Goal: Task Accomplishment & Management: Manage account settings

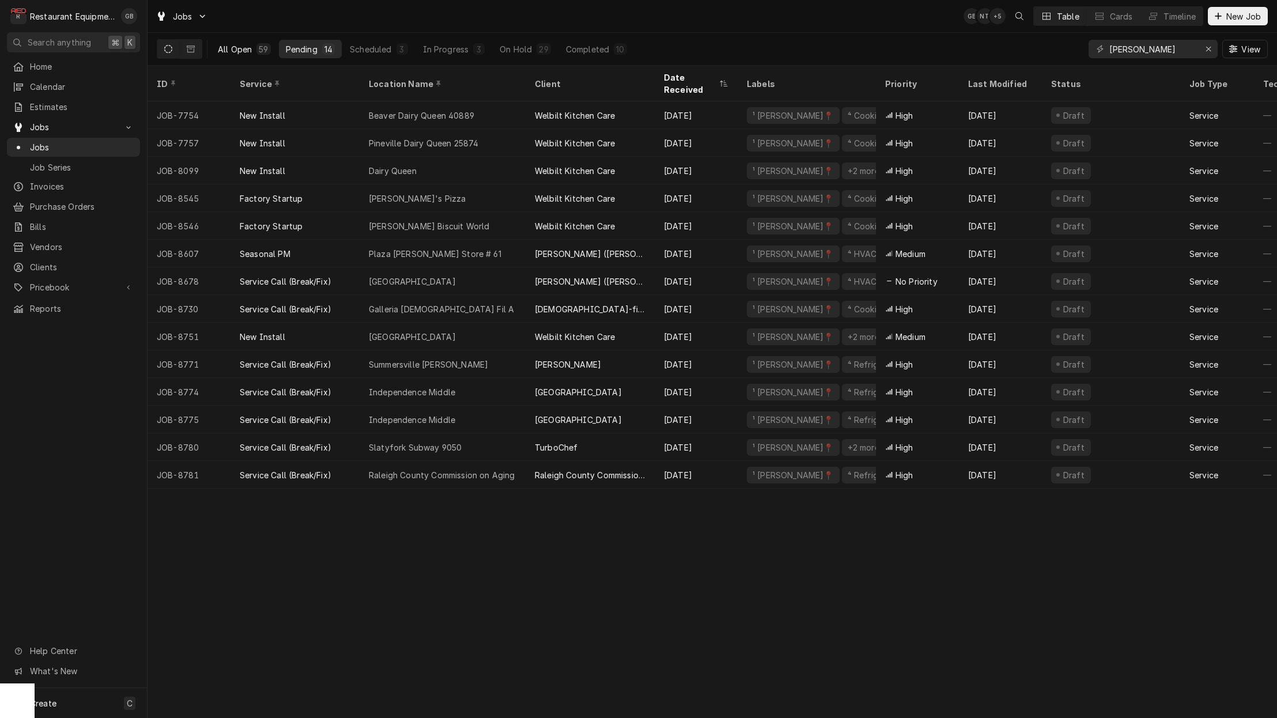
click at [243, 49] on div "All Open" at bounding box center [235, 49] width 34 height 12
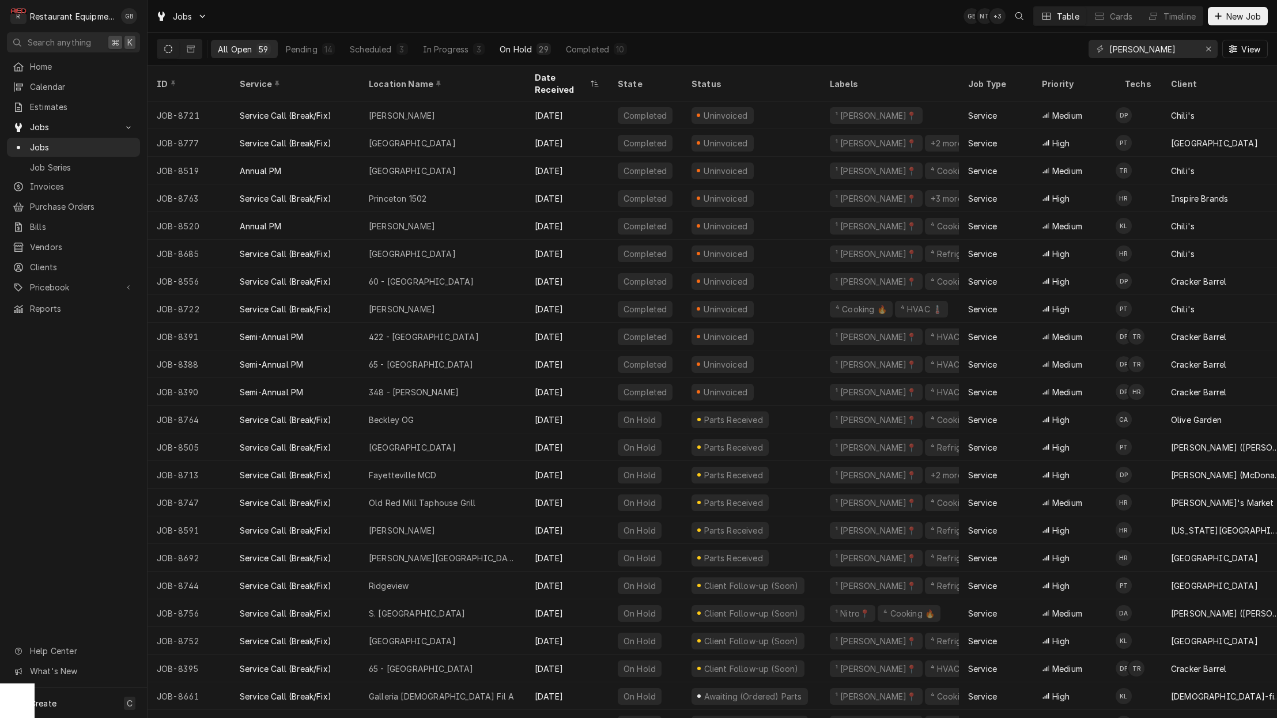
click at [518, 50] on div "On Hold" at bounding box center [516, 49] width 32 height 12
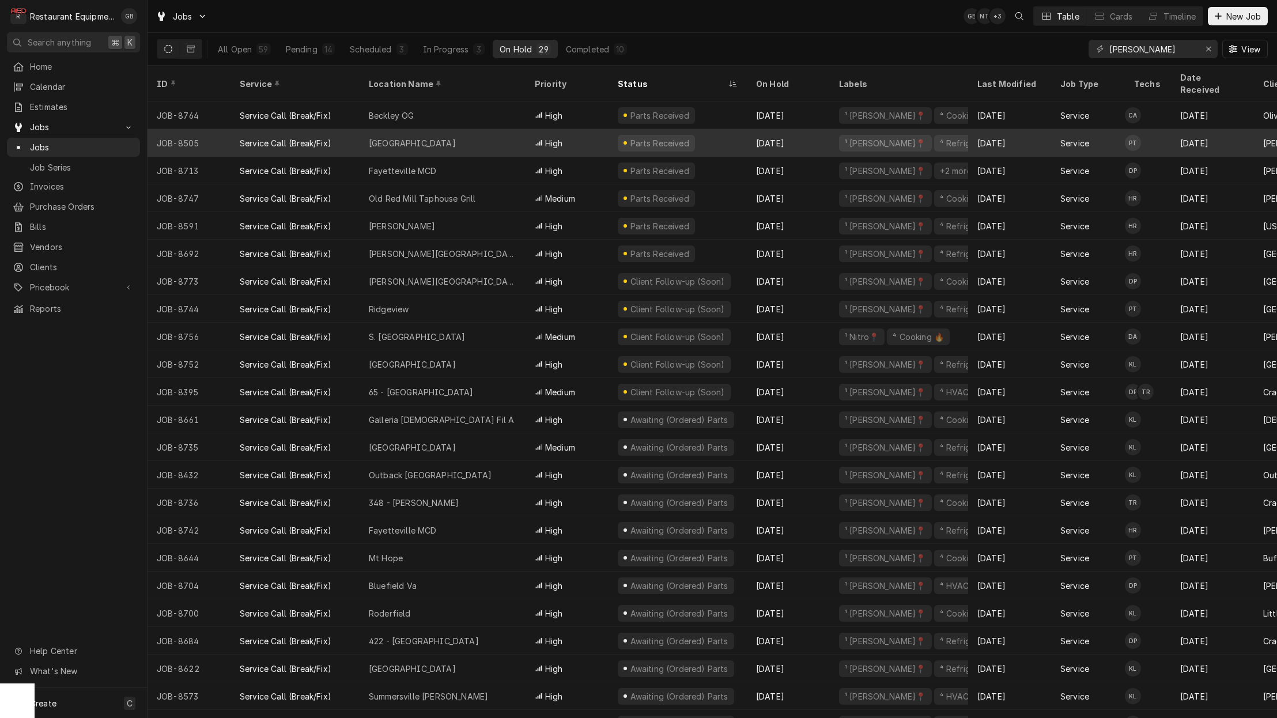
click at [445, 129] on div "[GEOGRAPHIC_DATA]" at bounding box center [443, 143] width 166 height 28
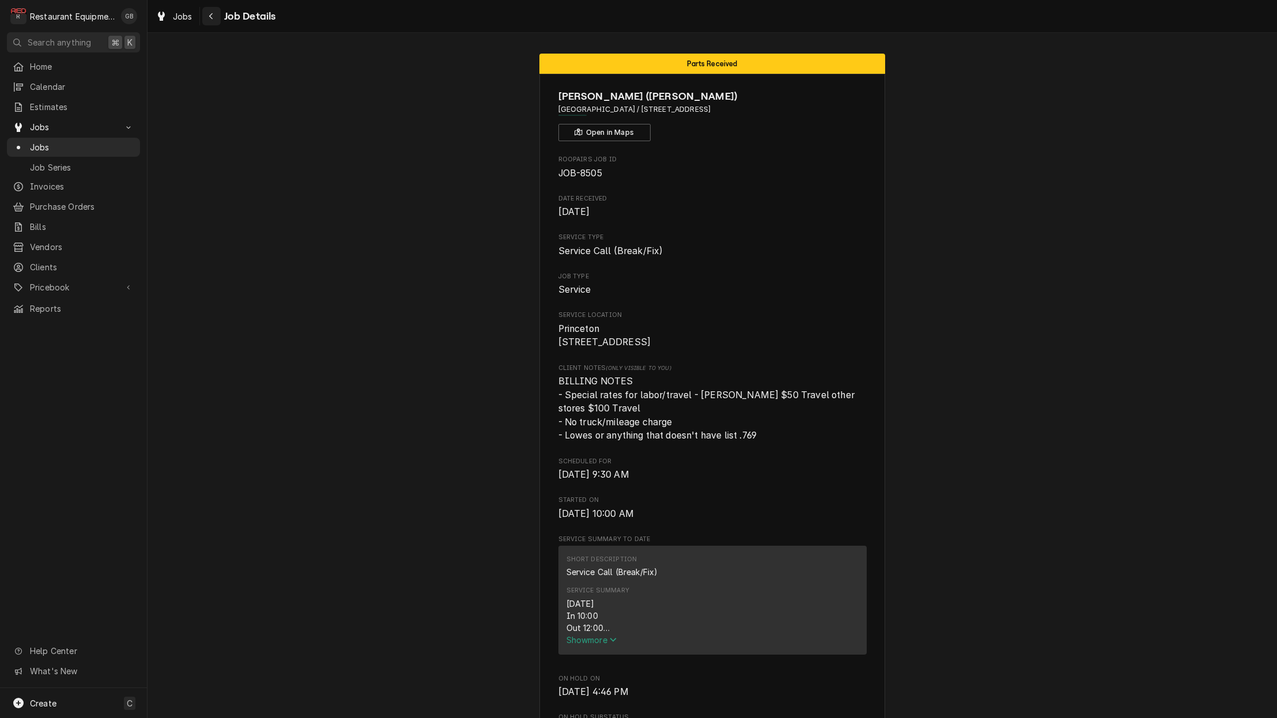
click at [207, 19] on div "Navigate back" at bounding box center [212, 16] width 12 height 12
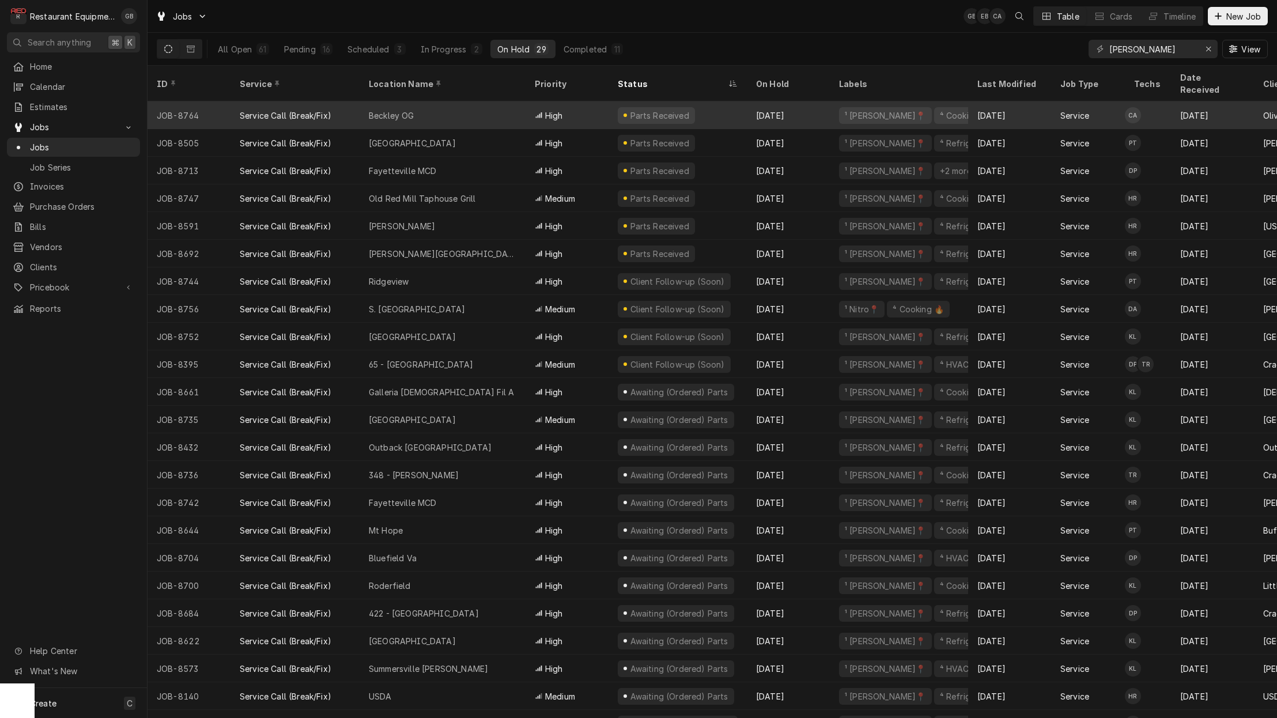
click at [502, 107] on div "Beckley OG" at bounding box center [443, 115] width 166 height 28
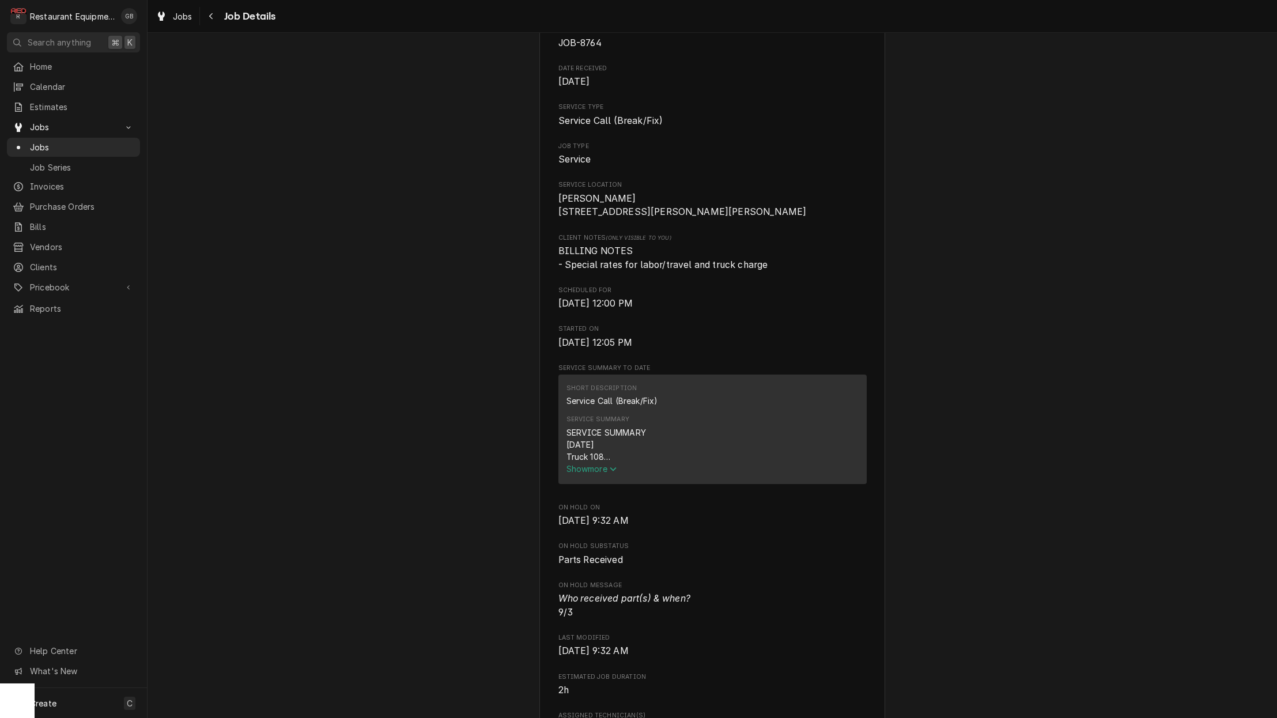
scroll to position [134, 0]
click at [602, 470] on span "Show more" at bounding box center [591, 465] width 51 height 10
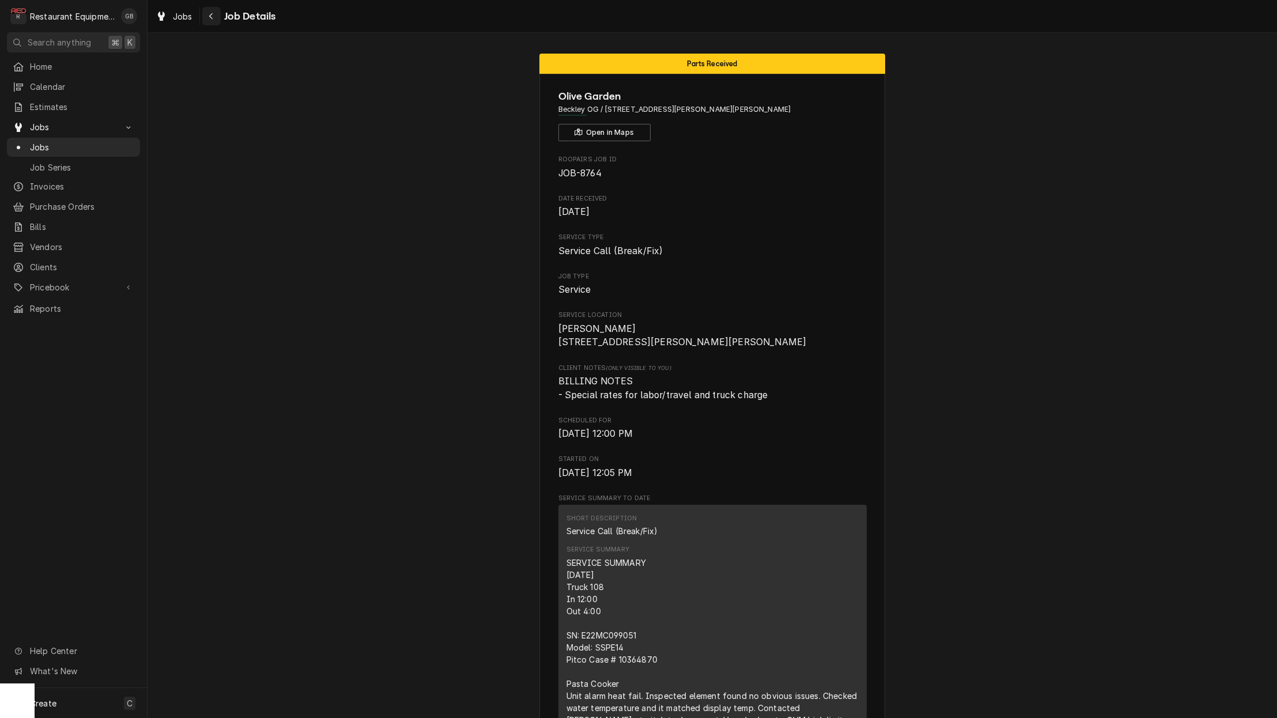
scroll to position [0, 0]
click at [213, 19] on icon "Navigate back" at bounding box center [211, 16] width 5 height 8
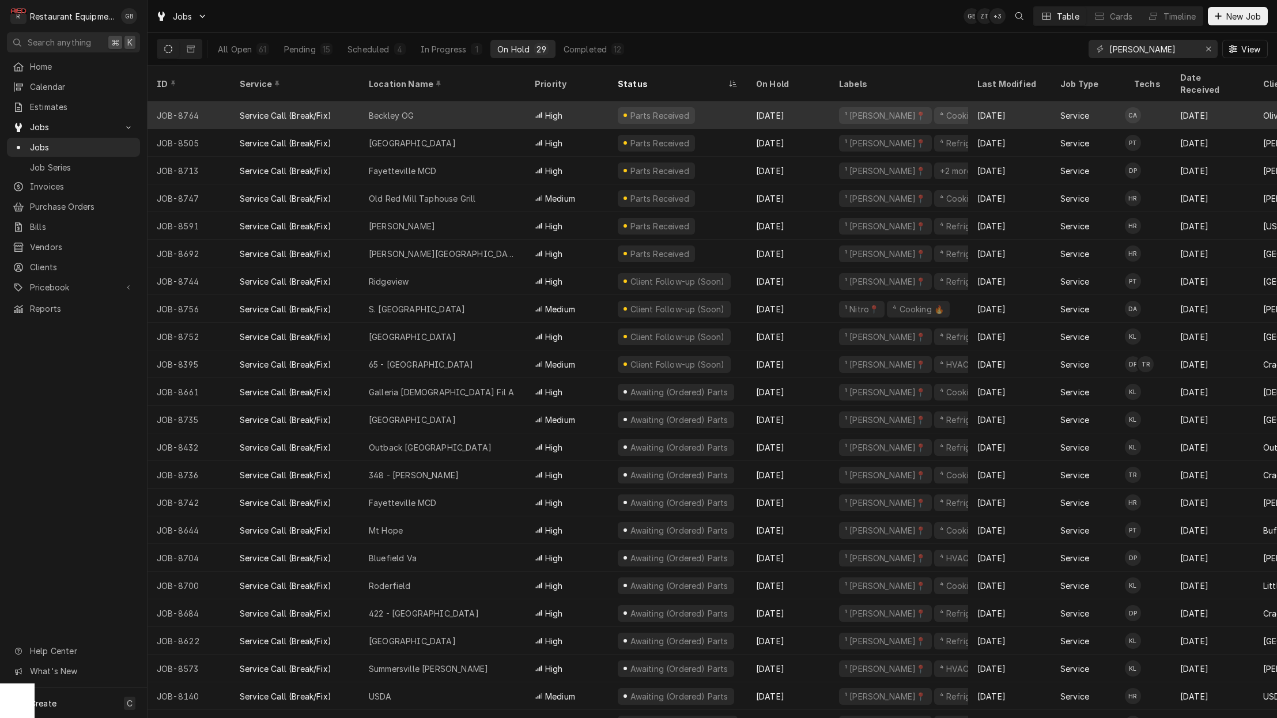
click at [422, 104] on div "Beckley OG" at bounding box center [443, 115] width 166 height 28
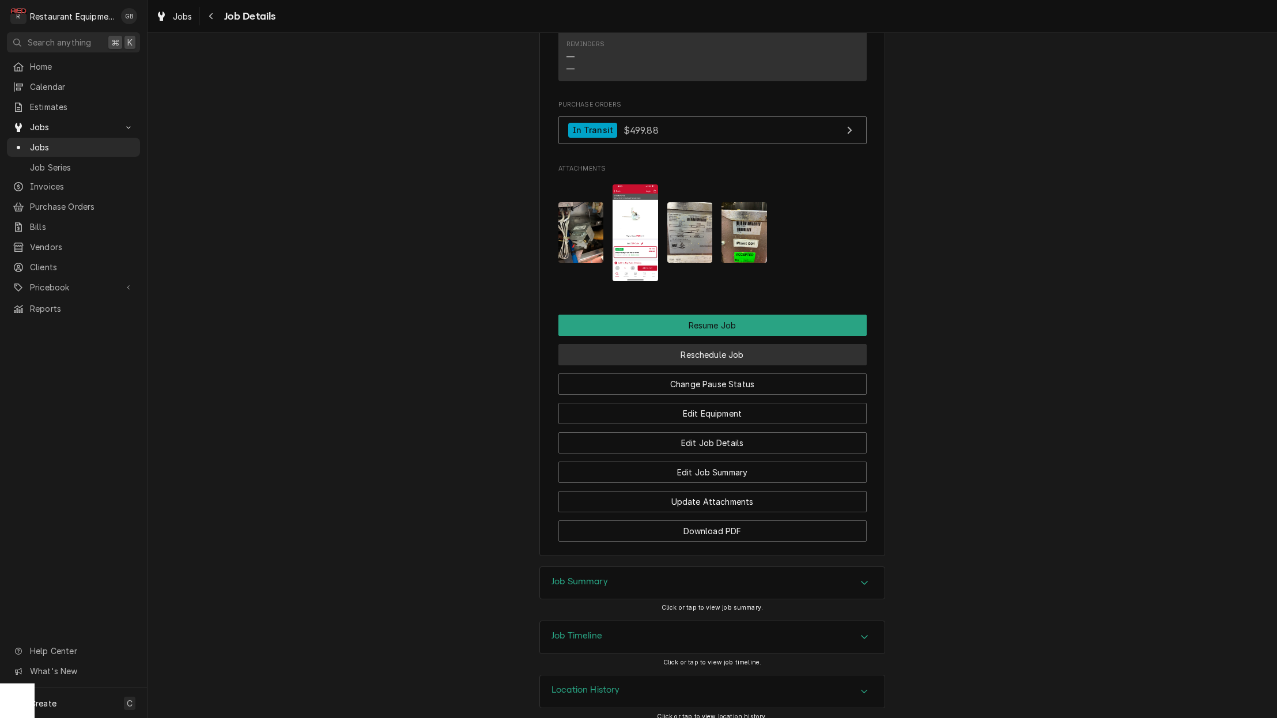
scroll to position [1, 0]
click at [747, 348] on button "Reschedule Job" at bounding box center [712, 354] width 308 height 21
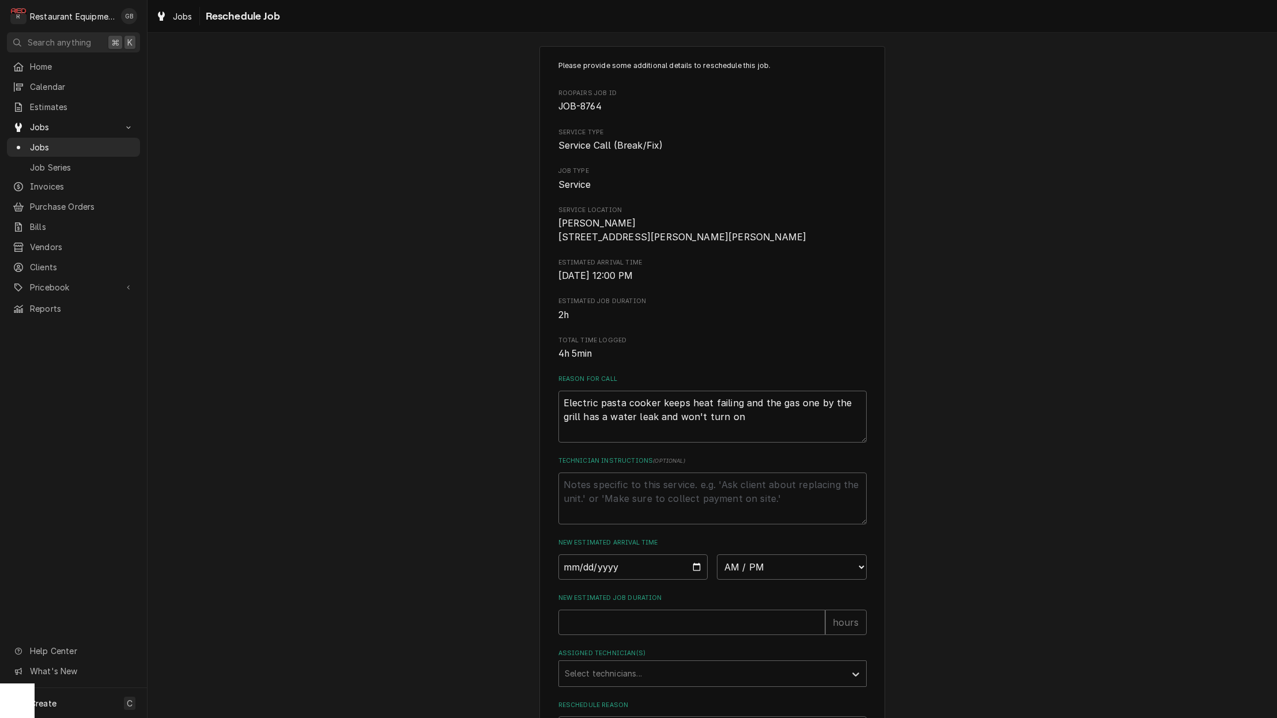
scroll to position [13, 0]
click at [594, 576] on input "Date" at bounding box center [633, 562] width 150 height 25
click at [592, 572] on input "Date" at bounding box center [633, 562] width 150 height 25
type input "2025-09-03"
type textarea "x"
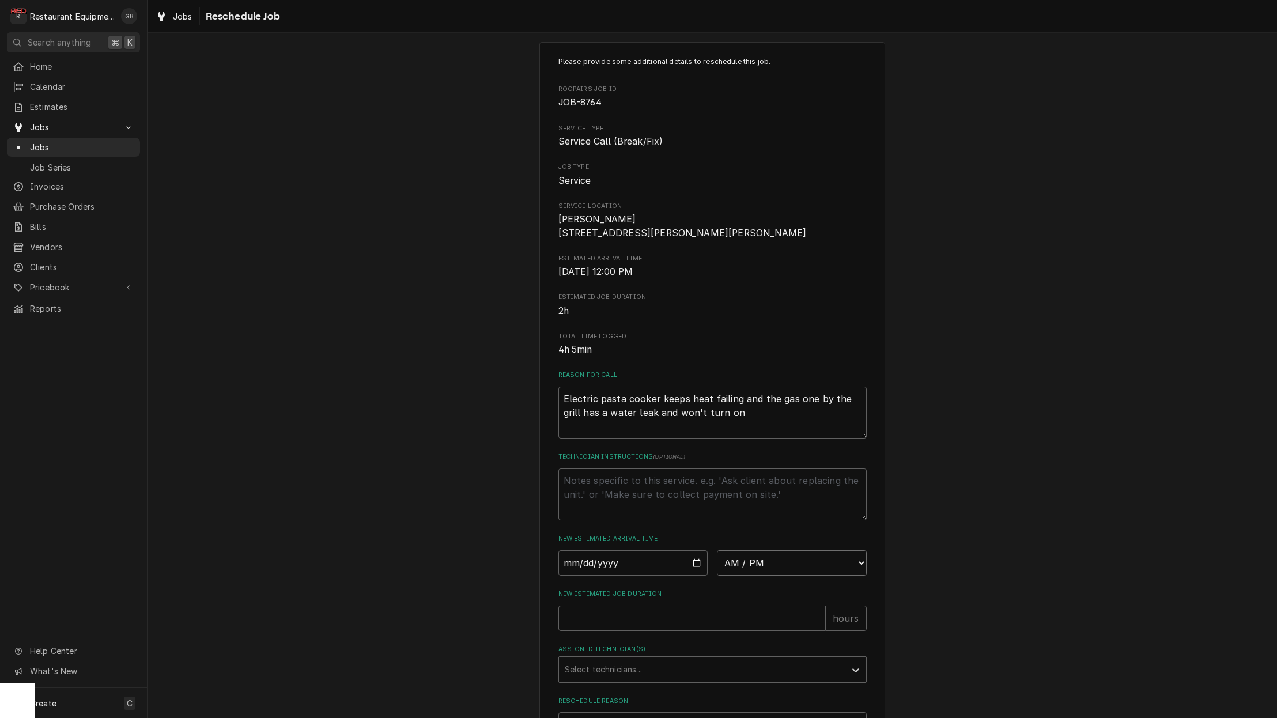
select select "13:00:00"
click at [611, 622] on input "New Estimated Job Duration" at bounding box center [691, 618] width 267 height 25
type textarea "x"
type input "1"
click at [630, 666] on div "Assigned Technician(s)" at bounding box center [702, 669] width 275 height 21
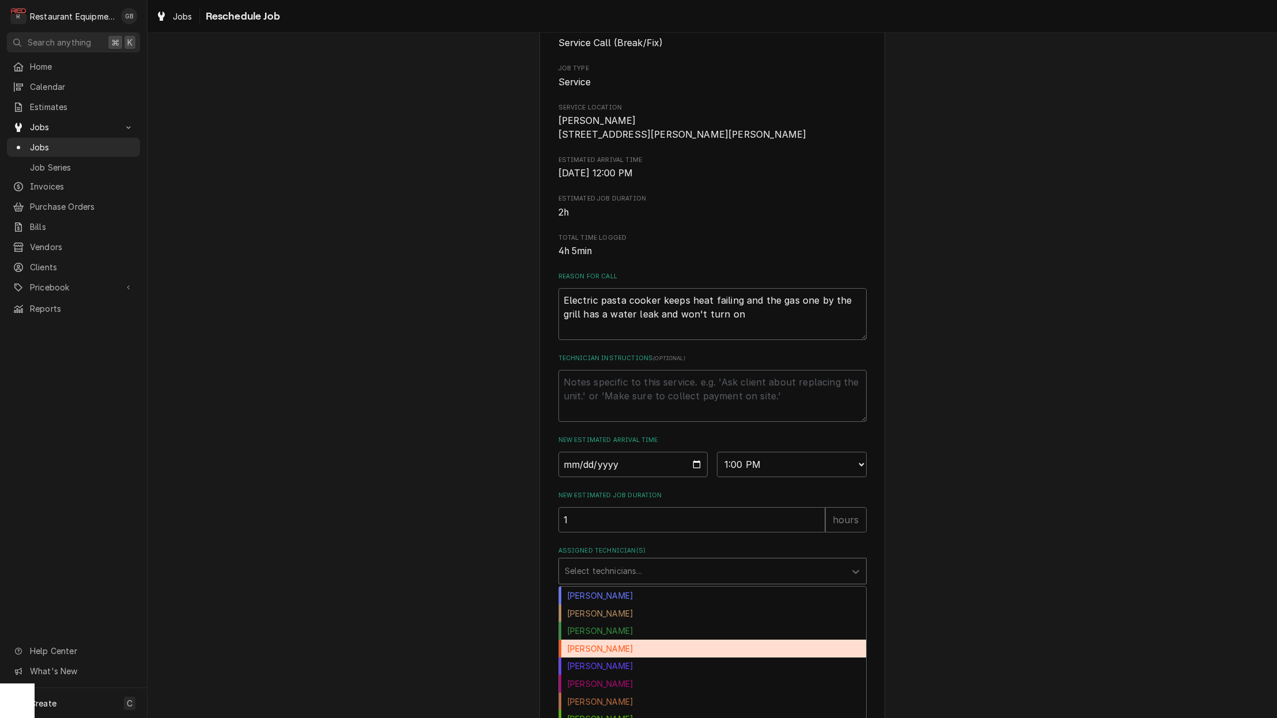
scroll to position [131, 0]
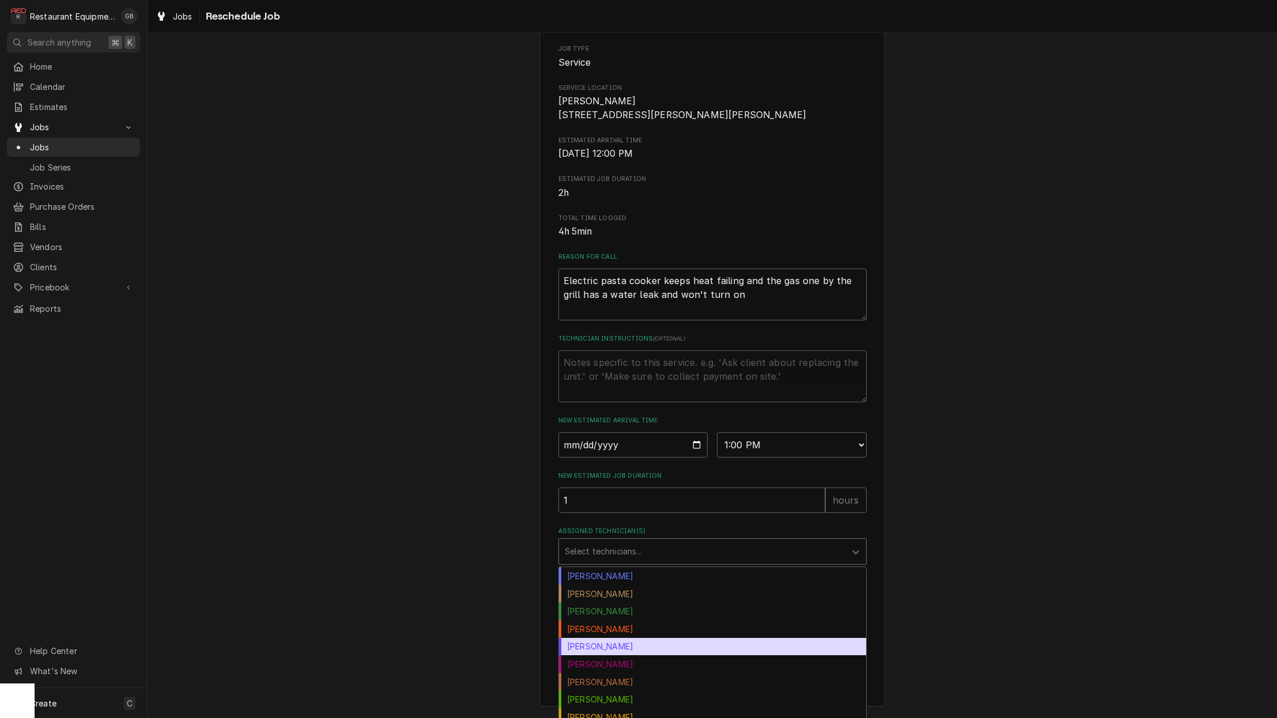
click at [607, 653] on div "Donovan Pruitt" at bounding box center [712, 647] width 307 height 18
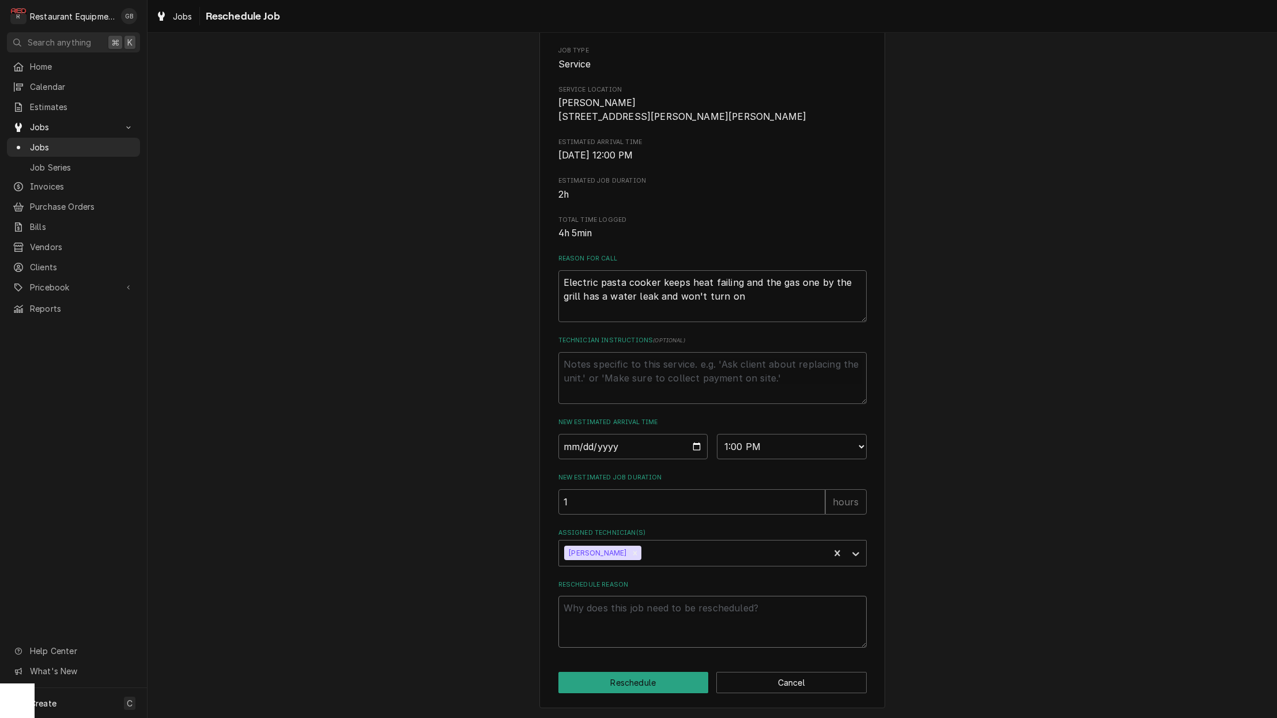
click at [603, 615] on textarea "Reschedule Reason" at bounding box center [712, 622] width 308 height 52
type textarea "x"
type textarea "p"
type textarea "x"
type textarea "pa"
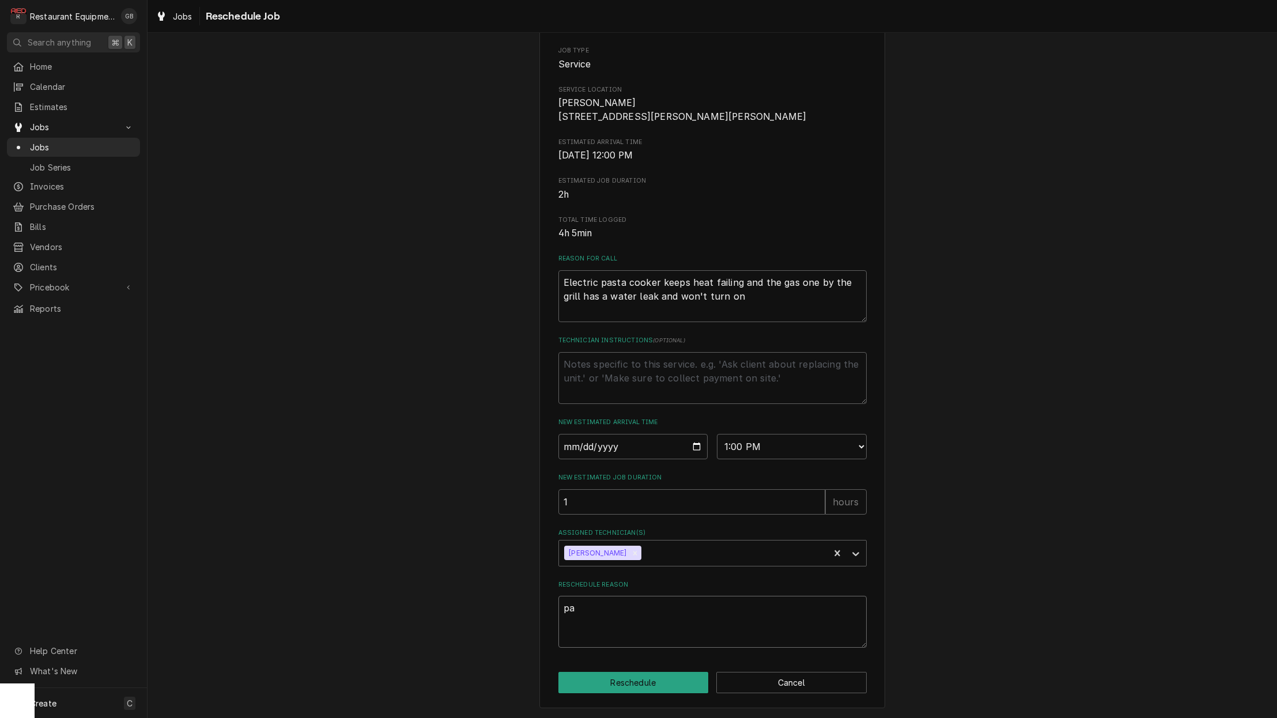
type textarea "x"
type textarea "par"
type textarea "x"
type textarea "part"
type textarea "x"
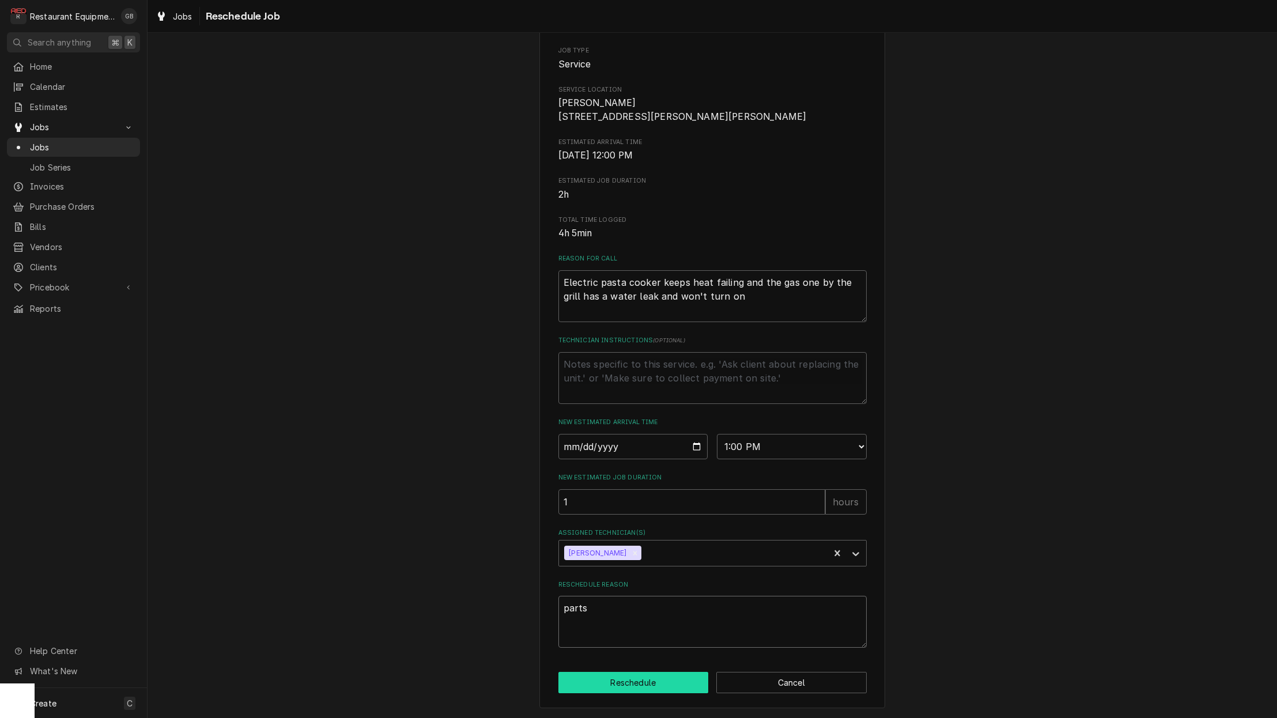
type textarea "parts"
click at [643, 685] on button "Reschedule" at bounding box center [633, 682] width 150 height 21
type textarea "x"
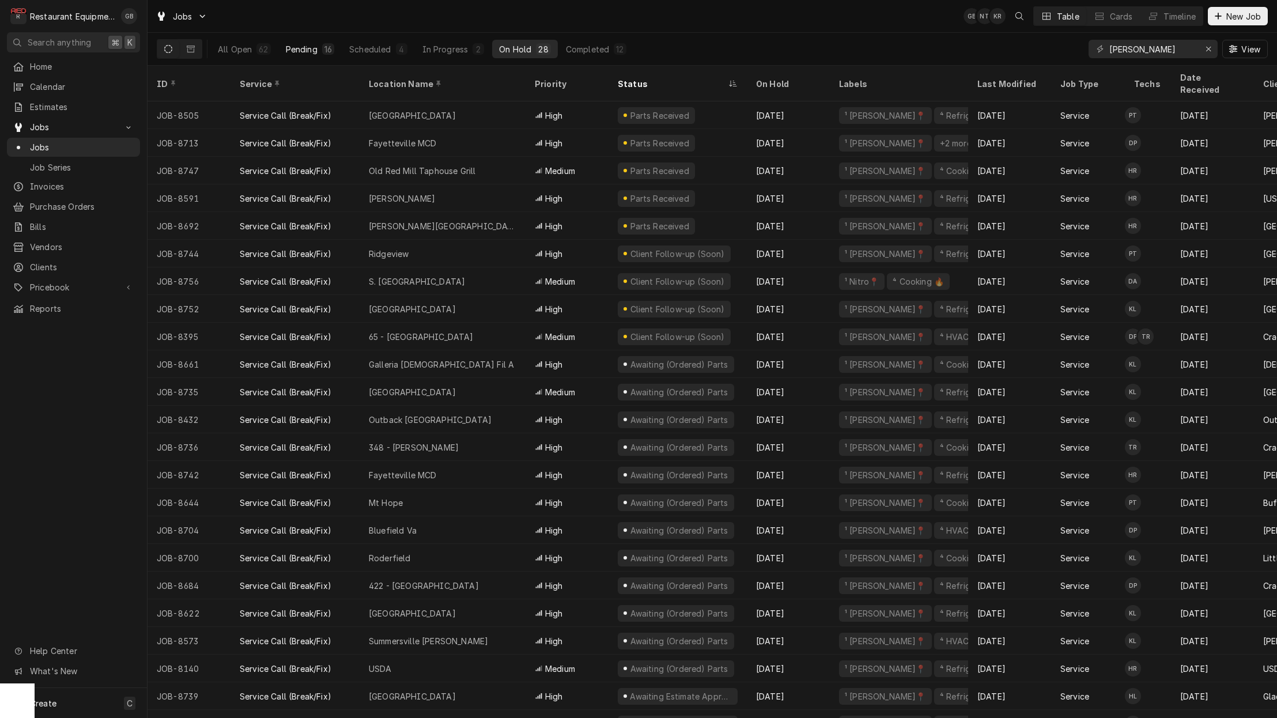
click at [301, 47] on div "Pending" at bounding box center [302, 49] width 32 height 12
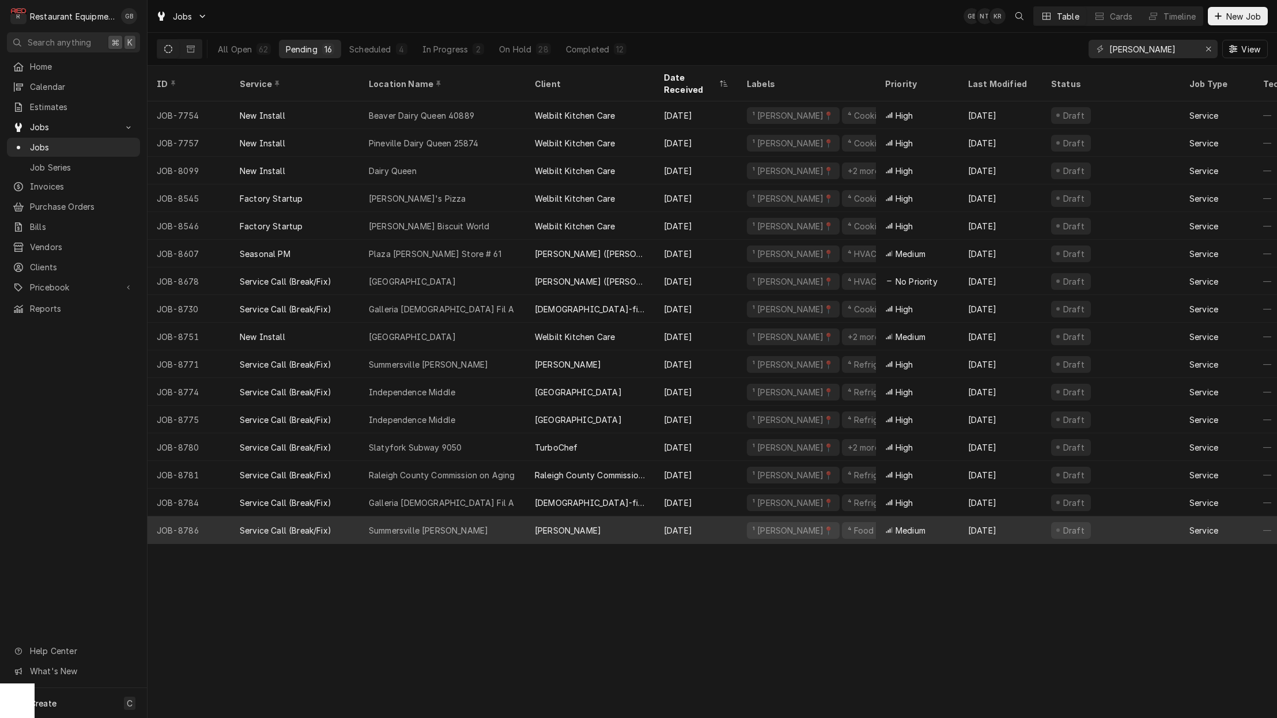
scroll to position [0, 4]
click at [452, 524] on div "Summersville [PERSON_NAME]" at bounding box center [428, 530] width 119 height 12
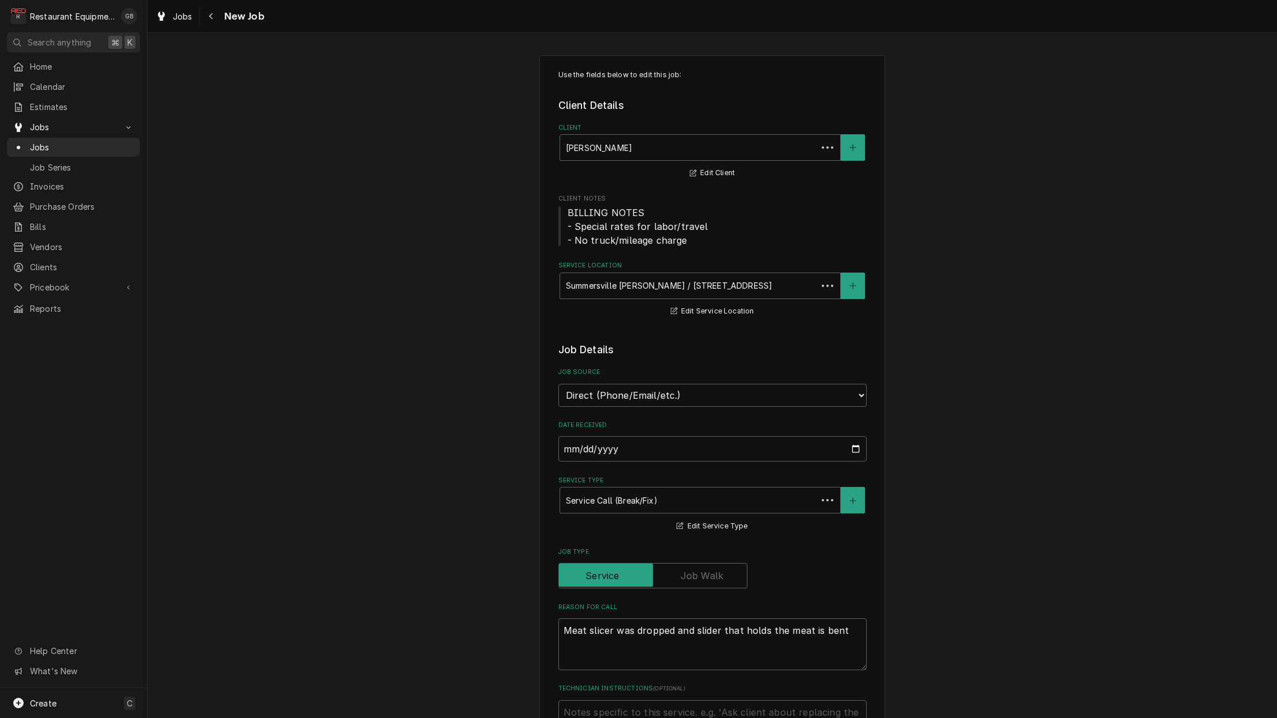
type textarea "x"
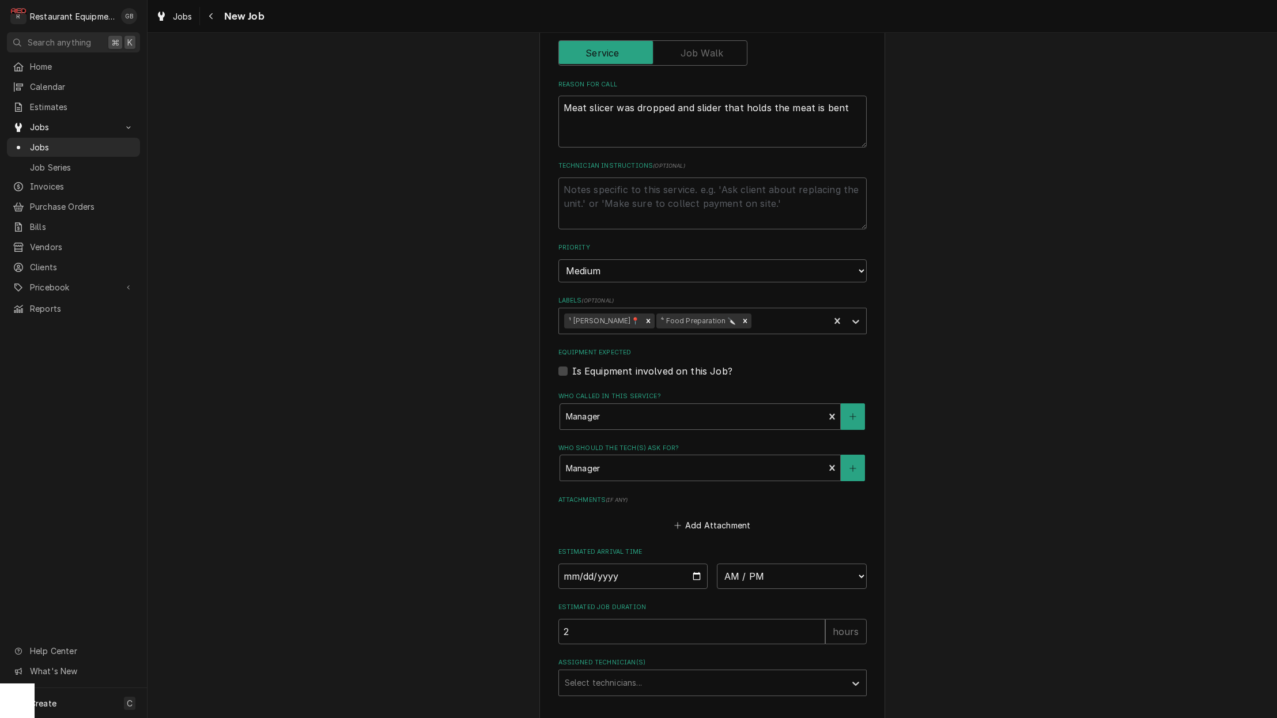
scroll to position [524, 0]
click at [583, 186] on textarea "Technician Instructions ( optional )" at bounding box center [712, 202] width 308 height 52
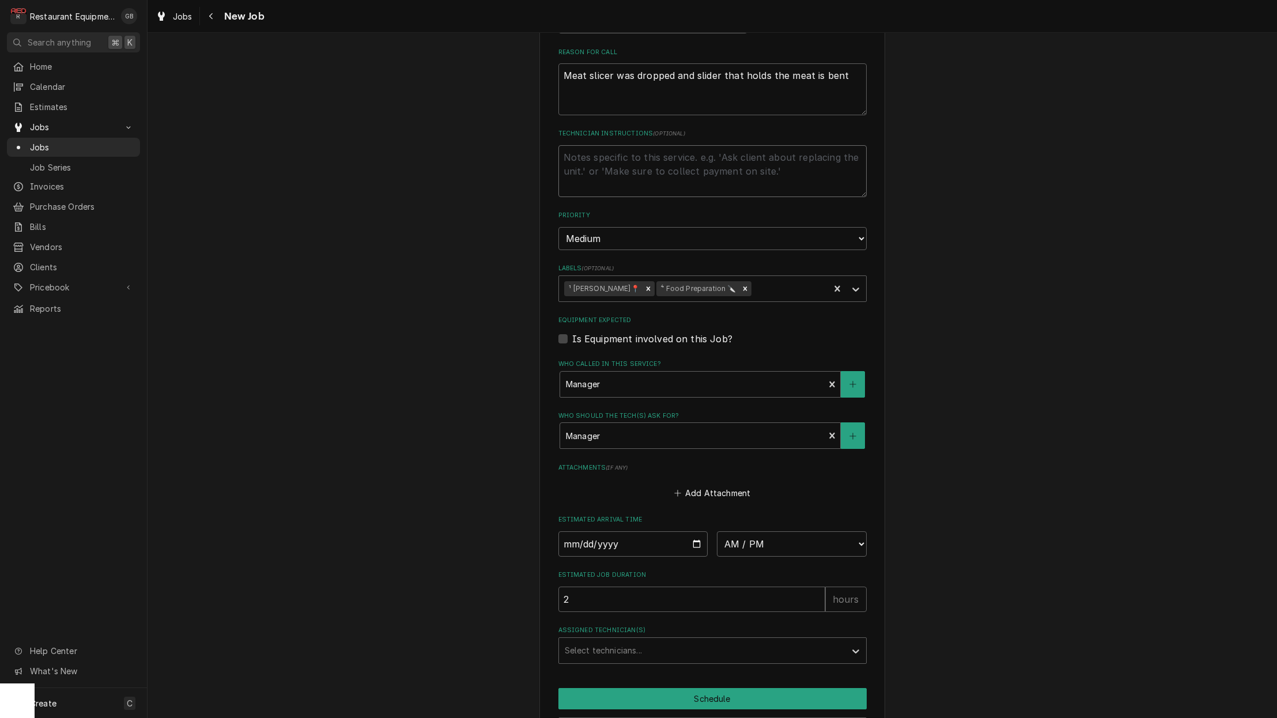
scroll to position [558, 0]
click at [578, 528] on input "Date" at bounding box center [633, 540] width 150 height 25
type input "2025-09-03"
type textarea "x"
select select "13:15:00"
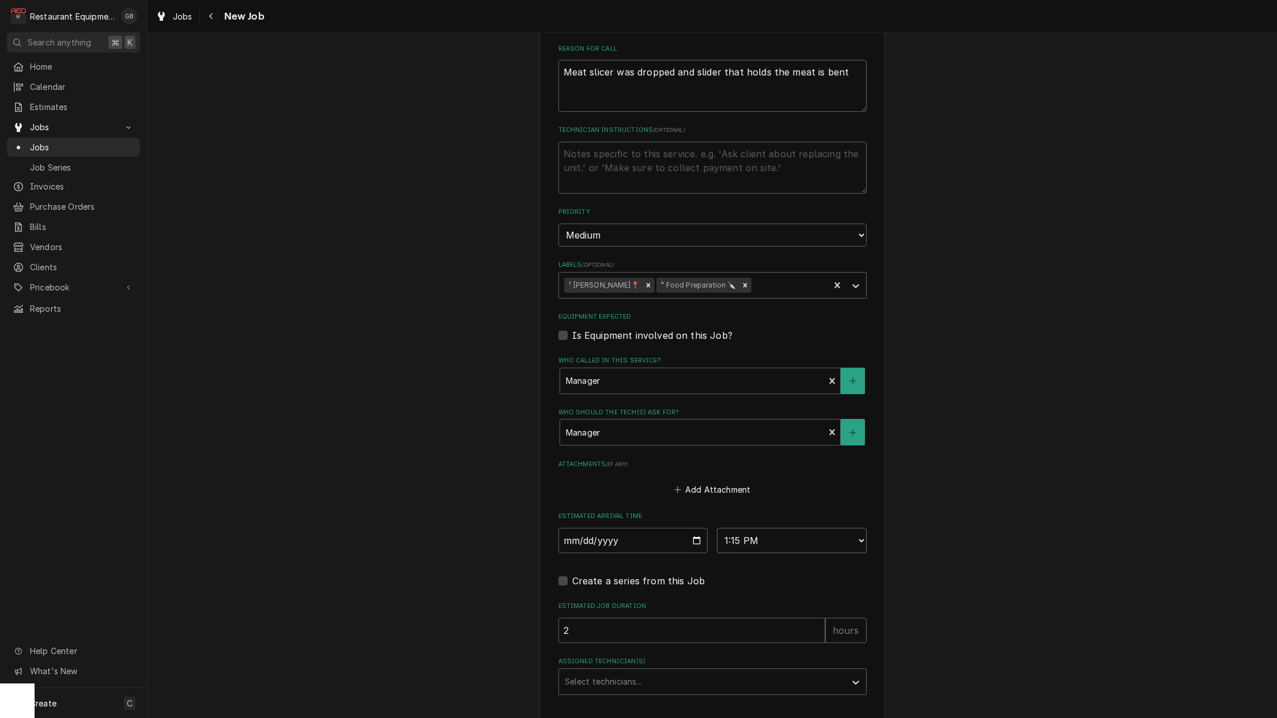
type textarea "x"
drag, startPoint x: 774, startPoint y: 501, endPoint x: 777, endPoint y: 518, distance: 16.5
click at [775, 512] on div "Estimated Arrival Time 2025-09-03 AM / PM 6:00 AM 6:15 AM 6:30 AM 6:45 AM 7:00 …" at bounding box center [712, 532] width 308 height 41
select select "14:00:00"
click at [694, 671] on div "Assigned Technician(s)" at bounding box center [702, 681] width 275 height 21
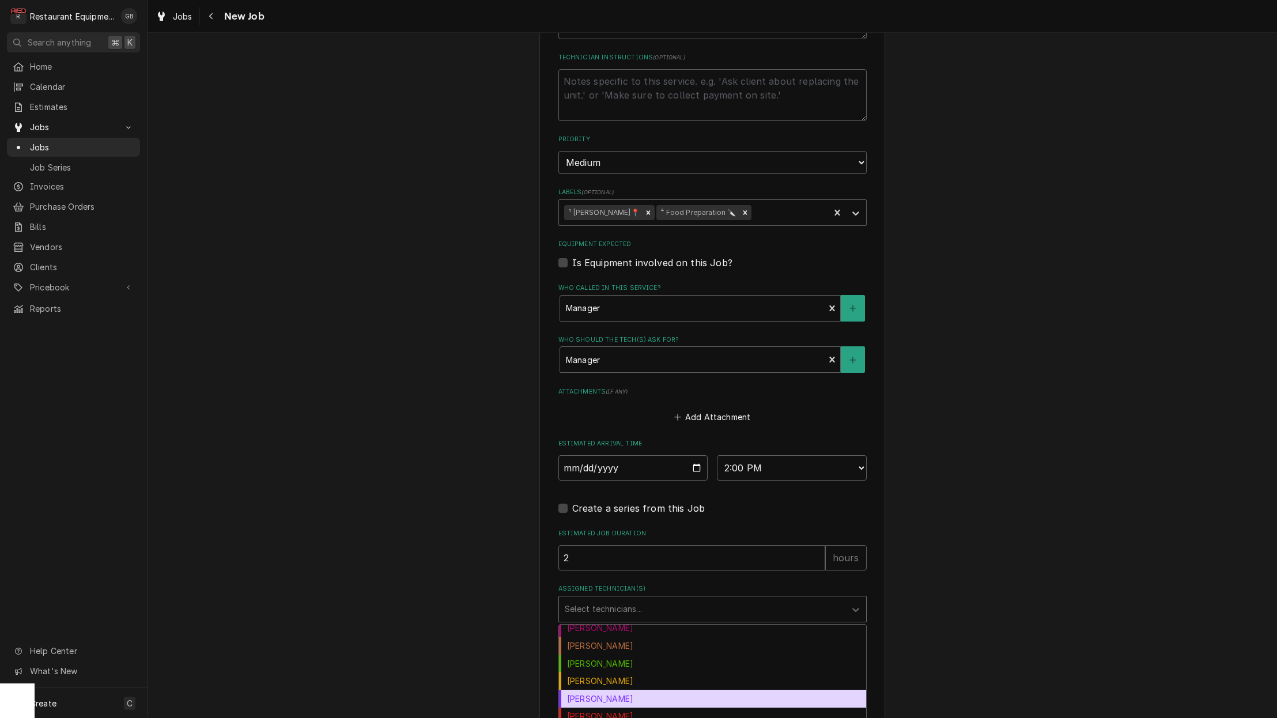
scroll to position [96, 0]
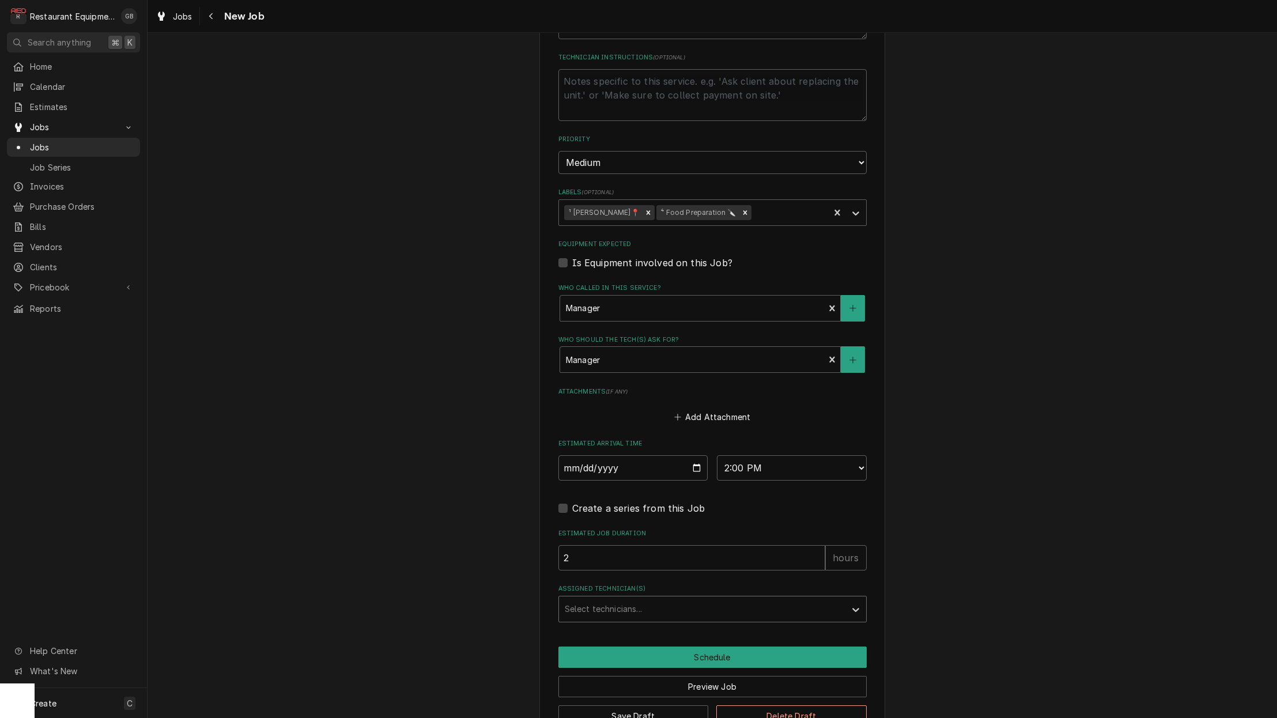
click at [664, 599] on div "Assigned Technician(s)" at bounding box center [702, 609] width 275 height 21
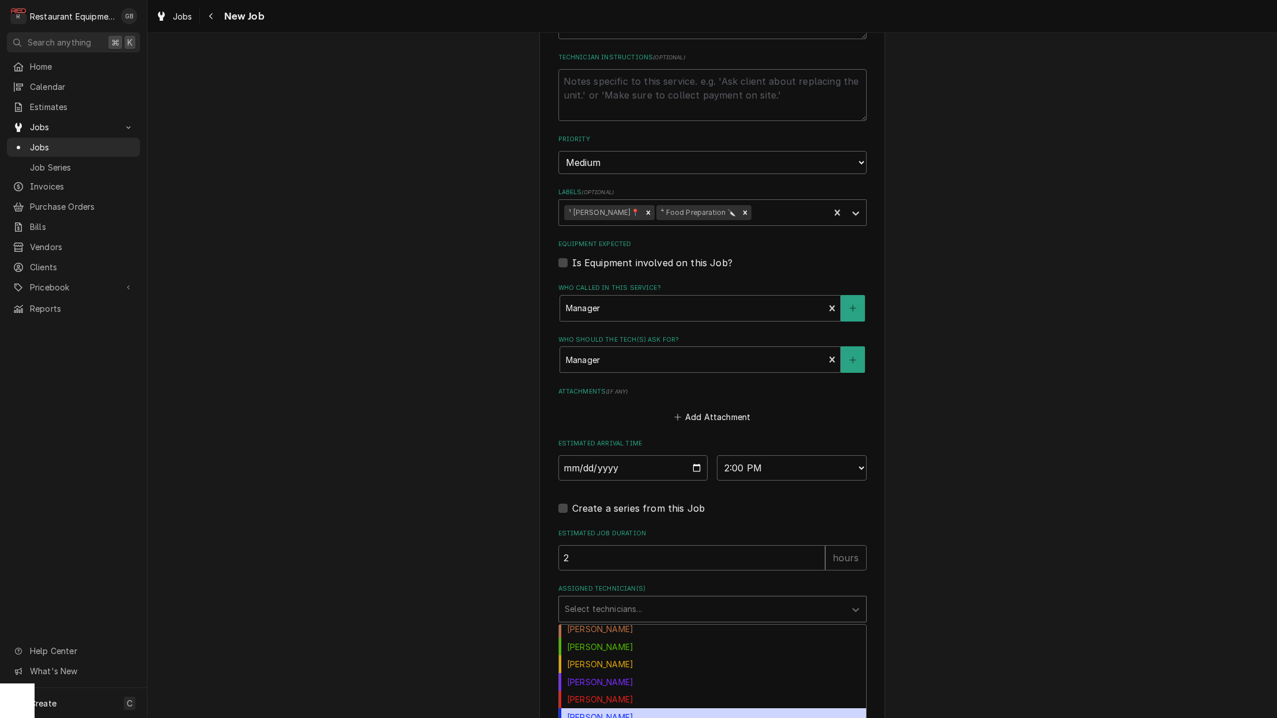
scroll to position [114, 0]
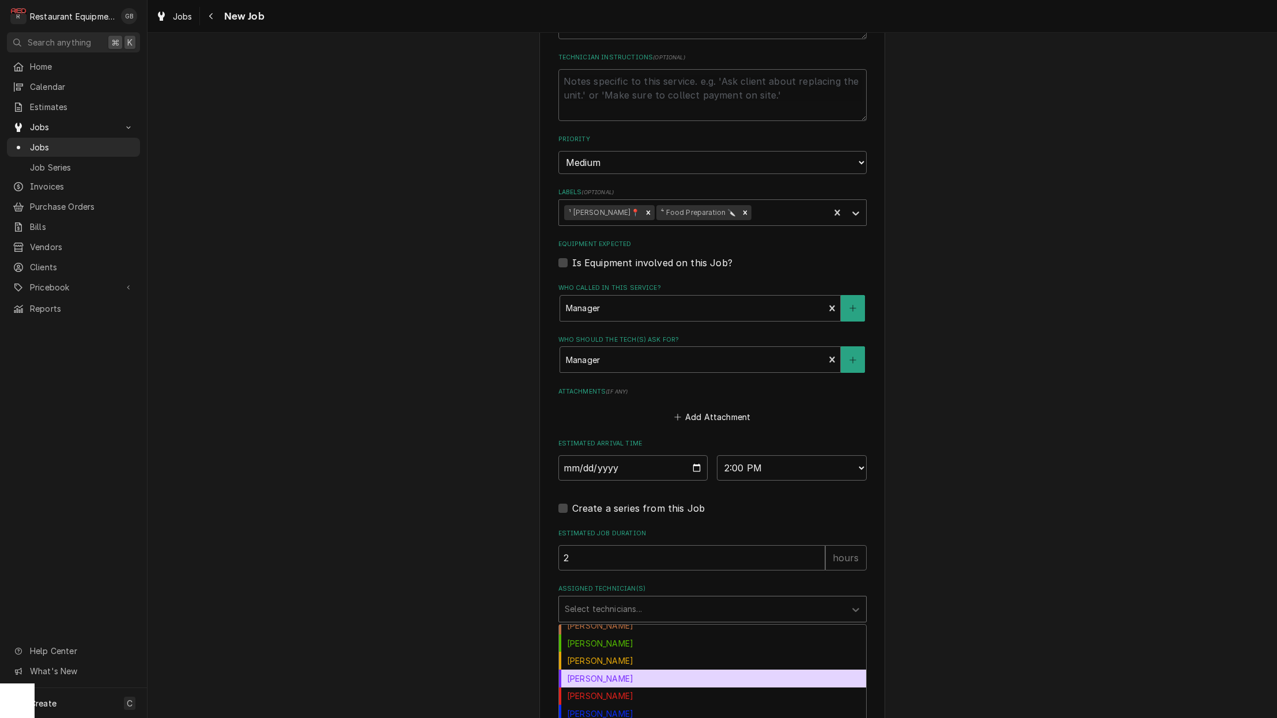
click at [625, 670] on div "Kaleb Lewis" at bounding box center [712, 679] width 307 height 18
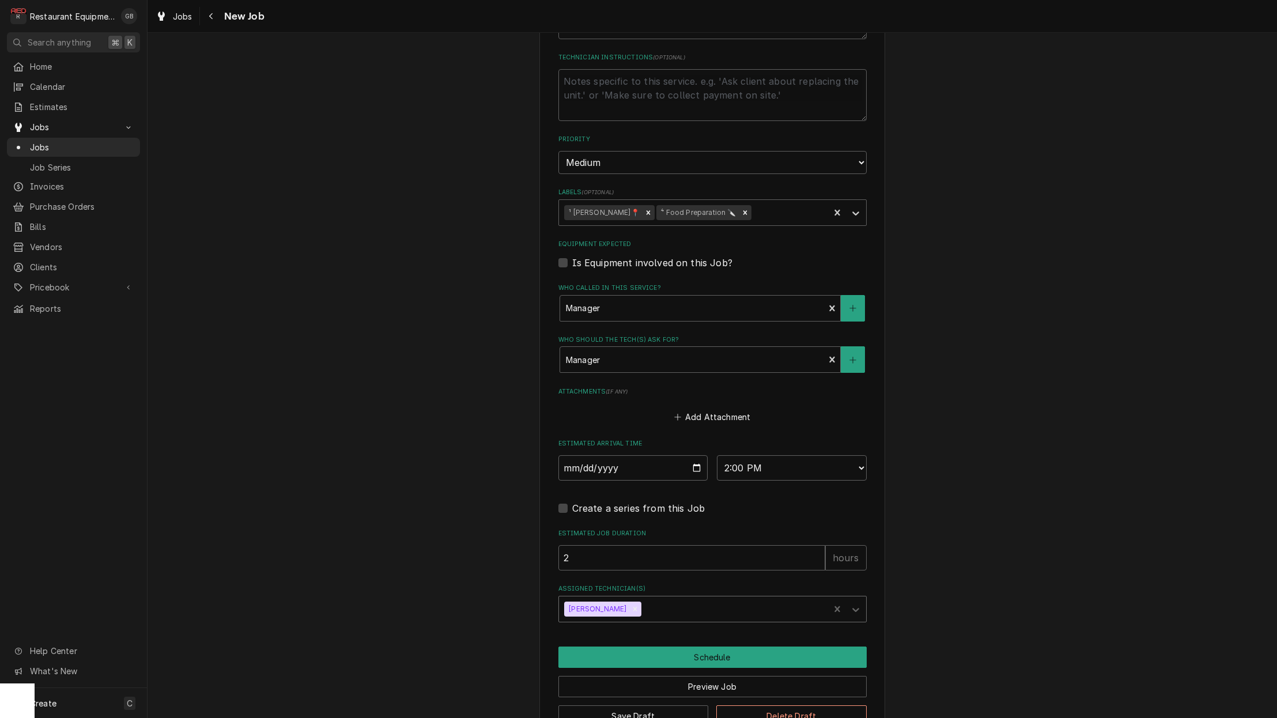
click at [706, 647] on button "Schedule" at bounding box center [712, 657] width 308 height 21
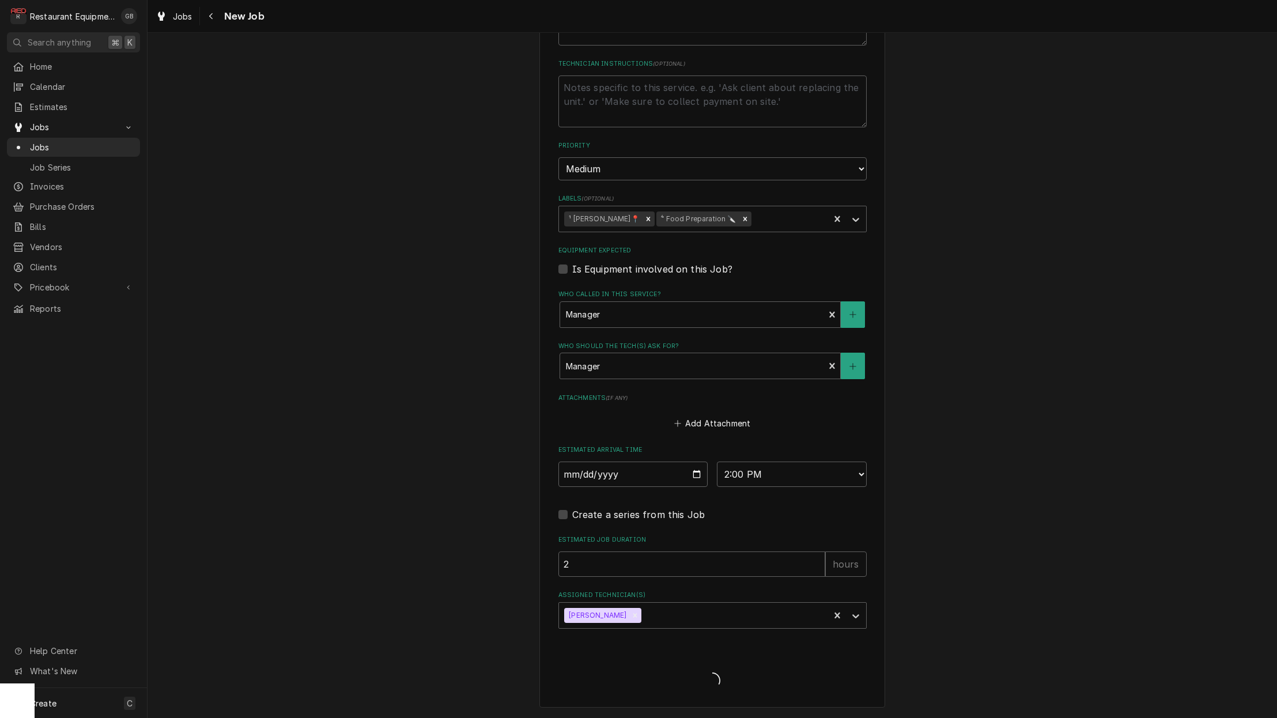
scroll to position [598, 0]
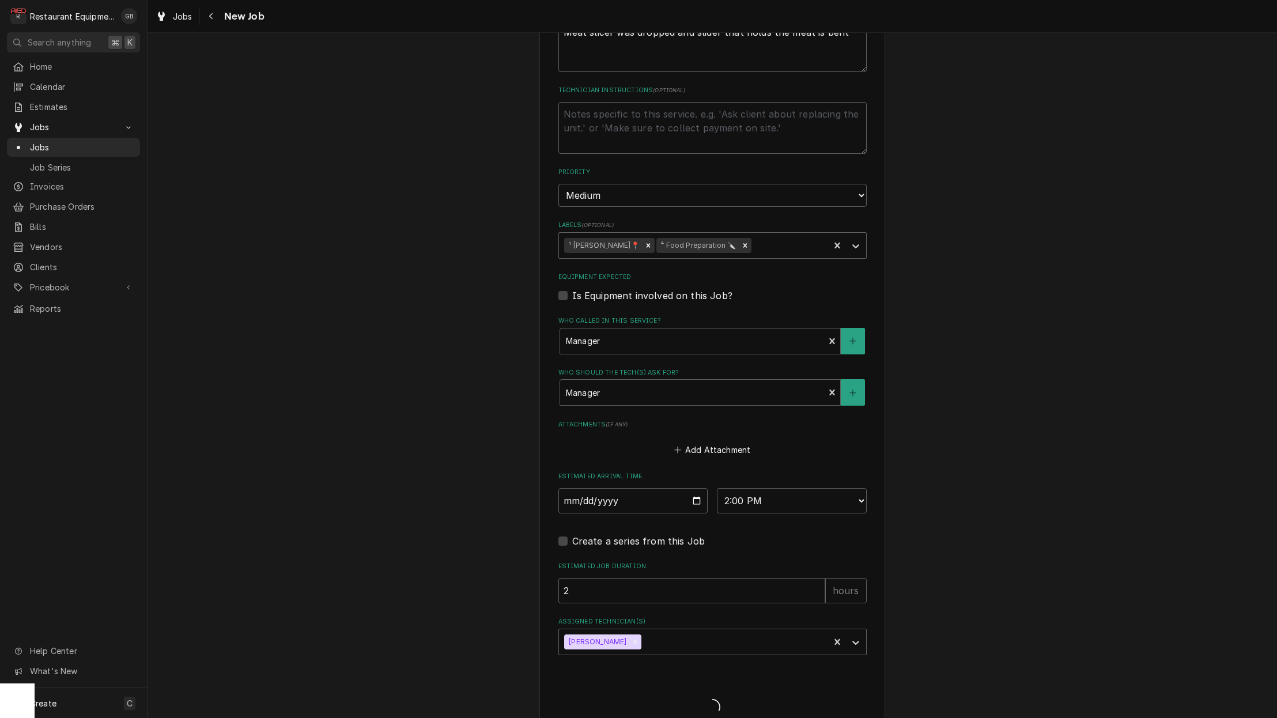
type textarea "x"
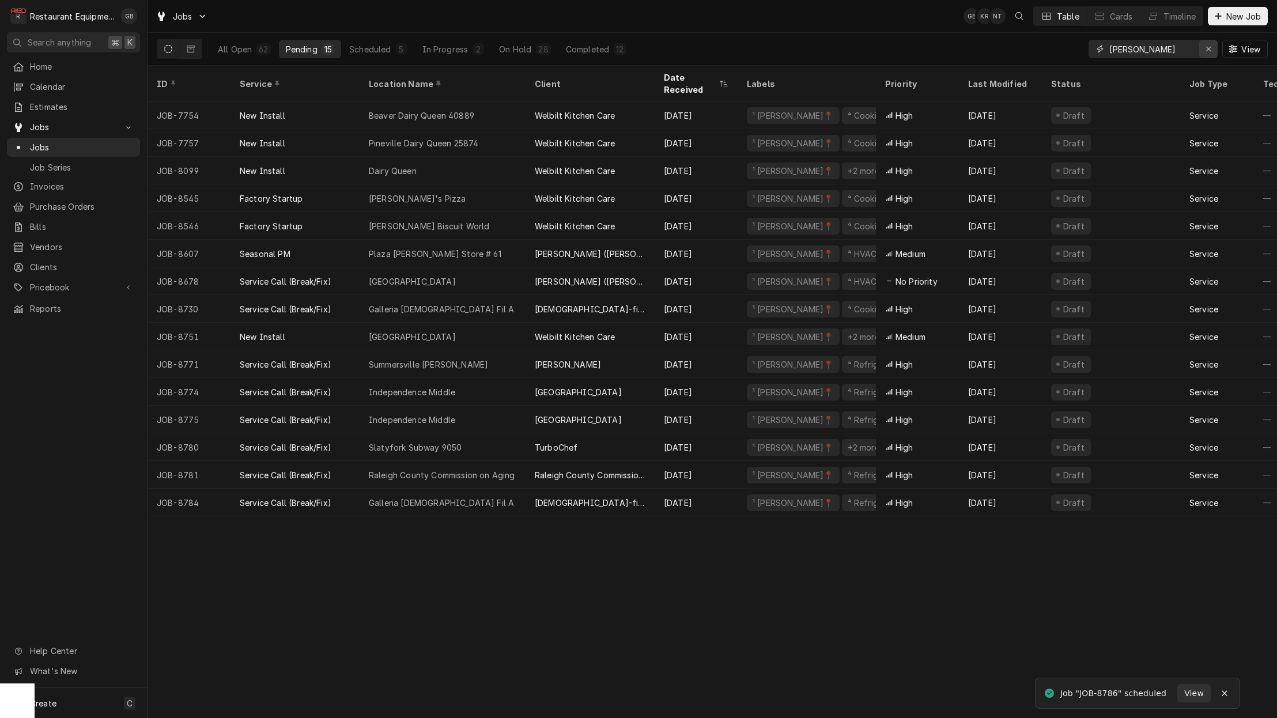
click at [1210, 46] on icon "Erase input" at bounding box center [1209, 49] width 6 height 8
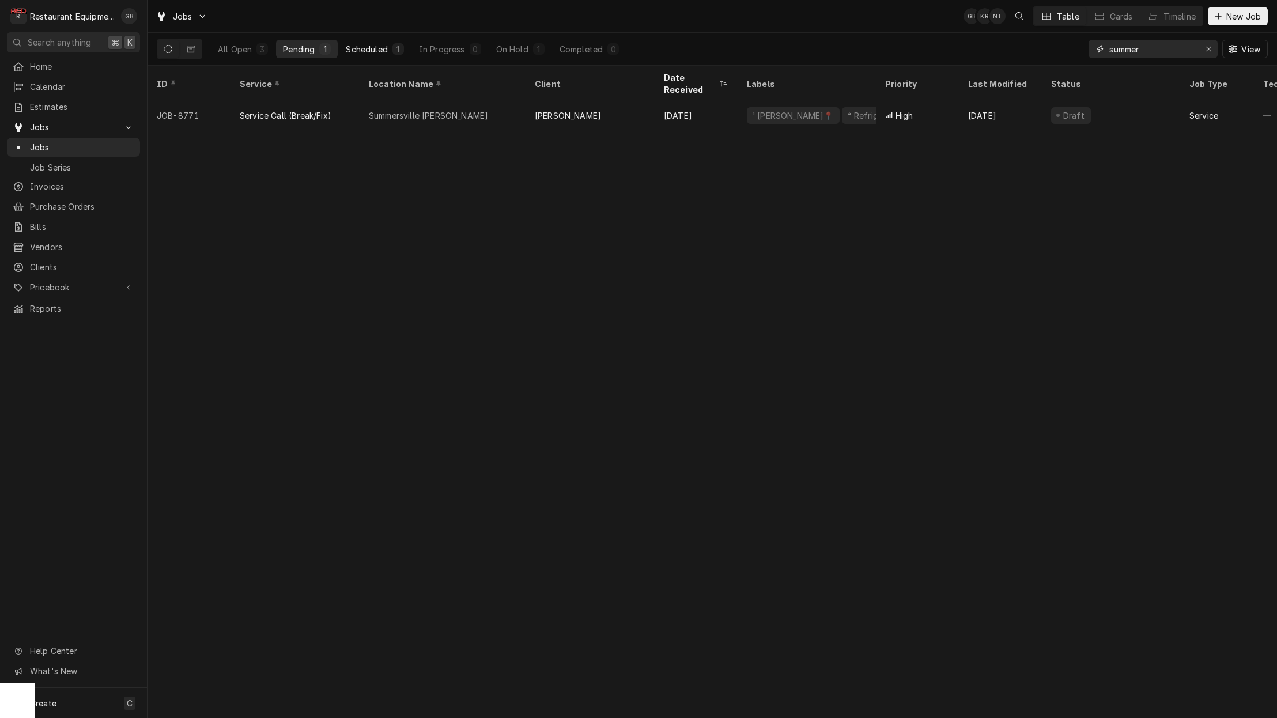
type input "summer"
click at [377, 48] on div "Scheduled" at bounding box center [366, 49] width 41 height 12
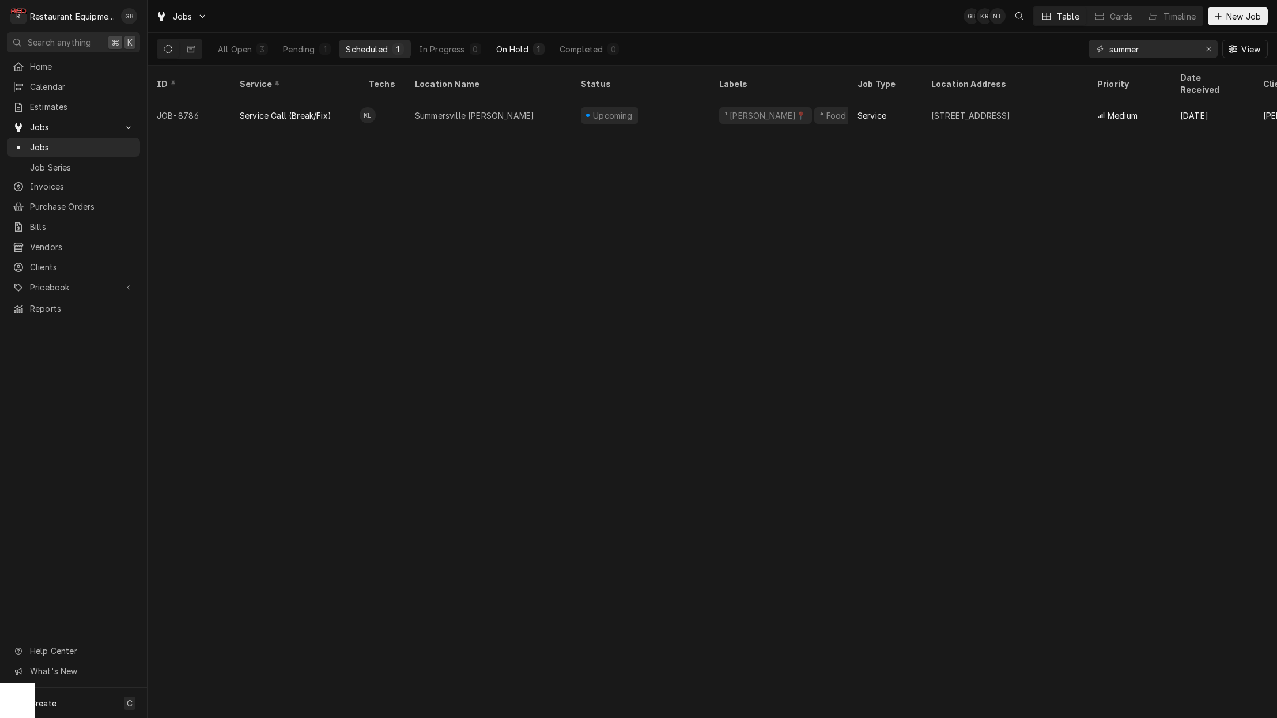
click at [512, 56] on button "On Hold 1" at bounding box center [520, 49] width 62 height 18
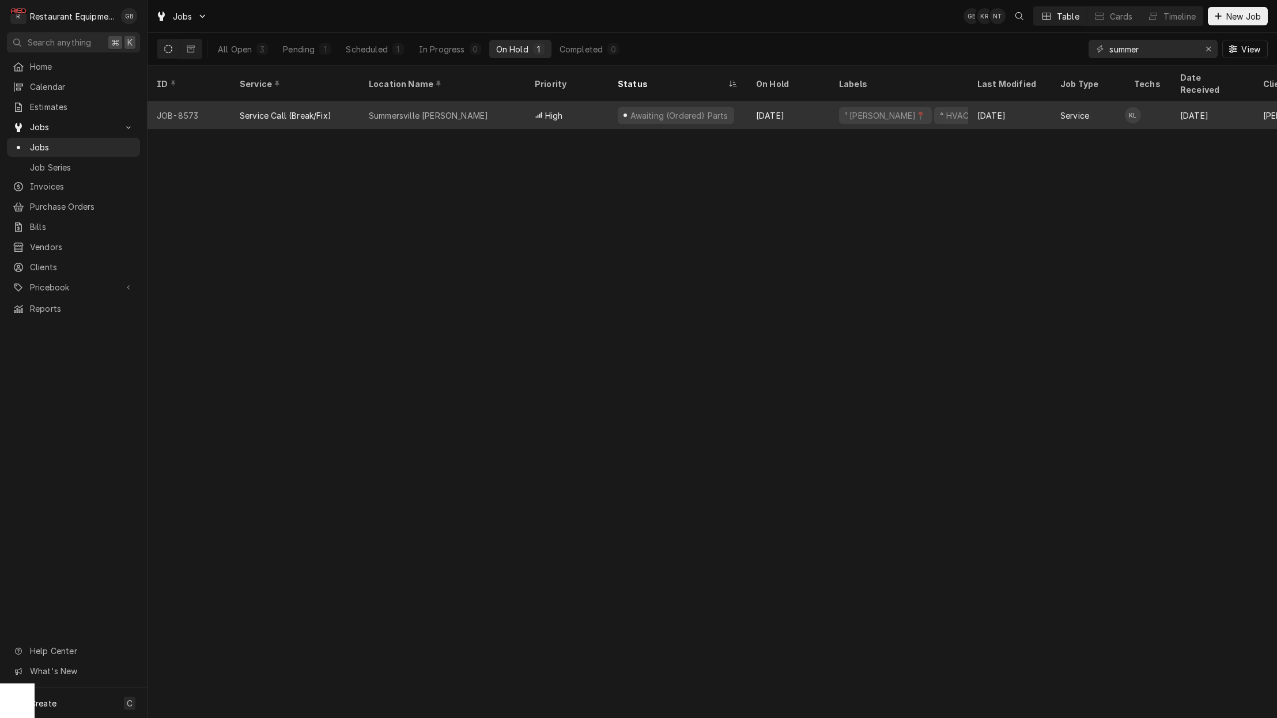
click at [452, 109] on div "Summersville Bob Evans" at bounding box center [428, 115] width 119 height 12
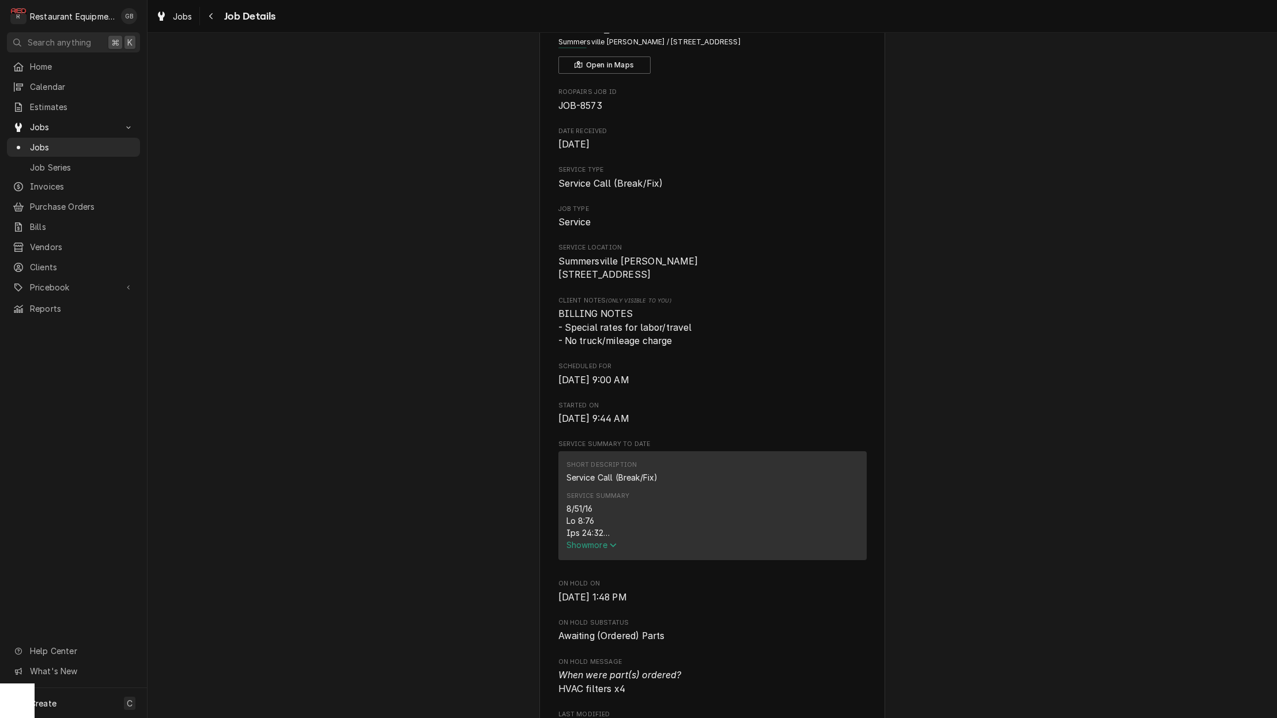
scroll to position [72, 0]
click at [595, 543] on span "Show more" at bounding box center [591, 540] width 51 height 10
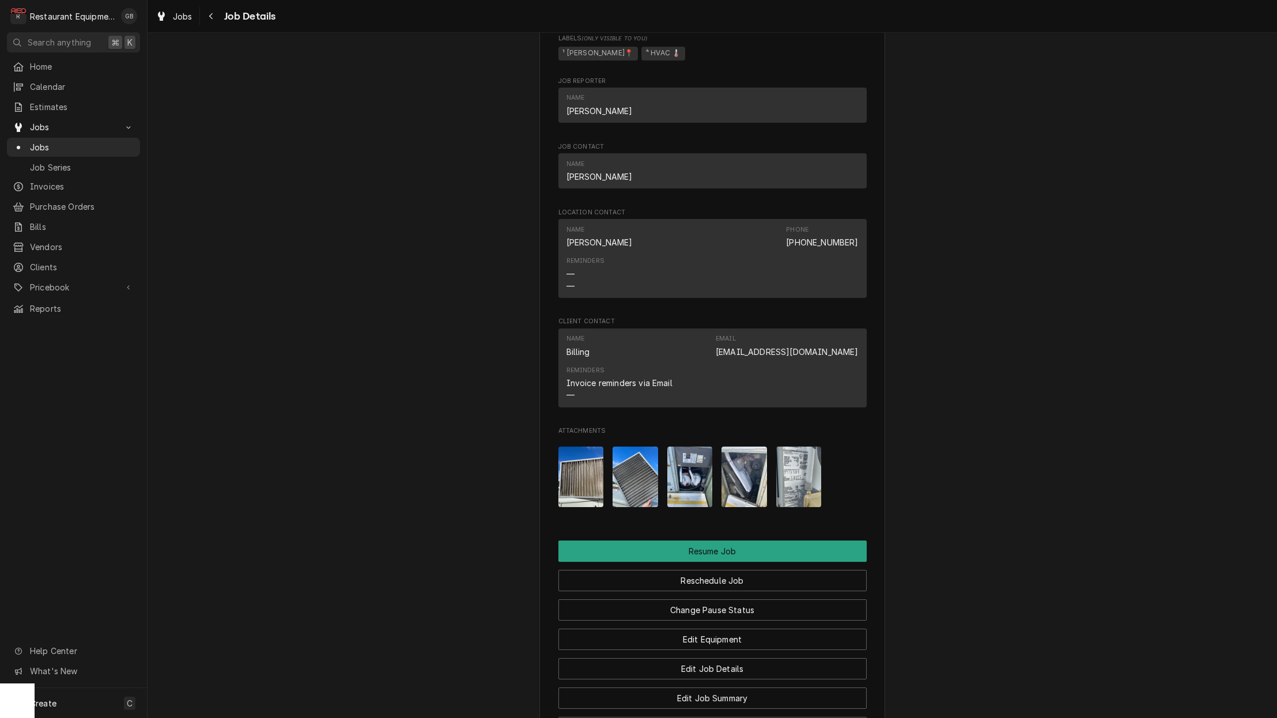
scroll to position [1385, 0]
click at [715, 569] on button "Reschedule Job" at bounding box center [712, 579] width 308 height 21
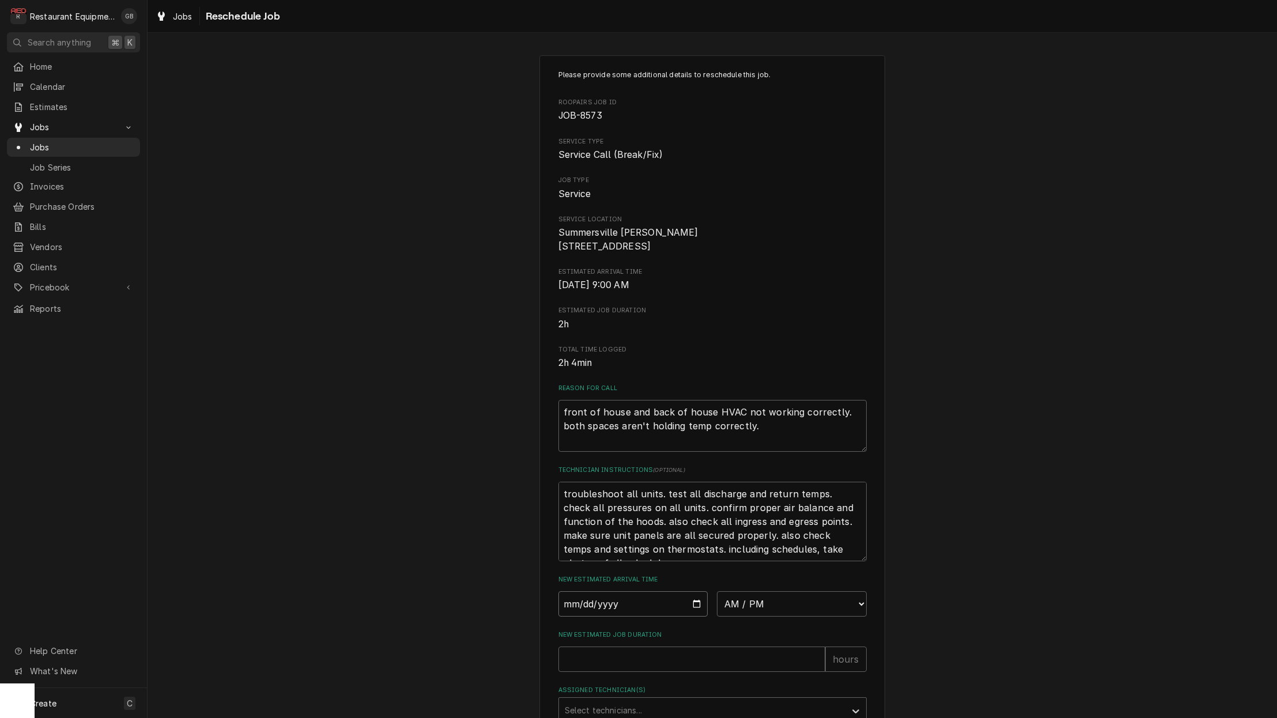
click at [589, 613] on input "Date" at bounding box center [633, 603] width 150 height 25
type input "[DATE]"
type textarea "x"
drag, startPoint x: 772, startPoint y: 626, endPoint x: 795, endPoint y: 622, distance: 23.5
click at [787, 623] on div "Please provide some additional details to reschedule this job. Roopairs Job ID …" at bounding box center [712, 437] width 308 height 735
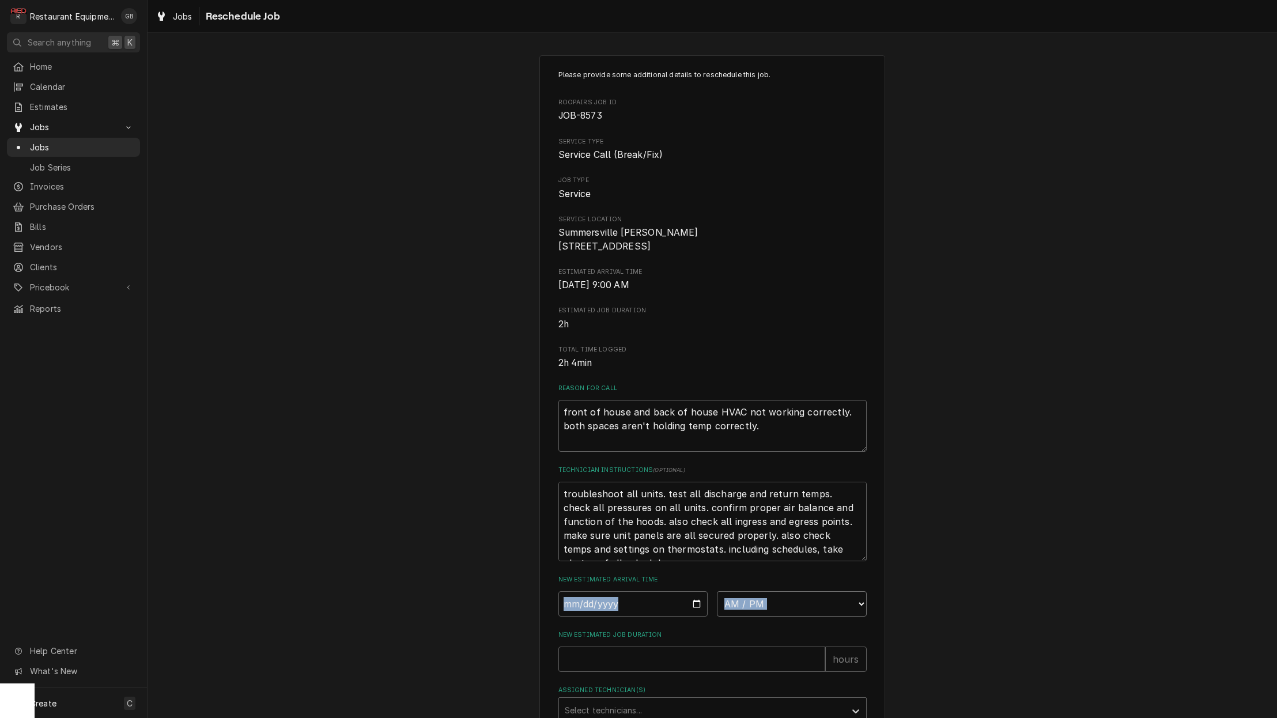
select select "14:00:00"
click at [660, 672] on input "New Estimated Job Duration" at bounding box center [691, 659] width 267 height 25
type textarea "x"
type input "1"
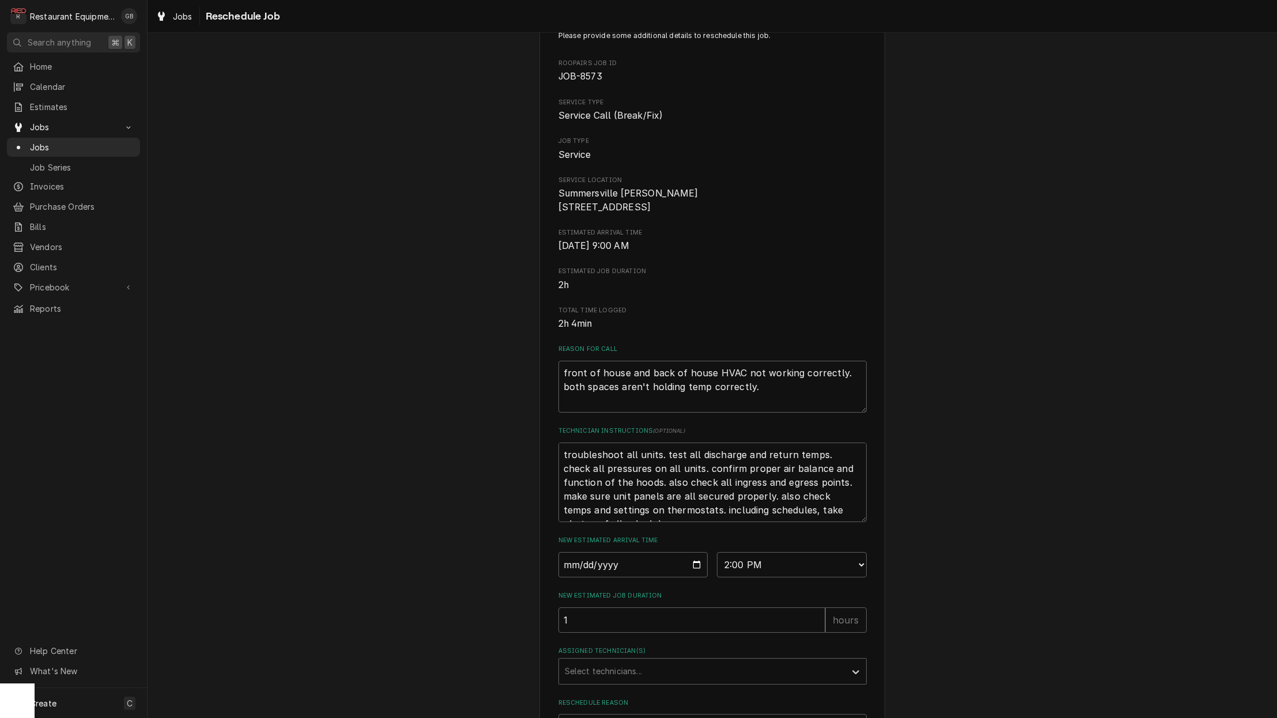
scroll to position [51, 0]
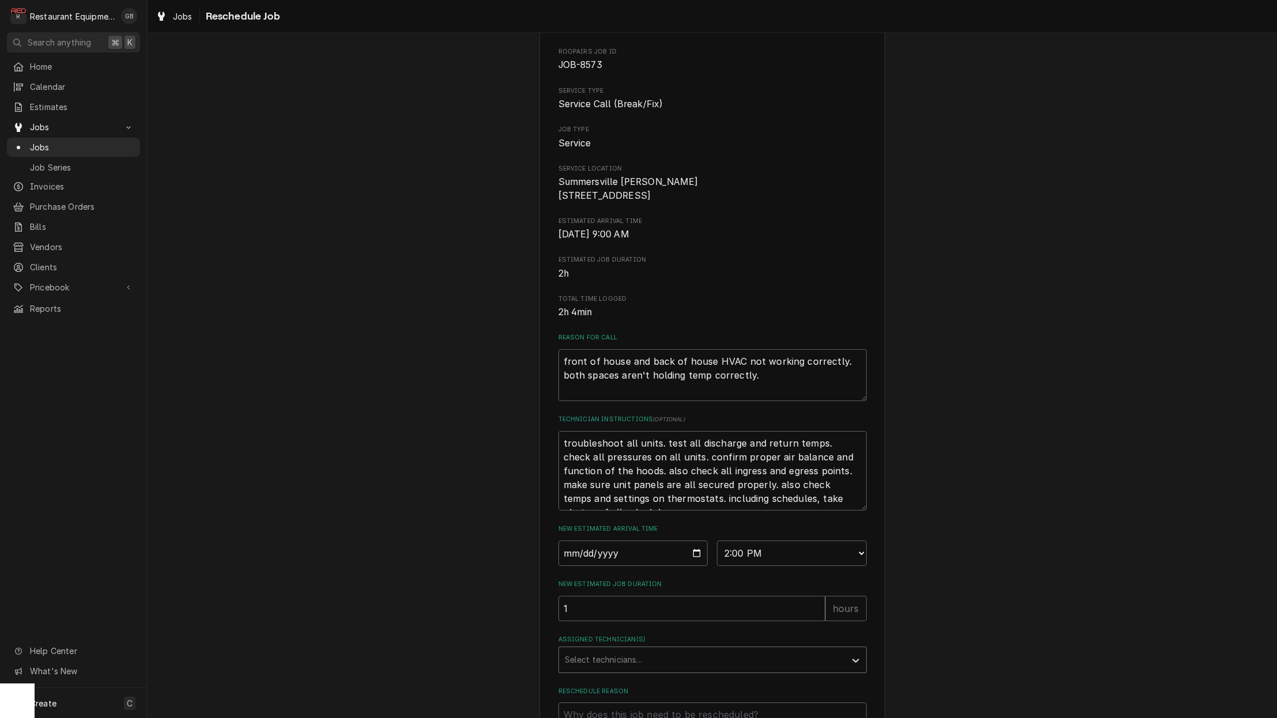
click at [792, 663] on div "Assigned Technician(s)" at bounding box center [702, 659] width 275 height 21
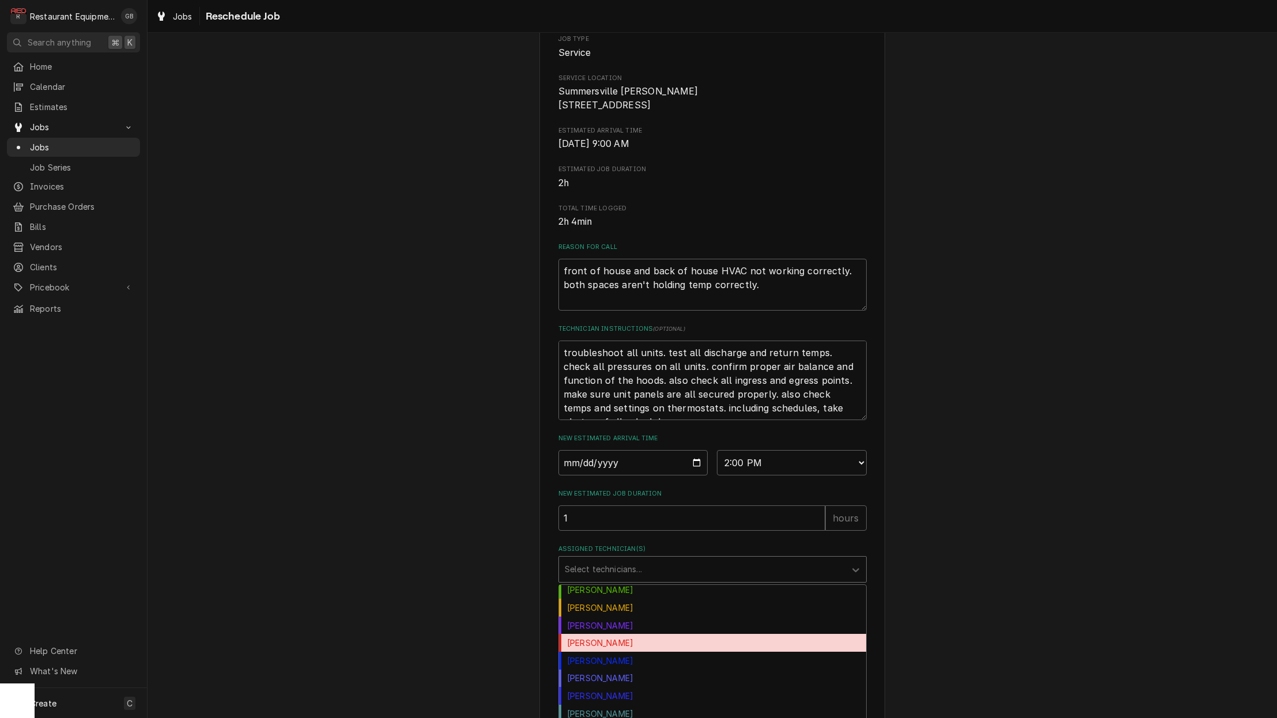
scroll to position [127, 0]
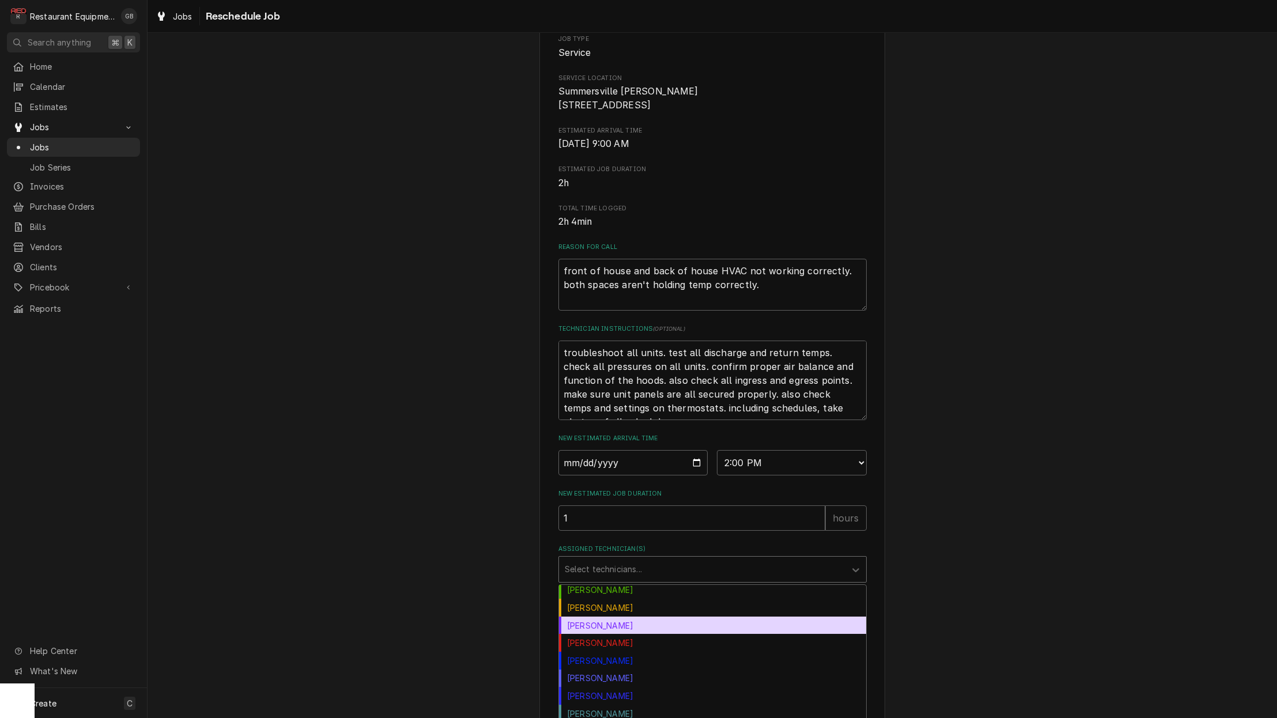
click at [618, 634] on div "Kaleb Lewis" at bounding box center [712, 626] width 307 height 18
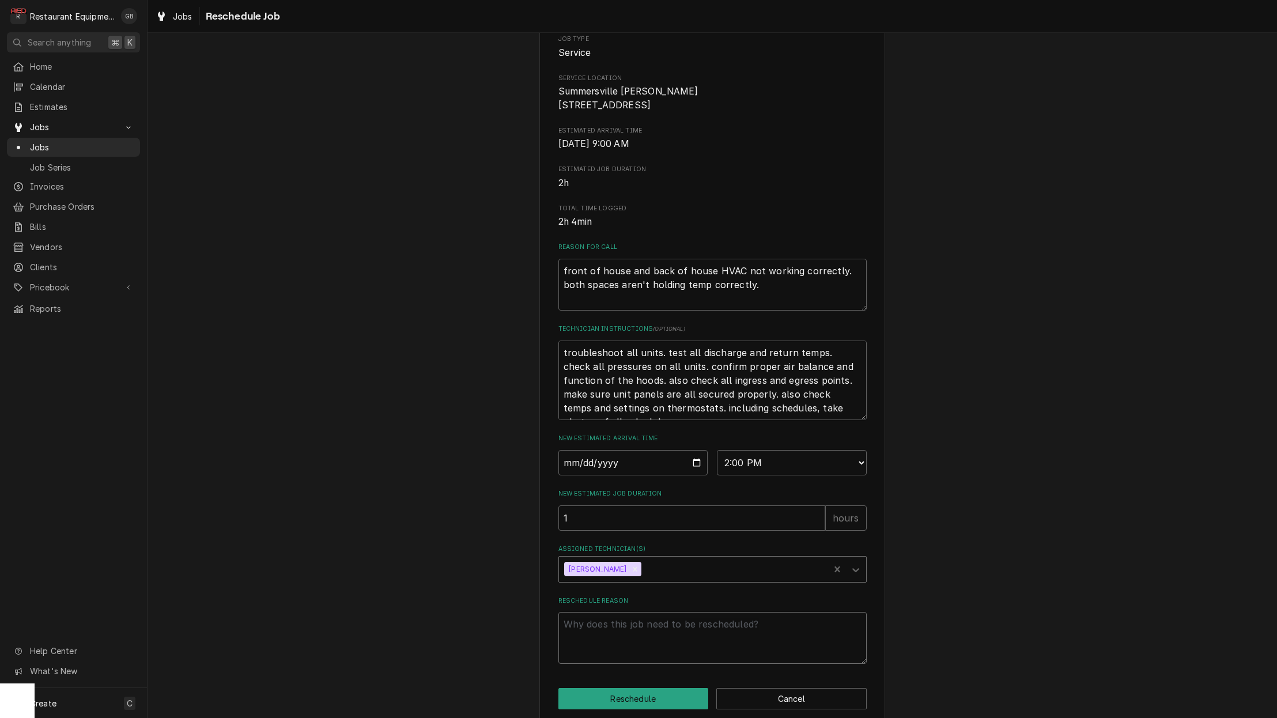
click at [611, 648] on textarea "Reschedule Reason" at bounding box center [712, 638] width 308 height 52
type textarea "x"
type textarea "p"
type textarea "x"
type textarea "pa"
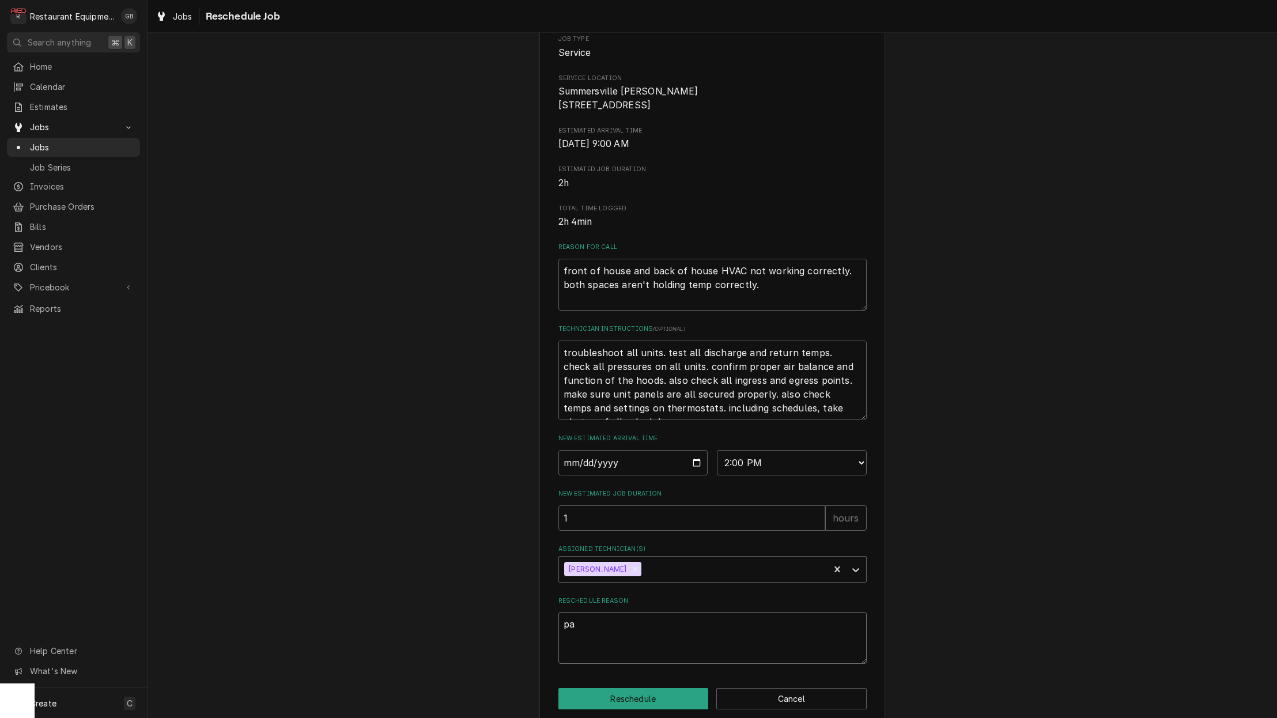
type textarea "x"
type textarea "par"
type textarea "x"
type textarea "part"
type textarea "x"
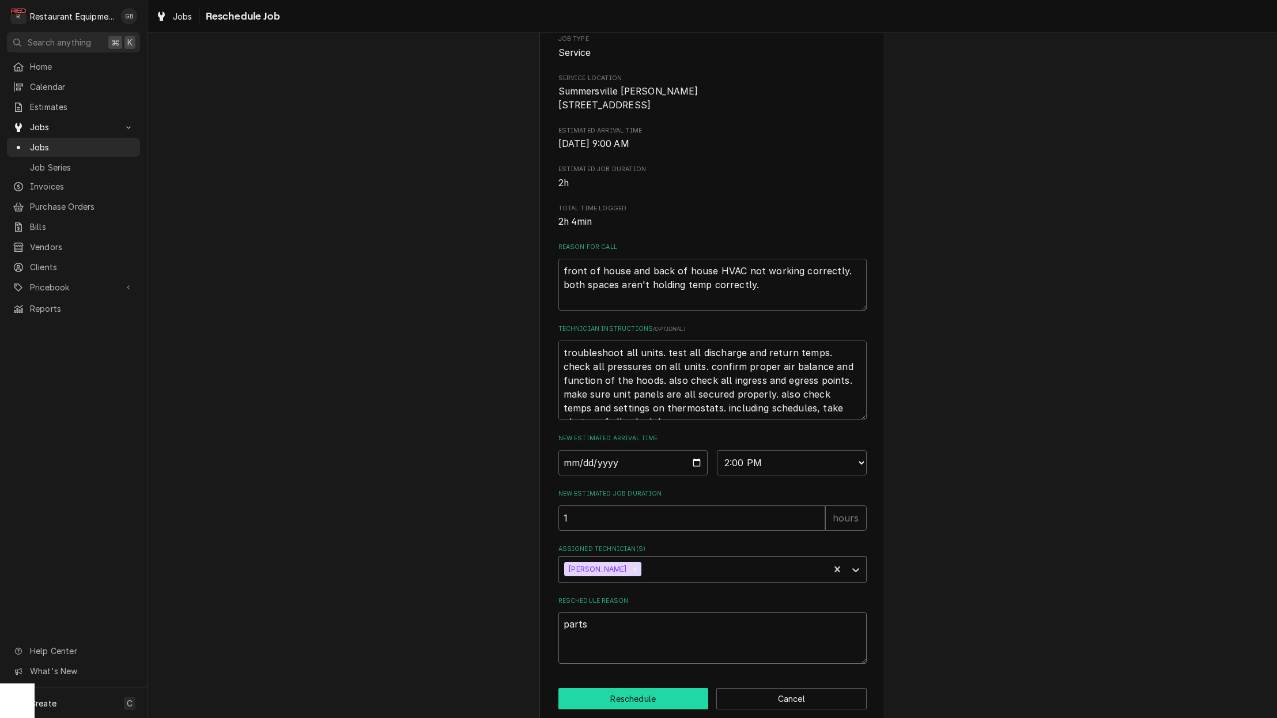
type textarea "parts"
click at [655, 701] on button "Reschedule" at bounding box center [633, 698] width 150 height 21
type textarea "x"
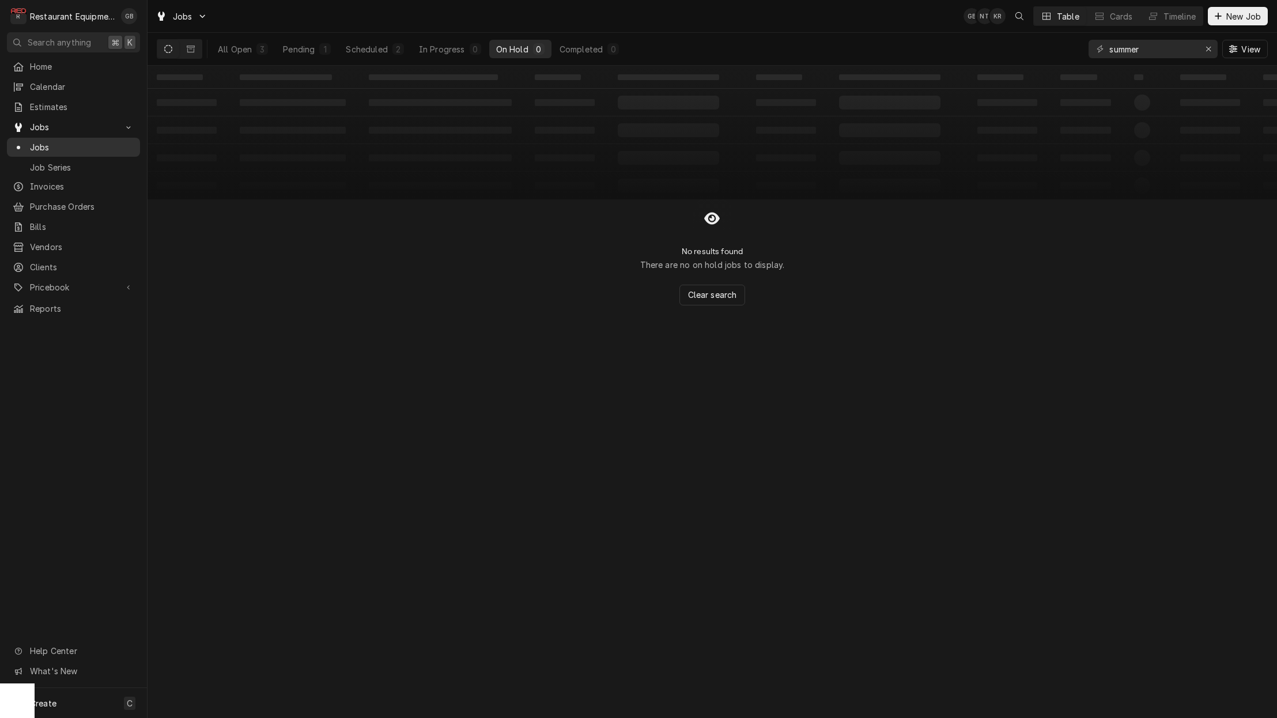
click at [63, 141] on span "Jobs" at bounding box center [82, 147] width 104 height 12
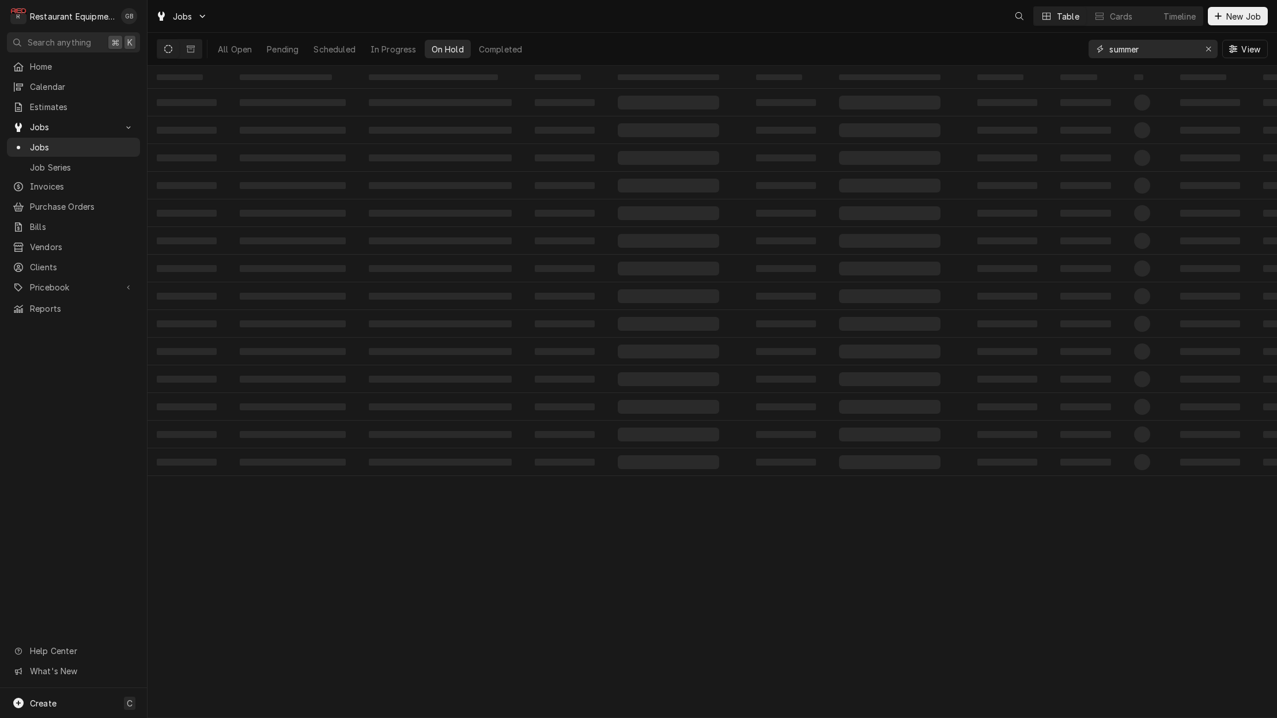
click at [1202, 46] on button "Erase input" at bounding box center [1208, 49] width 18 height 18
click at [1196, 46] on input "Dynamic Content Wrapper" at bounding box center [1152, 49] width 86 height 18
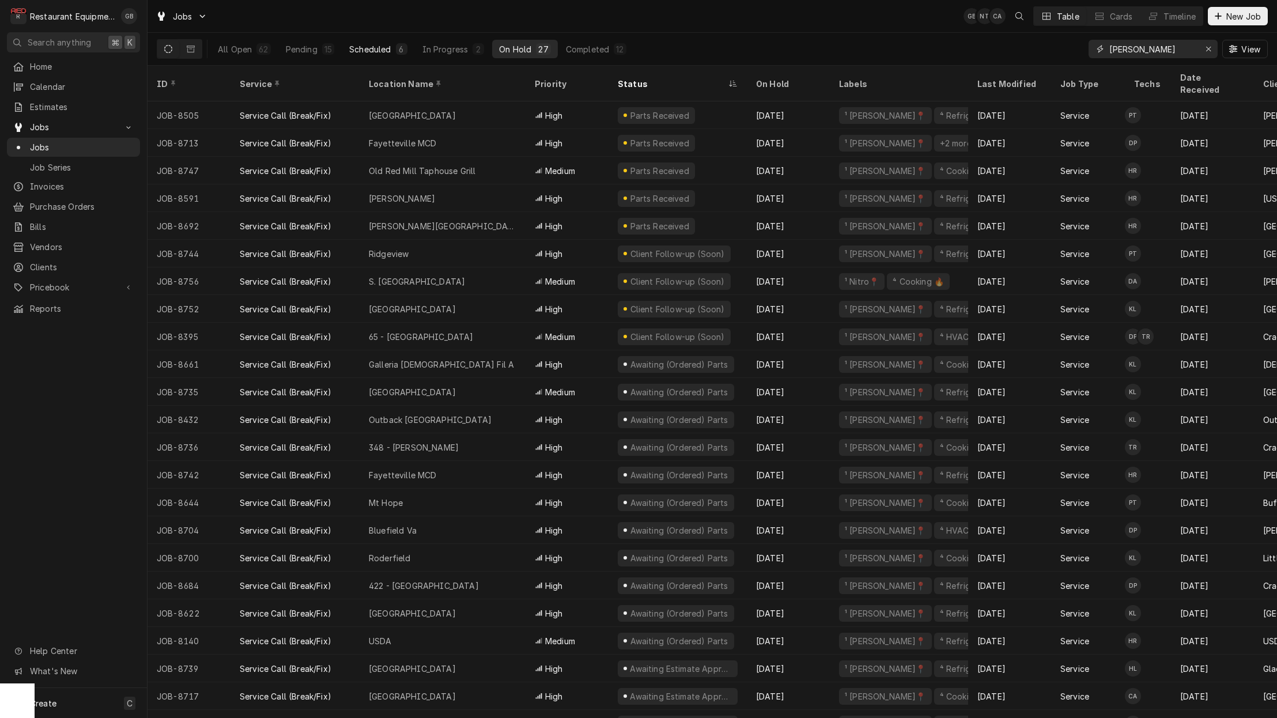
type input "[PERSON_NAME]"
click at [398, 52] on div "6" at bounding box center [401, 49] width 7 height 12
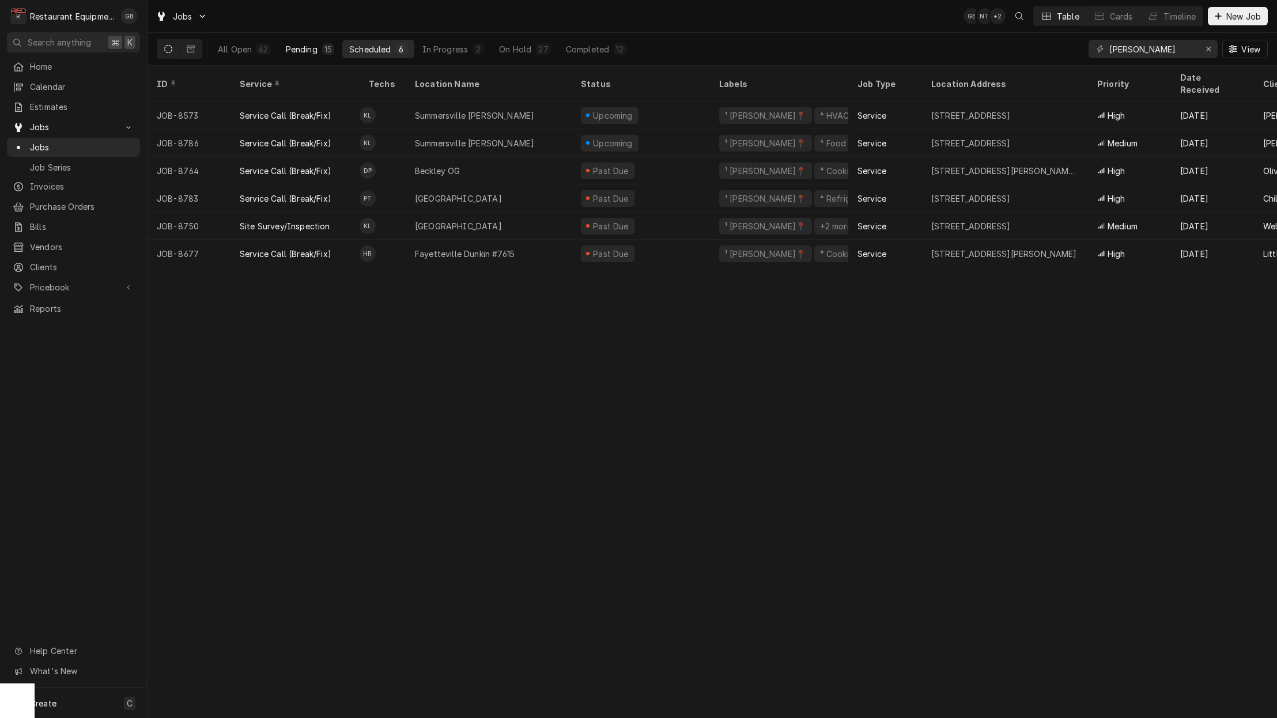
click at [316, 50] on div "Pending" at bounding box center [302, 49] width 32 height 12
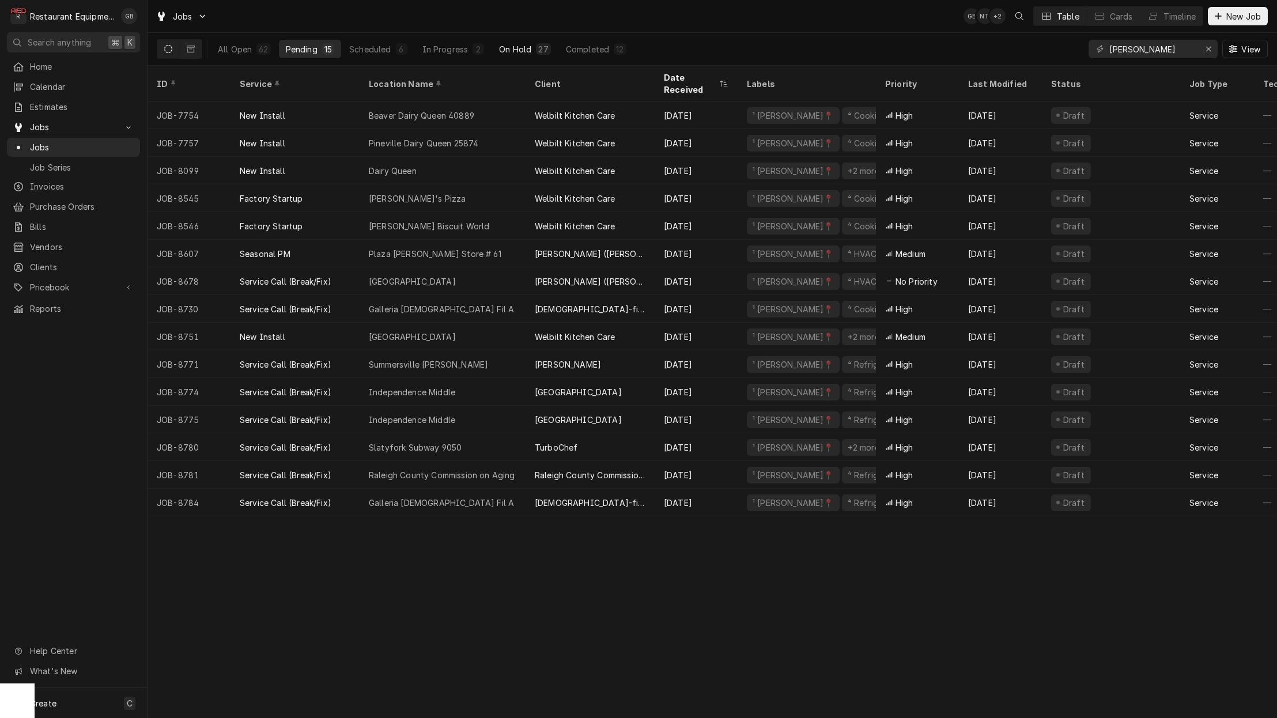
click at [532, 52] on button "On Hold 27" at bounding box center [524, 49] width 65 height 18
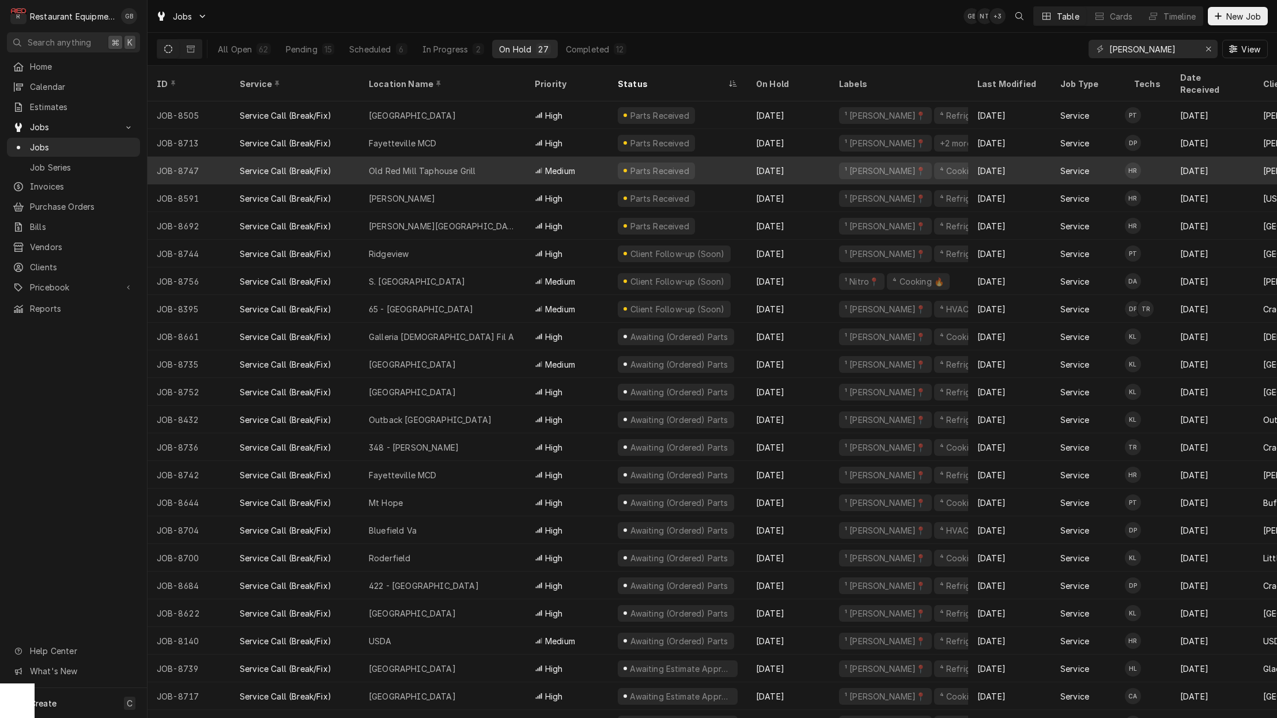
click at [416, 165] on div "Old Red Mill Taphouse Grill" at bounding box center [422, 171] width 107 height 12
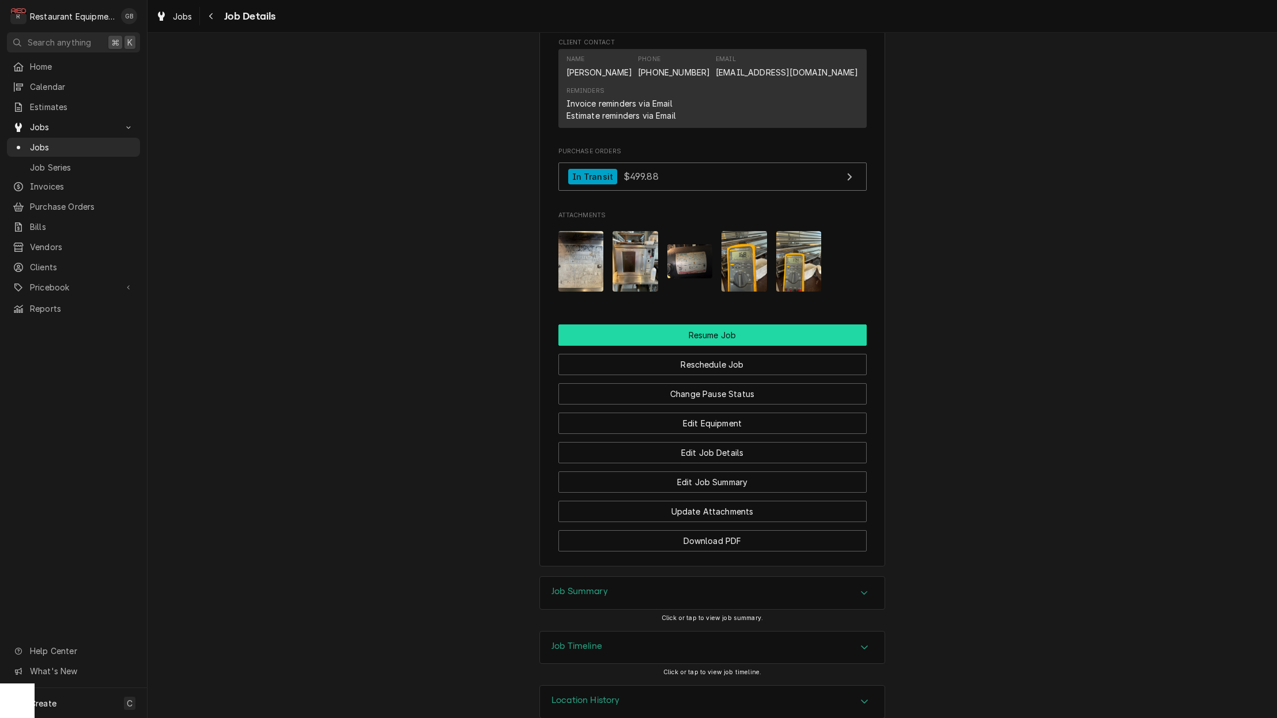
scroll to position [1068, 0]
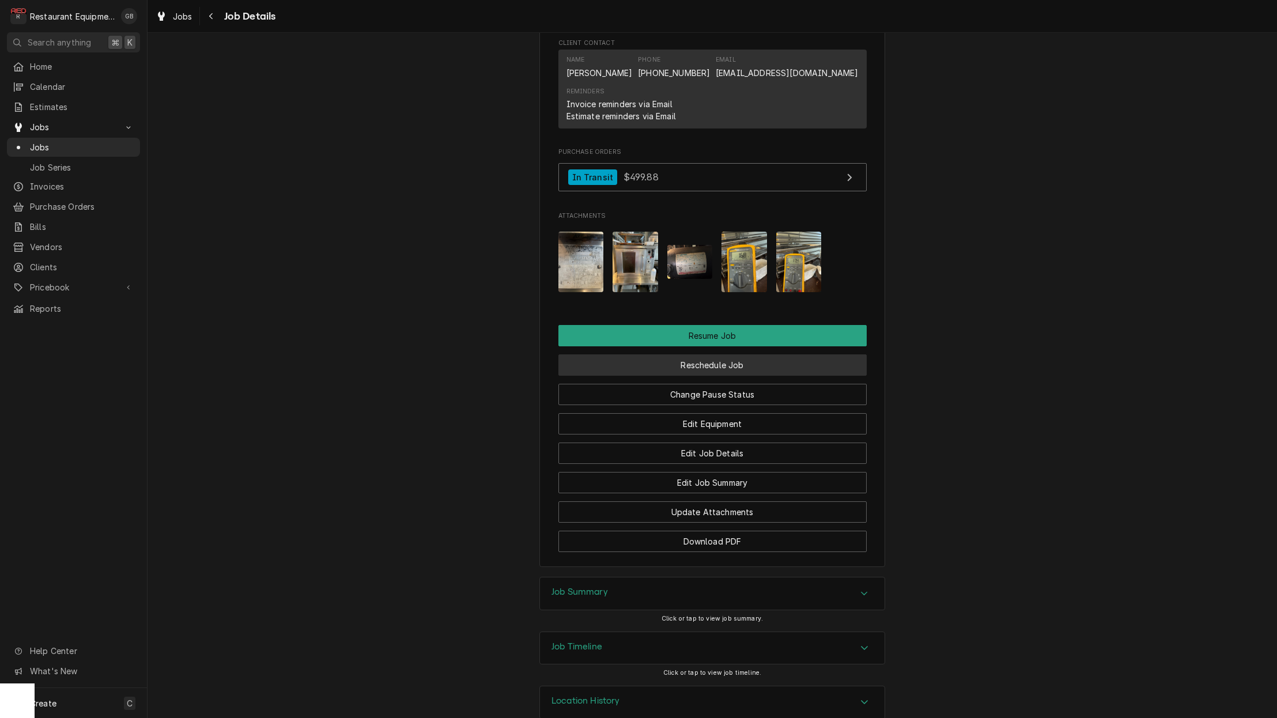
click at [724, 354] on button "Reschedule Job" at bounding box center [712, 364] width 308 height 21
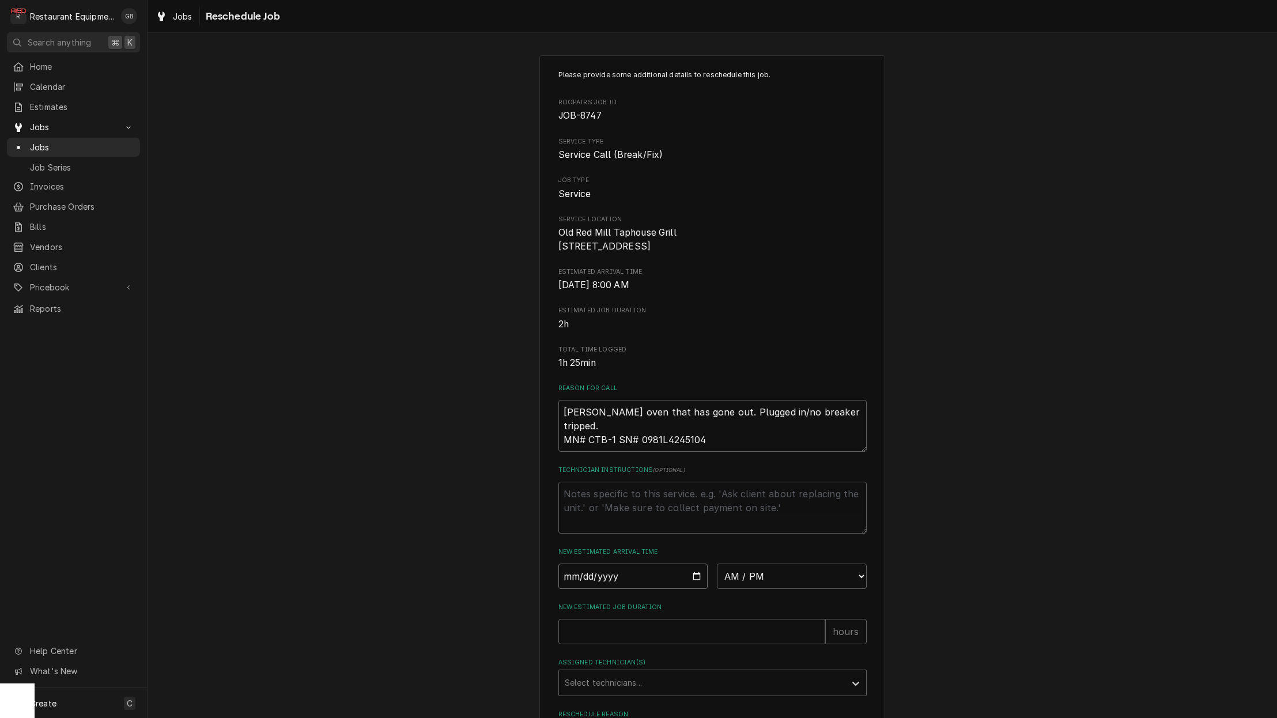
click at [577, 582] on input "Date" at bounding box center [633, 576] width 150 height 25
type input "2025-09-04"
type textarea "x"
select select "08:00:00"
click at [683, 644] on input "New Estimated Job Duration" at bounding box center [691, 631] width 267 height 25
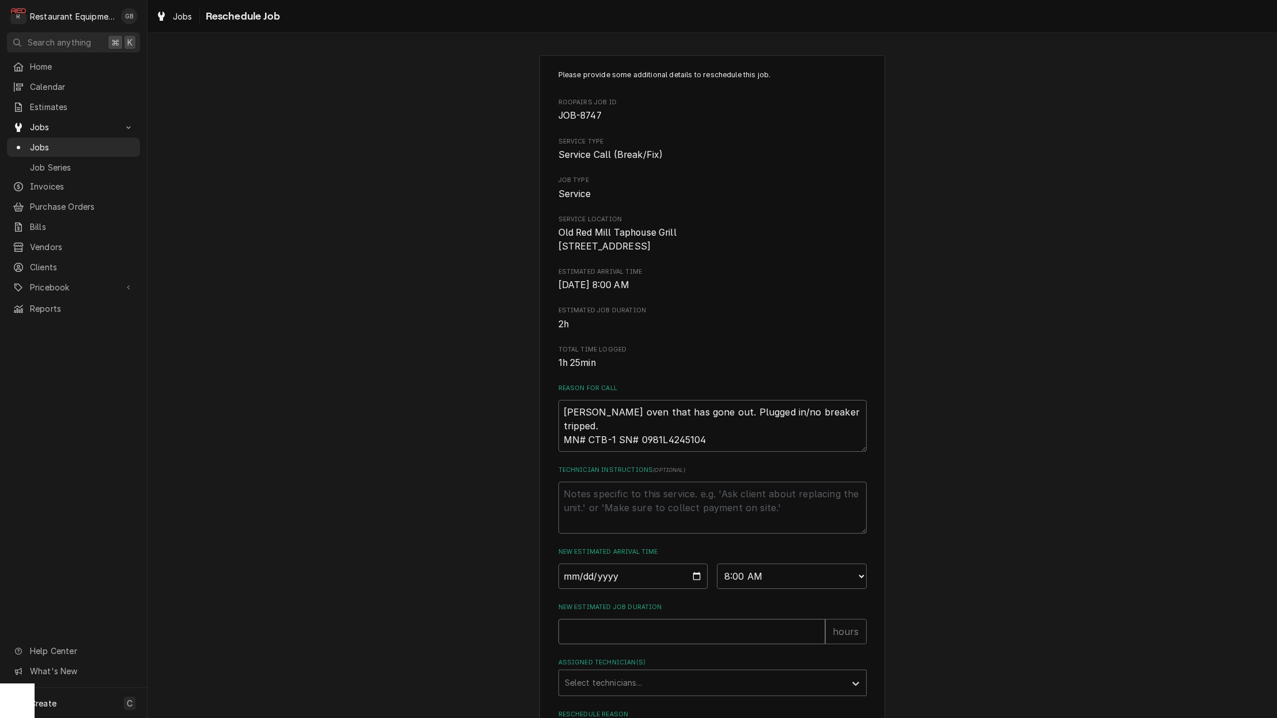
type textarea "x"
type input "1"
click at [689, 679] on div "Assigned Technician(s)" at bounding box center [702, 683] width 275 height 21
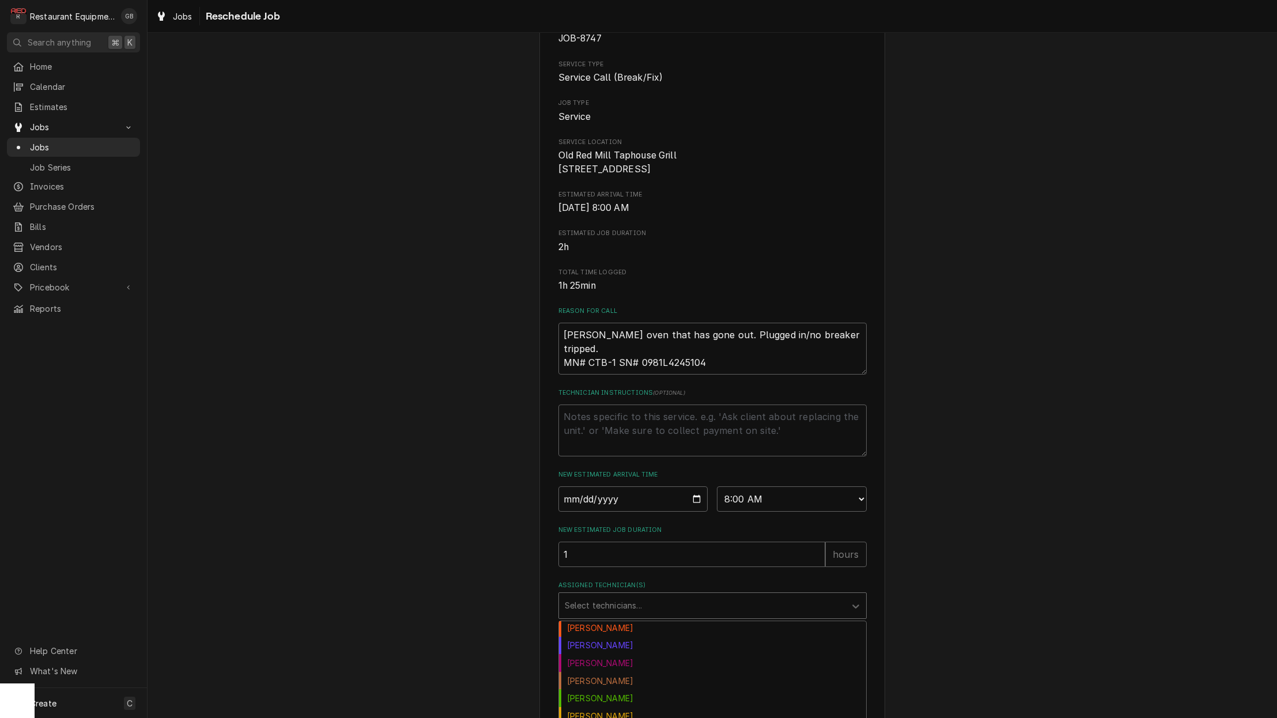
scroll to position [57, 0]
click at [615, 682] on div "[PERSON_NAME]" at bounding box center [712, 679] width 307 height 18
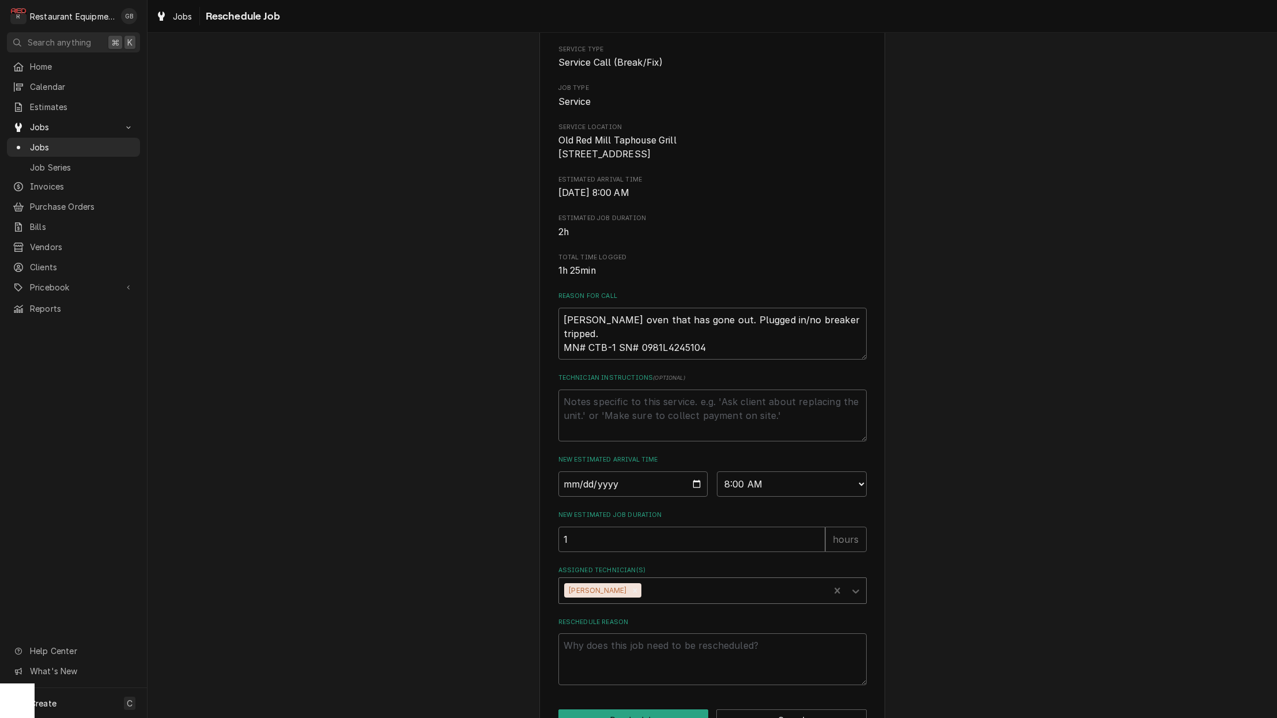
scroll to position [111, 0]
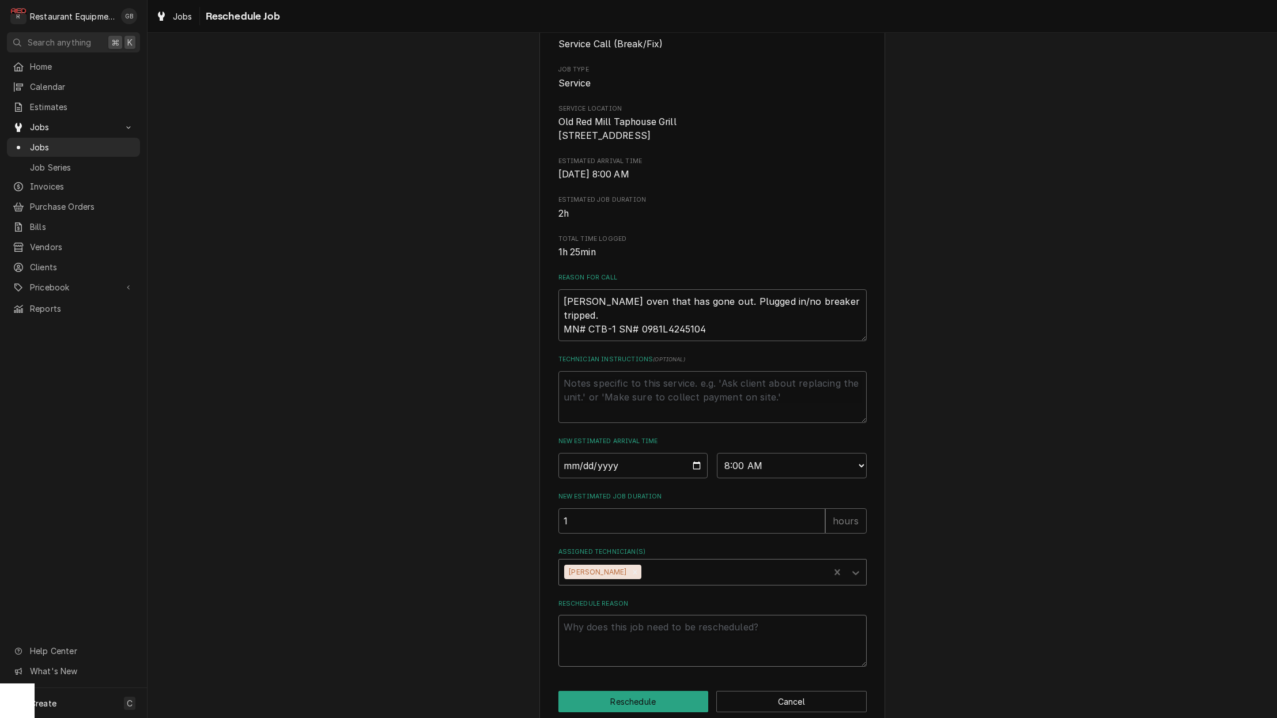
click at [605, 658] on textarea "Reschedule Reason" at bounding box center [712, 641] width 308 height 52
type textarea "x"
type textarea "p"
type textarea "x"
type textarea "pa"
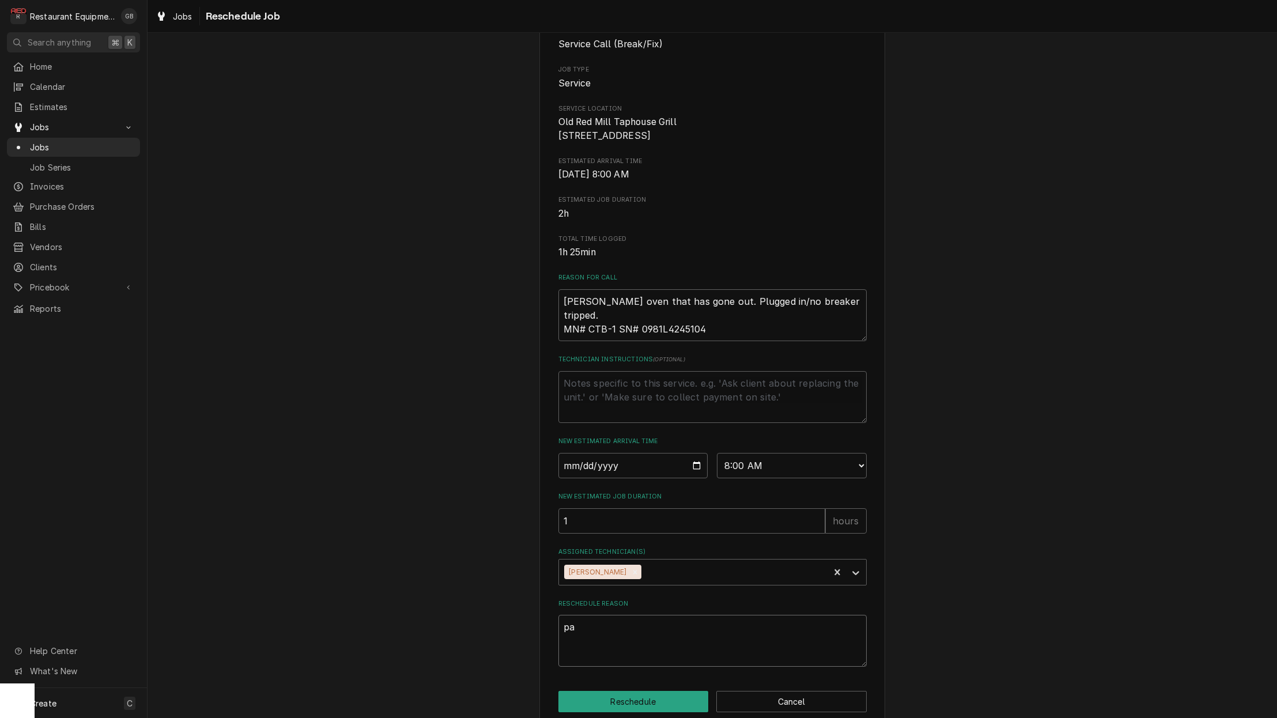
type textarea "x"
type textarea "par"
type textarea "x"
type textarea "part"
type textarea "x"
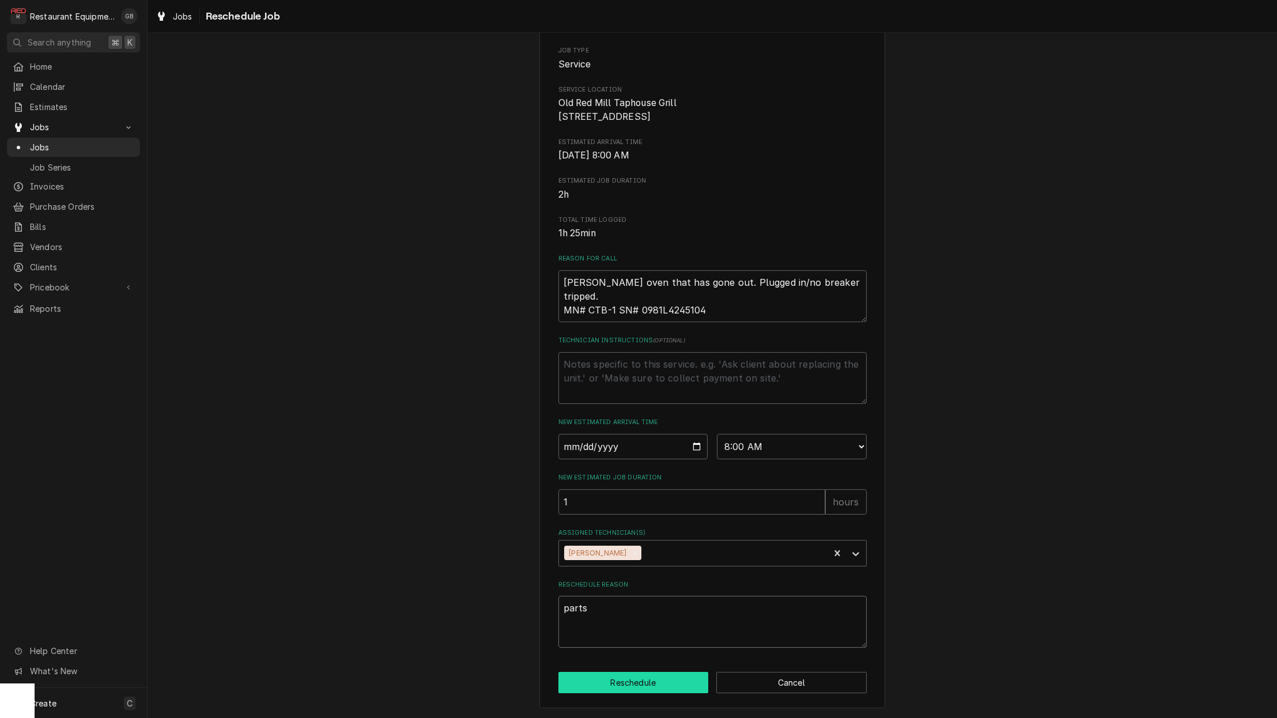
scroll to position [134, 0]
type textarea "parts"
click at [653, 679] on button "Reschedule" at bounding box center [633, 682] width 150 height 21
type textarea "x"
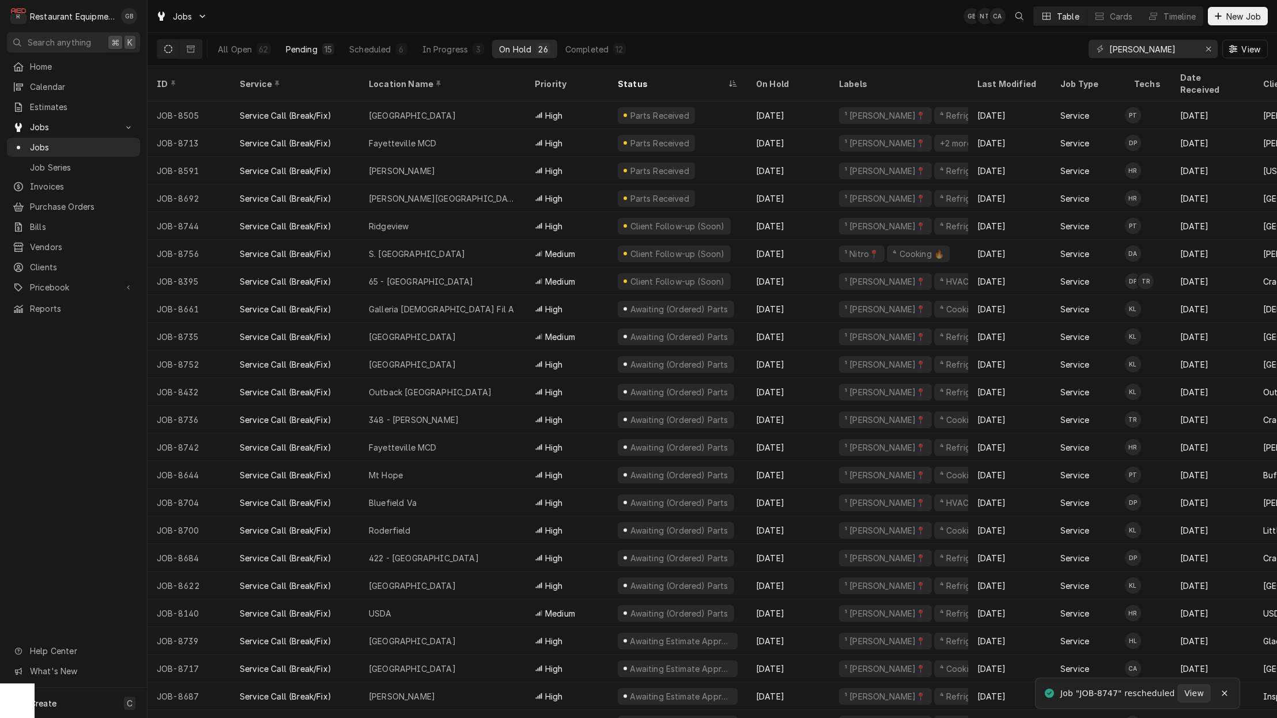
click at [334, 47] on button "Pending 15" at bounding box center [310, 49] width 62 height 18
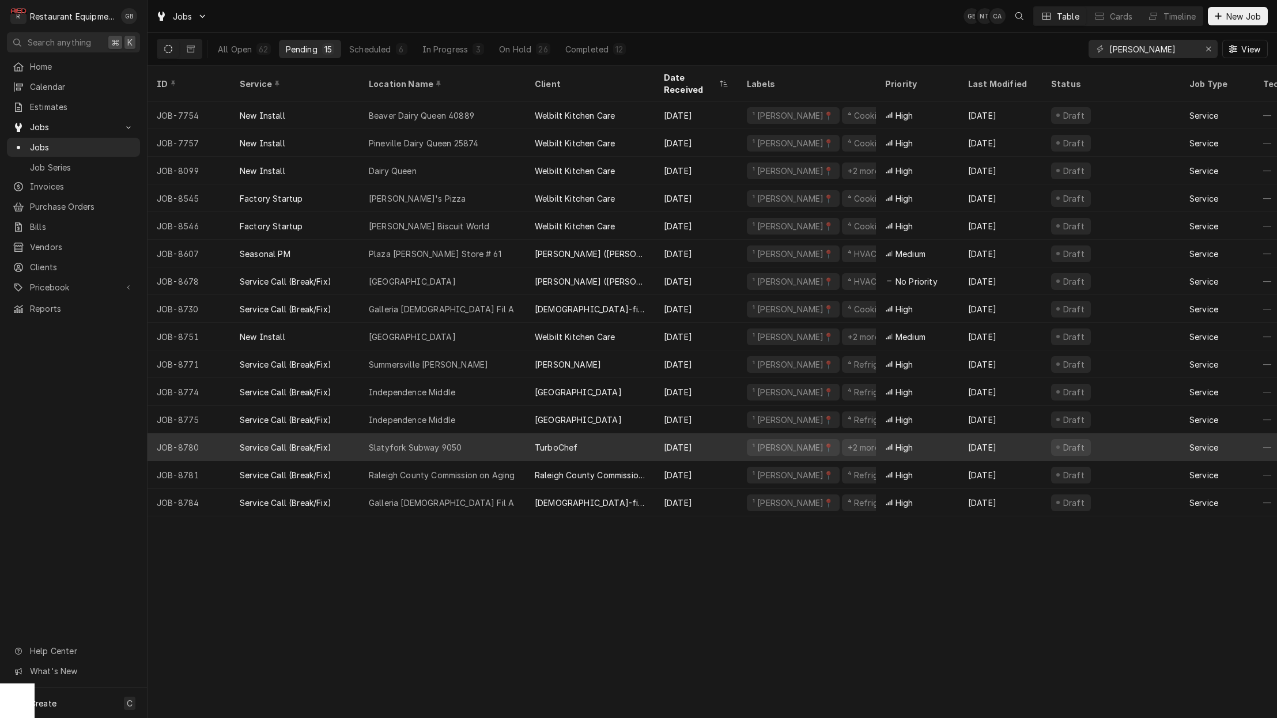
click at [441, 441] on div "Slatyfork Subway 9050" at bounding box center [415, 447] width 93 height 12
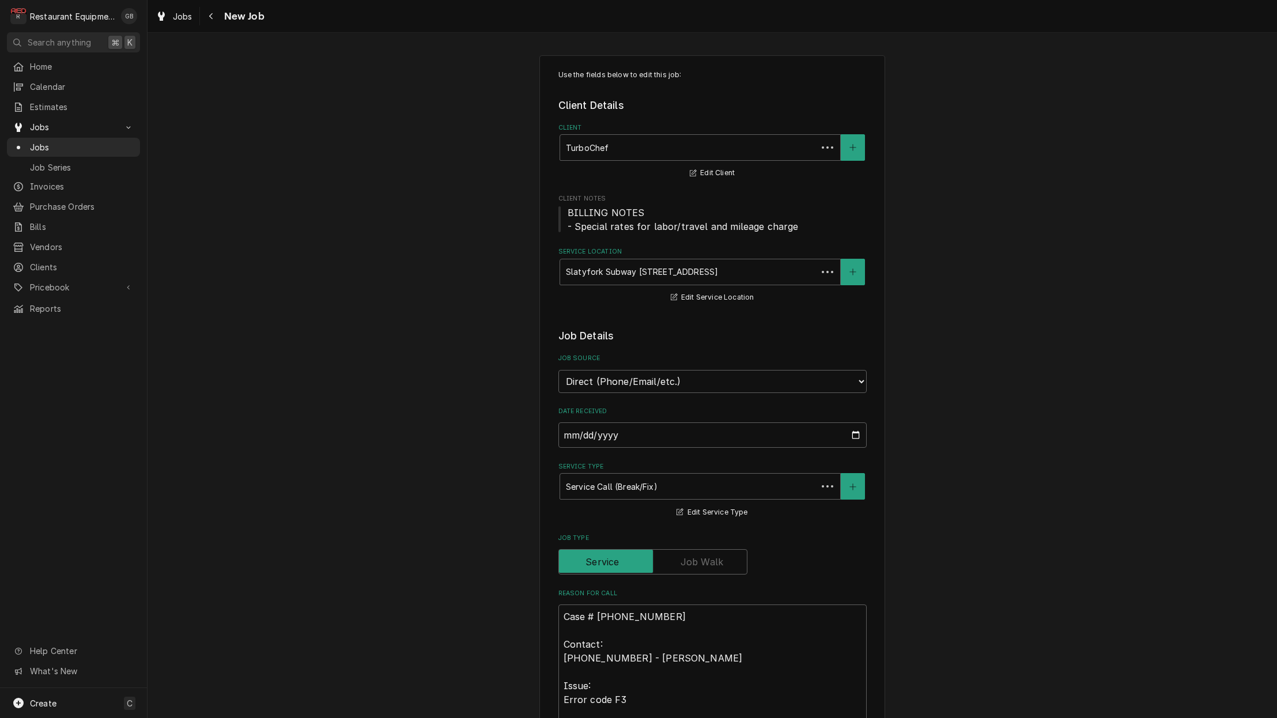
type textarea "x"
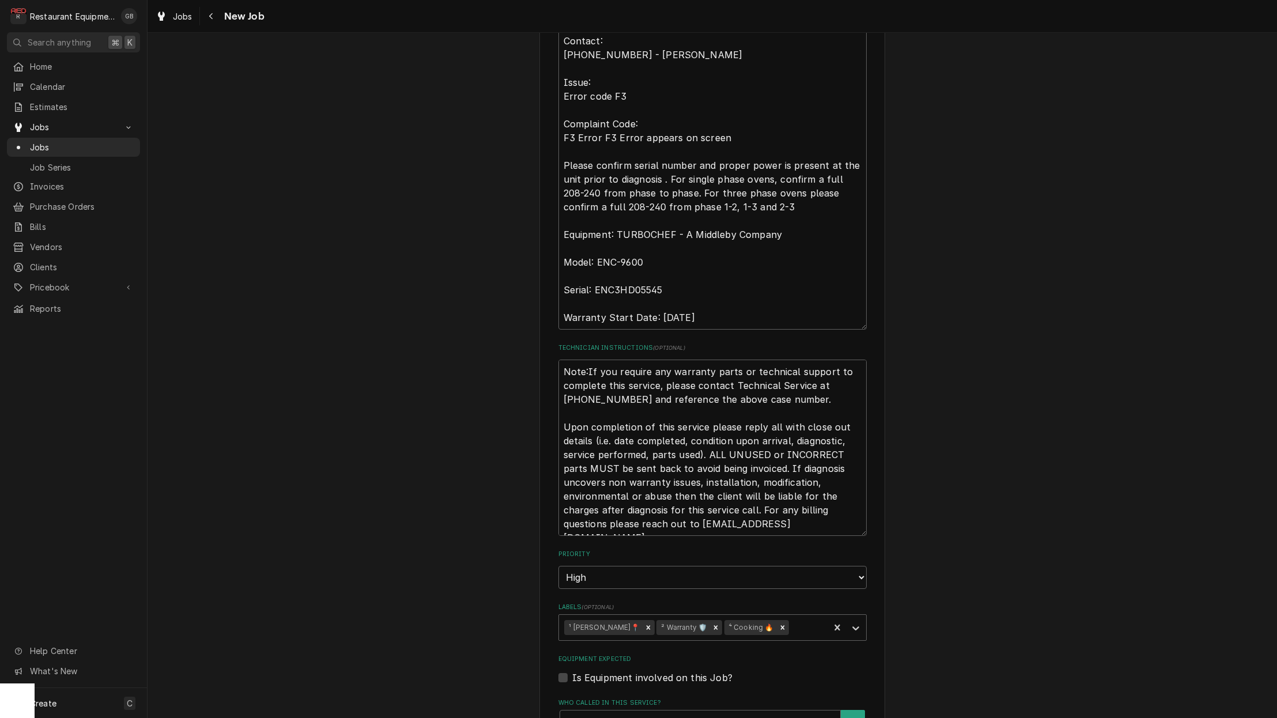
scroll to position [605, 0]
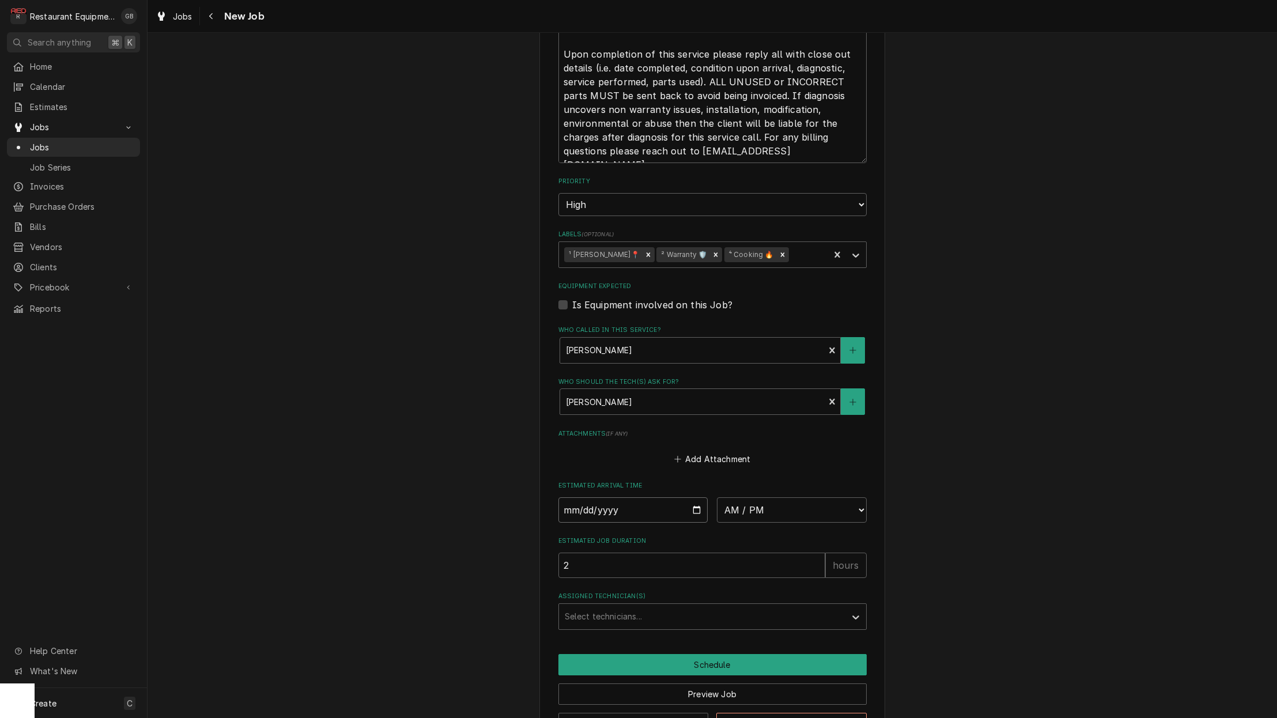
click at [579, 497] on input "Date" at bounding box center [633, 509] width 150 height 25
click at [577, 497] on input "Date" at bounding box center [633, 509] width 150 height 25
click at [580, 497] on input "Date" at bounding box center [633, 509] width 150 height 25
click at [581, 498] on input "Date" at bounding box center [633, 510] width 150 height 25
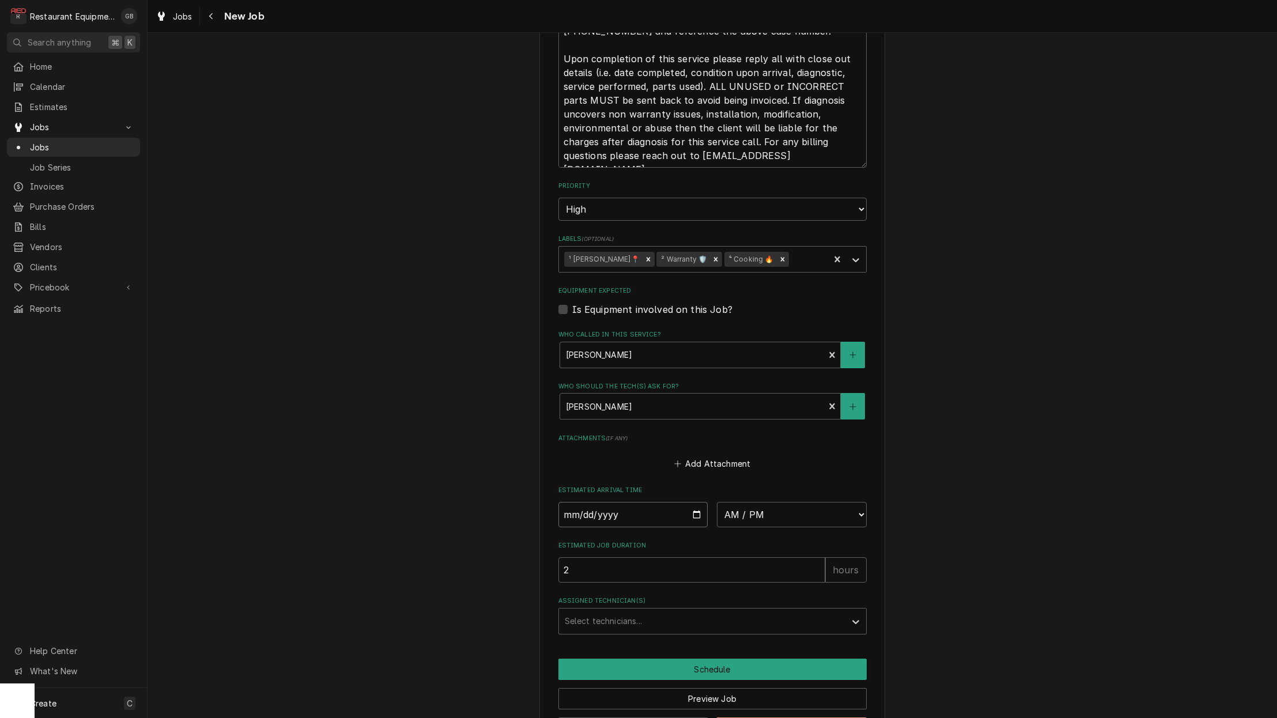
scroll to position [969, 0]
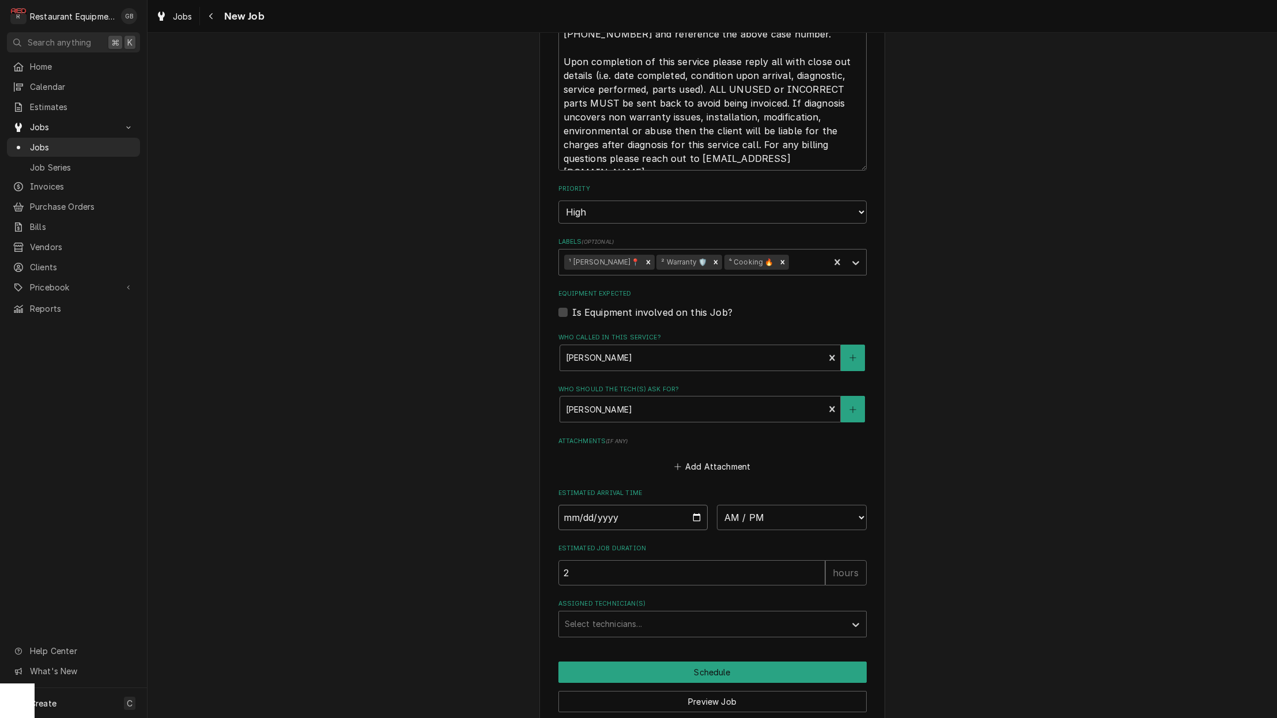
click at [608, 505] on input "Date" at bounding box center [633, 517] width 150 height 25
click at [629, 505] on input "Date" at bounding box center [633, 517] width 150 height 25
type input "[DATE]"
type textarea "x"
select select "06:00:00"
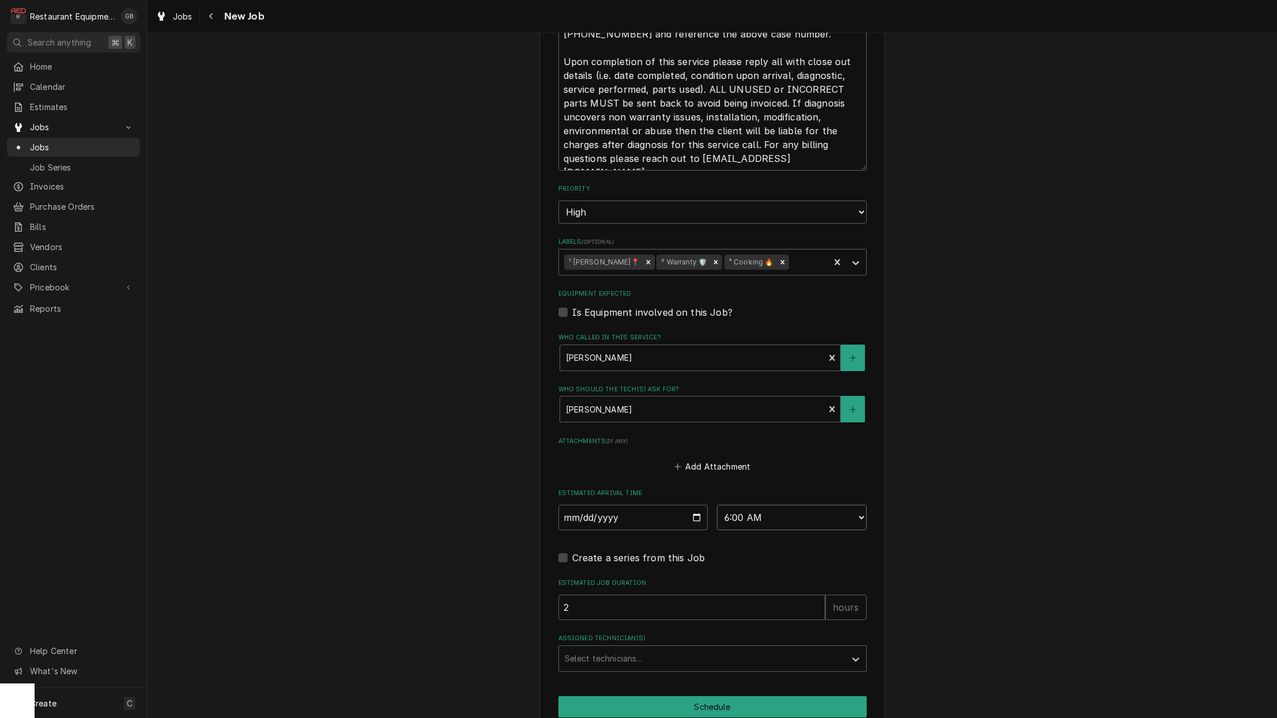
type textarea "x"
select select "10:30:00"
click at [704, 648] on div "Assigned Technician(s)" at bounding box center [702, 658] width 275 height 21
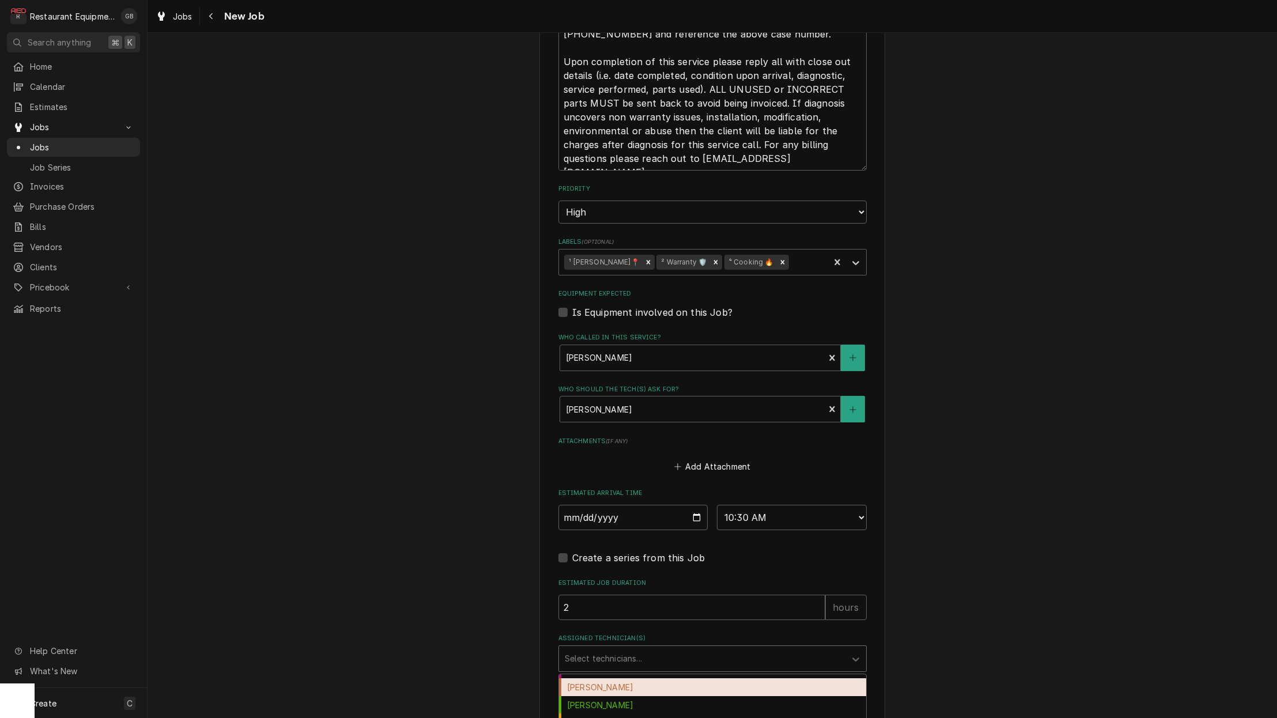
click at [608, 678] on div "Hunter Ralston" at bounding box center [712, 687] width 307 height 18
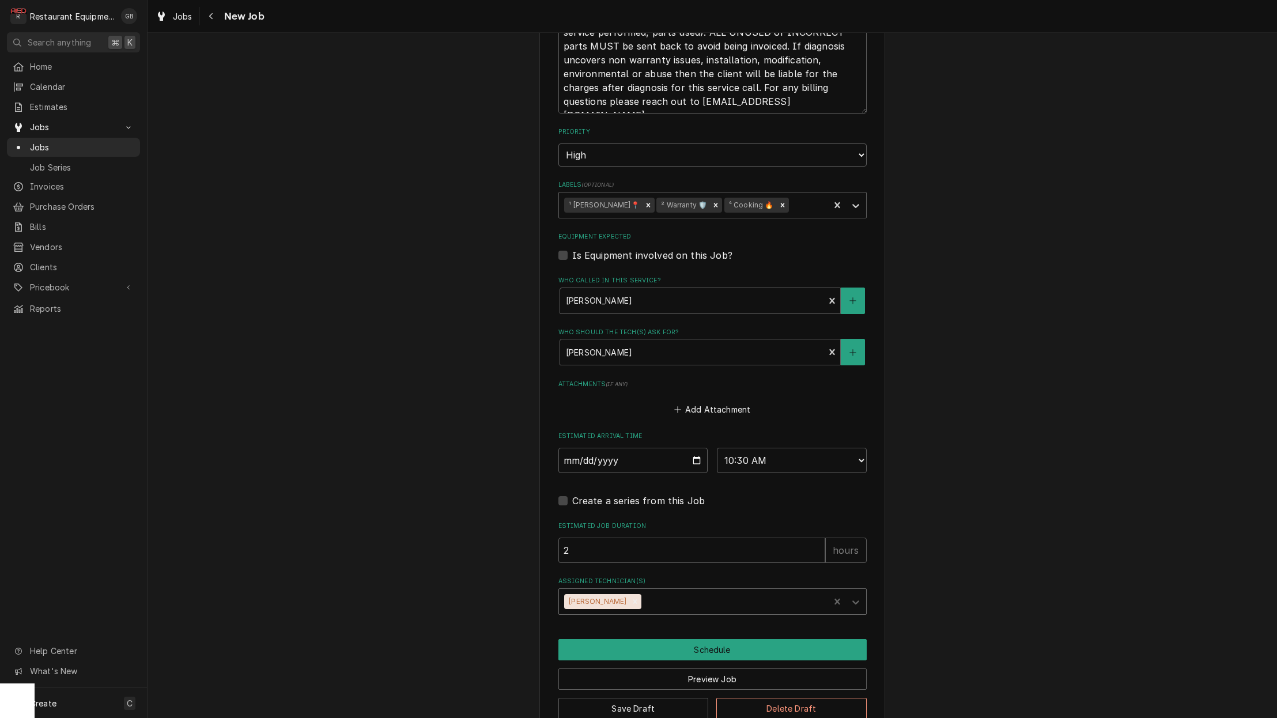
scroll to position [1025, 0]
click at [683, 640] on button "Schedule" at bounding box center [712, 650] width 308 height 21
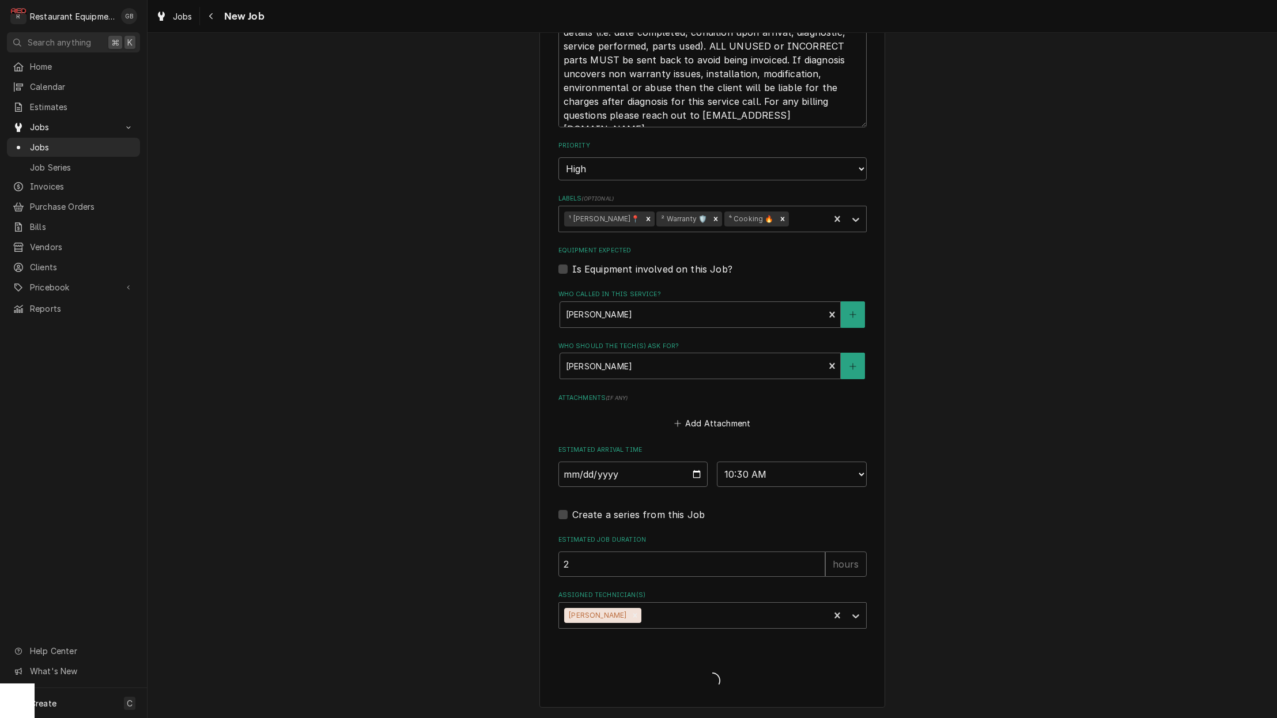
scroll to position [985, 0]
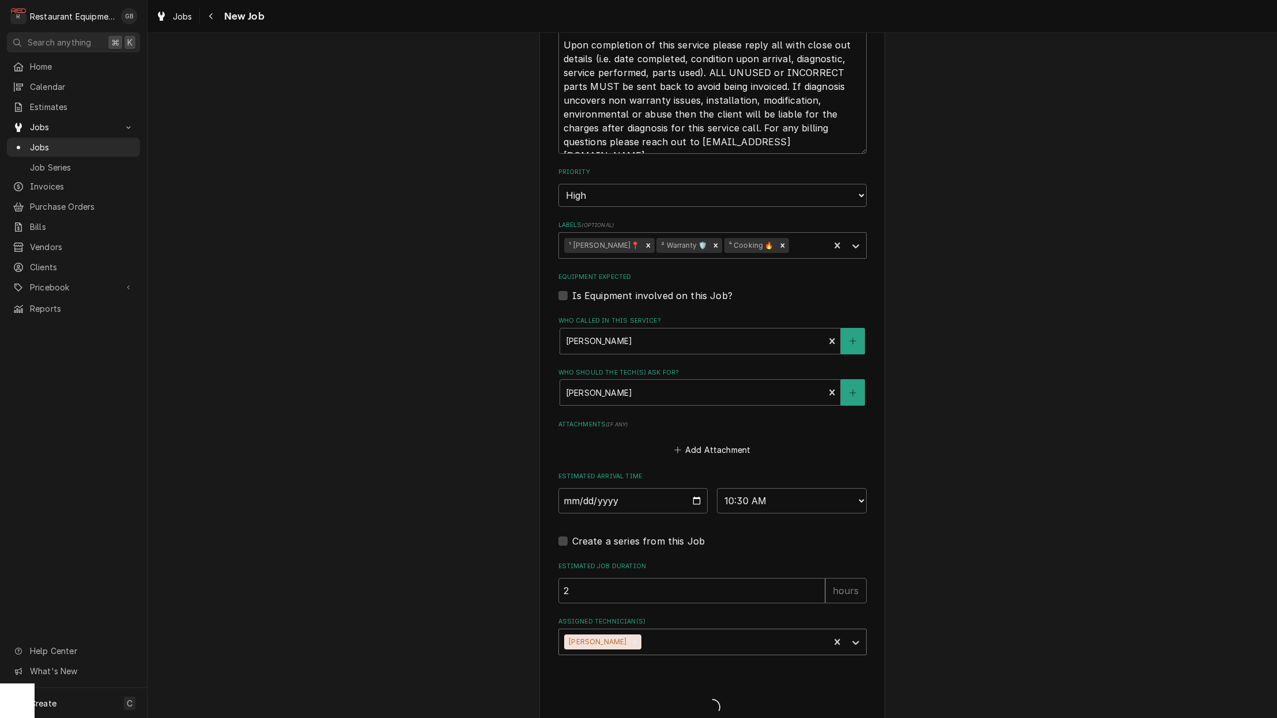
type textarea "x"
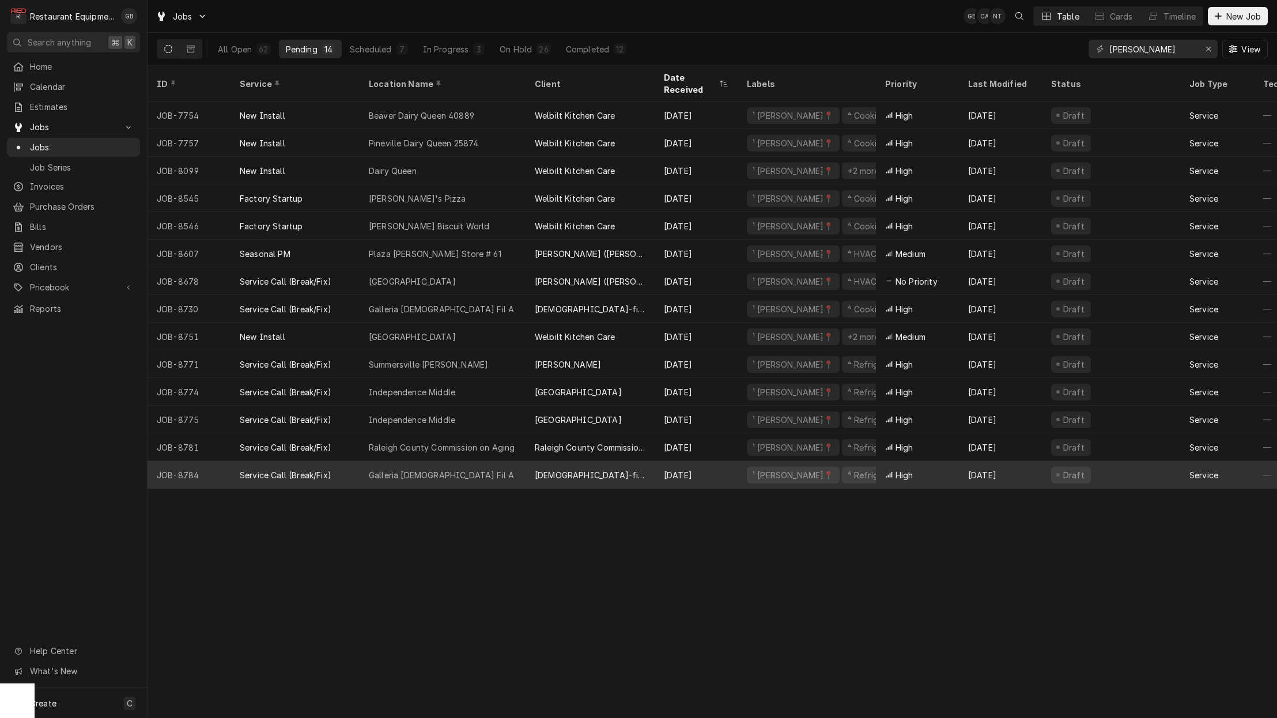
scroll to position [1, 0]
click at [494, 461] on div "Galleria Chick Fil A" at bounding box center [443, 475] width 166 height 28
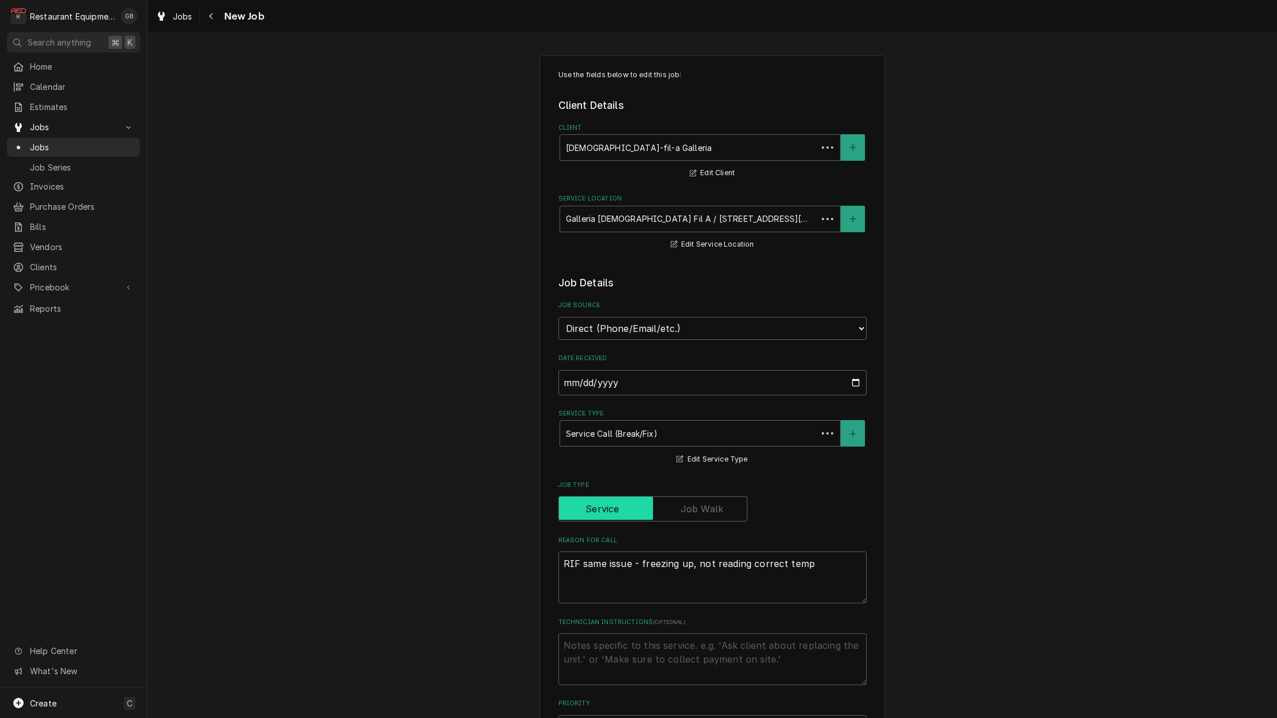
type textarea "x"
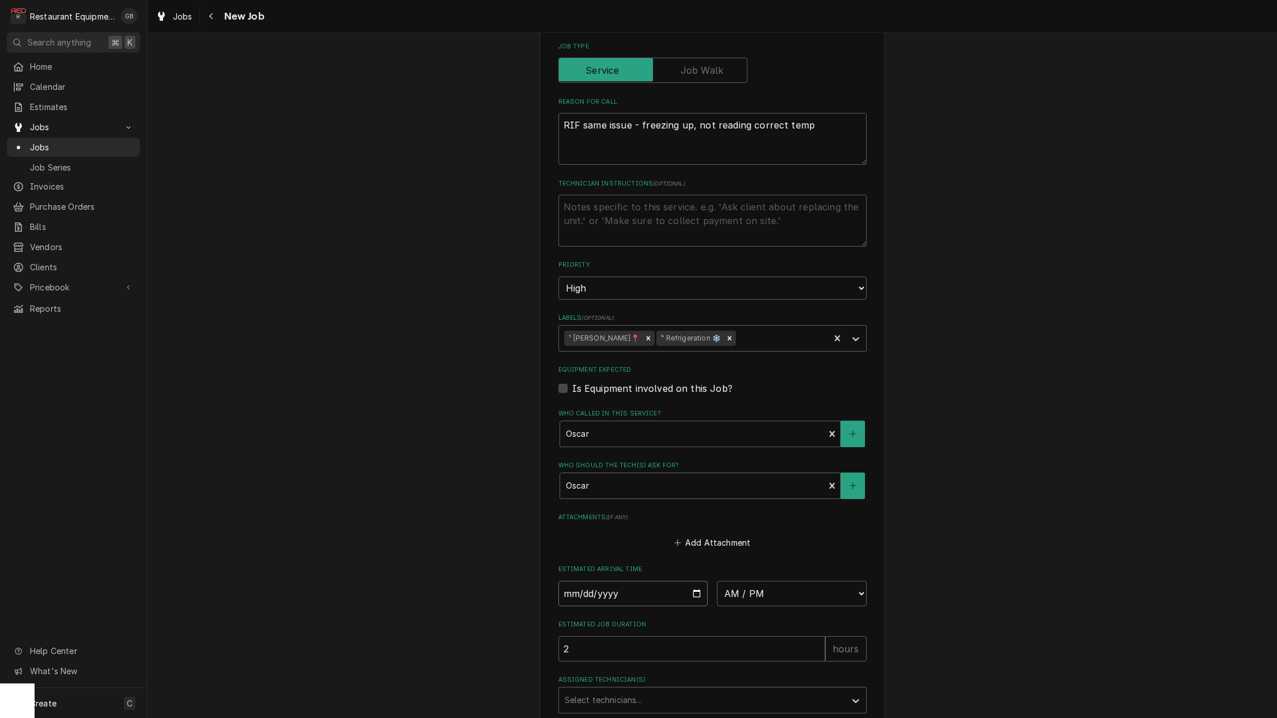
click at [593, 581] on input "Date" at bounding box center [633, 593] width 150 height 25
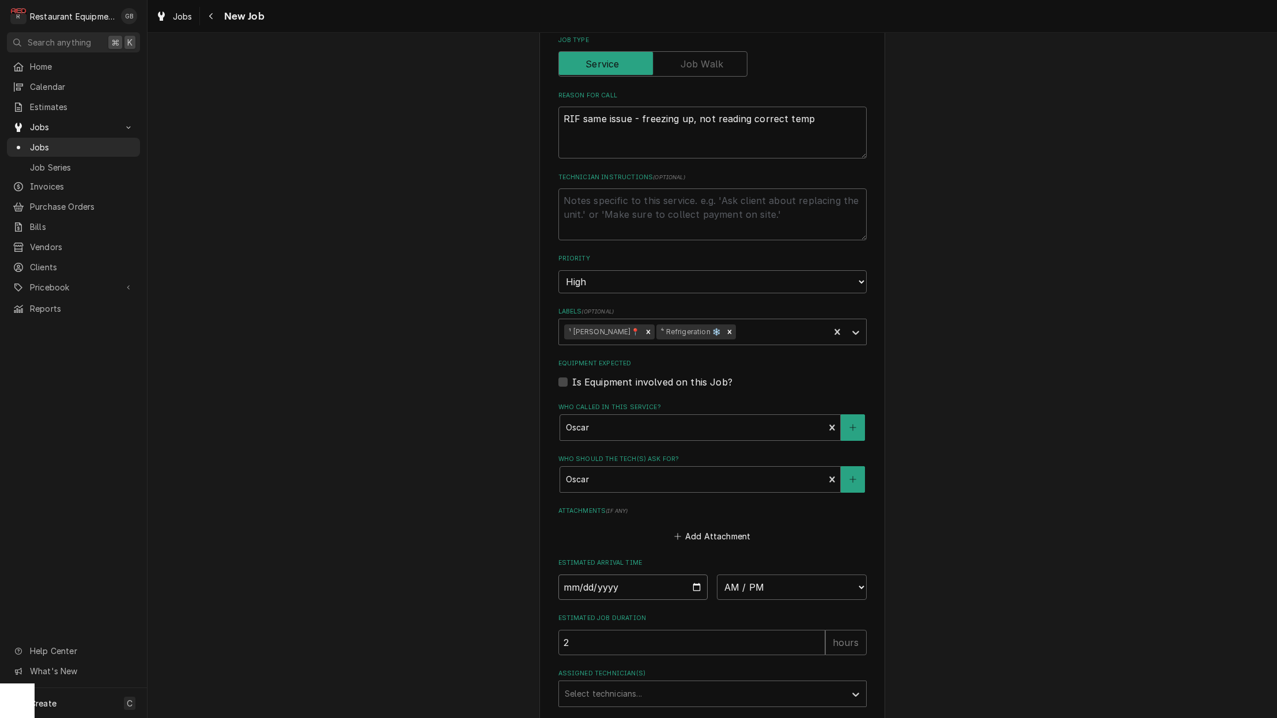
scroll to position [446, 0]
click at [604, 573] on input "Date" at bounding box center [633, 585] width 150 height 25
type input "[DATE]"
type textarea "x"
select select "08:00:00"
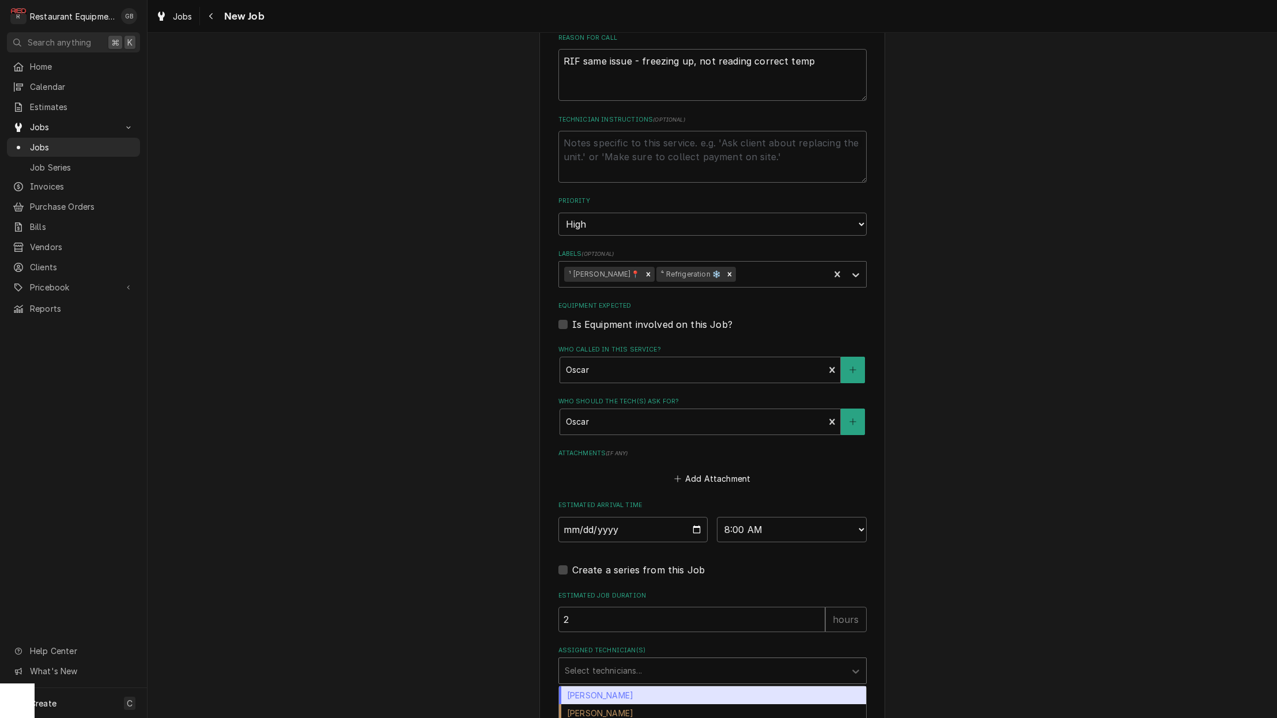
click at [695, 660] on div "Assigned Technician(s)" at bounding box center [702, 670] width 275 height 21
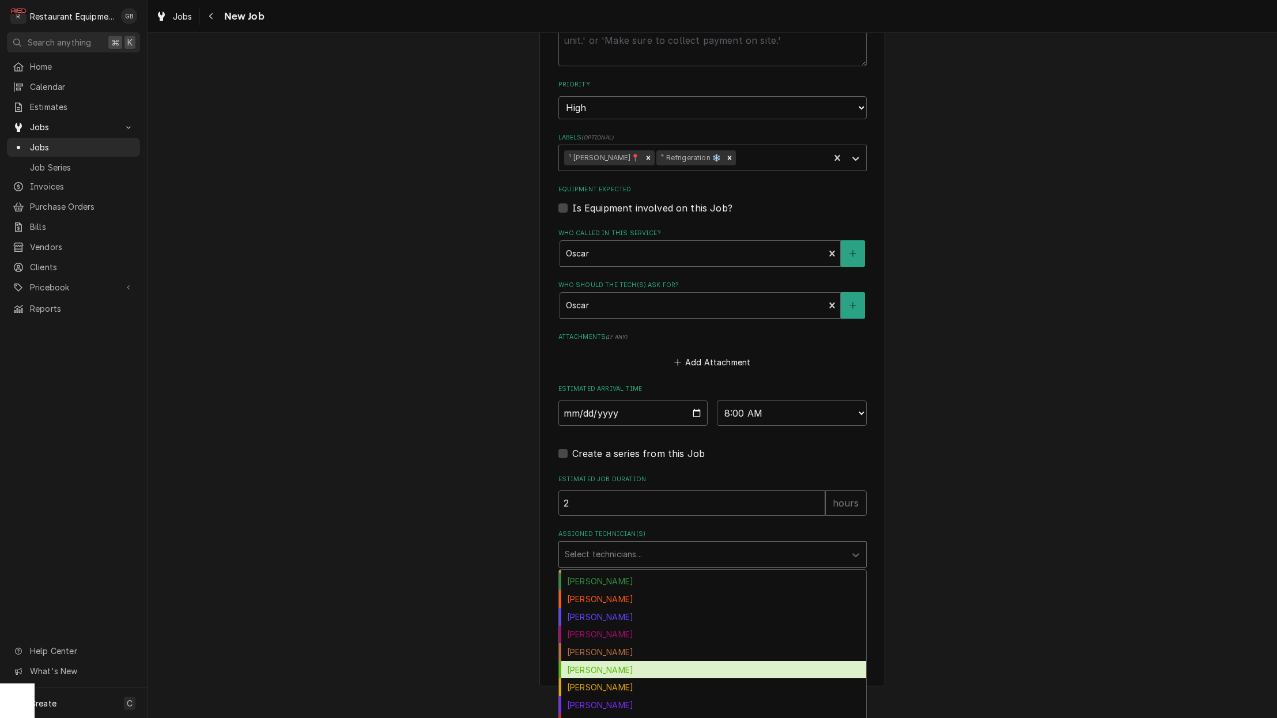
scroll to position [48, 0]
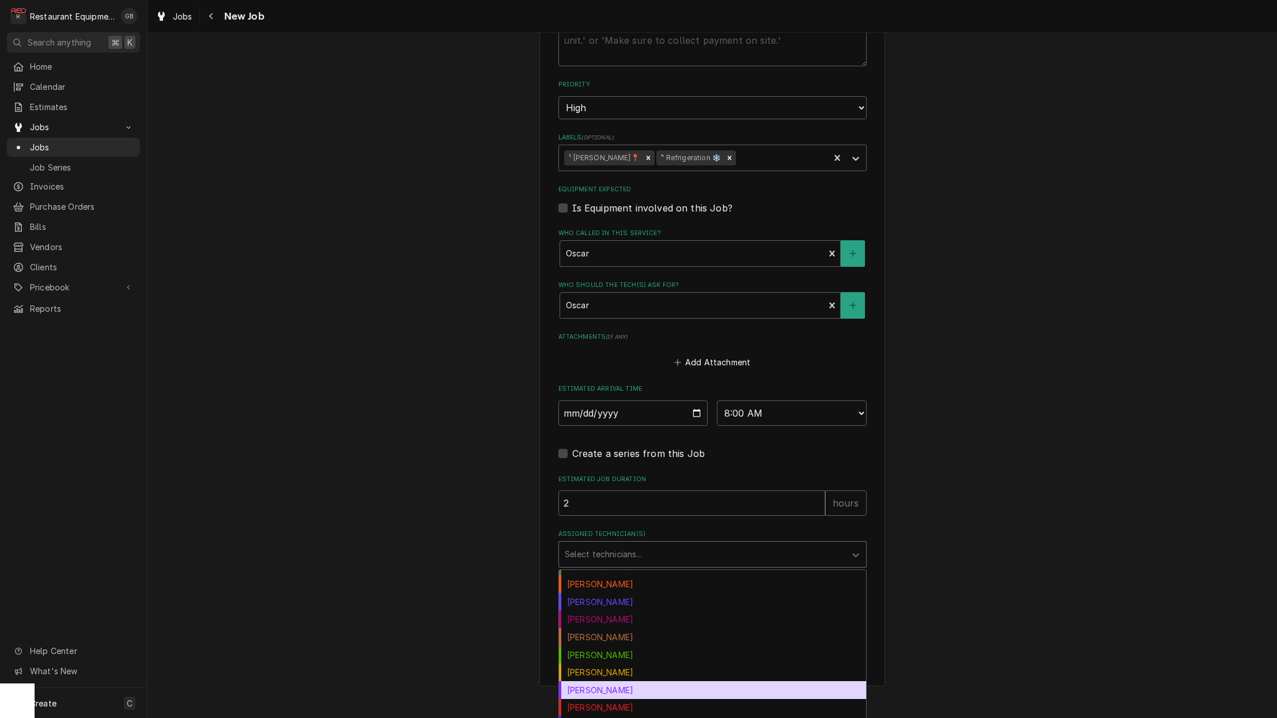
click at [602, 681] on div "[PERSON_NAME]" at bounding box center [712, 690] width 307 height 18
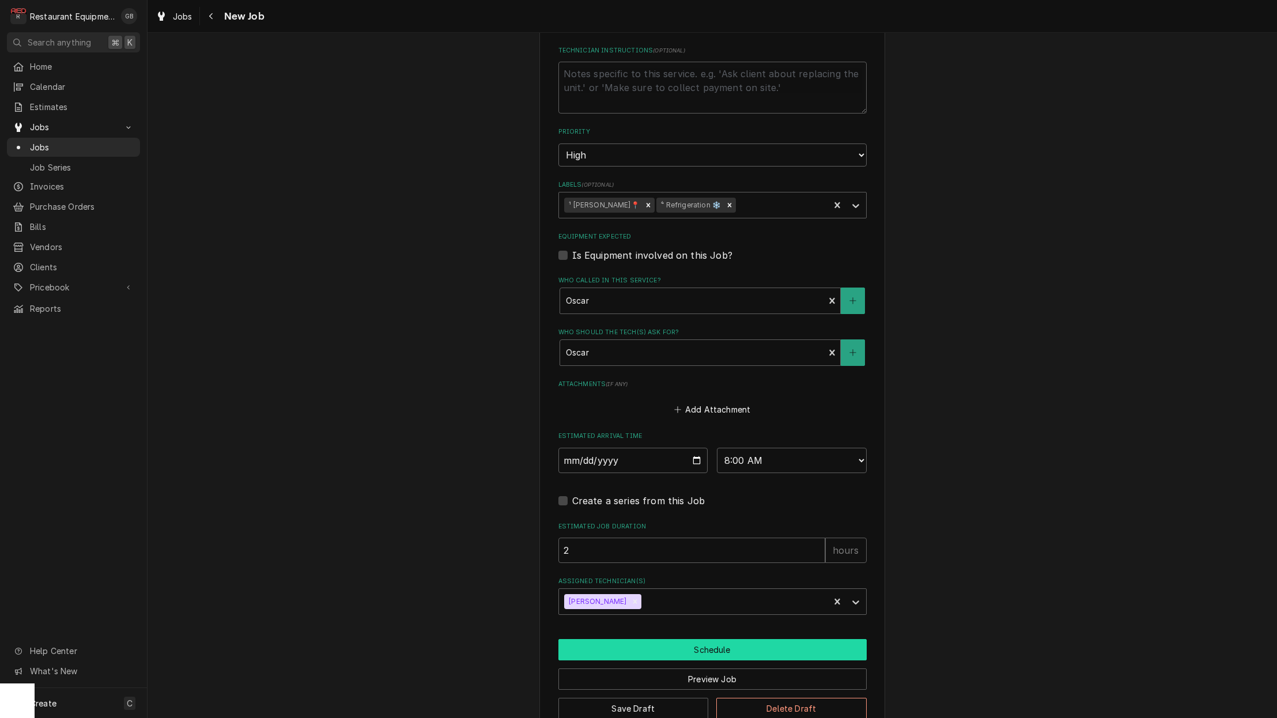
click at [685, 639] on button "Schedule" at bounding box center [712, 649] width 308 height 21
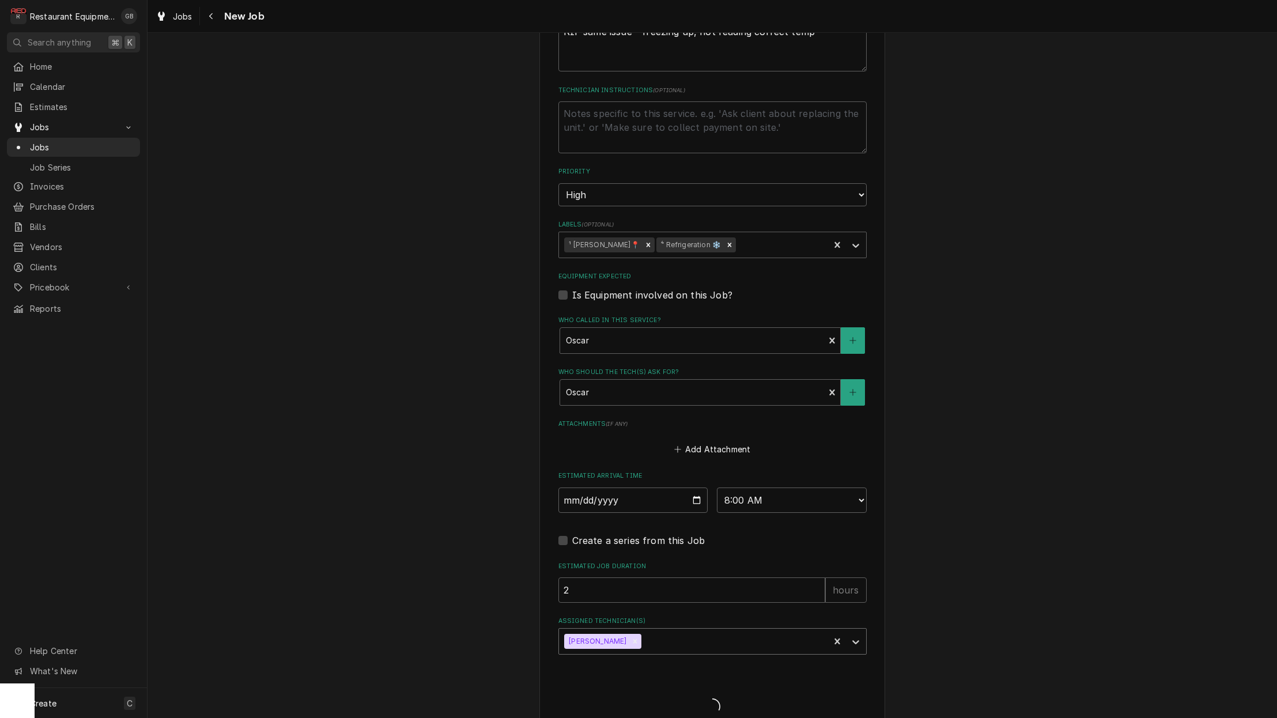
type textarea "x"
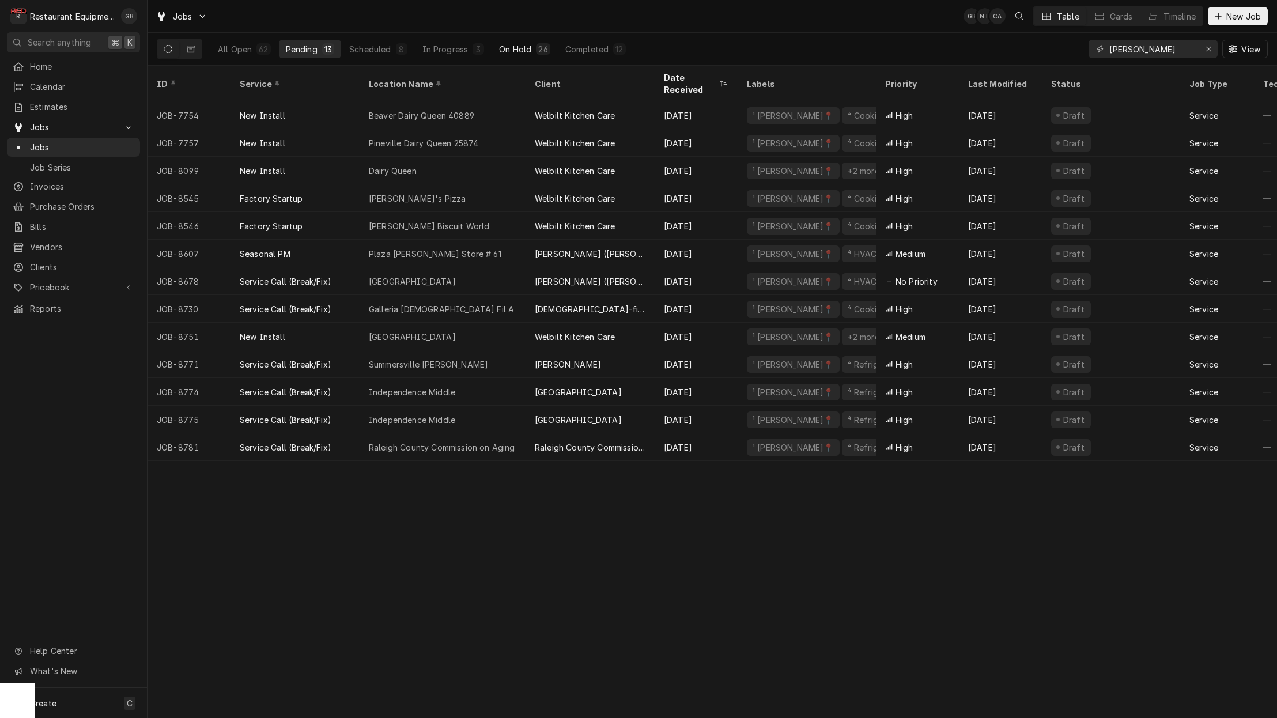
click at [513, 50] on div "On Hold" at bounding box center [515, 49] width 32 height 12
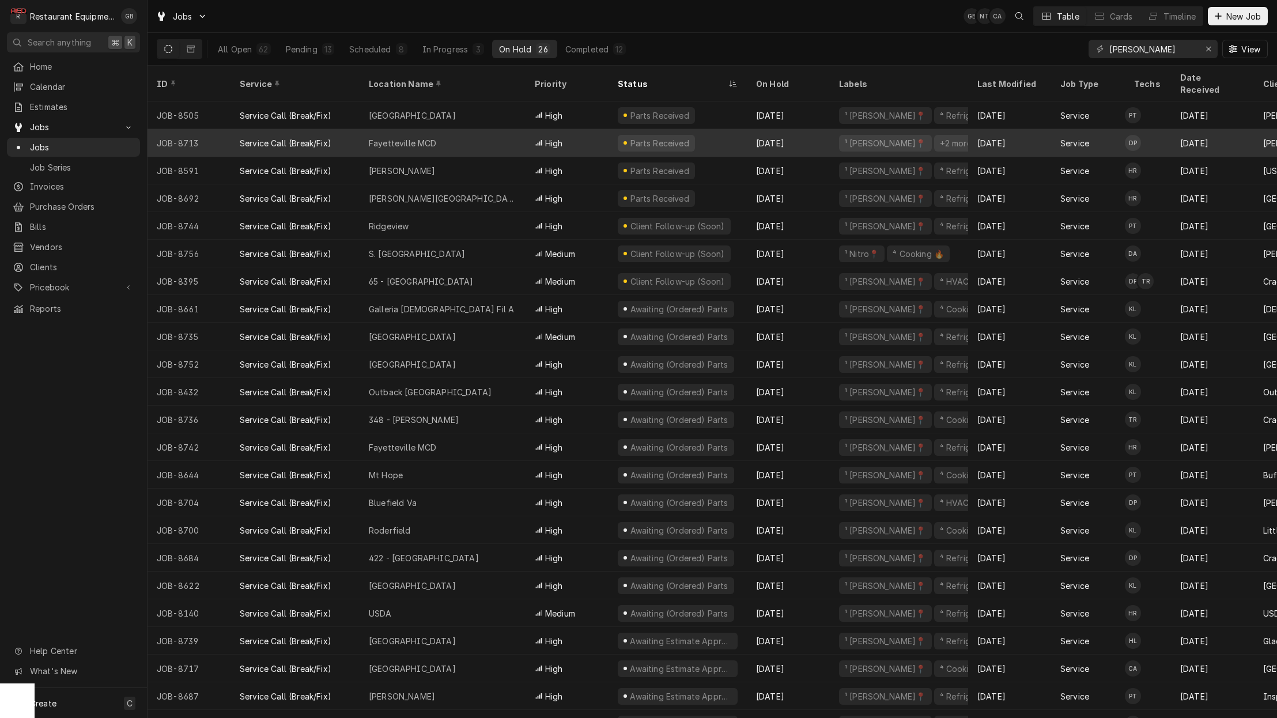
click at [429, 129] on div "Fayetteville MCD" at bounding box center [443, 143] width 166 height 28
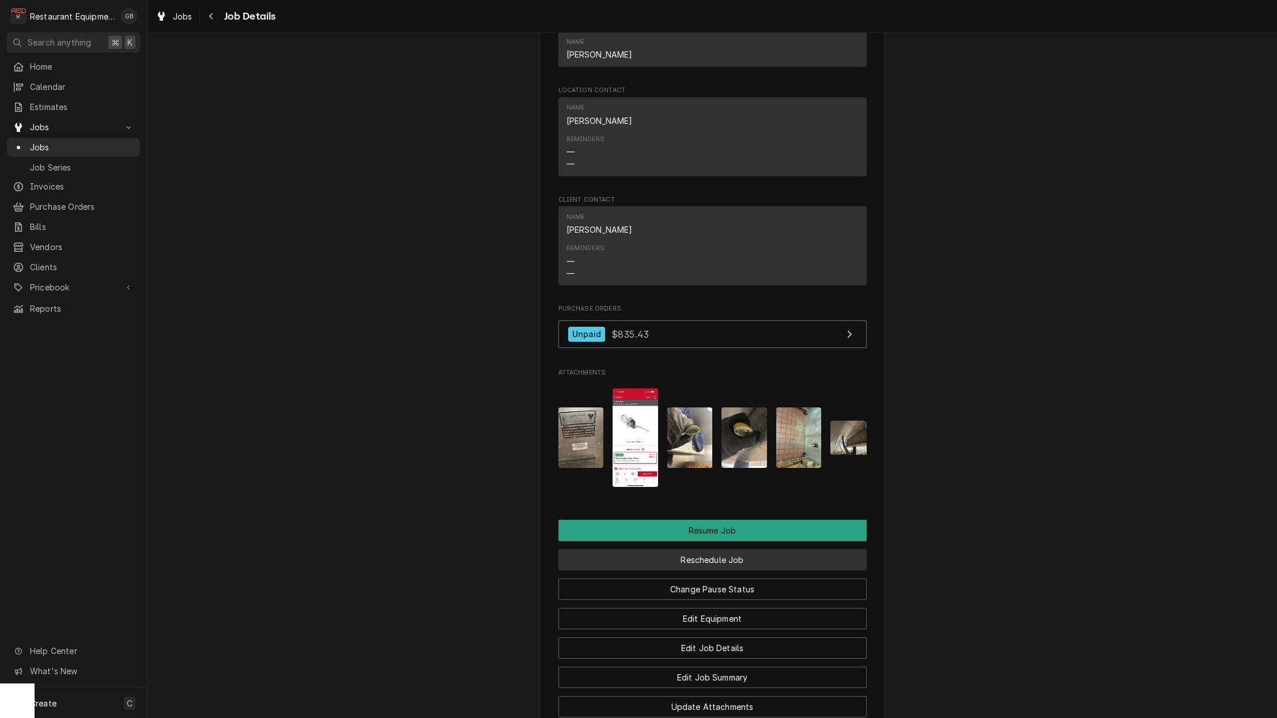
scroll to position [1, 1]
click at [690, 549] on button "Reschedule Job" at bounding box center [712, 559] width 308 height 21
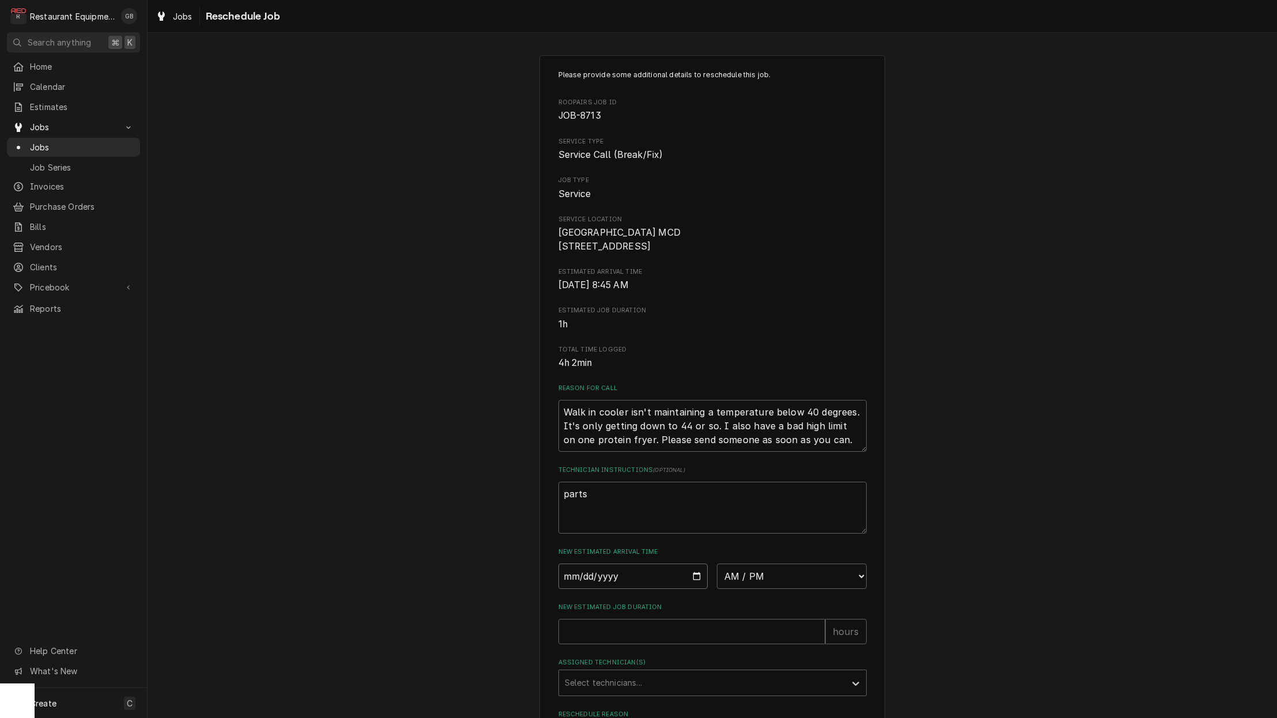
click at [580, 578] on input "Date" at bounding box center [633, 576] width 150 height 25
click at [606, 597] on div "Please provide some additional details to reschedule this job. Roopairs Job ID …" at bounding box center [712, 424] width 308 height 708
click at [628, 587] on input "Date" at bounding box center [633, 576] width 150 height 25
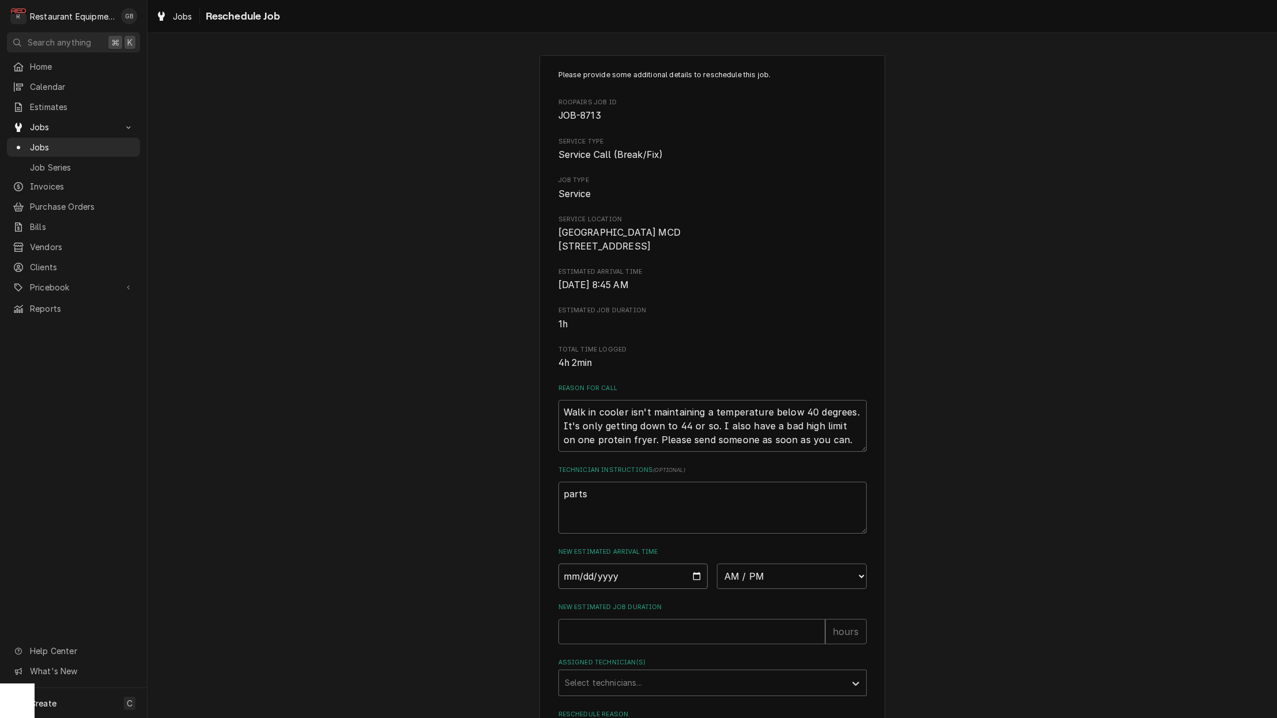
click at [632, 580] on input "Date" at bounding box center [633, 576] width 150 height 25
click at [632, 580] on input "Date" at bounding box center [633, 574] width 150 height 25
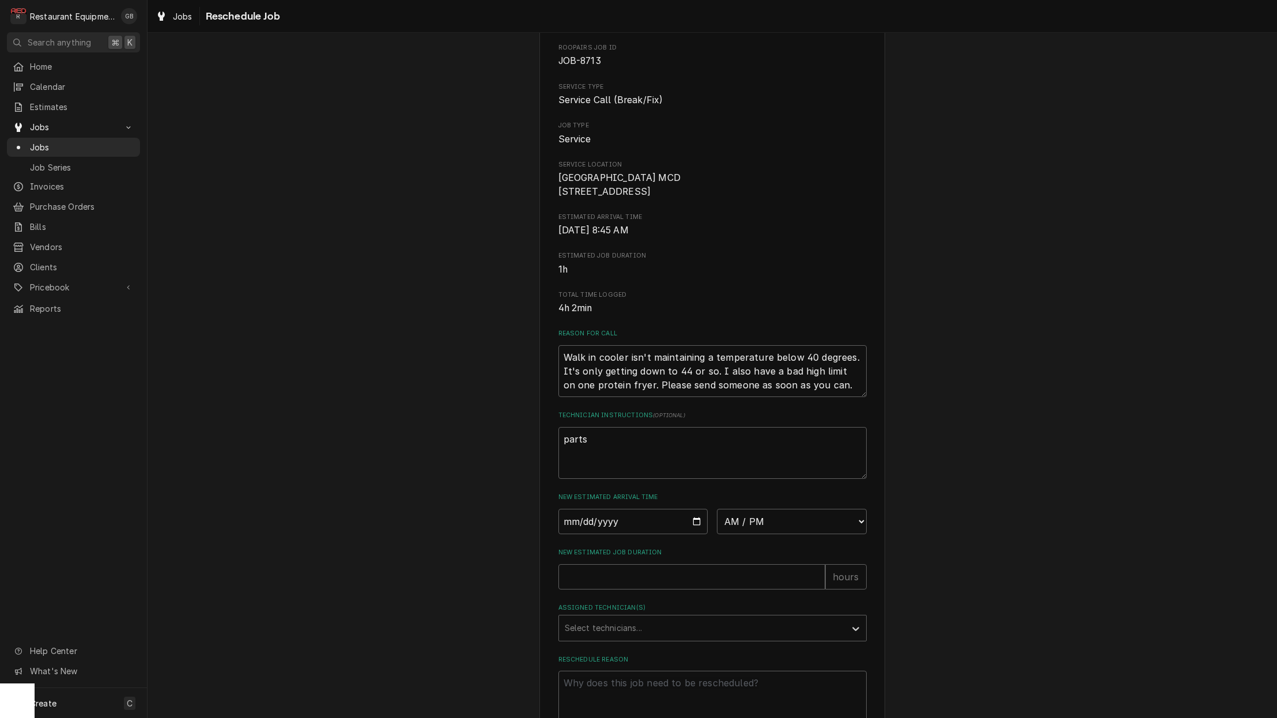
click at [632, 580] on input "New Estimated Job Duration" at bounding box center [691, 576] width 267 height 25
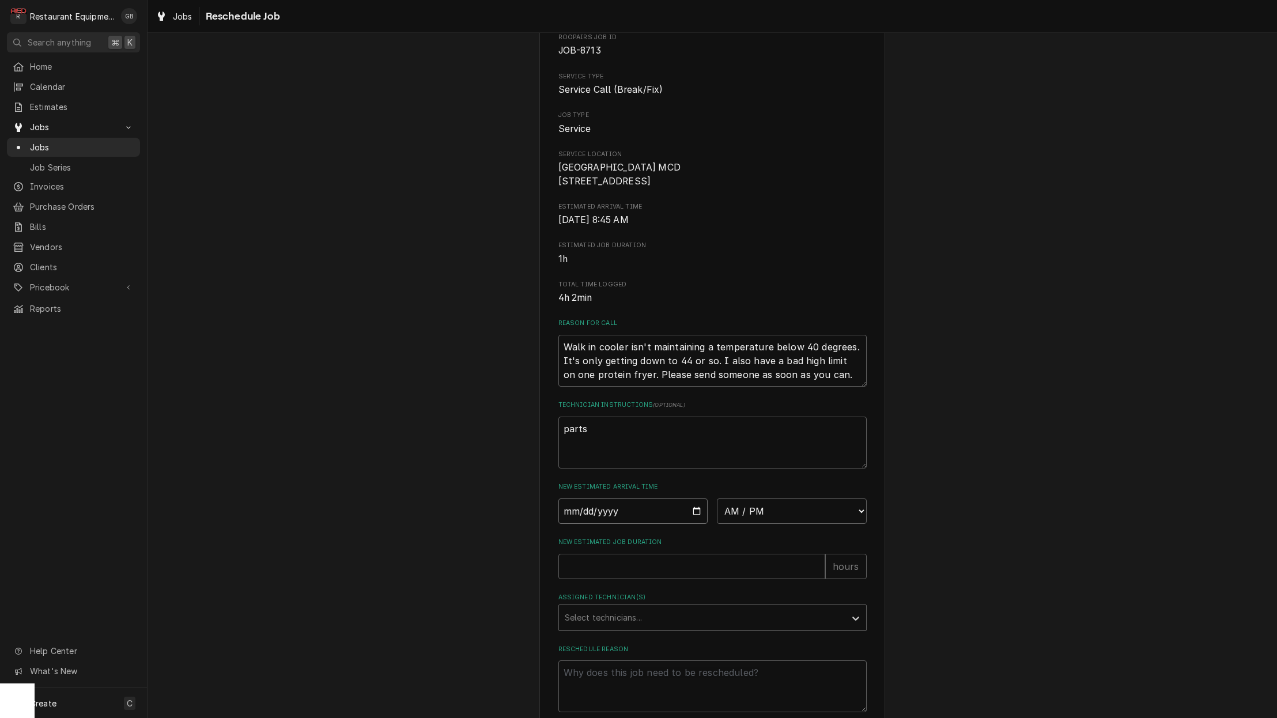
click at [633, 515] on input "Date" at bounding box center [633, 510] width 150 height 25
click at [643, 517] on input "Date" at bounding box center [633, 512] width 150 height 25
type input "2025-09-04"
type textarea "x"
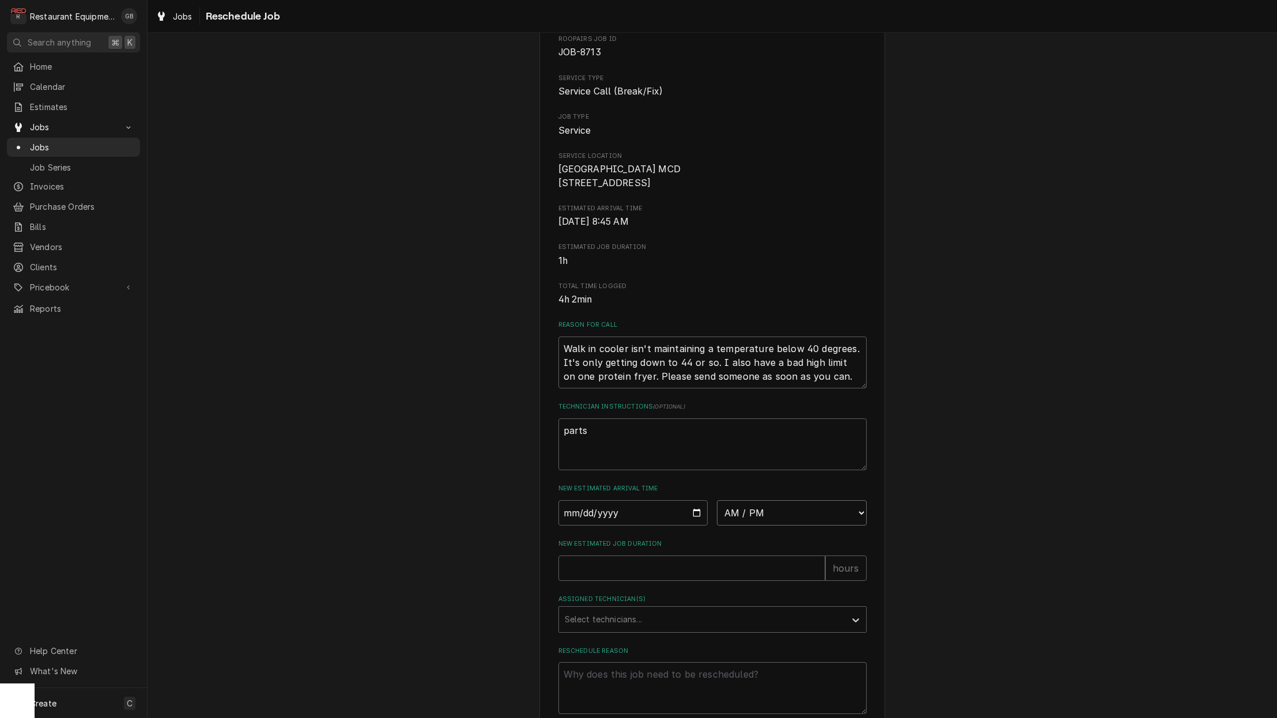
select select "08:15:00"
click at [751, 570] on input "New Estimated Job Duration" at bounding box center [691, 568] width 267 height 25
type textarea "x"
type input "1"
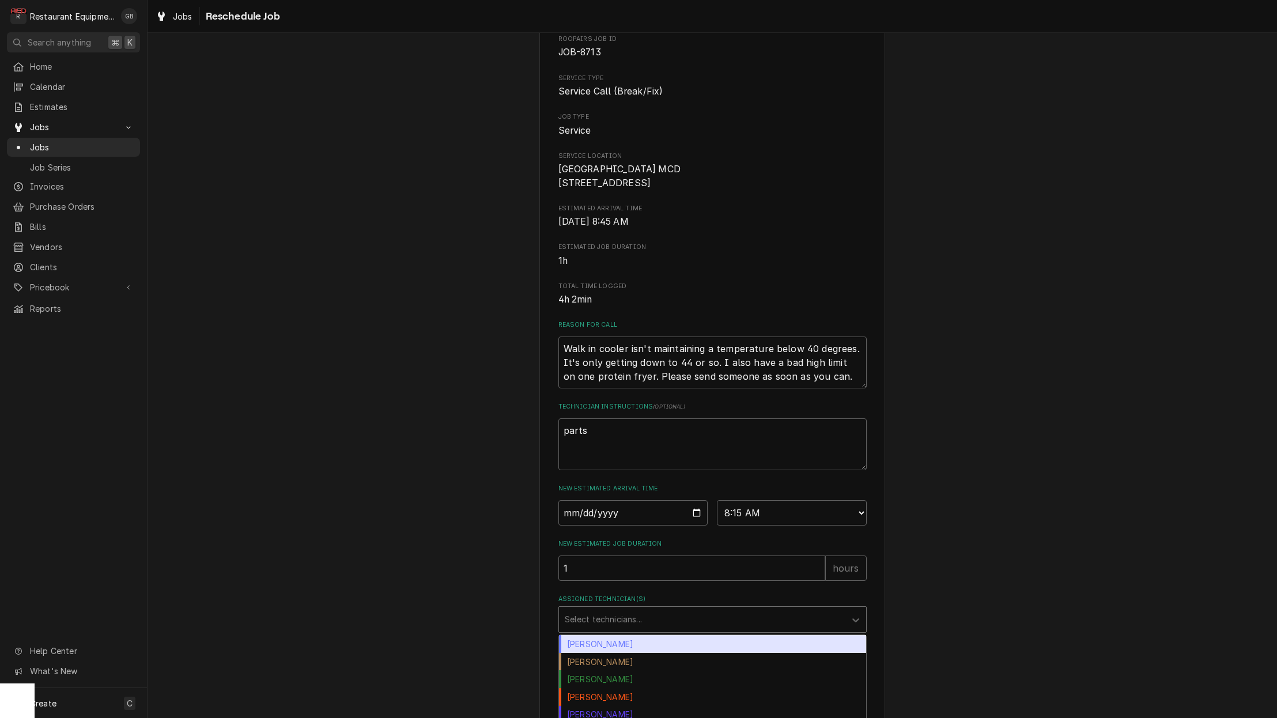
click at [840, 624] on div "Select technicians..." at bounding box center [702, 619] width 286 height 25
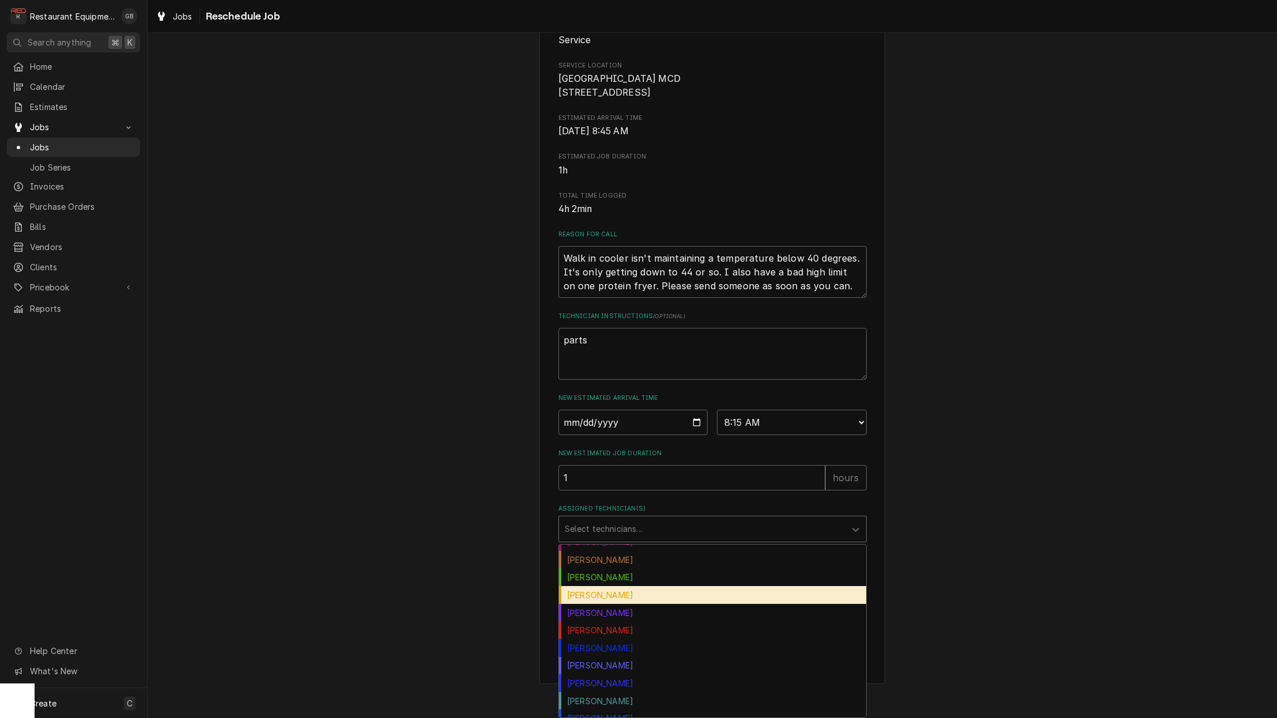
scroll to position [108, 0]
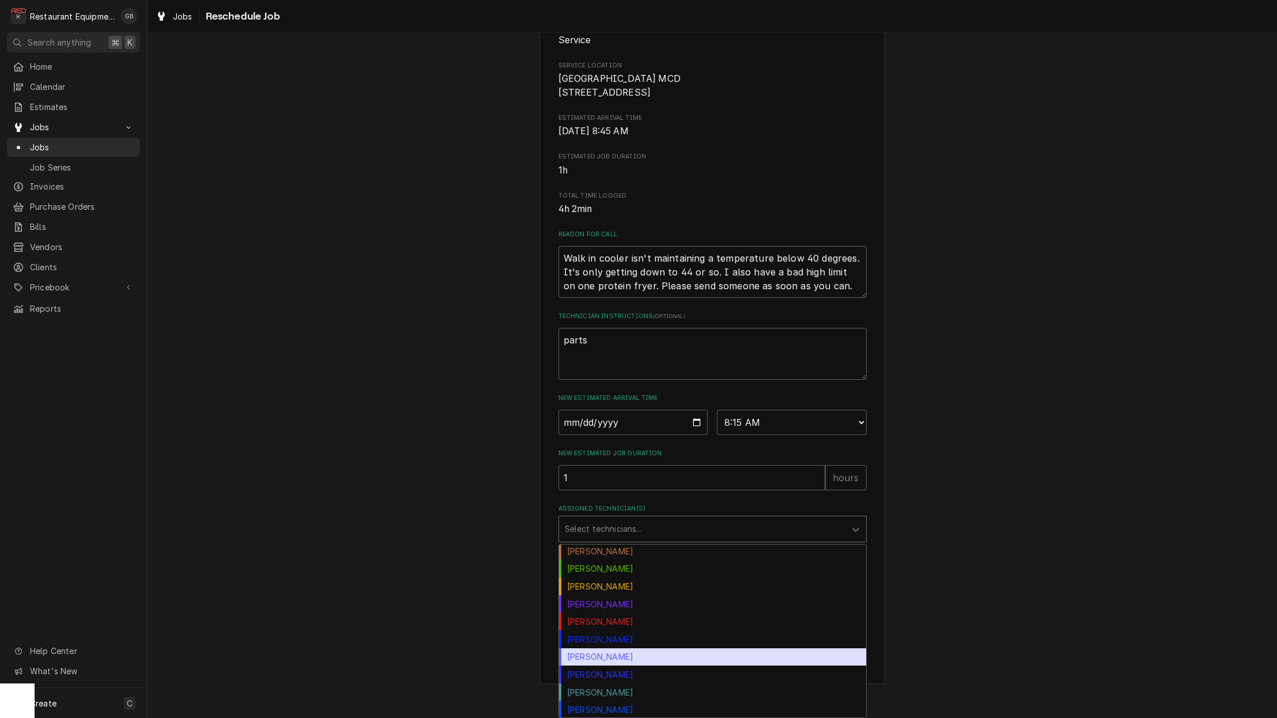
click at [613, 655] on div "Paxton Turner" at bounding box center [712, 657] width 307 height 18
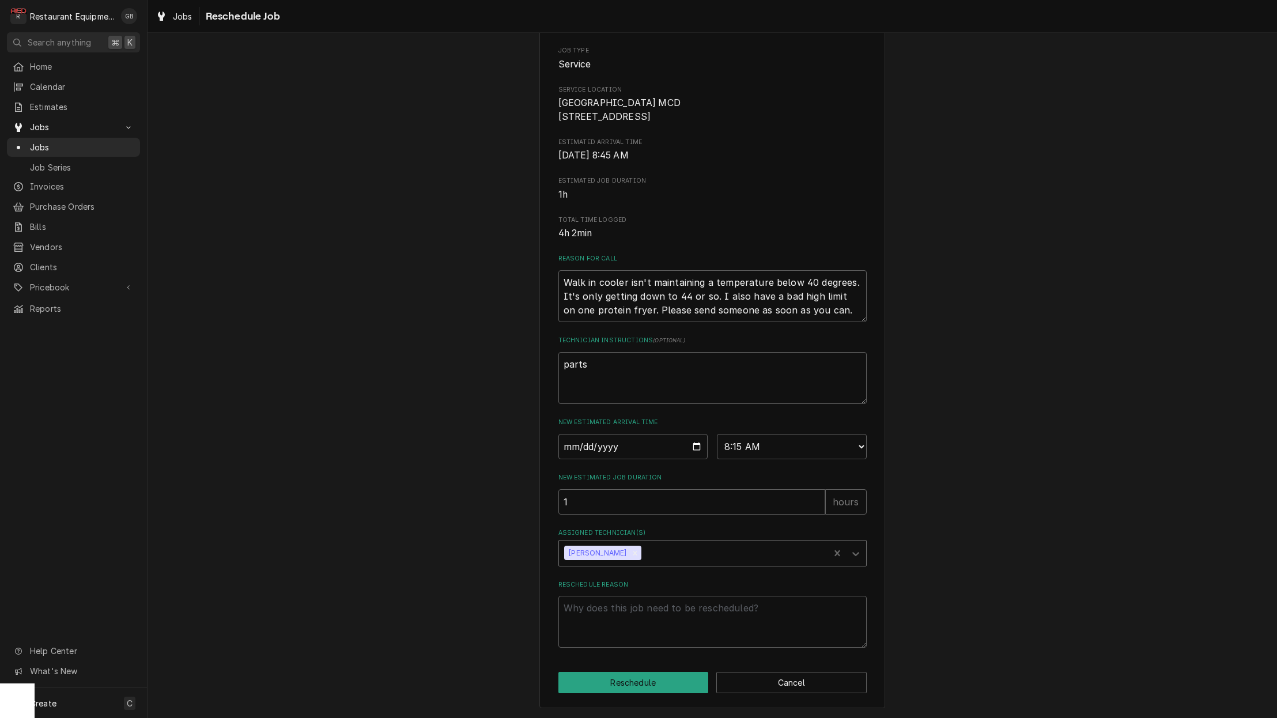
scroll to position [134, 0]
click at [859, 558] on icon "Assigned Technician(s)" at bounding box center [856, 554] width 12 height 12
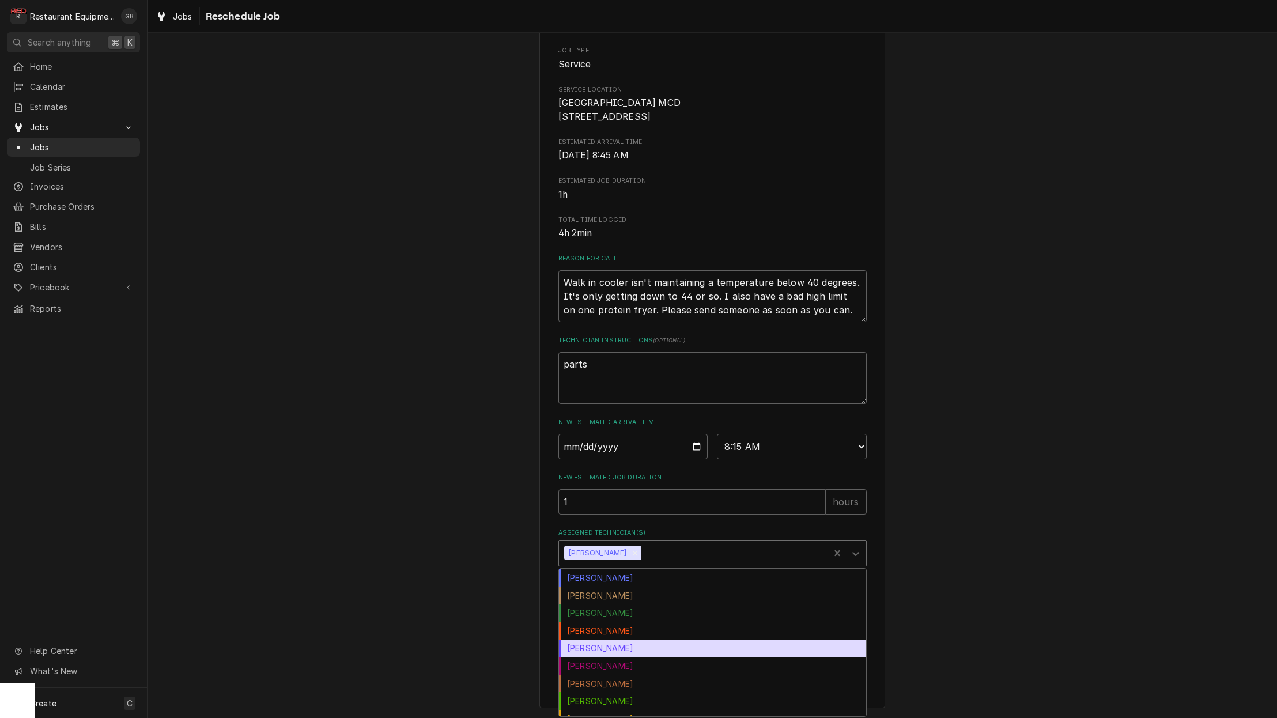
click at [659, 647] on div "Donovan Pruitt" at bounding box center [712, 649] width 307 height 18
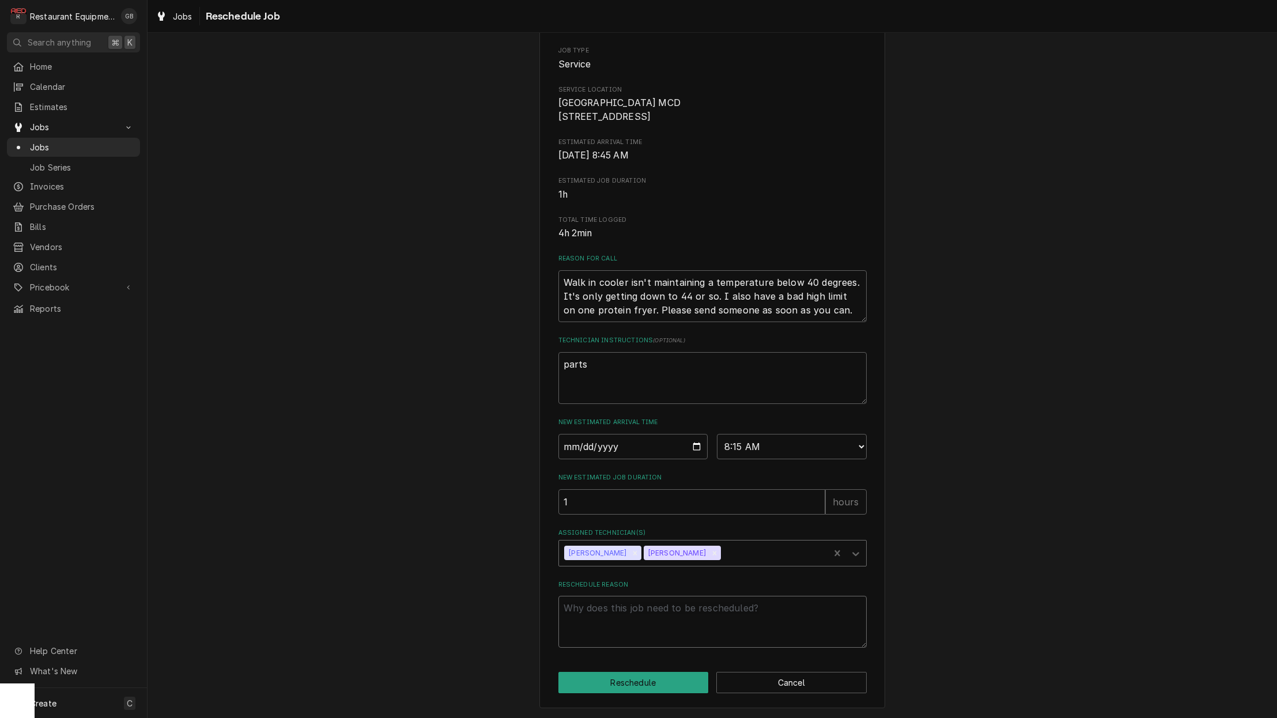
click at [592, 629] on textarea "Reschedule Reason" at bounding box center [712, 622] width 308 height 52
type textarea "x"
type textarea "p"
type textarea "x"
type textarea "pa"
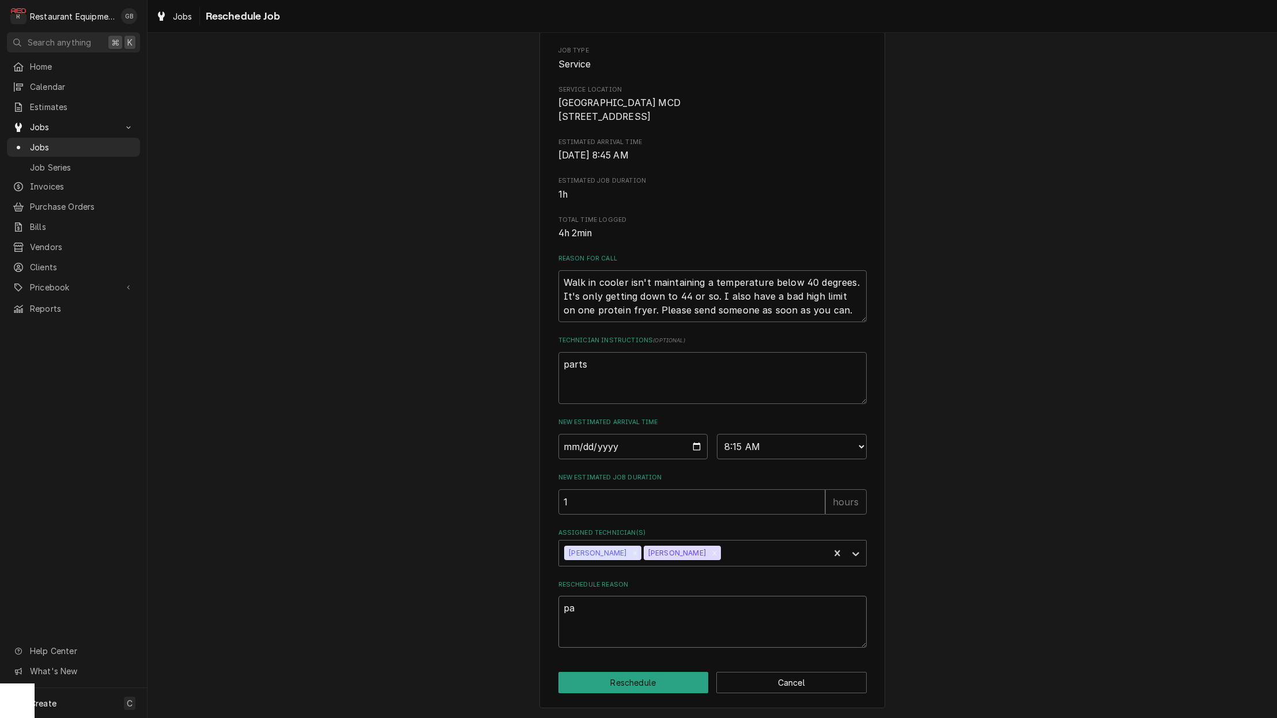
type textarea "x"
type textarea "par"
type textarea "x"
type textarea "part"
type textarea "x"
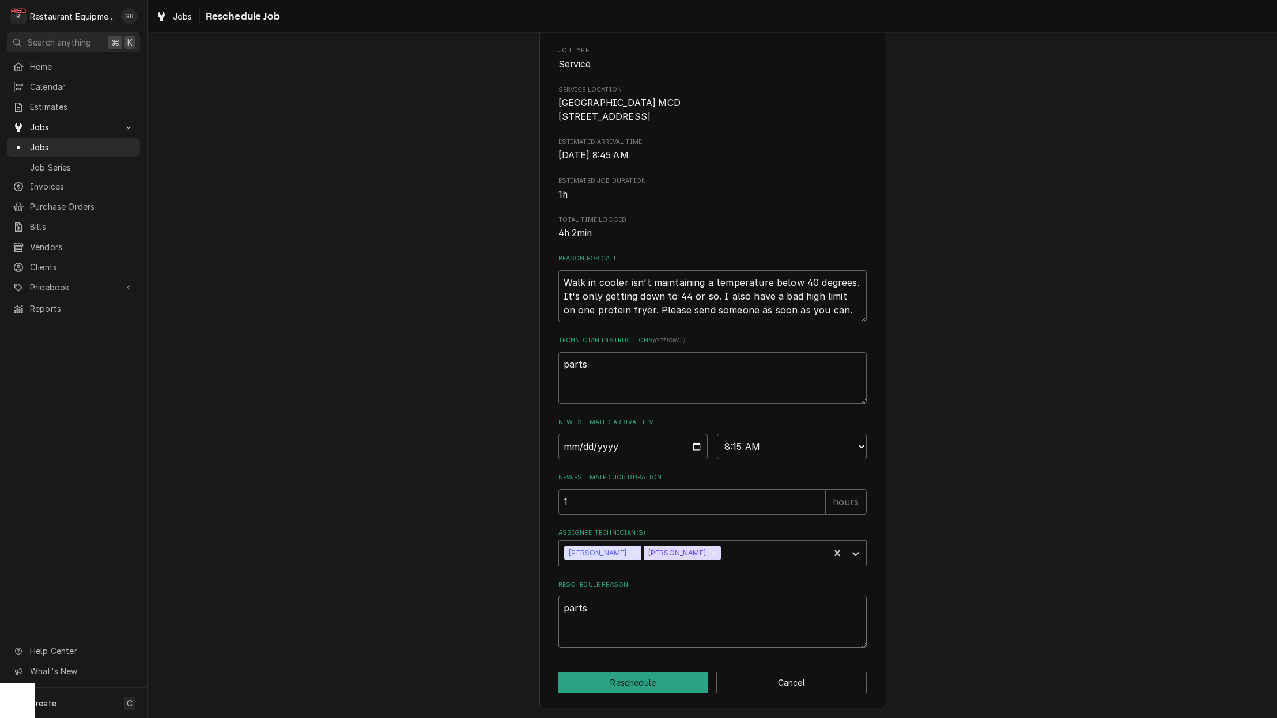
scroll to position [0, 1]
type textarea "parts"
click at [626, 688] on button "Reschedule" at bounding box center [633, 682] width 150 height 21
type textarea "x"
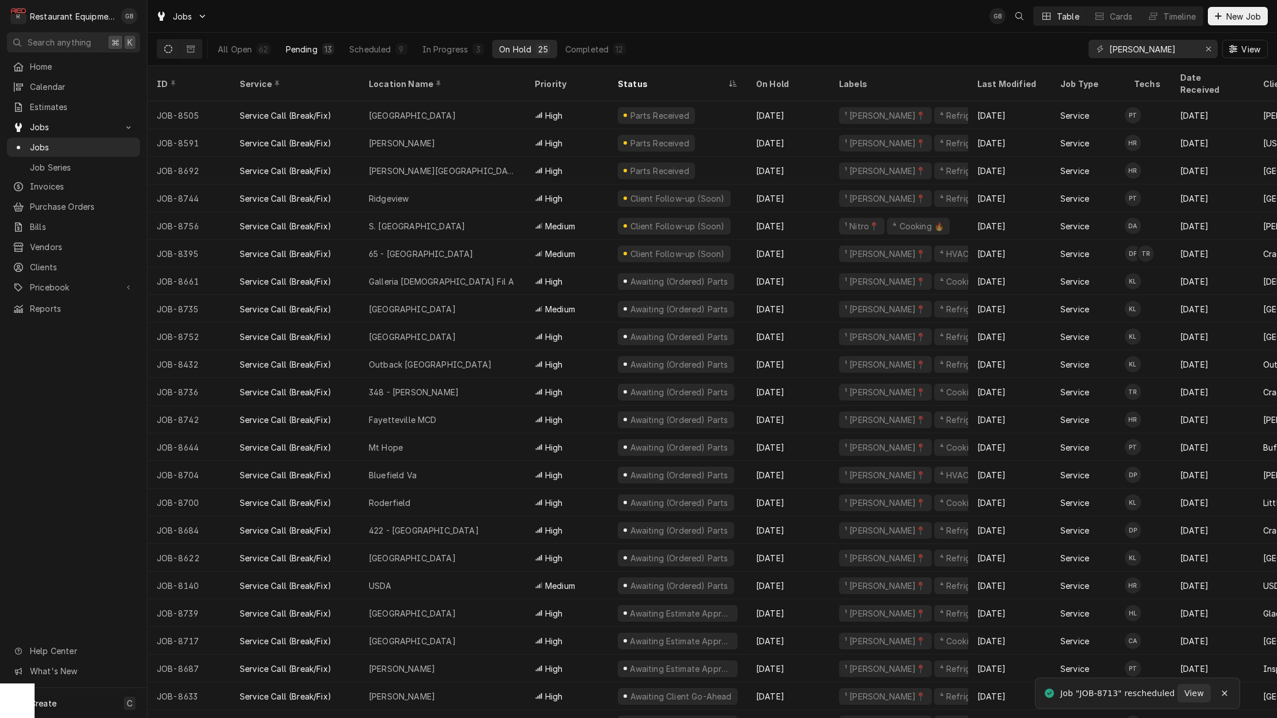
click at [305, 55] on button "Pending 13" at bounding box center [310, 49] width 62 height 18
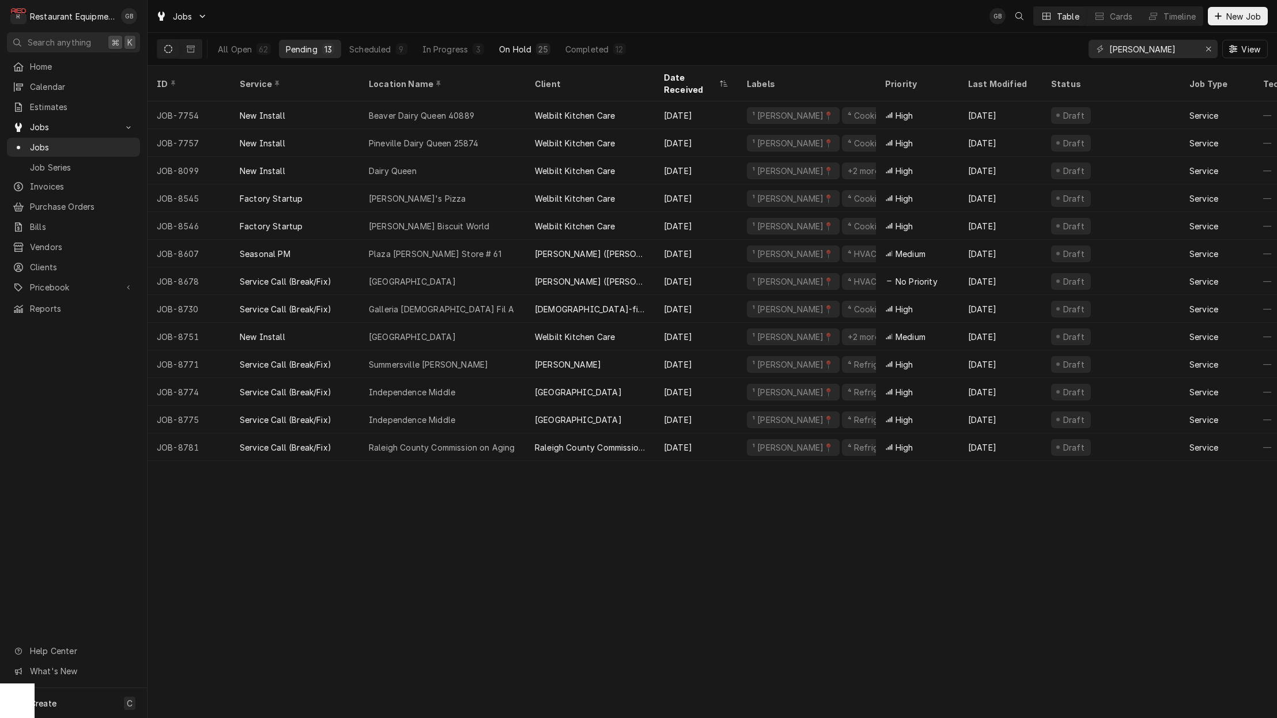
click at [510, 46] on div "On Hold" at bounding box center [515, 49] width 32 height 12
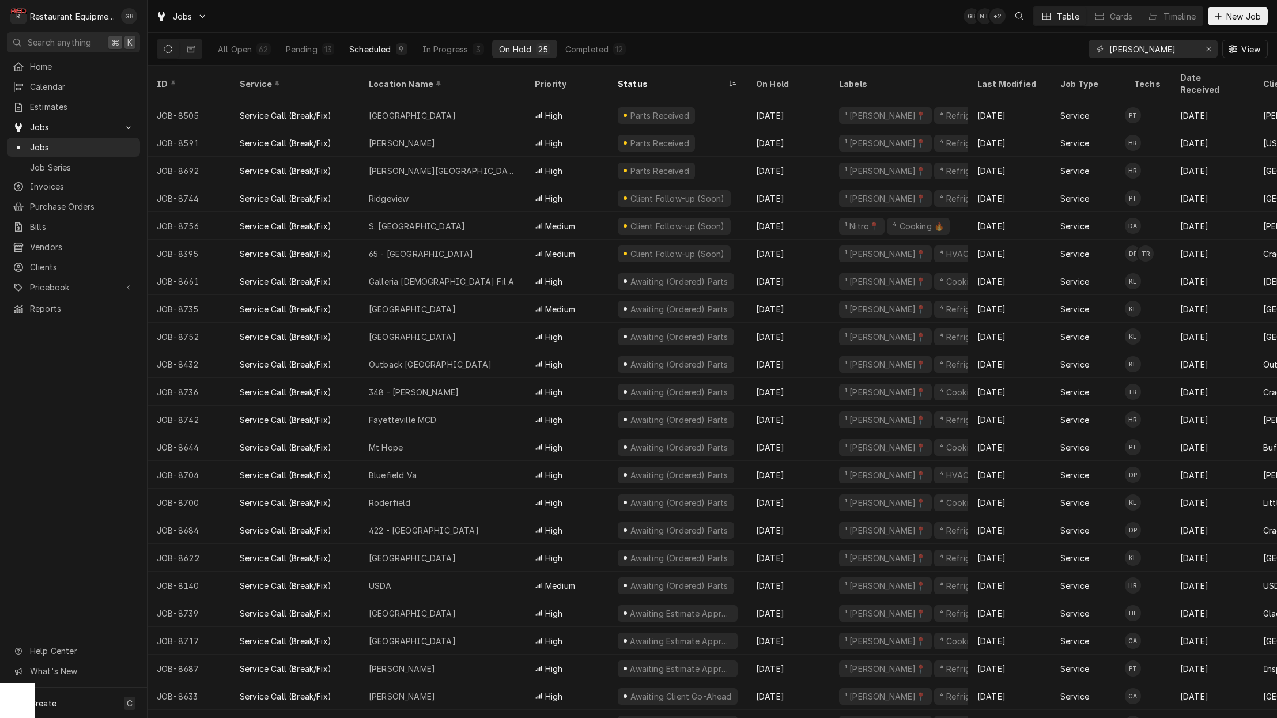
click at [354, 47] on div "Scheduled" at bounding box center [369, 49] width 41 height 12
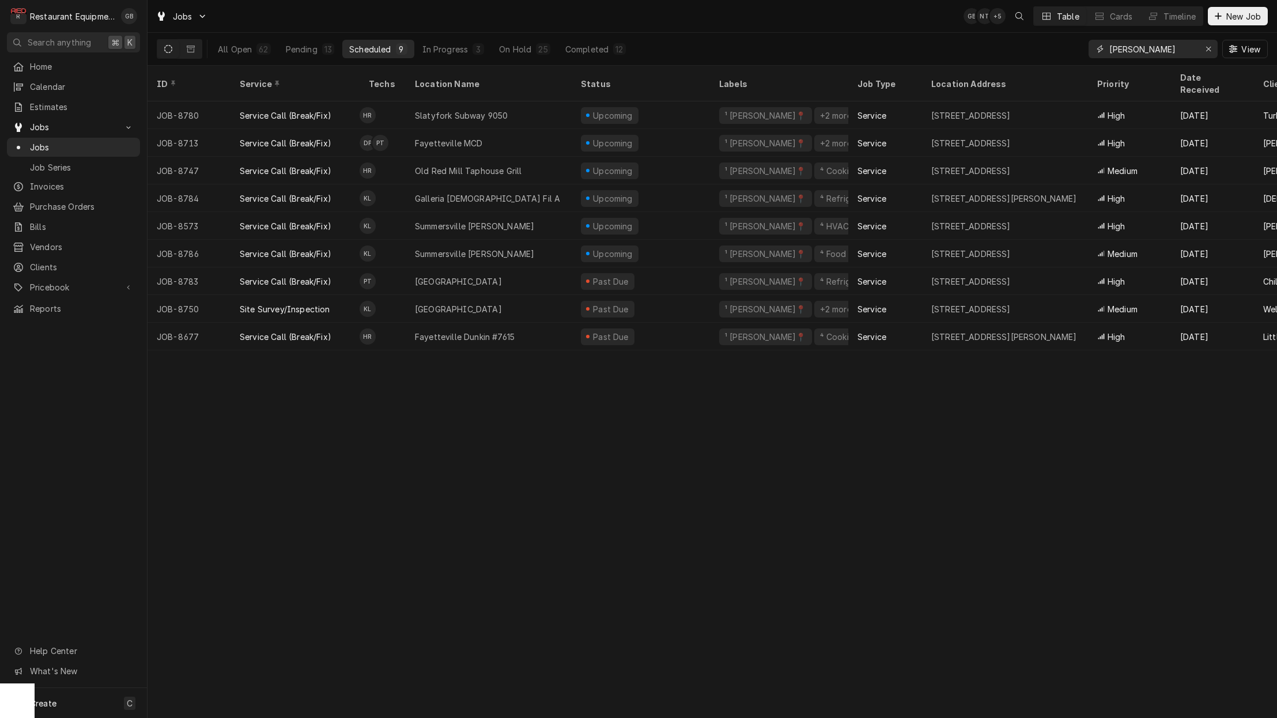
click at [1206, 50] on icon "Erase input" at bounding box center [1209, 49] width 6 height 8
click at [1196, 50] on input "Dynamic Content Wrapper" at bounding box center [1152, 49] width 86 height 18
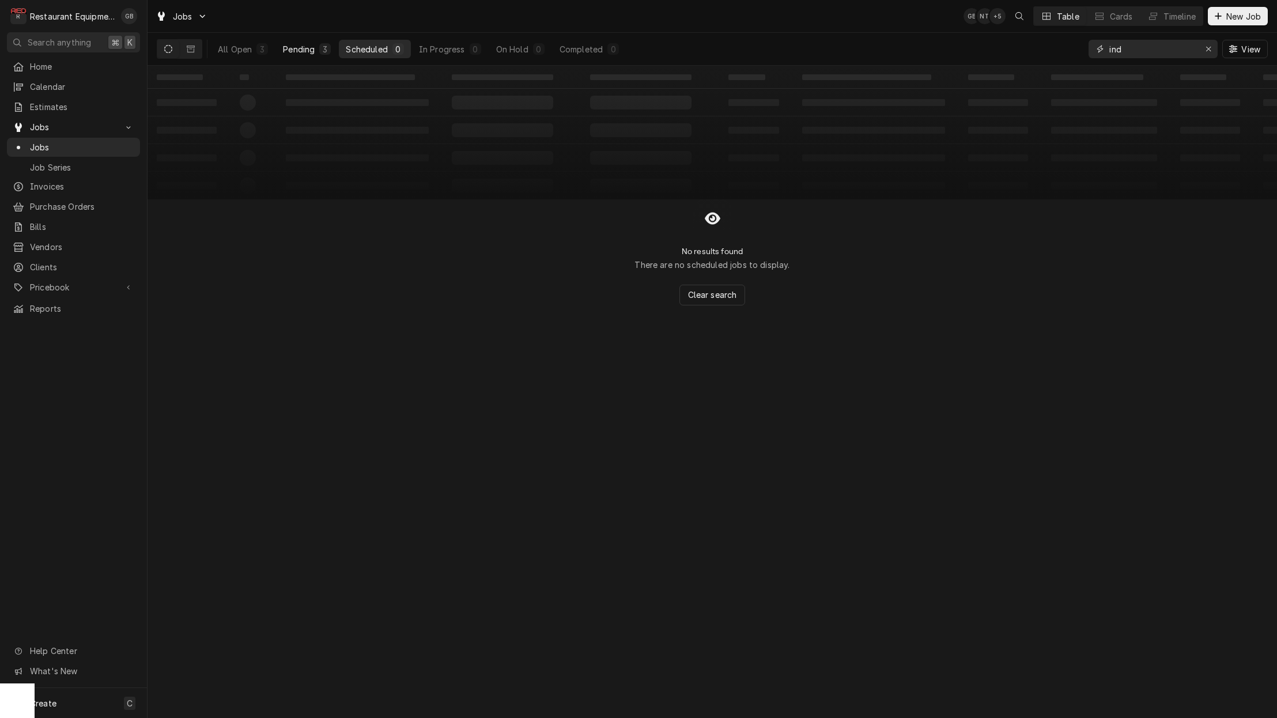
type input "ind"
click at [305, 46] on div "Pending" at bounding box center [299, 49] width 32 height 12
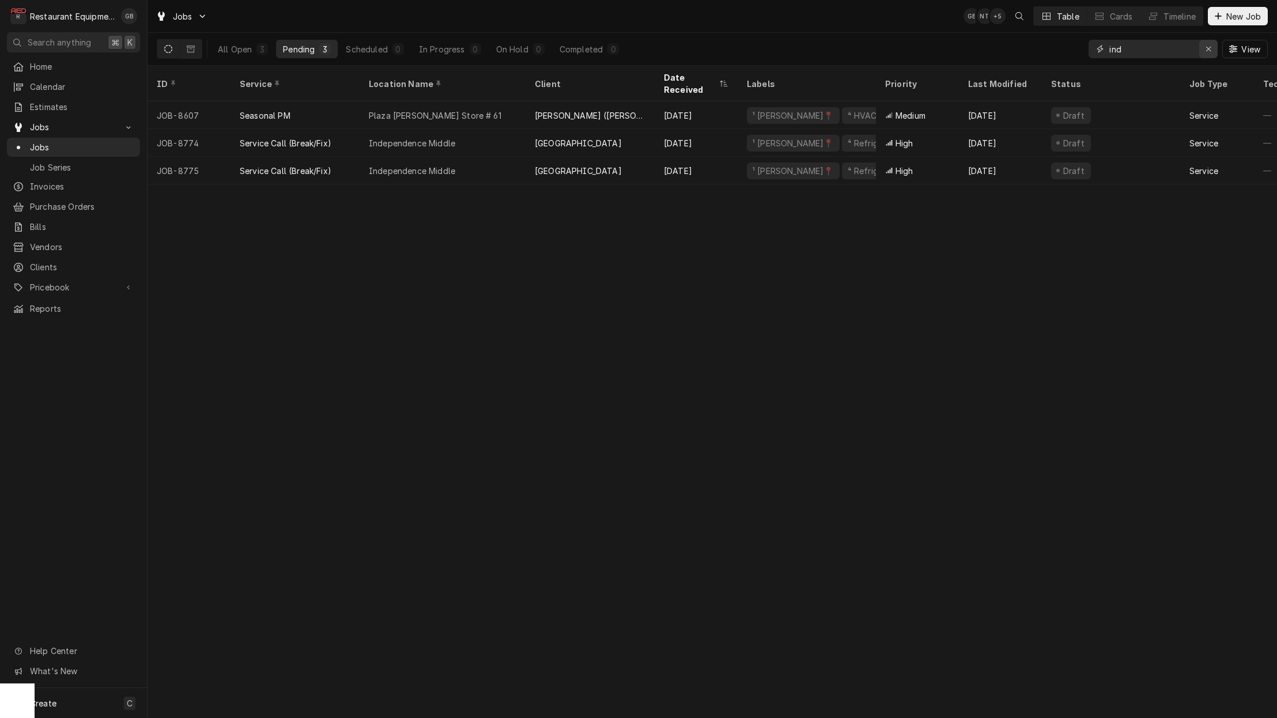
click at [1210, 49] on icon "Erase input" at bounding box center [1209, 49] width 6 height 8
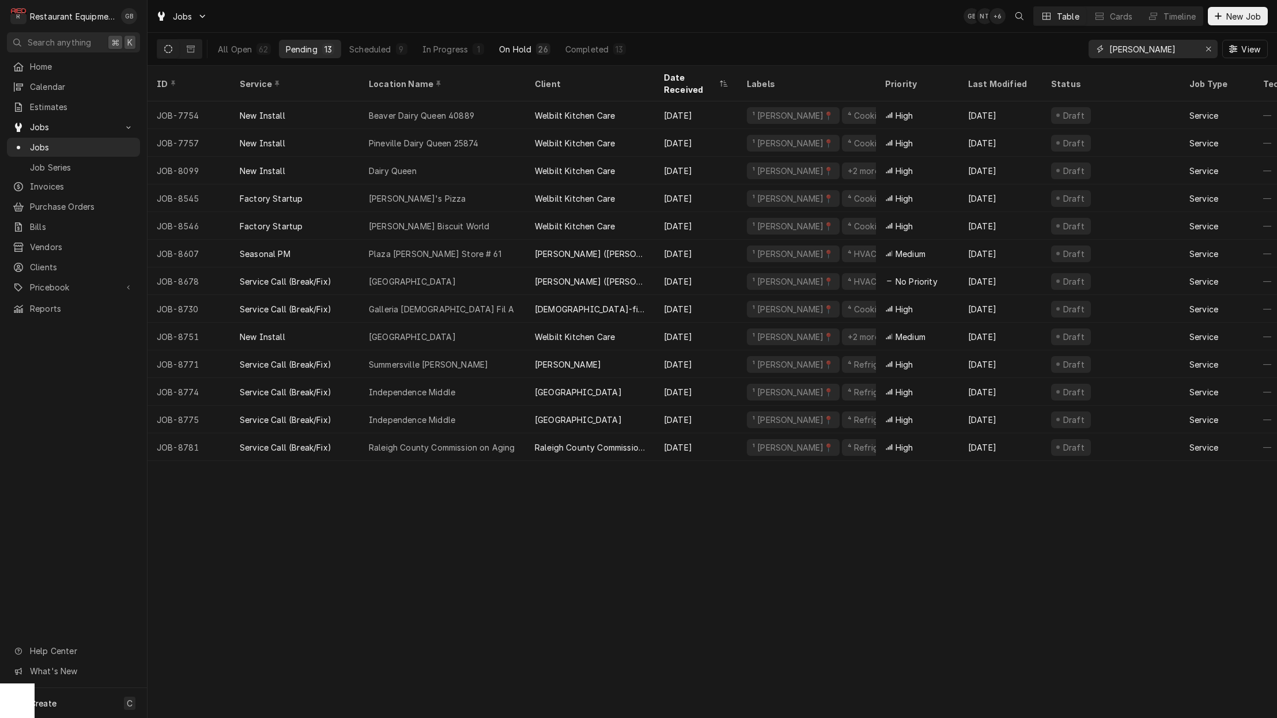
type input "beckley"
click at [534, 50] on button "On Hold 26" at bounding box center [524, 49] width 65 height 18
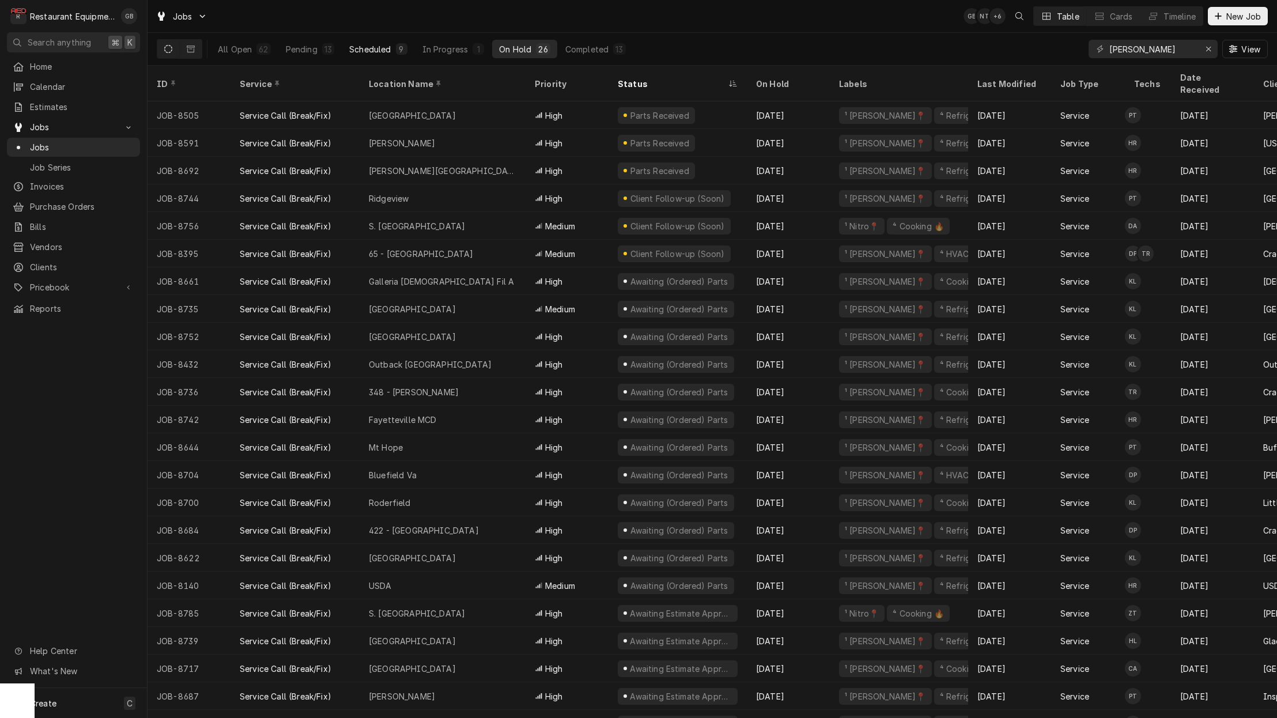
click at [386, 52] on div "Scheduled" at bounding box center [369, 49] width 41 height 12
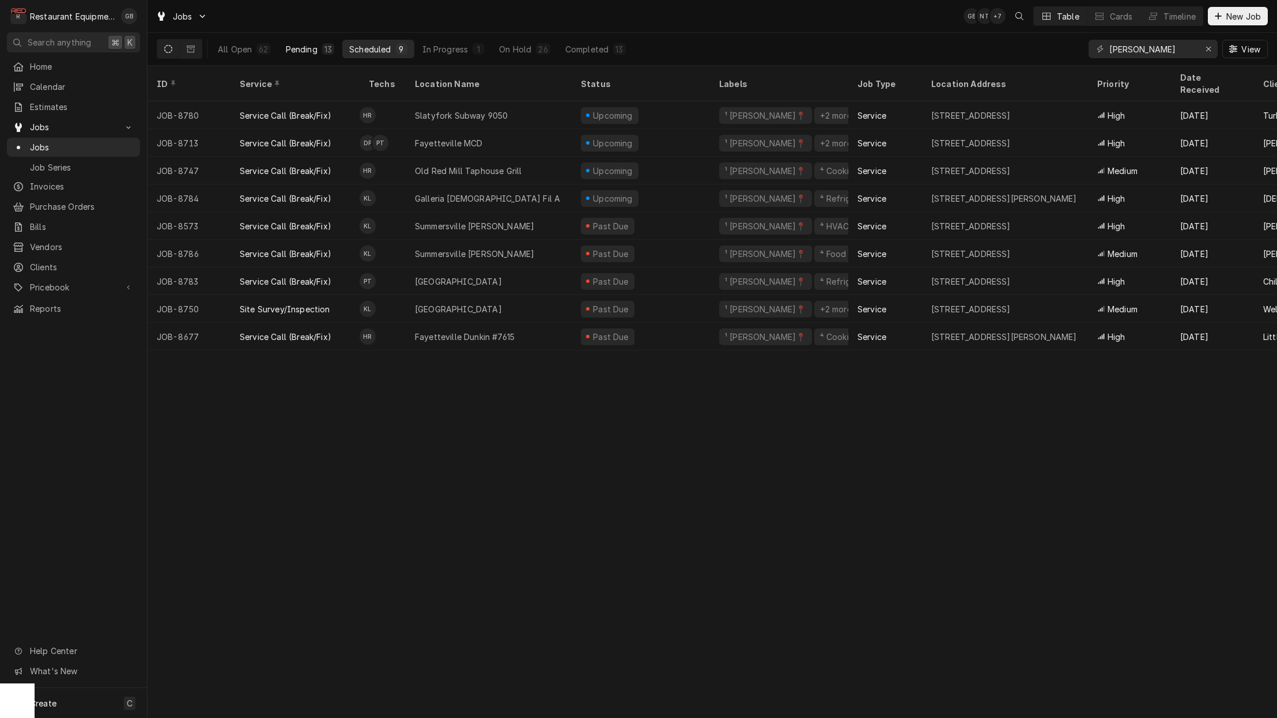
click at [307, 46] on div "Pending" at bounding box center [302, 49] width 32 height 12
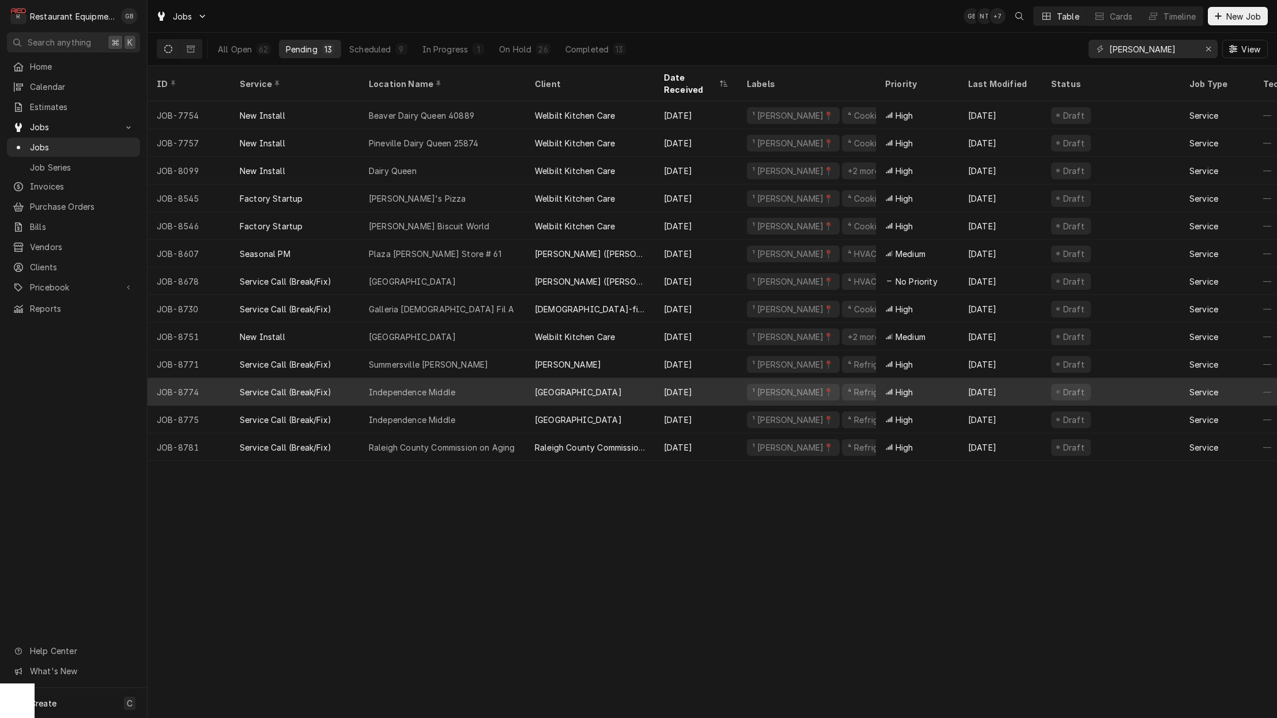
click at [462, 378] on div "Independence Middle" at bounding box center [443, 392] width 166 height 28
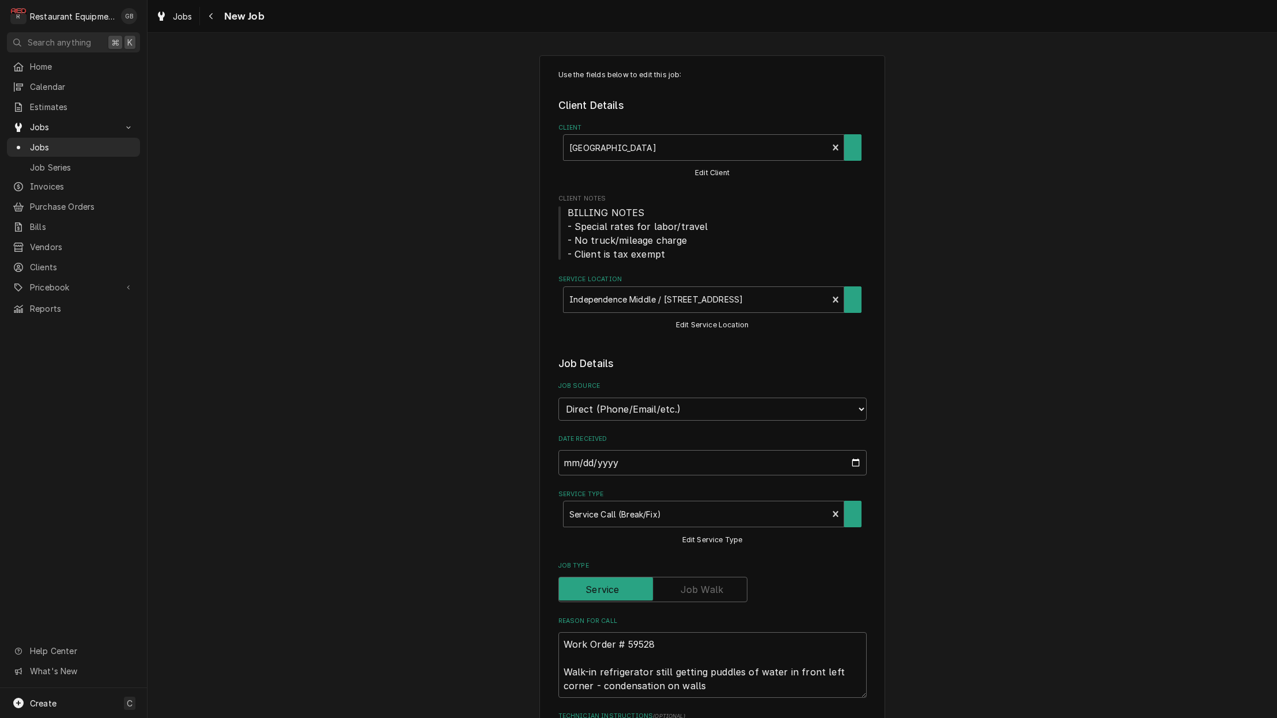
type textarea "x"
click at [210, 13] on icon "Navigate back" at bounding box center [211, 16] width 5 height 8
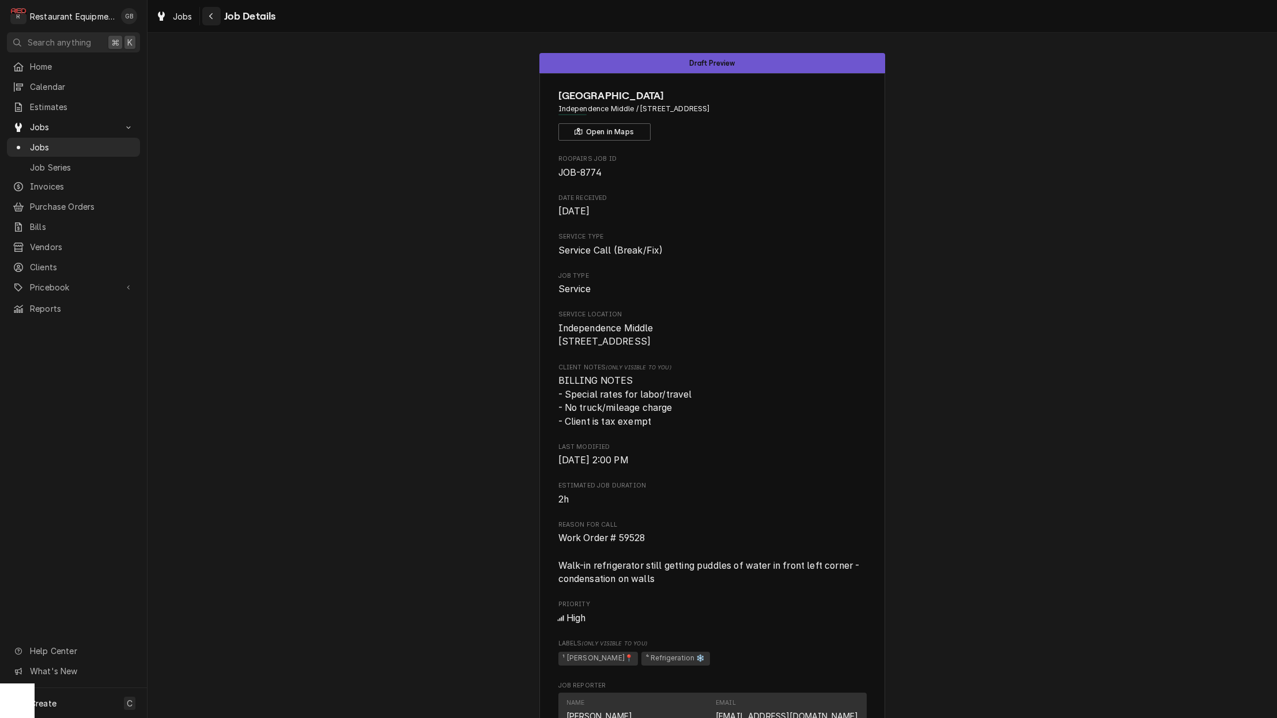
click at [217, 14] on div "Navigate back" at bounding box center [212, 16] width 12 height 12
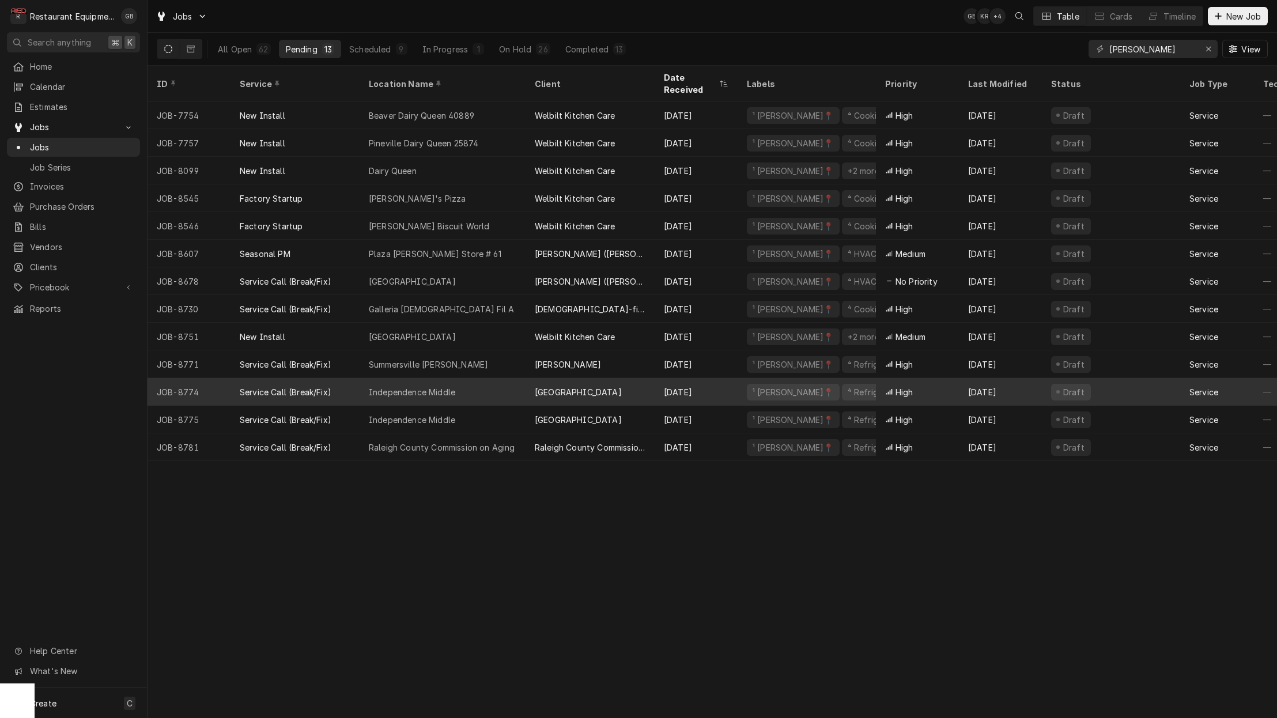
click at [465, 384] on div "Independence Middle" at bounding box center [443, 392] width 166 height 28
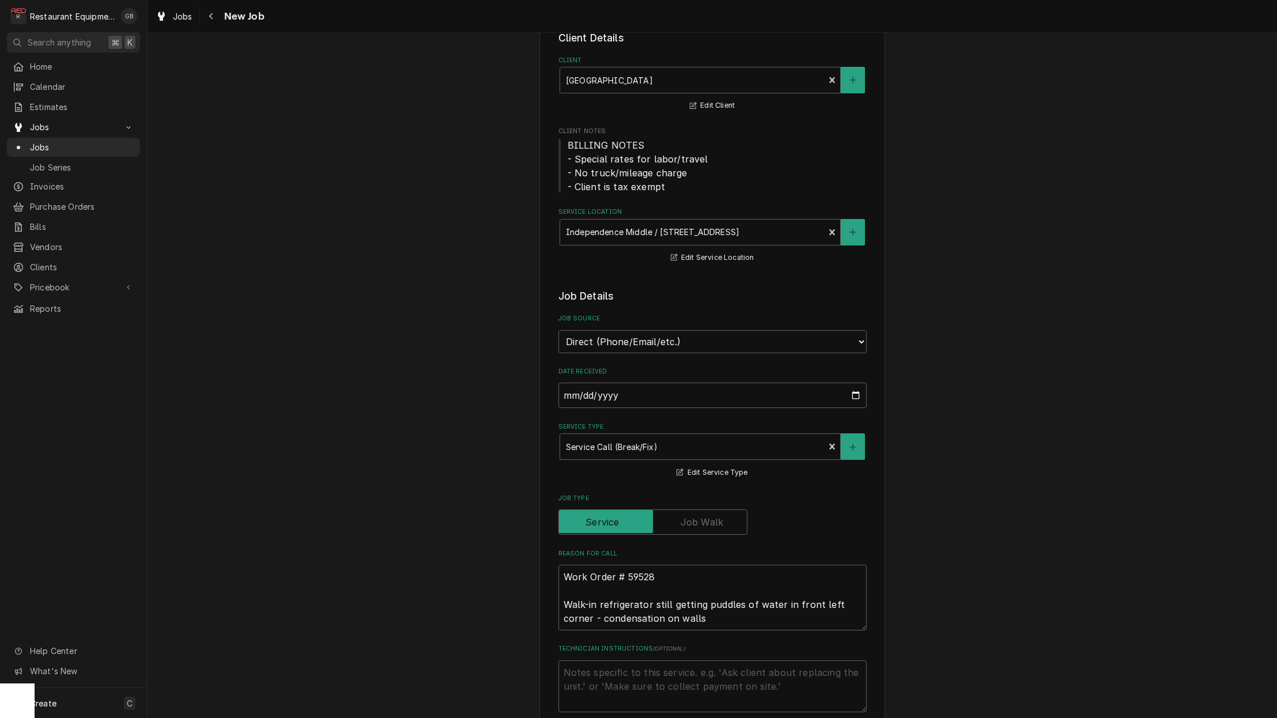
scroll to position [68, 0]
click at [219, 21] on button "Navigate back" at bounding box center [211, 16] width 18 height 18
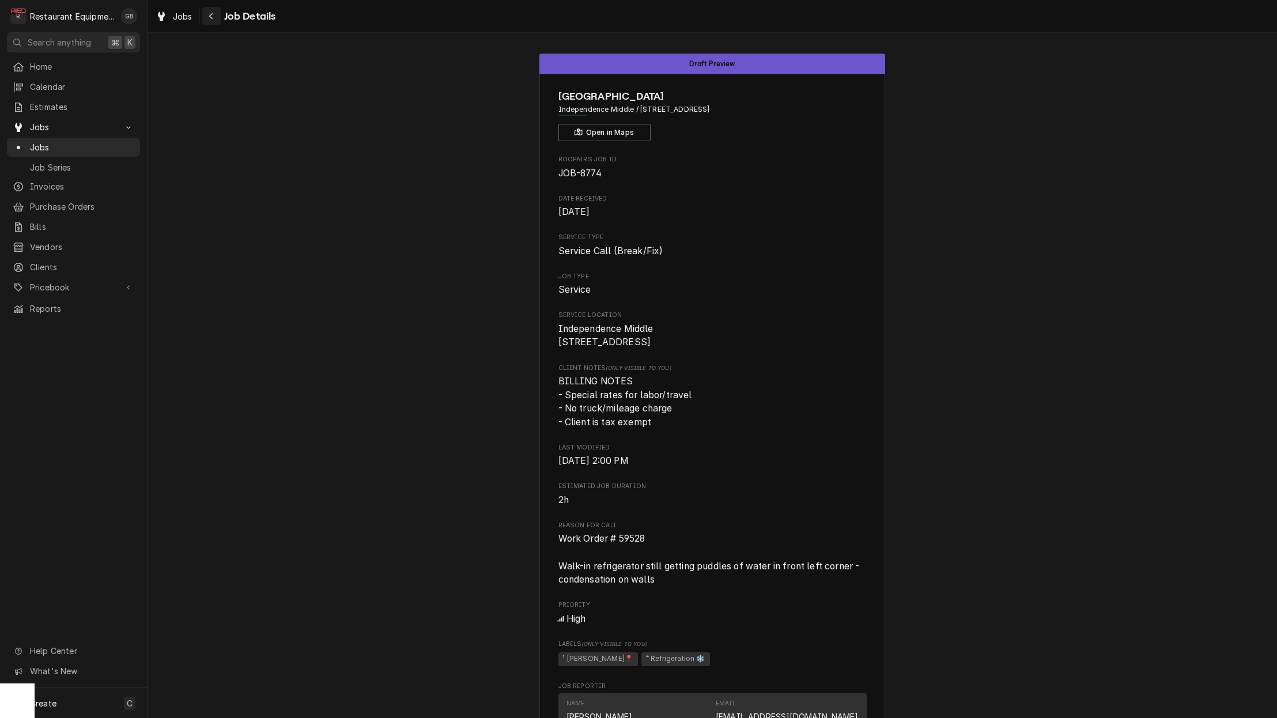
click at [209, 20] on div "Navigate back" at bounding box center [212, 16] width 12 height 12
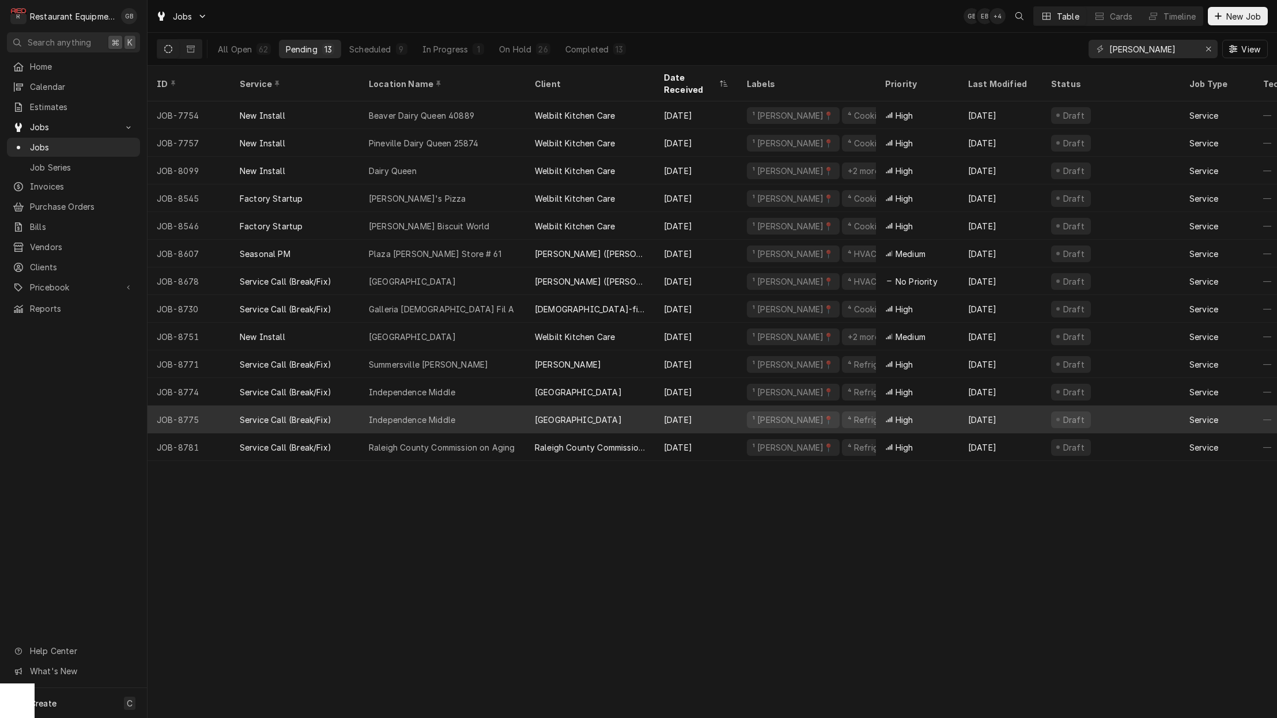
click at [468, 406] on div "Independence Middle" at bounding box center [443, 420] width 166 height 28
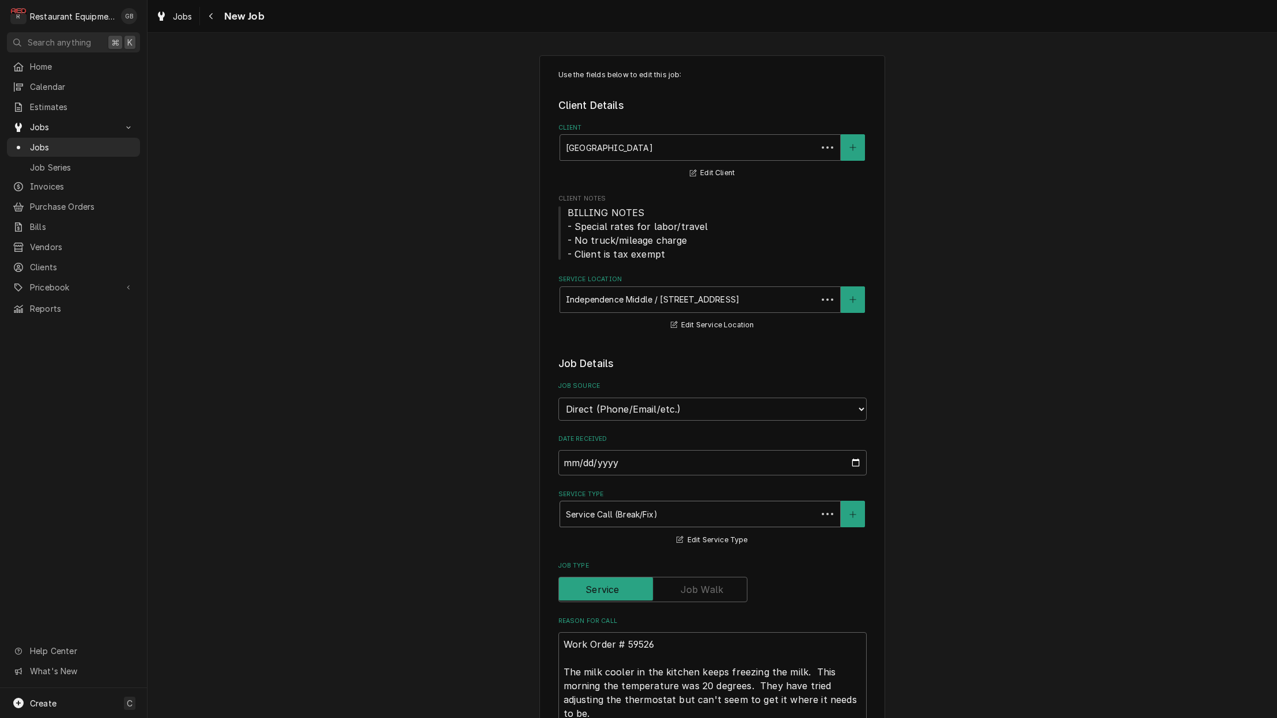
type textarea "x"
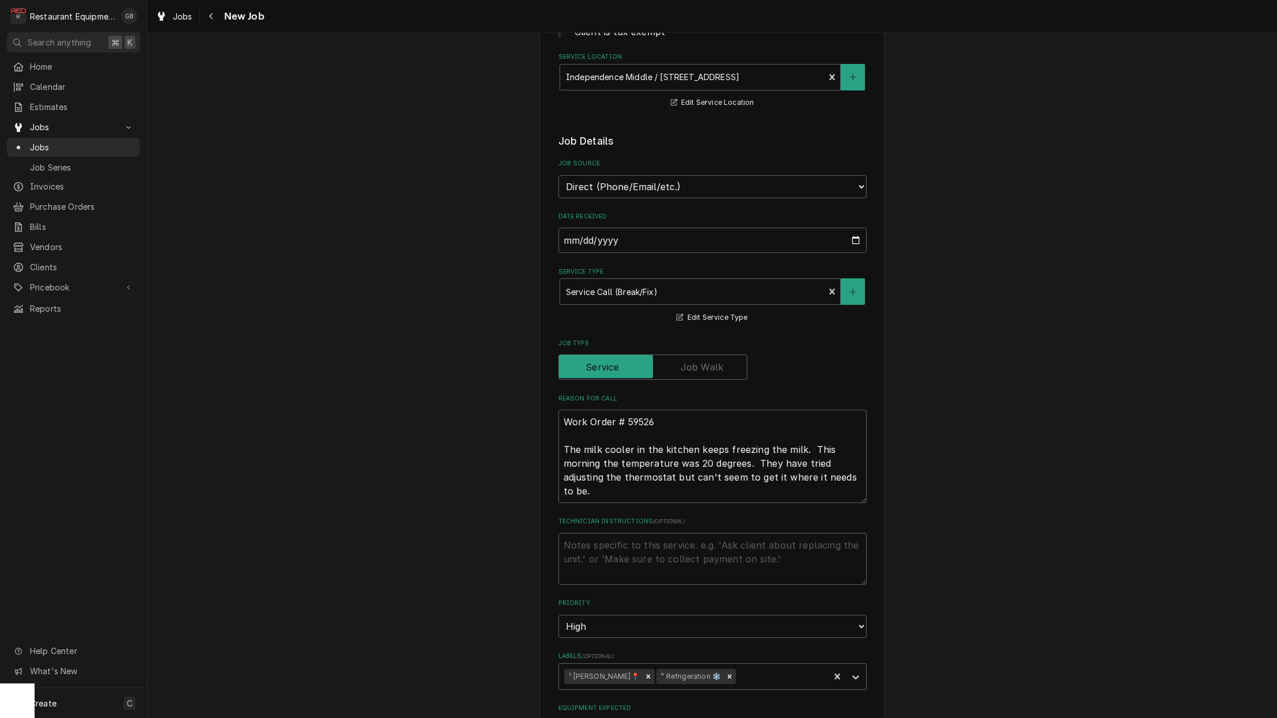
scroll to position [217, 0]
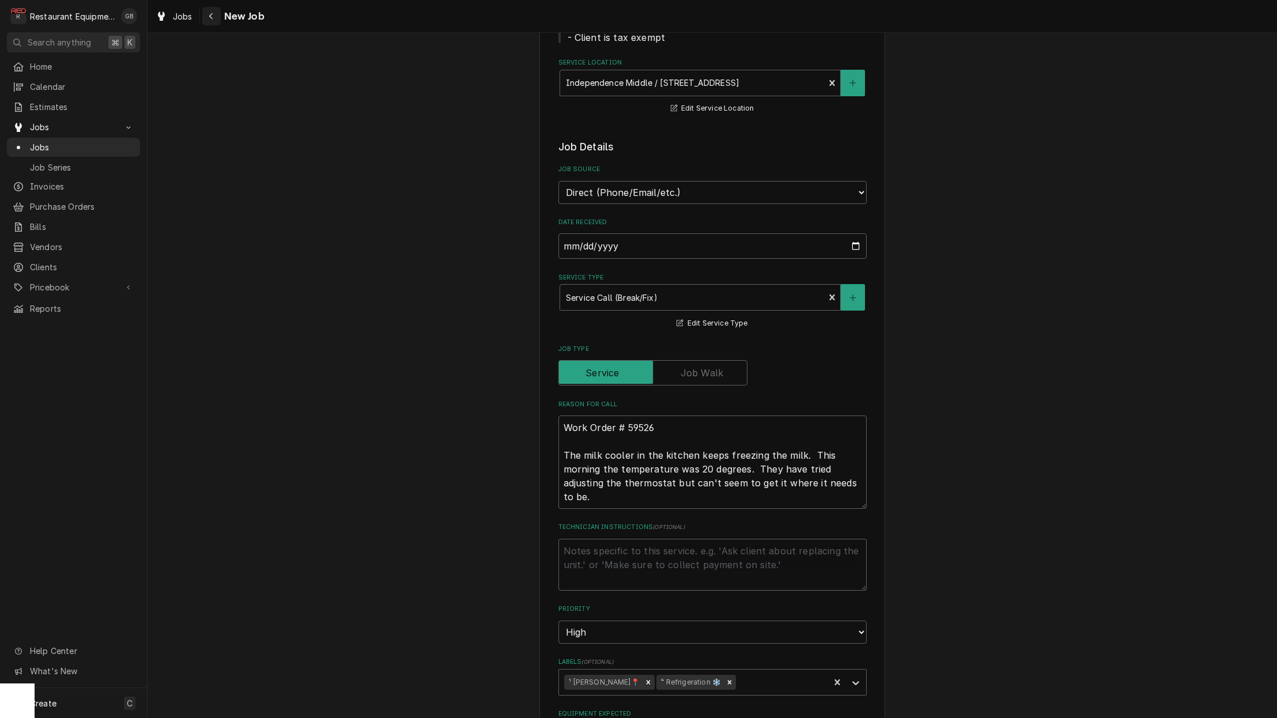
click at [207, 20] on div "Navigate back" at bounding box center [212, 16] width 12 height 12
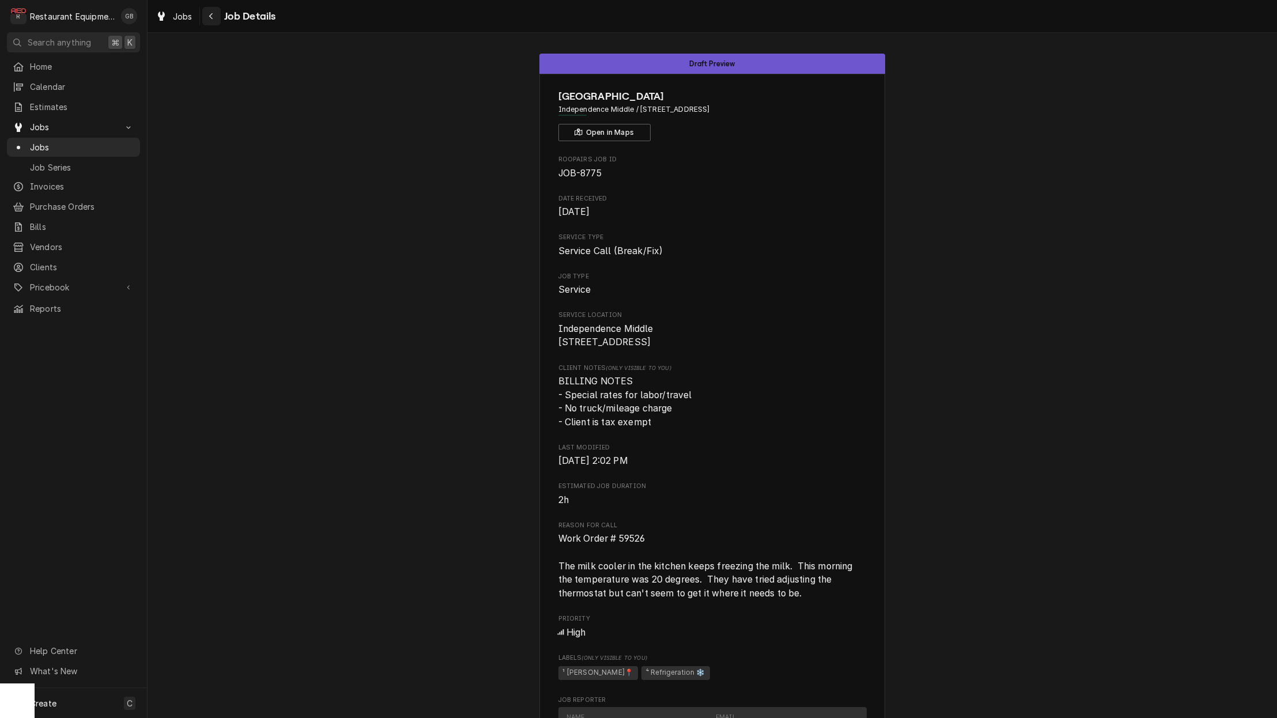
click at [216, 16] on div "Navigate back" at bounding box center [212, 16] width 12 height 12
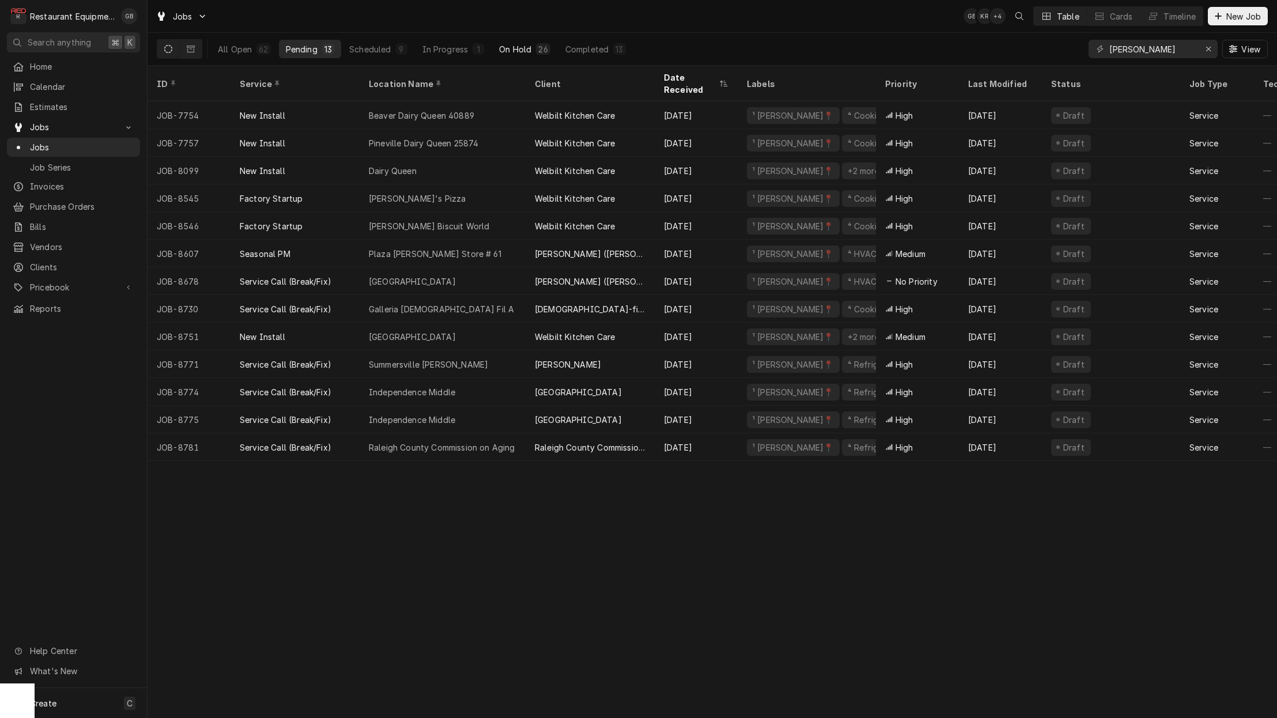
click at [513, 48] on div "On Hold" at bounding box center [515, 49] width 32 height 12
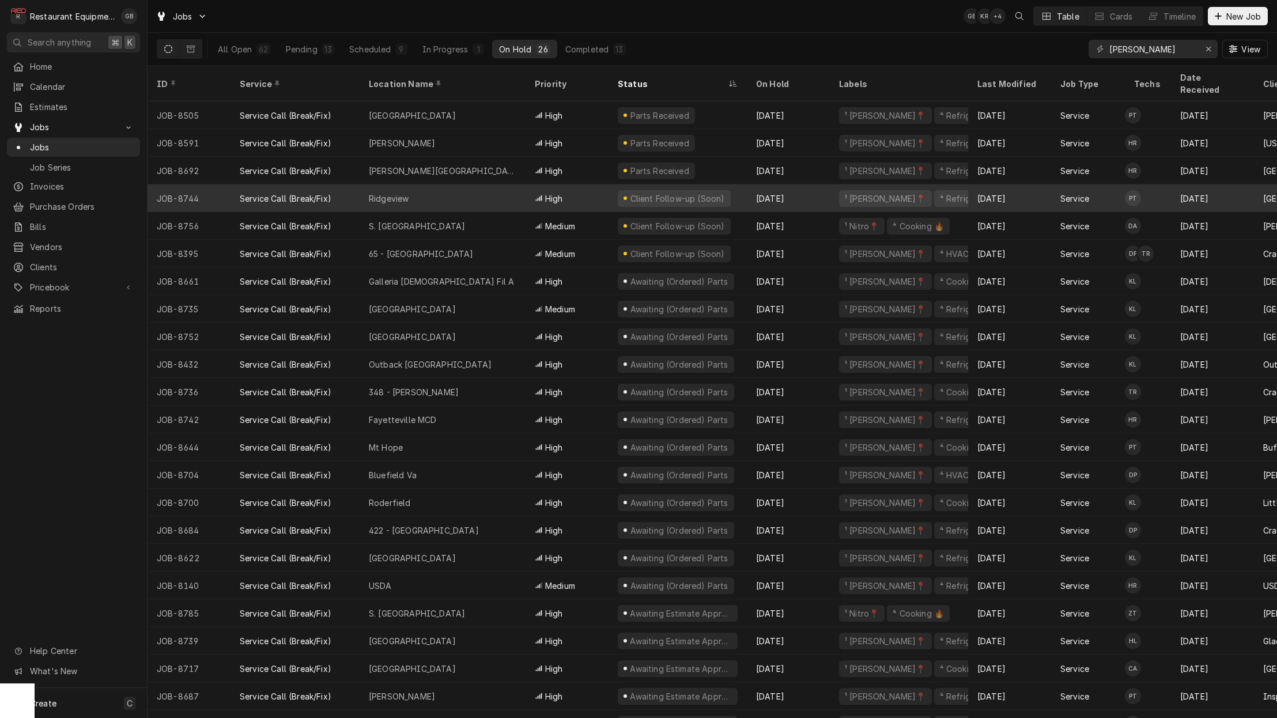
click at [468, 184] on div "Ridgeview" at bounding box center [443, 198] width 166 height 28
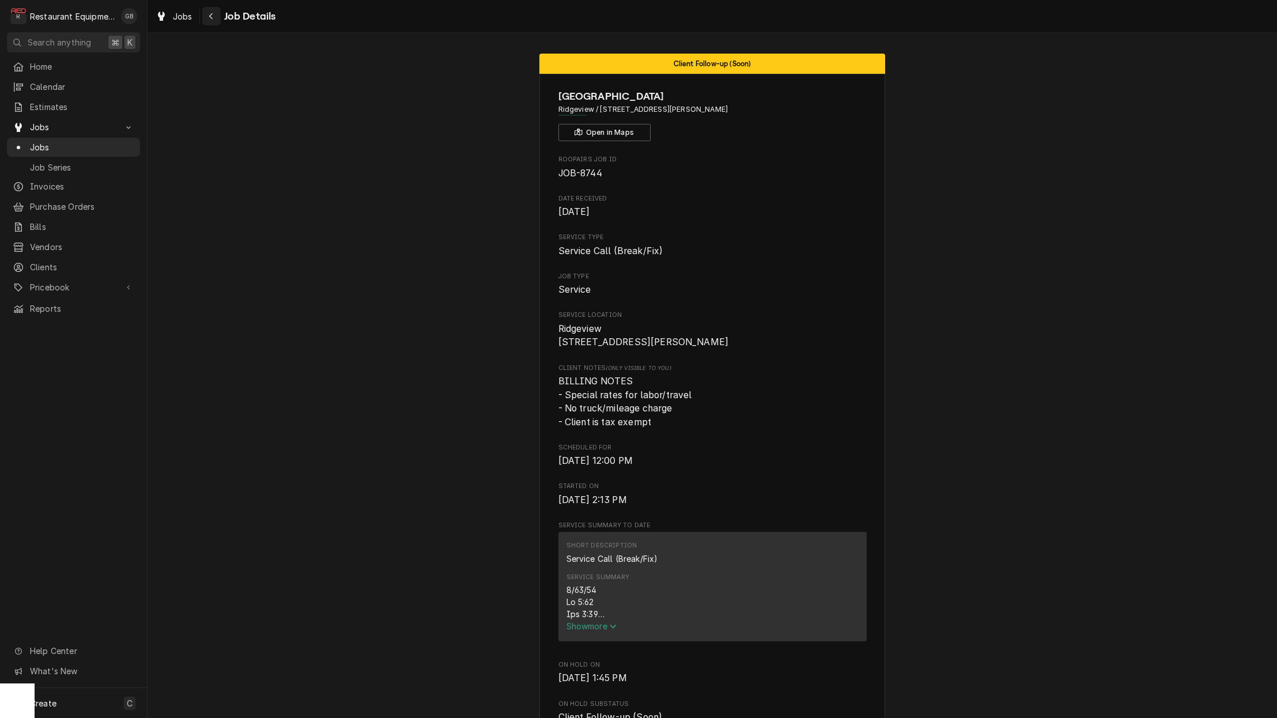
click at [214, 13] on div "Navigate back" at bounding box center [212, 16] width 12 height 12
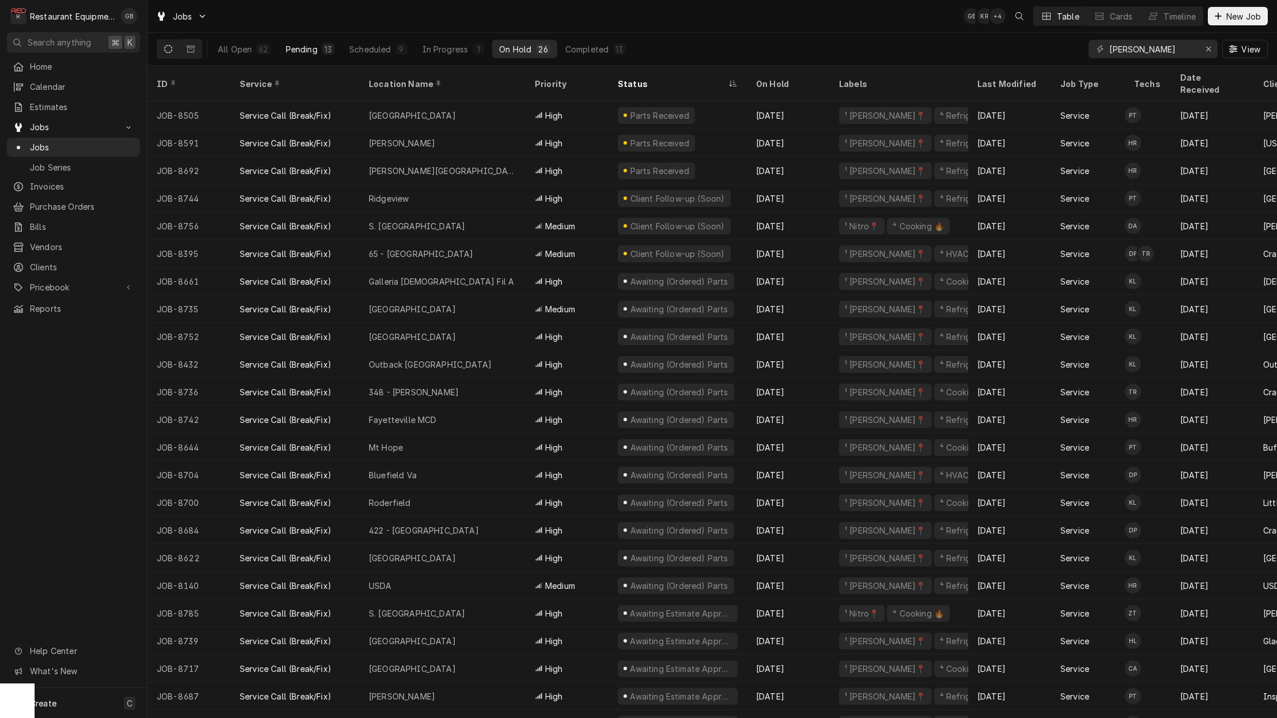
click at [309, 45] on div "Pending" at bounding box center [302, 49] width 32 height 12
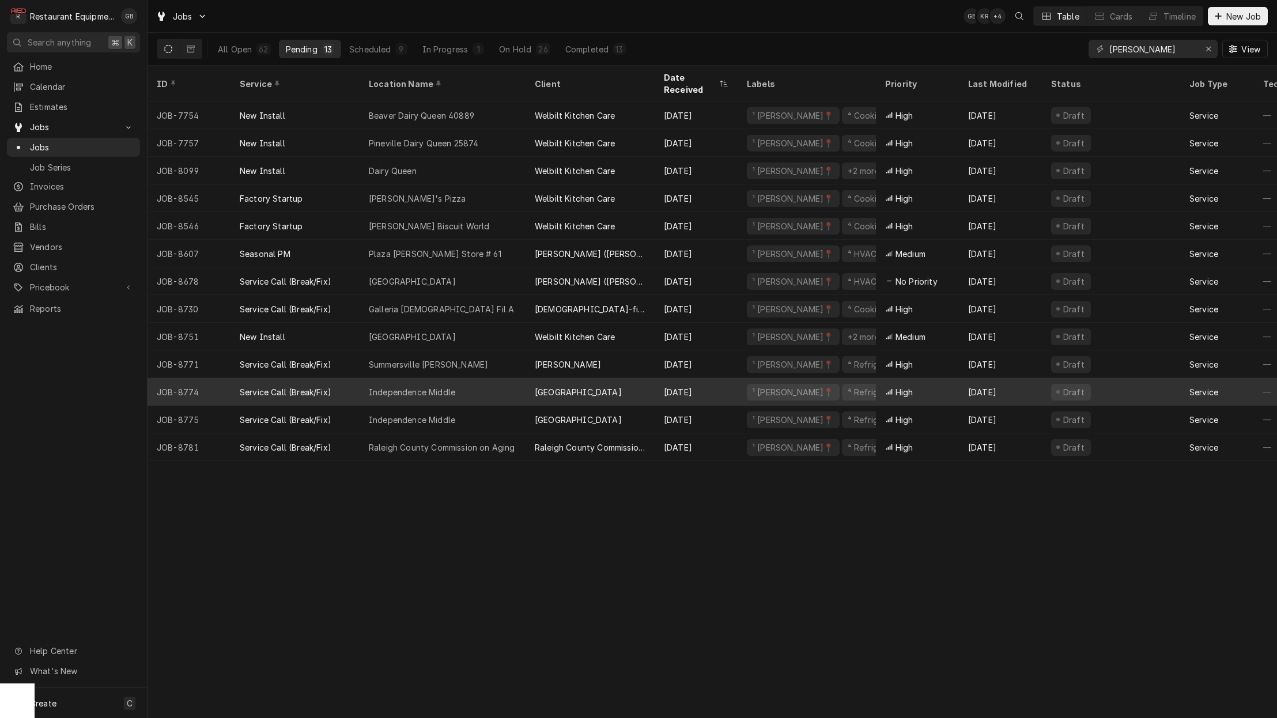
click at [429, 386] on div "Independence Middle" at bounding box center [412, 392] width 86 height 12
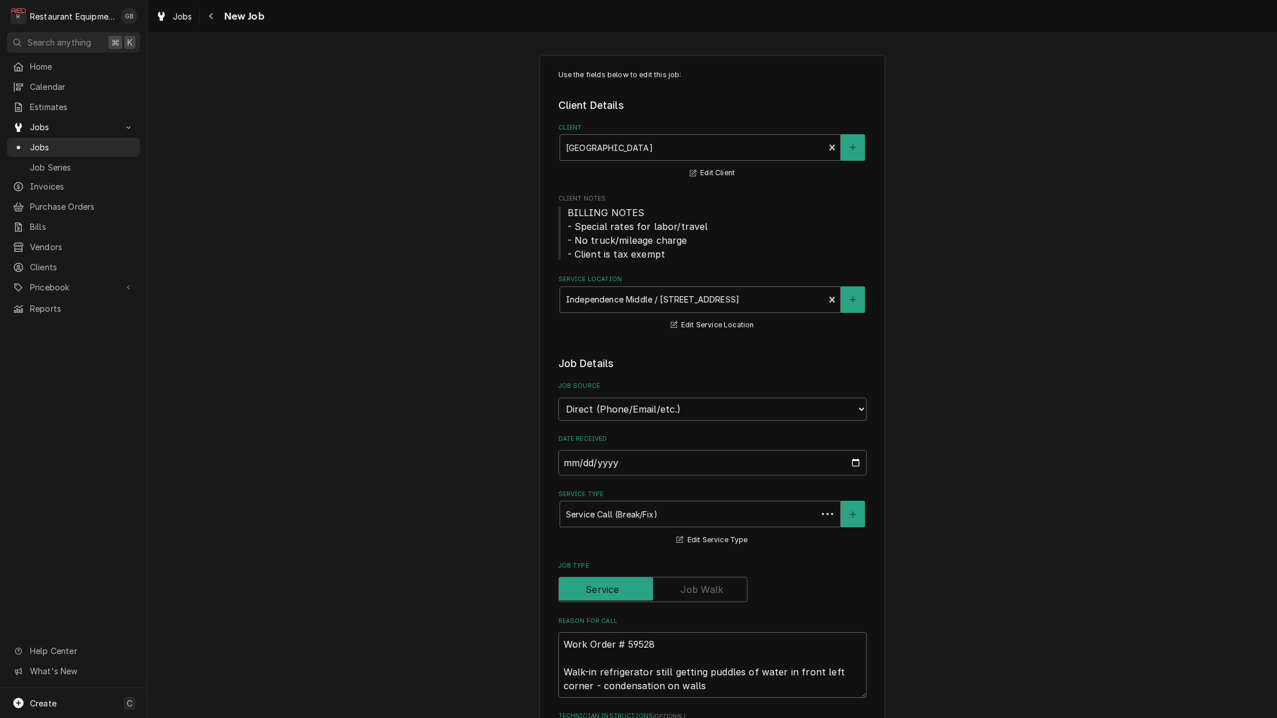
type textarea "x"
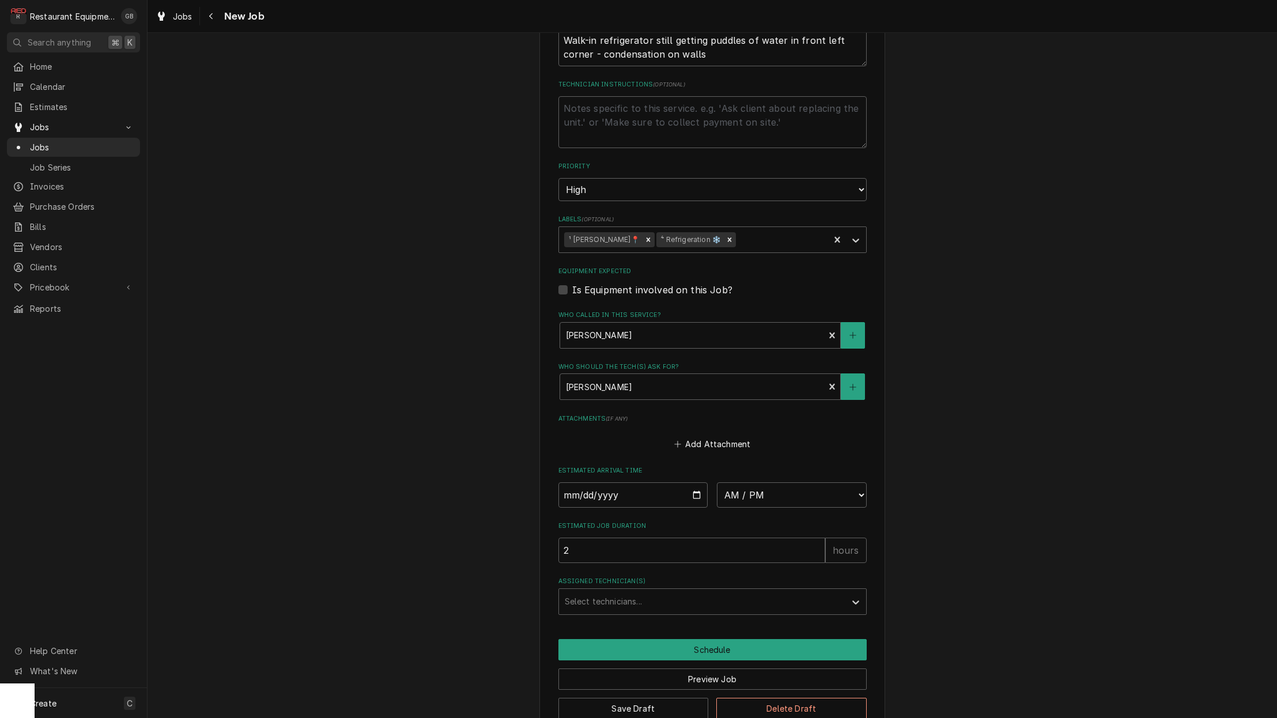
scroll to position [631, 0]
click at [590, 483] on input "Date" at bounding box center [633, 495] width 150 height 25
type input "[DATE]"
type textarea "x"
select select "08:15:00"
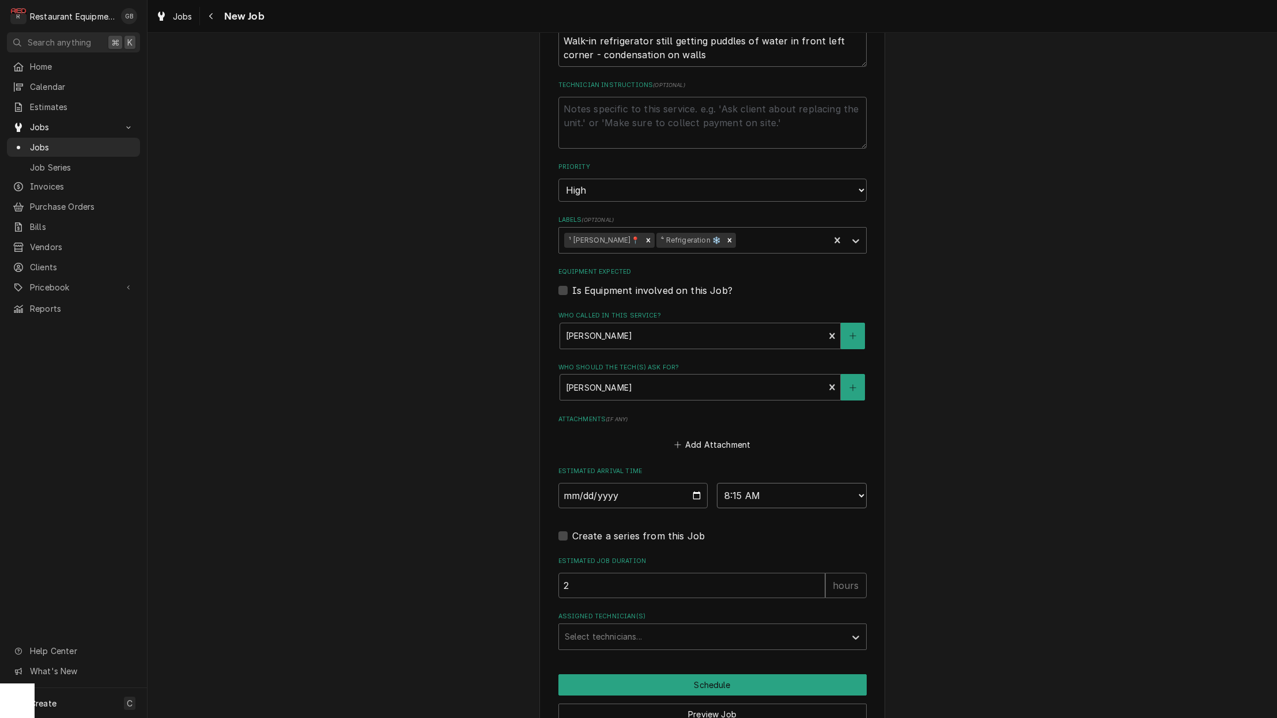
type textarea "x"
select select "08:30:00"
click at [664, 624] on div "Select technicians..." at bounding box center [702, 636] width 286 height 25
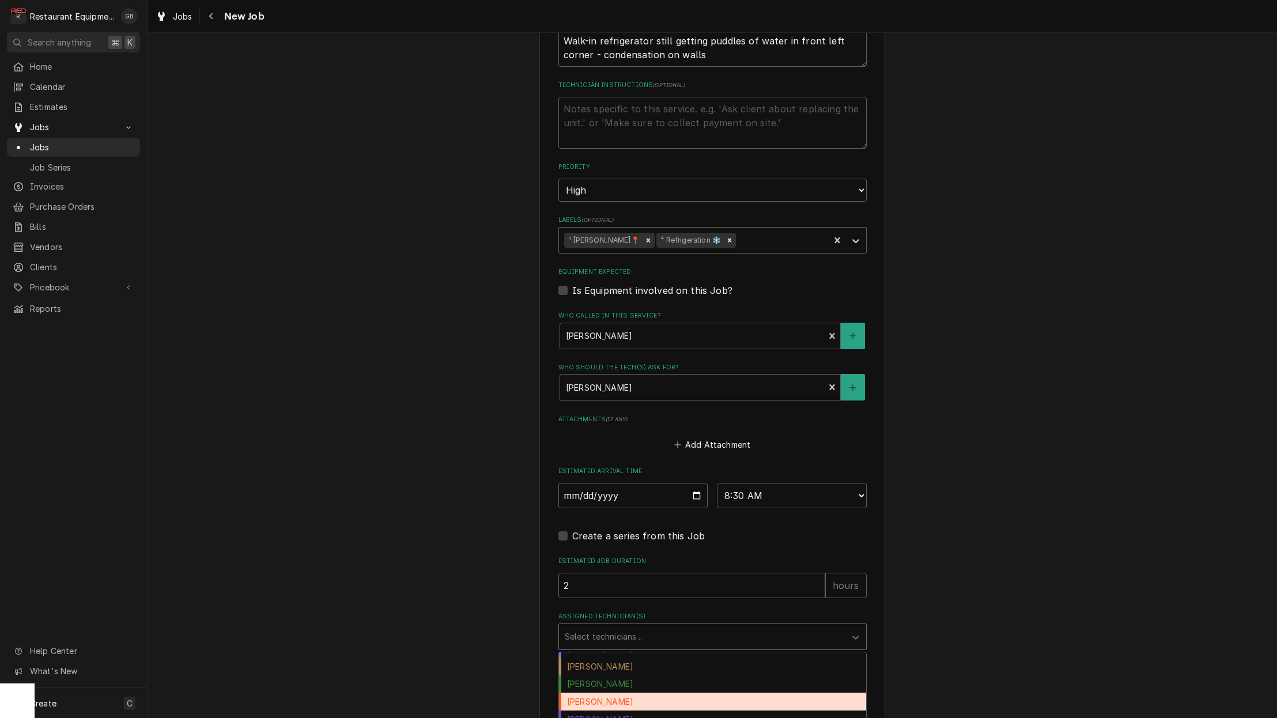
scroll to position [16, 0]
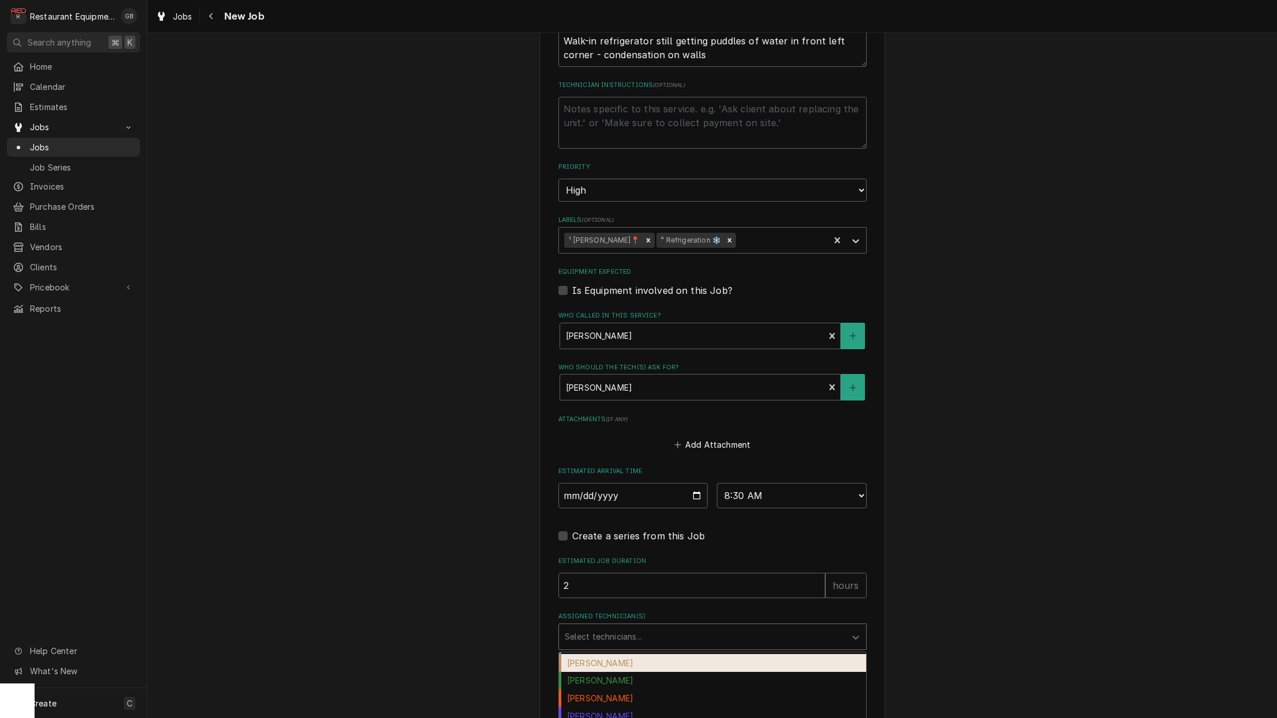
click at [646, 654] on div "[PERSON_NAME]" at bounding box center [712, 663] width 307 height 18
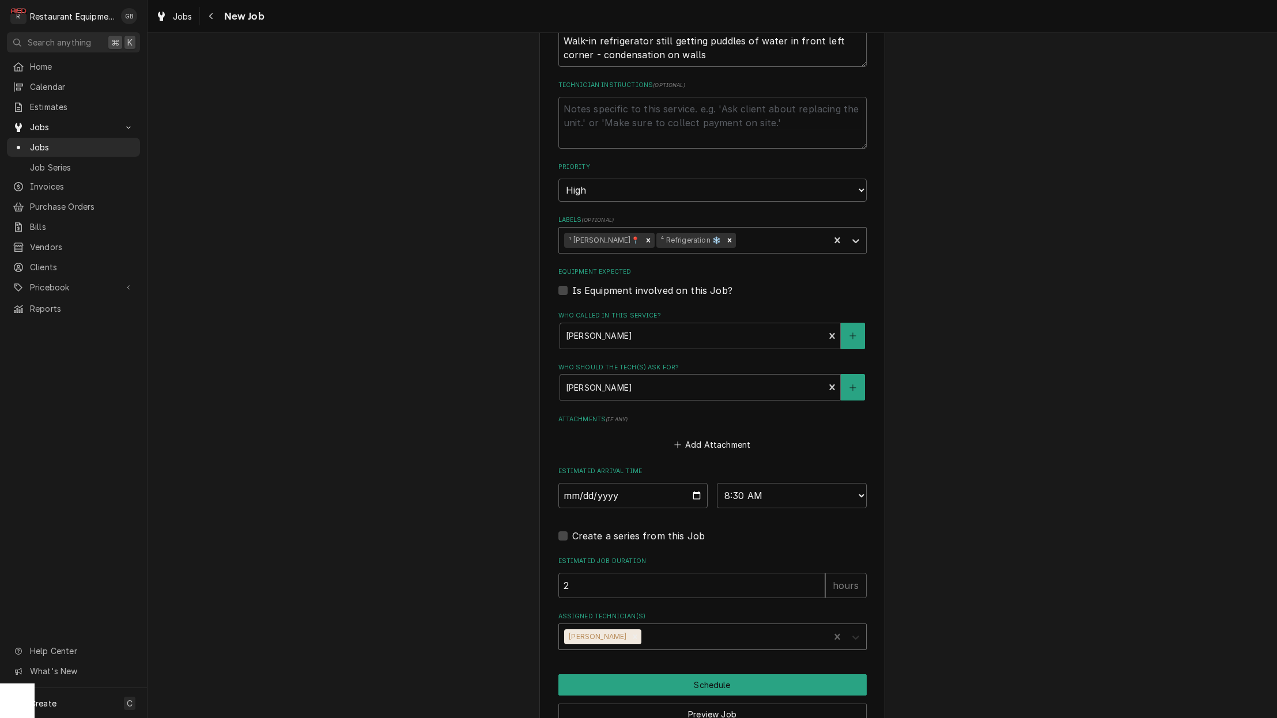
click at [857, 632] on icon "Assigned Technician(s)" at bounding box center [856, 638] width 12 height 12
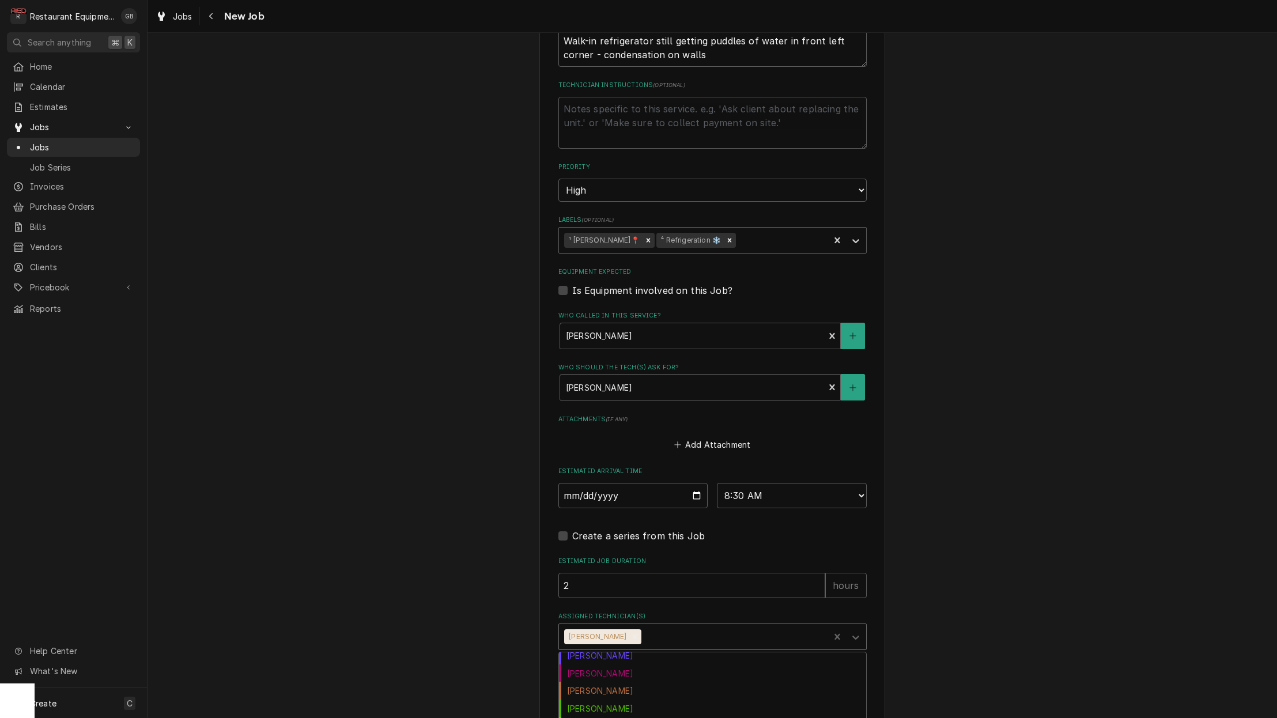
scroll to position [61, 0]
click at [613, 663] on div "[PERSON_NAME]" at bounding box center [712, 672] width 307 height 18
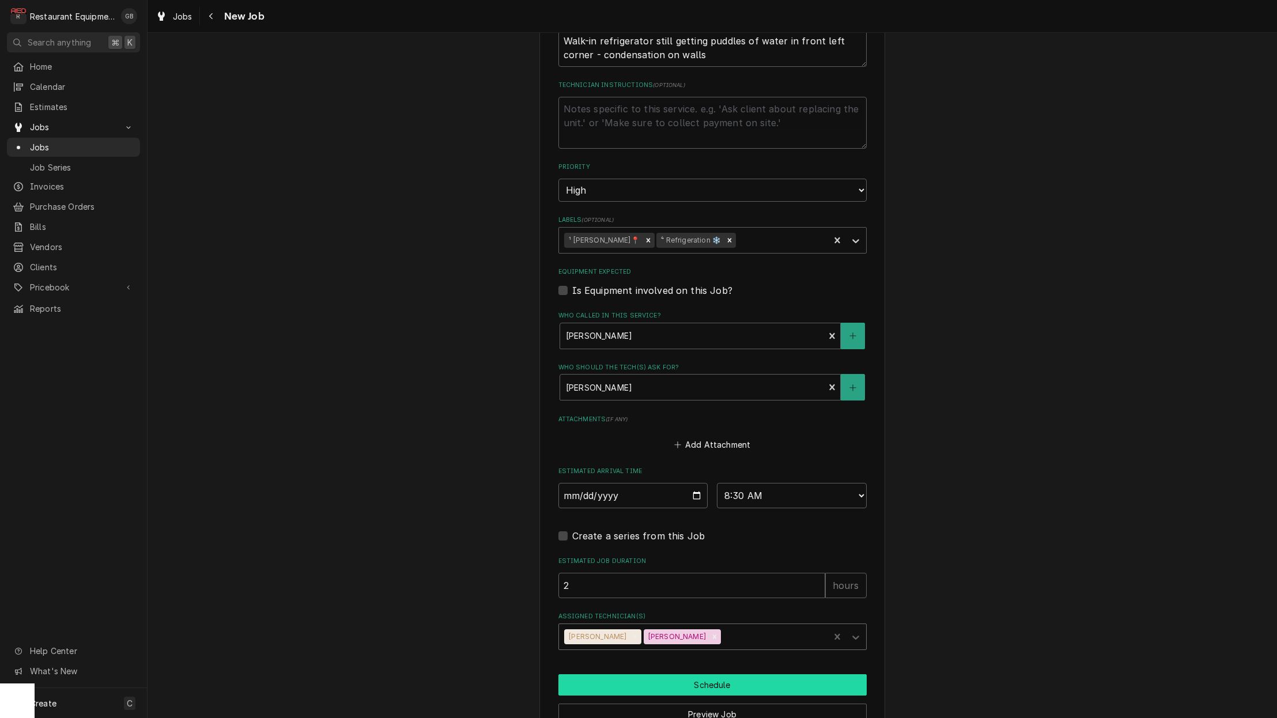
click at [689, 674] on button "Schedule" at bounding box center [712, 684] width 308 height 21
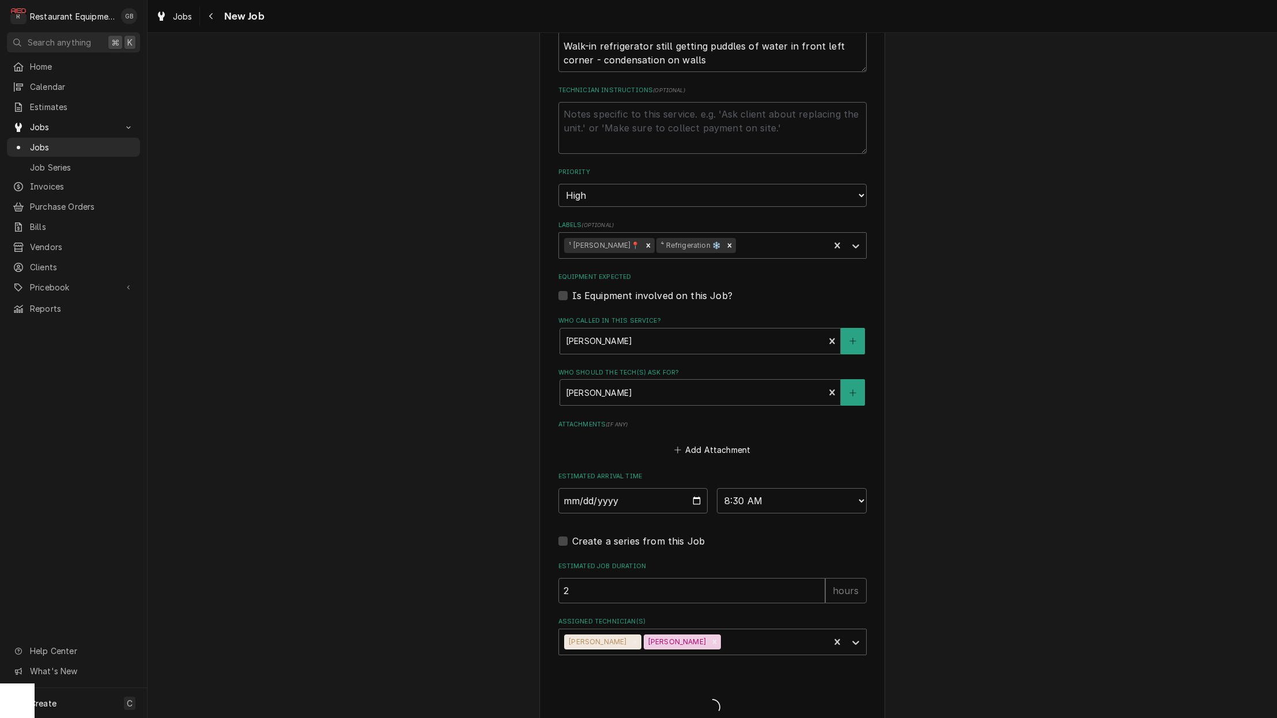
type textarea "x"
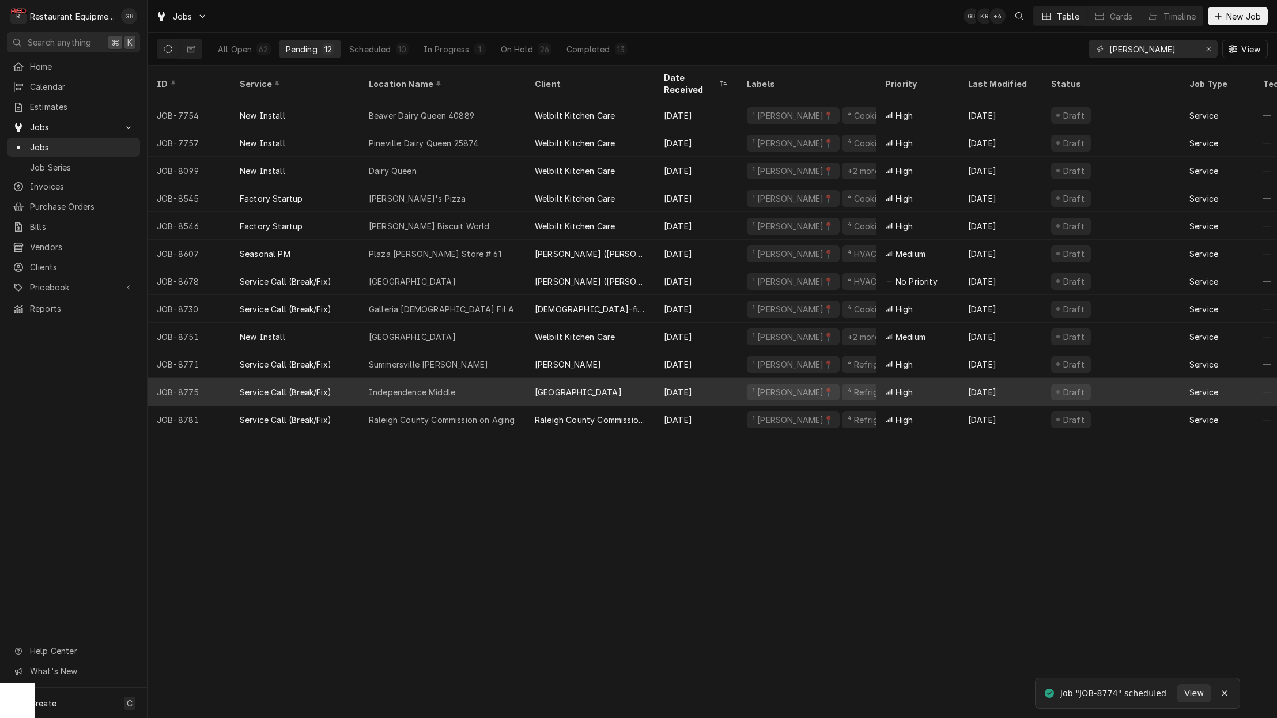
click at [428, 386] on div "Independence Middle" at bounding box center [443, 392] width 166 height 28
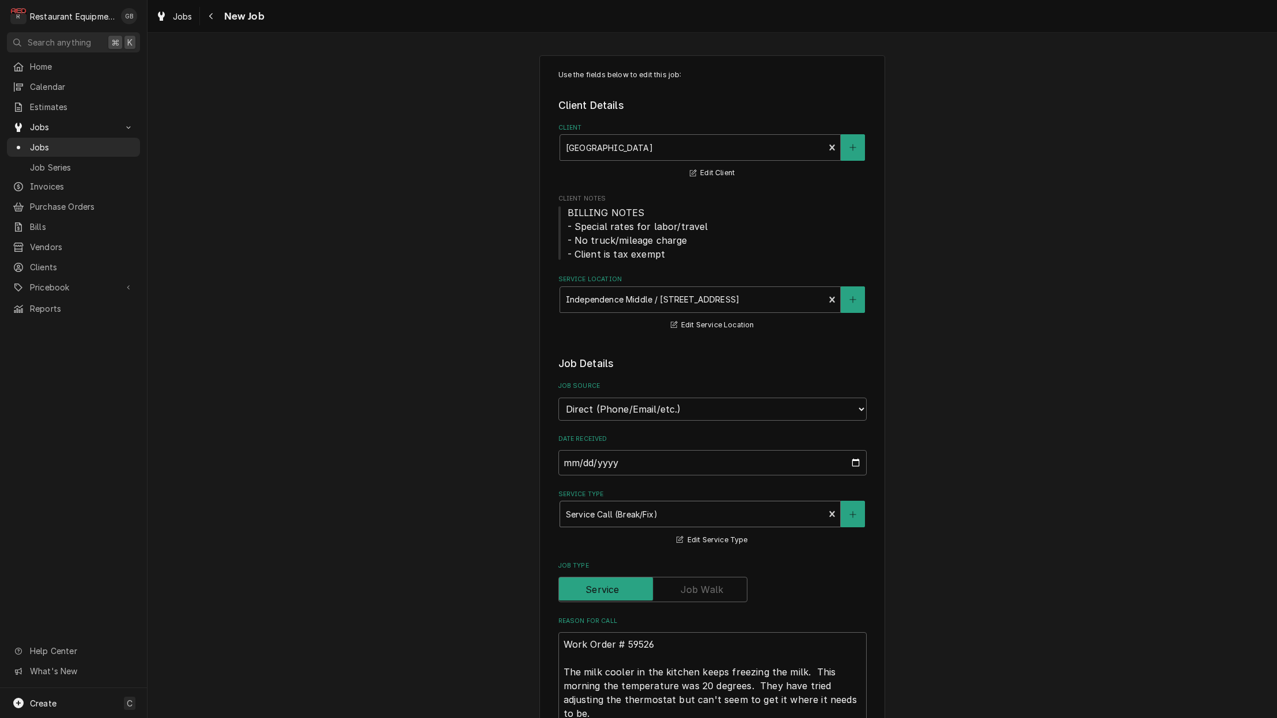
type textarea "x"
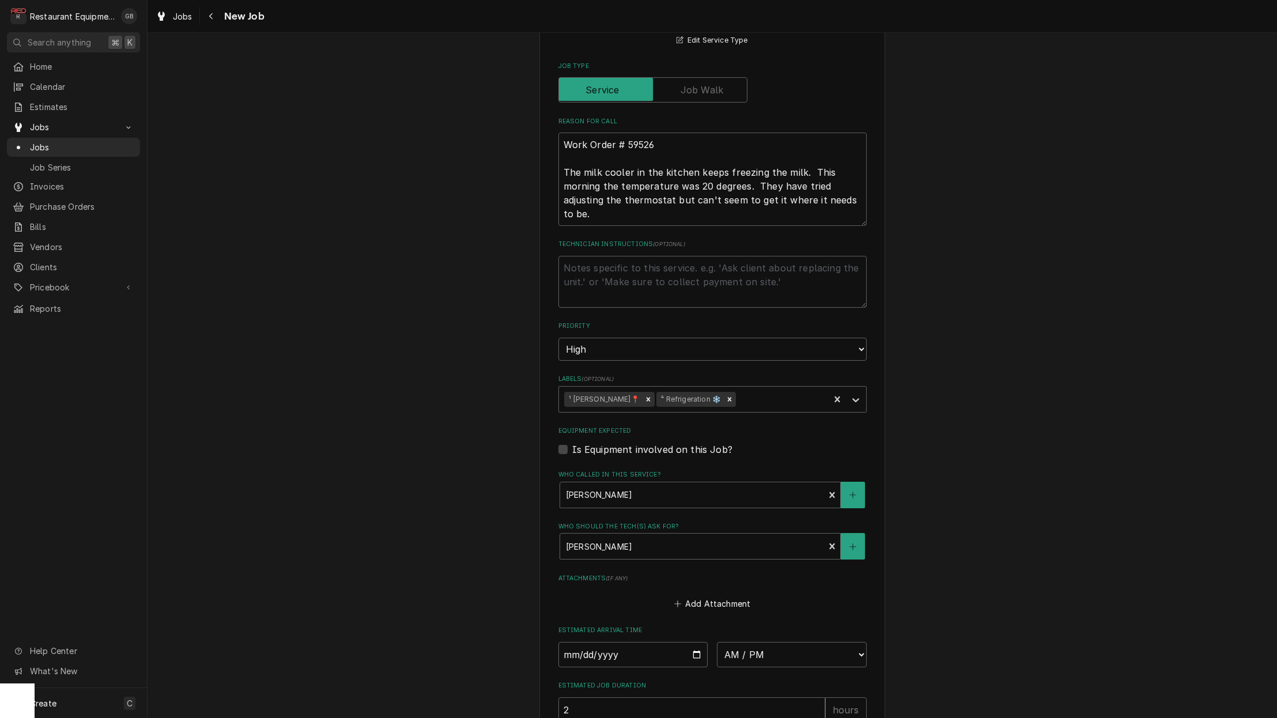
scroll to position [501, 0]
click at [586, 640] on input "Date" at bounding box center [633, 652] width 150 height 25
click at [602, 640] on input "Date" at bounding box center [633, 652] width 150 height 25
type input "[DATE]"
type textarea "x"
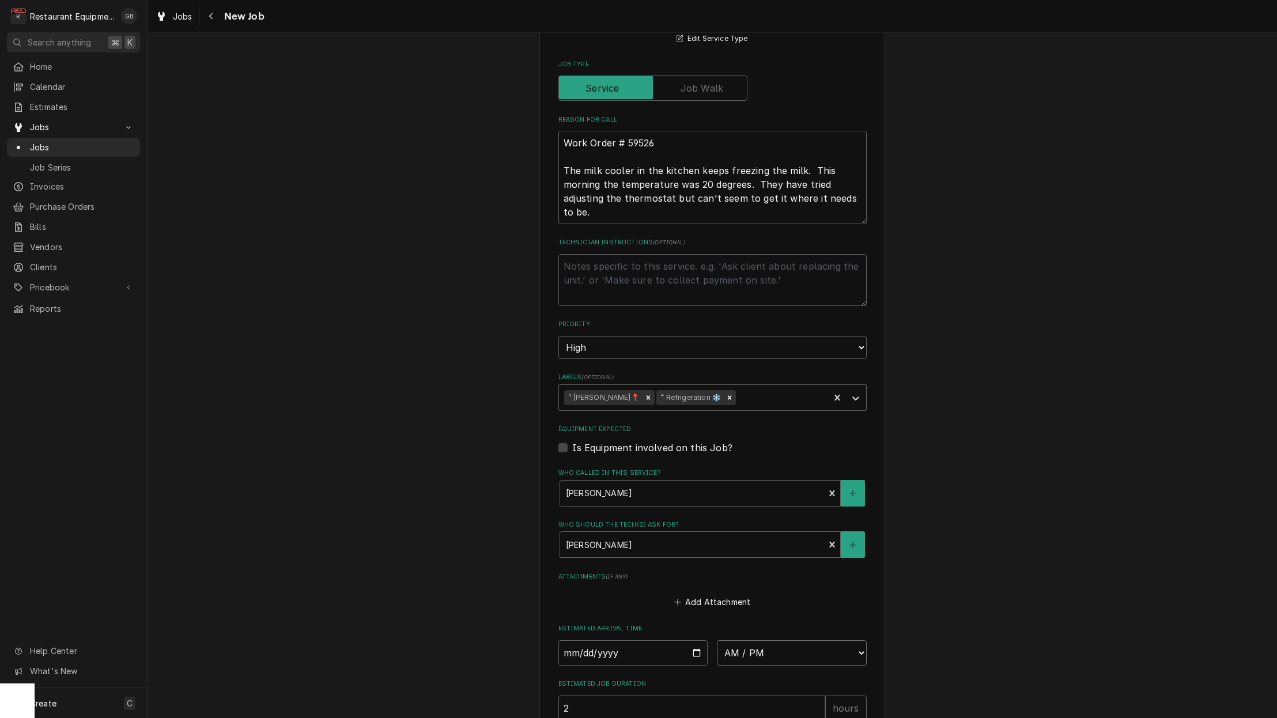
select select "08:30:00"
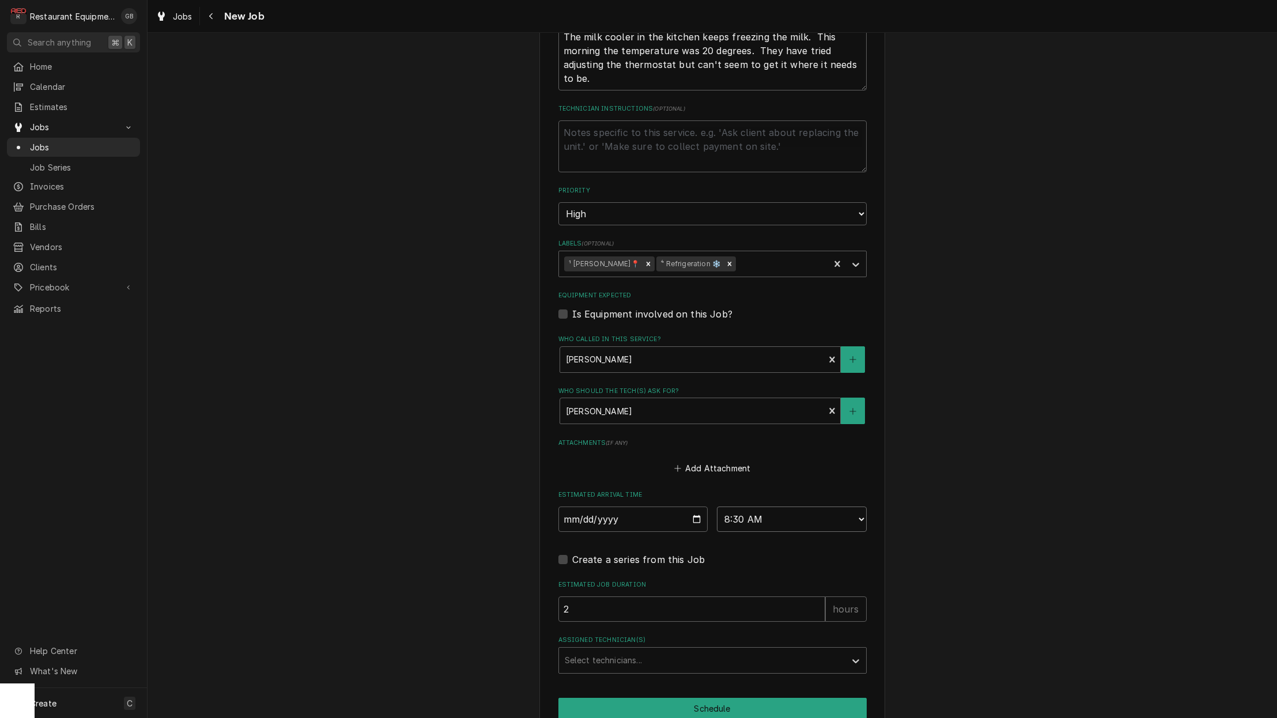
scroll to position [639, 0]
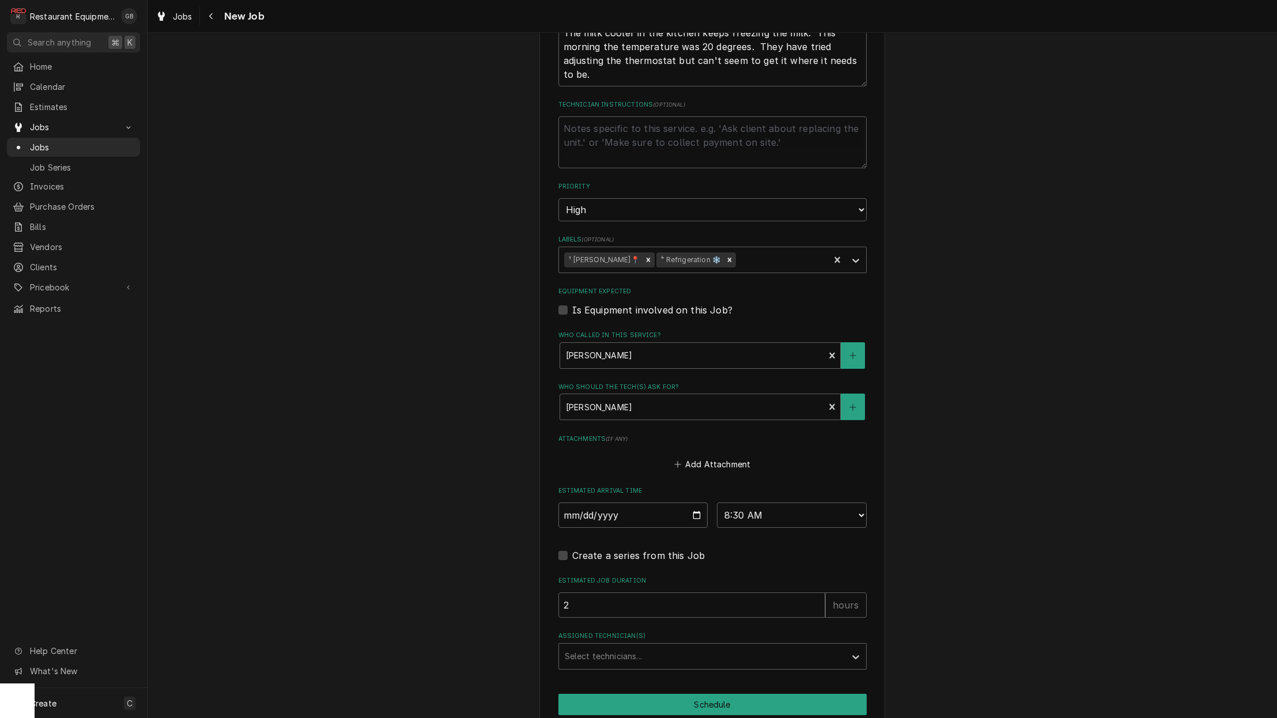
drag, startPoint x: 649, startPoint y: 654, endPoint x: 645, endPoint y: 646, distance: 8.8
click at [649, 654] on div "Use the fields below to edit this job: Client Details Client Raleigh County Sch…" at bounding box center [712, 102] width 346 height 1373
click at [640, 646] on div "Assigned Technician(s)" at bounding box center [702, 656] width 275 height 21
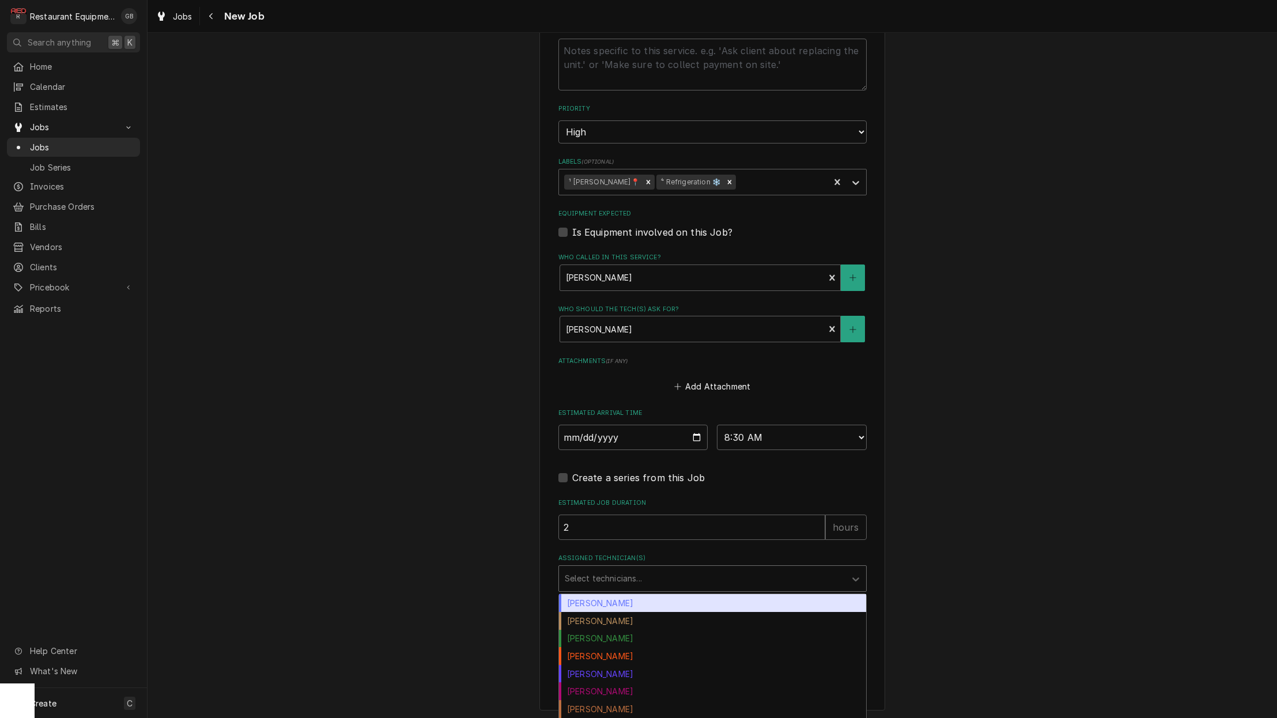
scroll to position [719, 0]
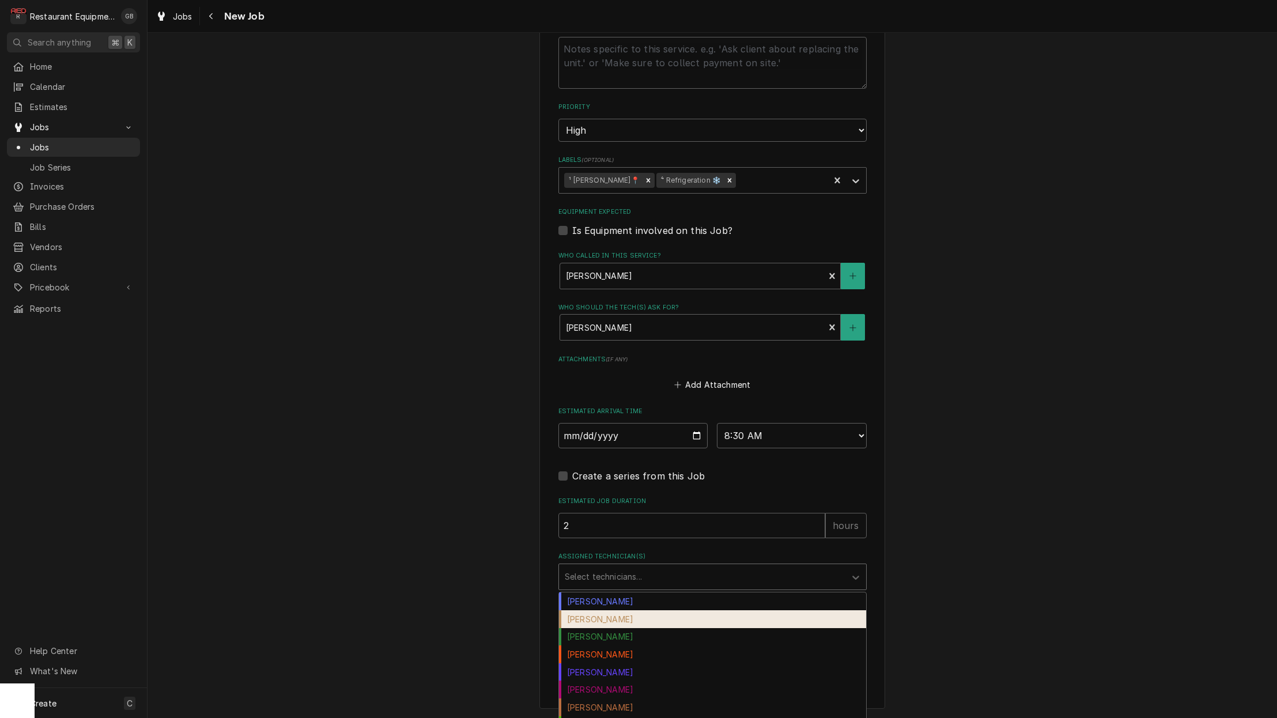
click at [616, 610] on div "[PERSON_NAME]" at bounding box center [712, 619] width 307 height 18
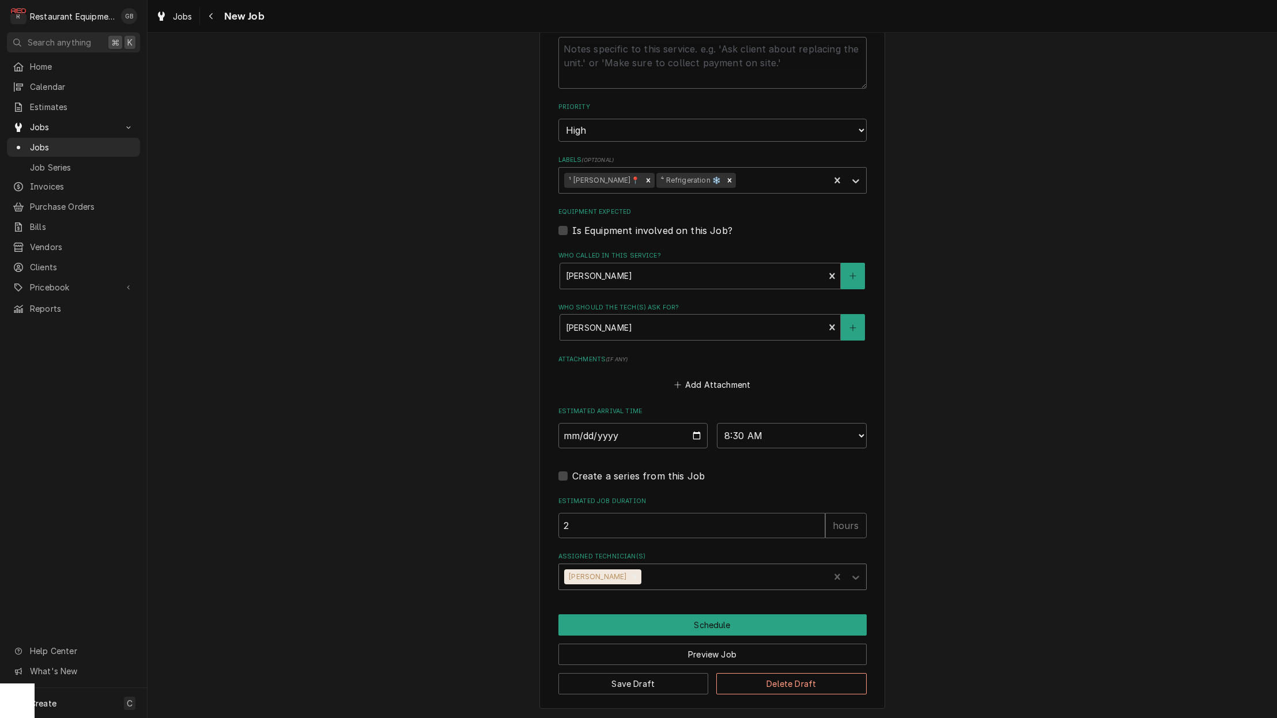
scroll to position [693, 0]
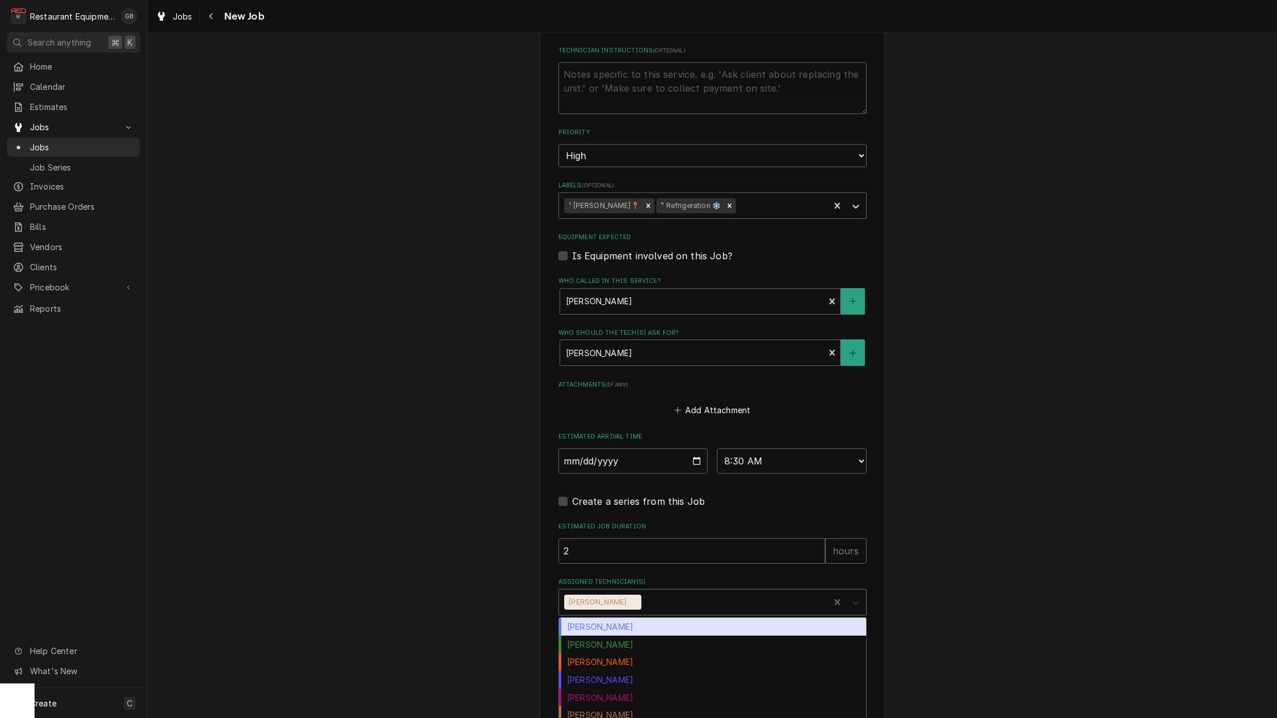
click at [856, 597] on icon "Assigned Technician(s)" at bounding box center [856, 603] width 12 height 12
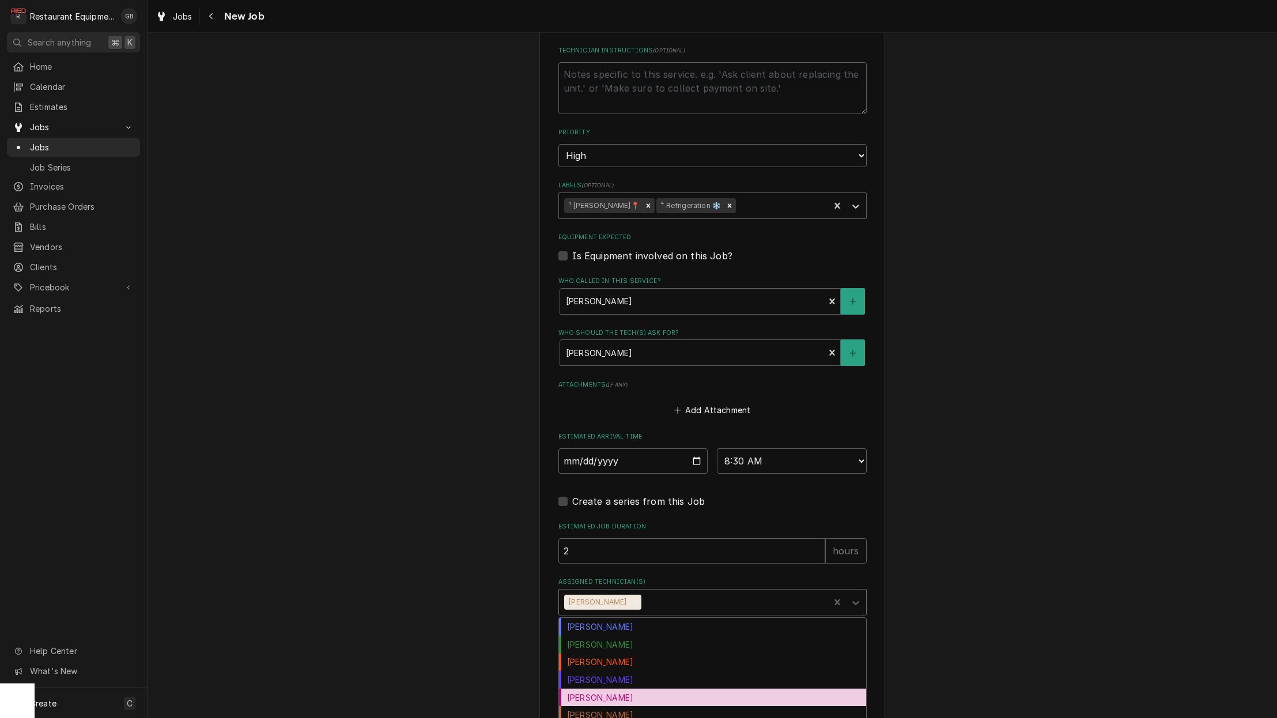
click at [662, 689] on div "[PERSON_NAME]" at bounding box center [712, 698] width 307 height 18
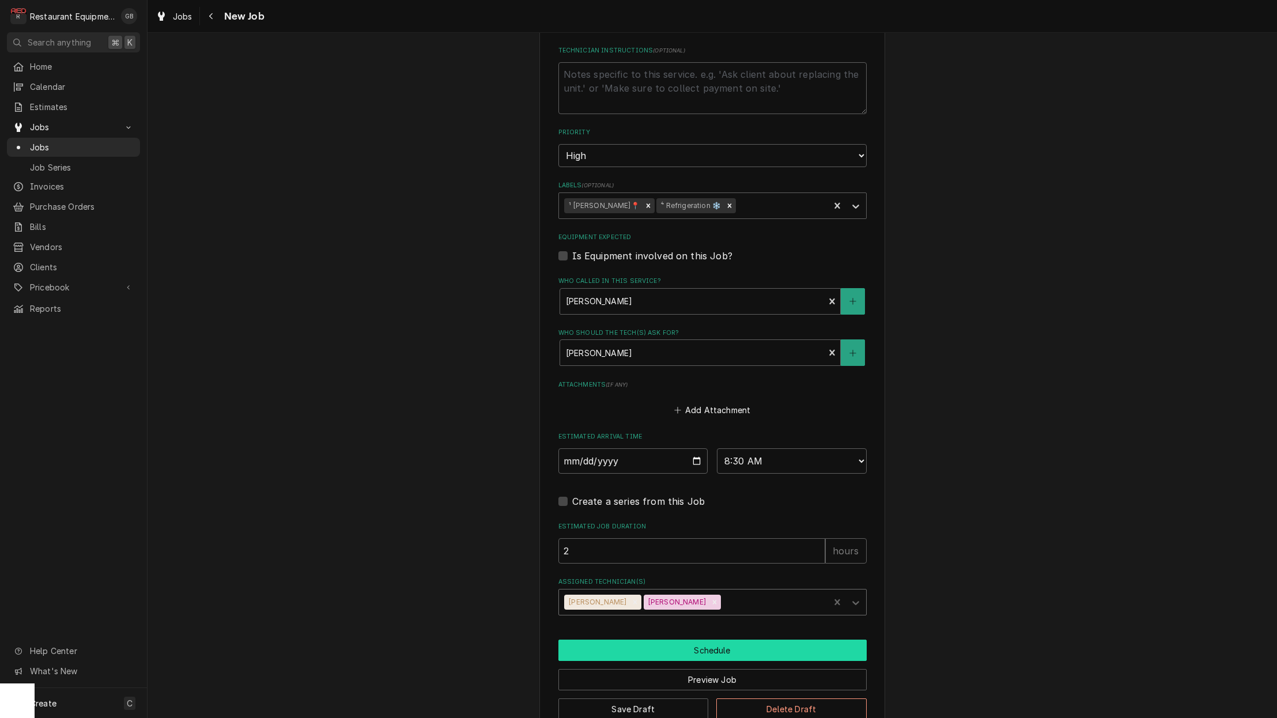
scroll to position [0, 1]
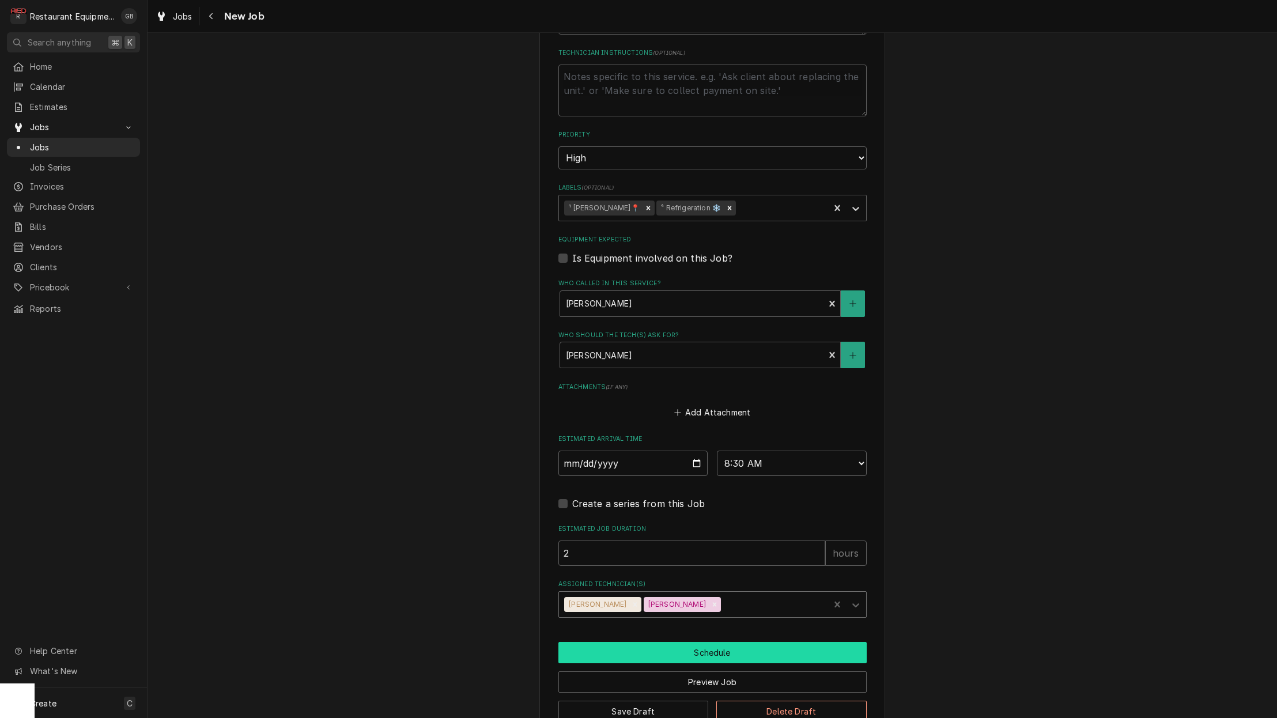
click at [696, 642] on button "Schedule" at bounding box center [712, 652] width 308 height 21
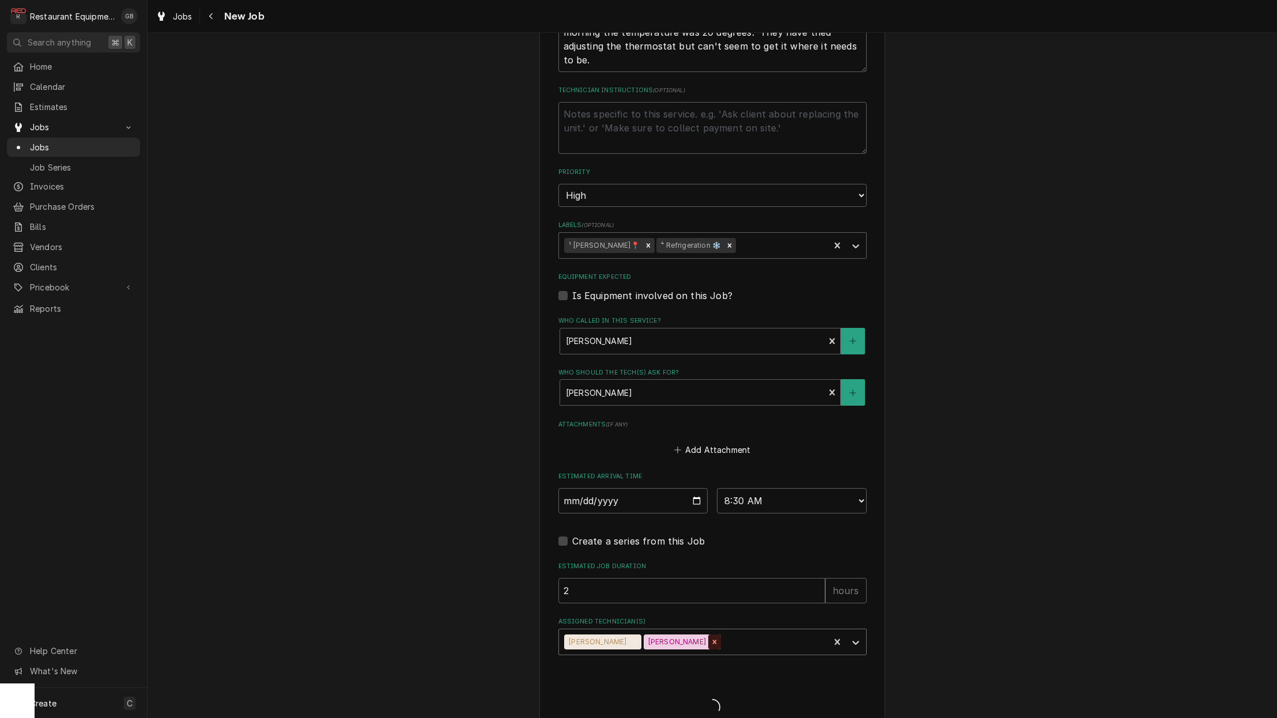
scroll to position [0, 0]
type textarea "x"
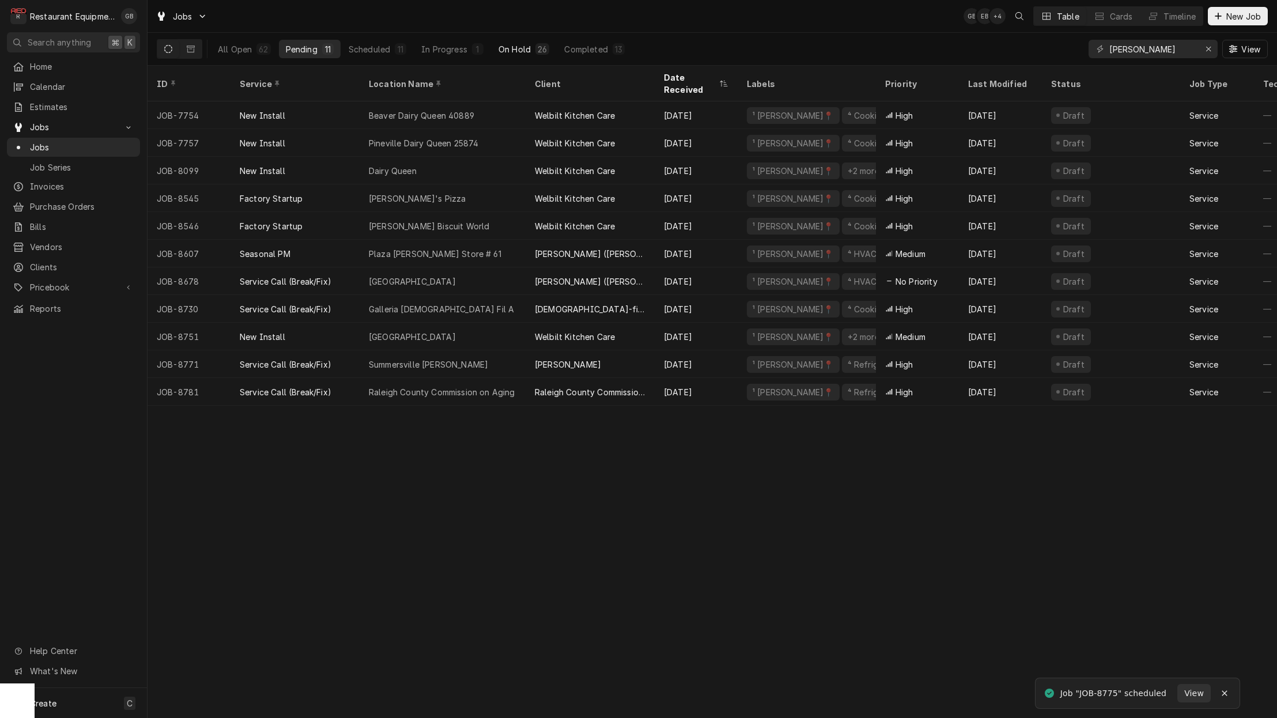
click at [511, 50] on div "On Hold" at bounding box center [514, 49] width 32 height 12
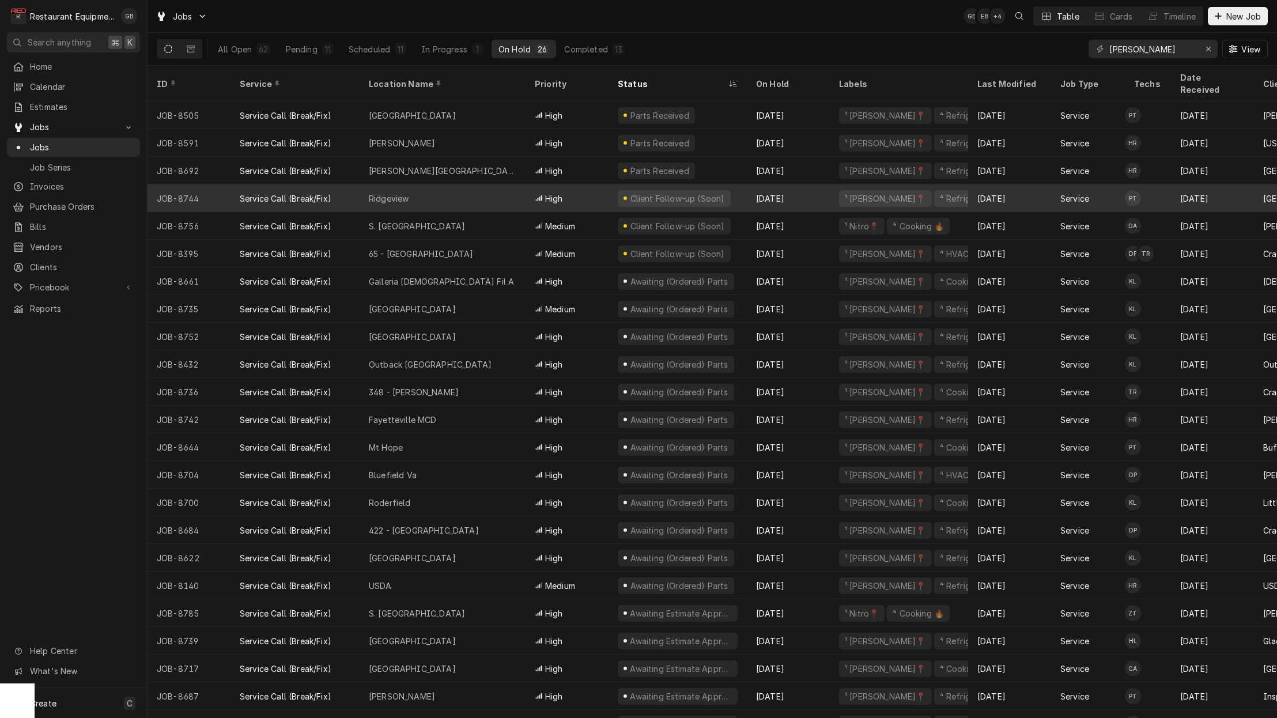
click at [428, 184] on div "Ridgeview" at bounding box center [443, 198] width 166 height 28
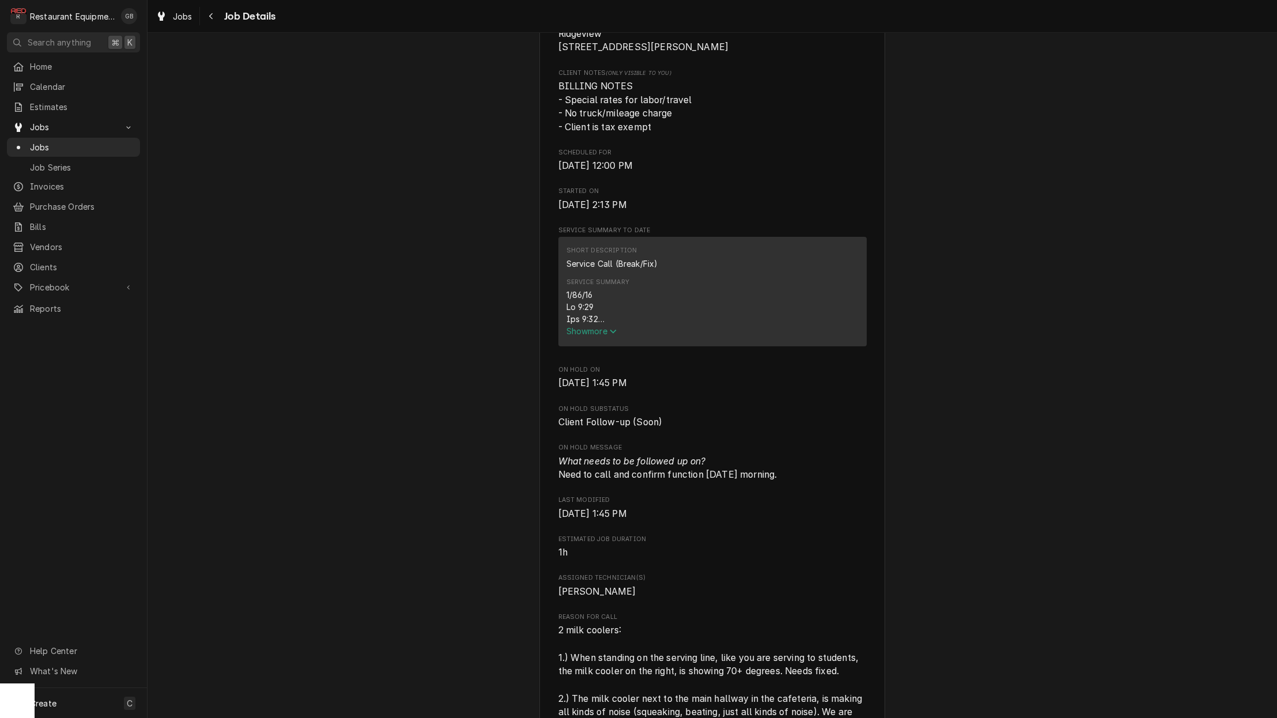
scroll to position [293, 0]
click at [590, 338] on span "Show more" at bounding box center [591, 333] width 51 height 10
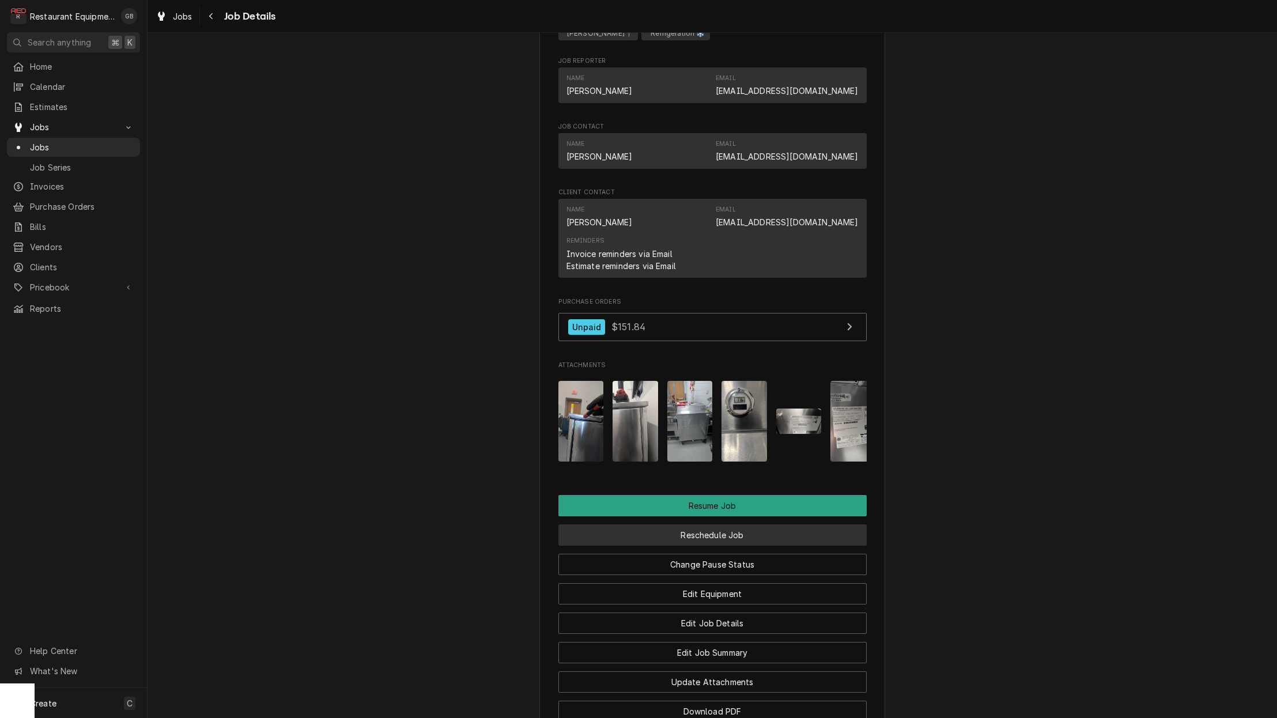
scroll to position [1660, 0]
click at [727, 526] on button "Reschedule Job" at bounding box center [712, 534] width 308 height 21
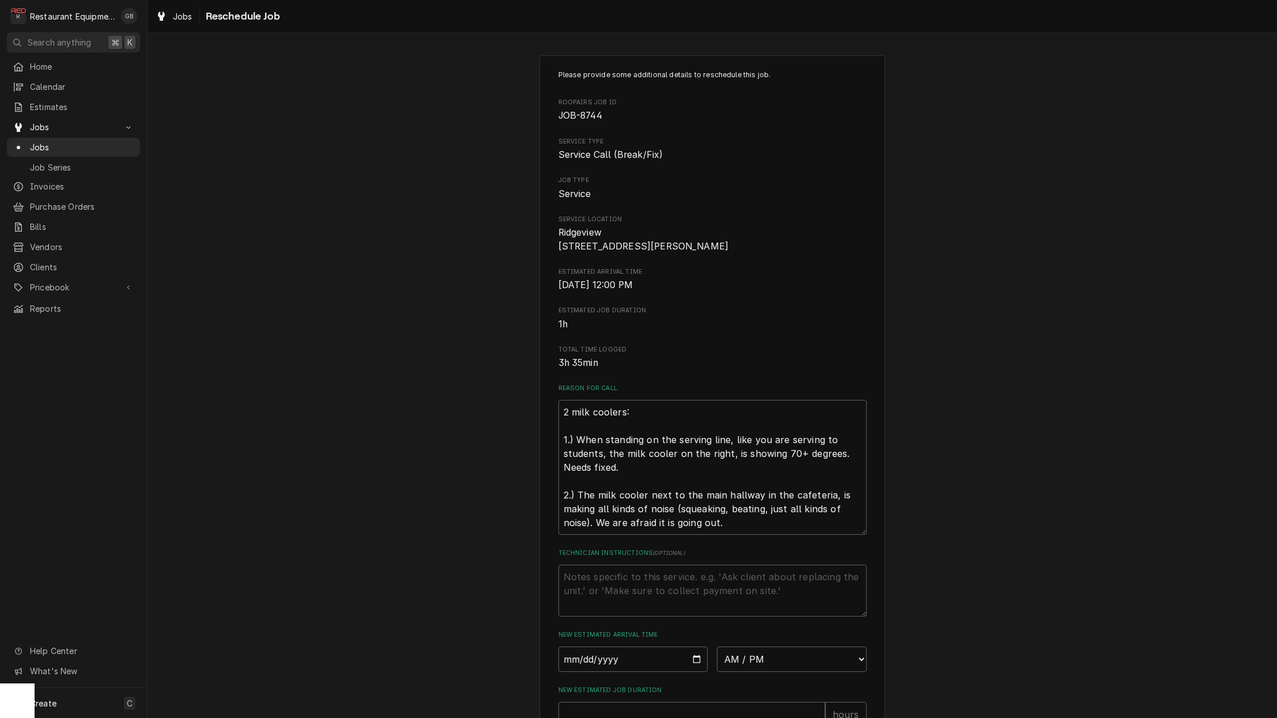
scroll to position [9, 0]
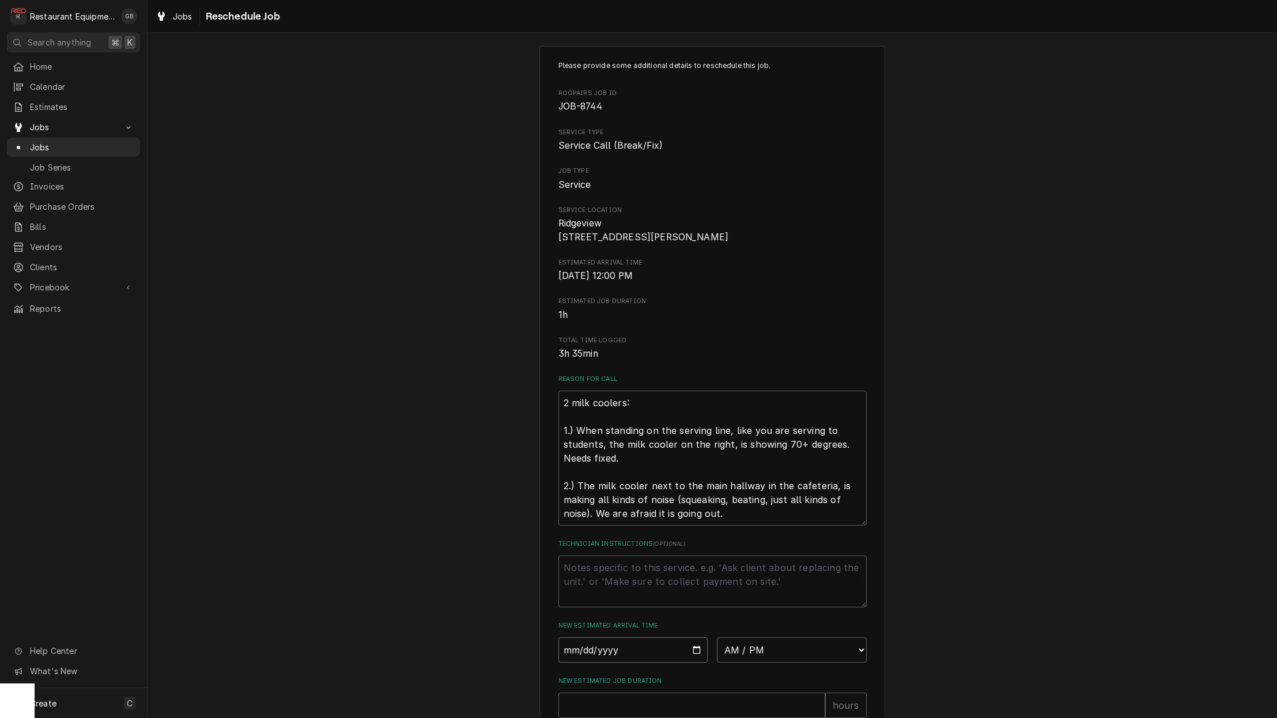
click at [578, 663] on input "Date" at bounding box center [633, 649] width 150 height 25
type input "[DATE]"
type textarea "x"
select select "11:00:00"
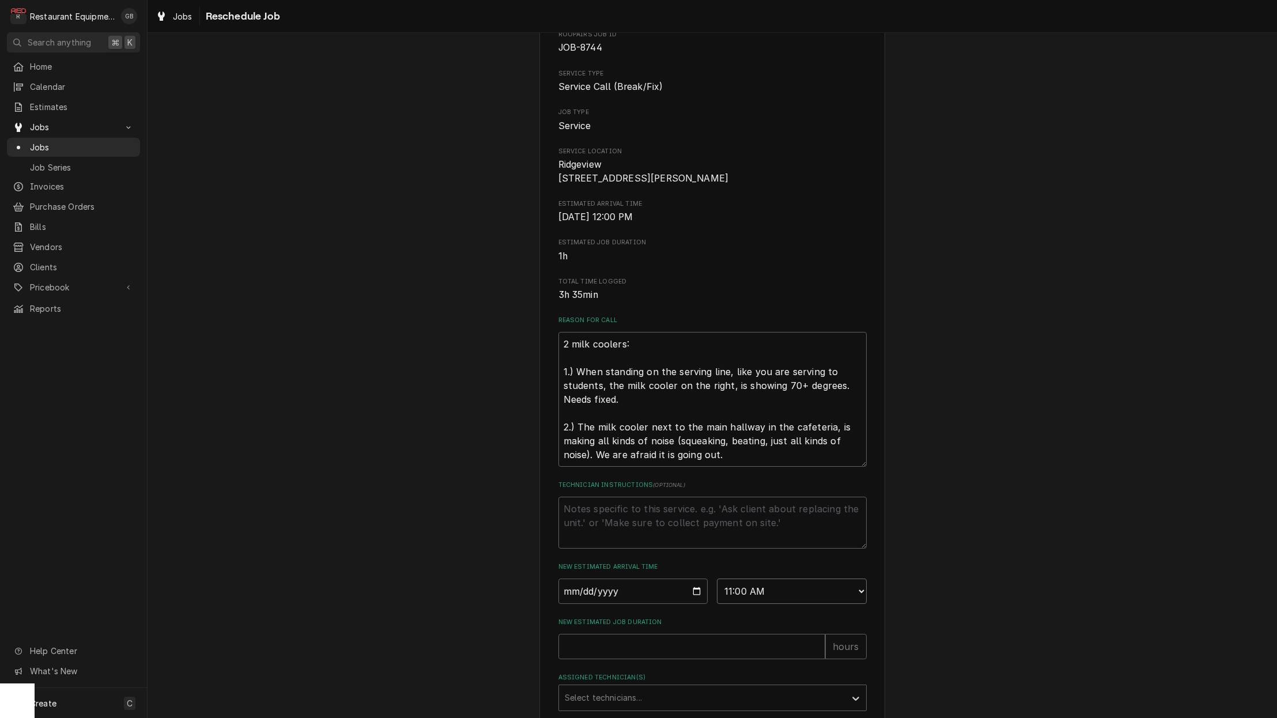
scroll to position [82, 0]
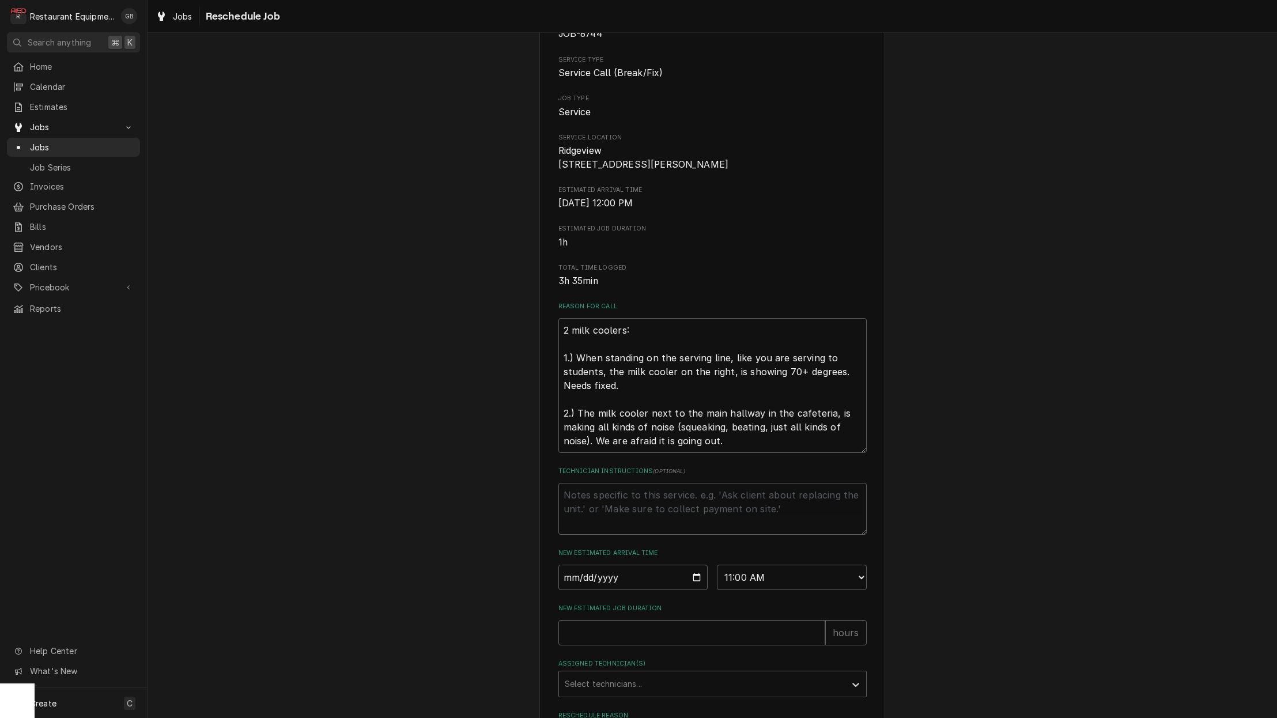
click at [636, 654] on div "Please provide some additional details to reschedule this job. Roopairs Job ID …" at bounding box center [712, 383] width 308 height 791
click at [630, 628] on input "New Estimated Job Duration" at bounding box center [691, 632] width 267 height 25
type textarea "x"
type input "1"
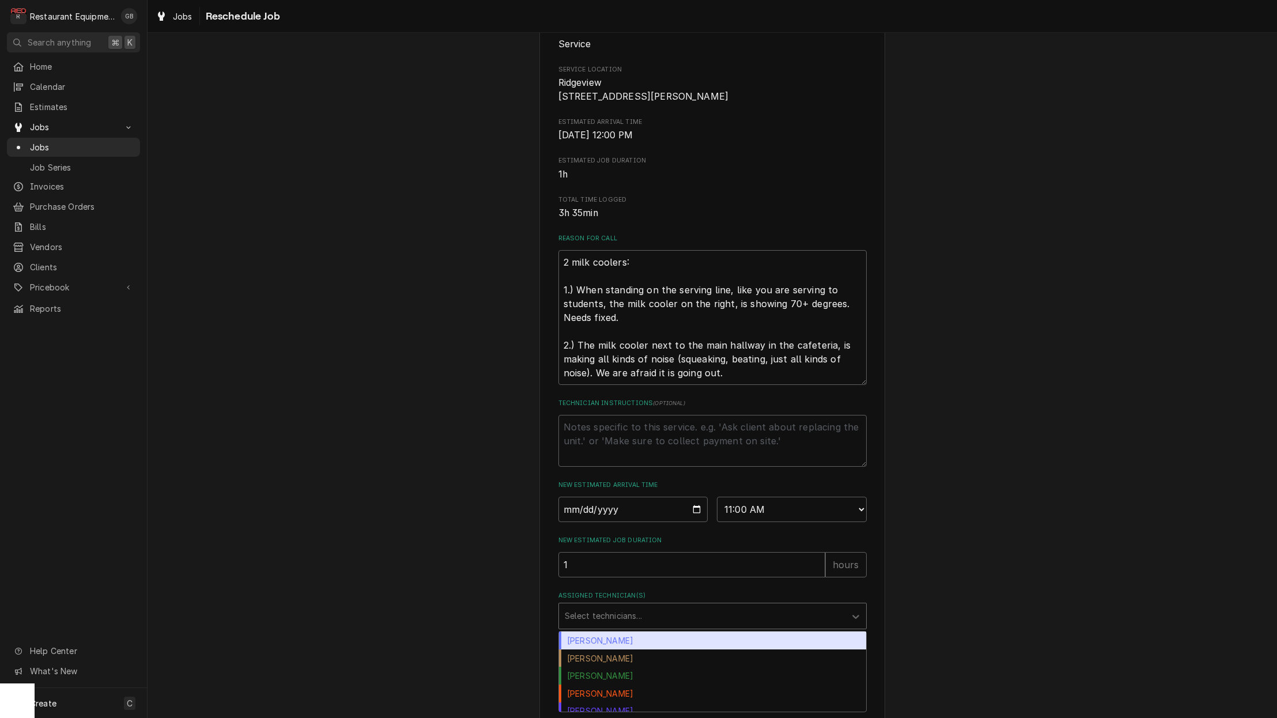
scroll to position [3, 0]
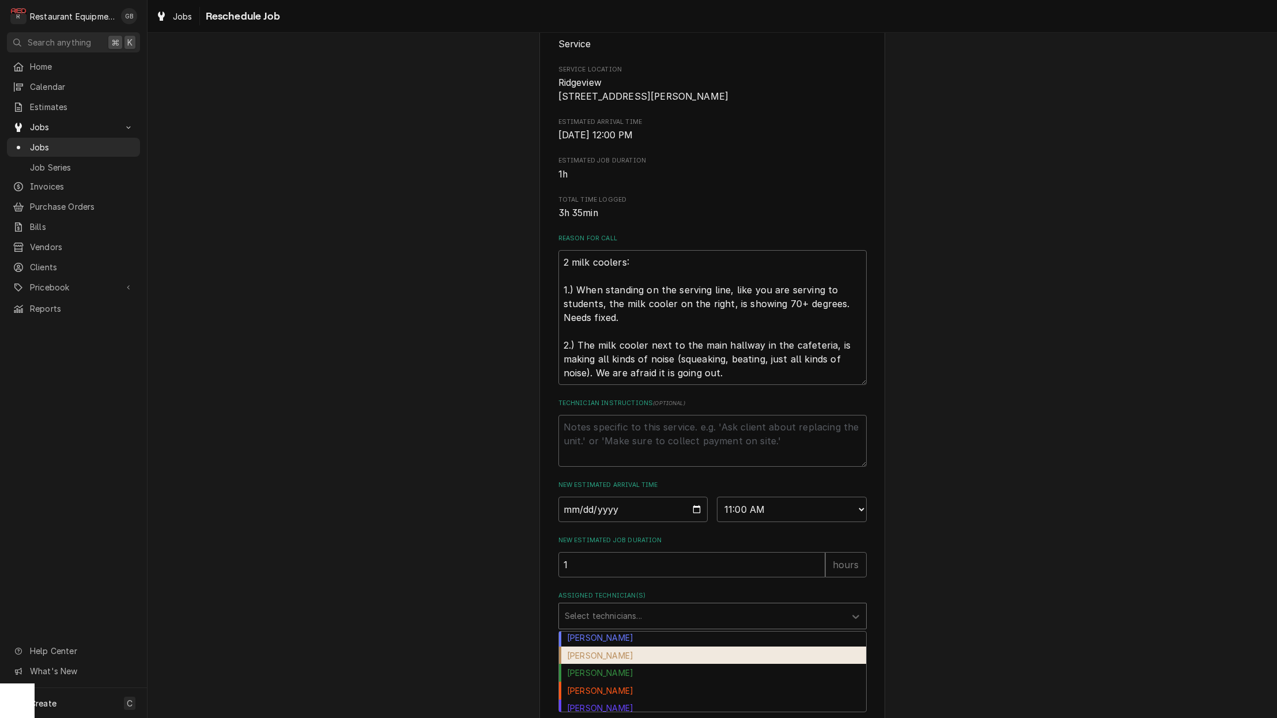
click at [618, 659] on div "Chuck Almond" at bounding box center [712, 656] width 307 height 18
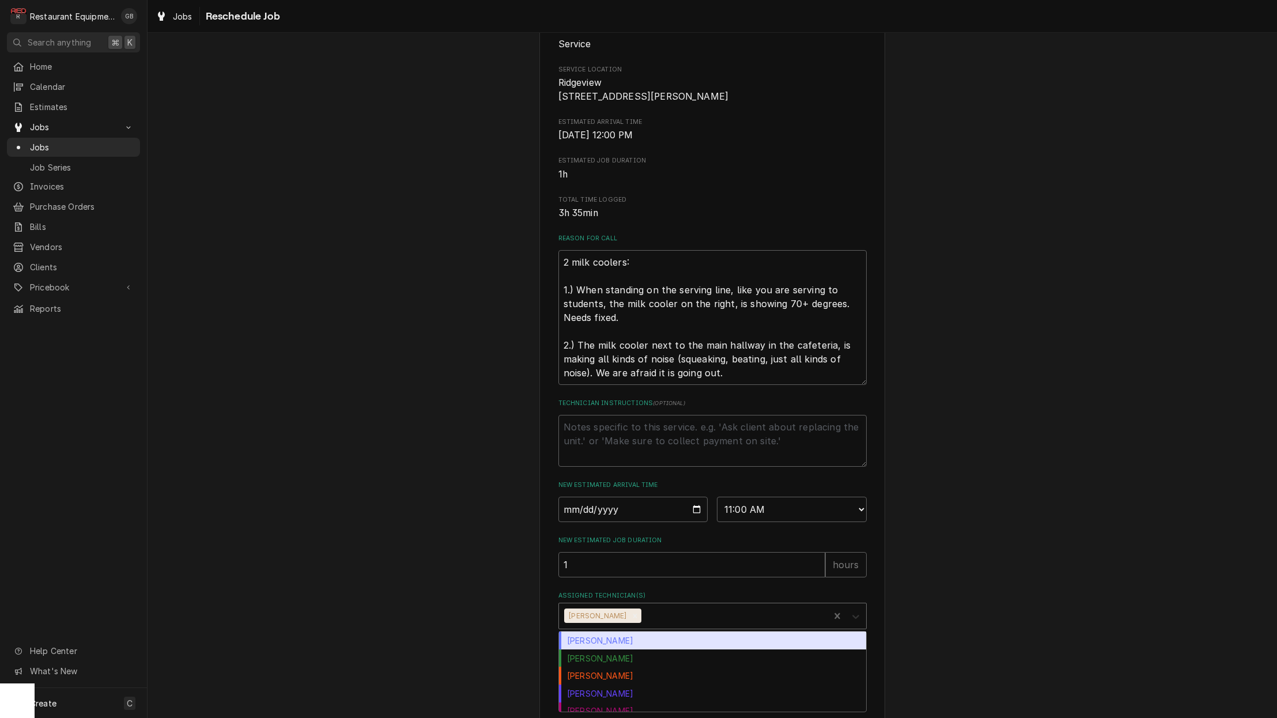
click at [853, 626] on div "Assigned Technician(s)" at bounding box center [855, 616] width 21 height 22
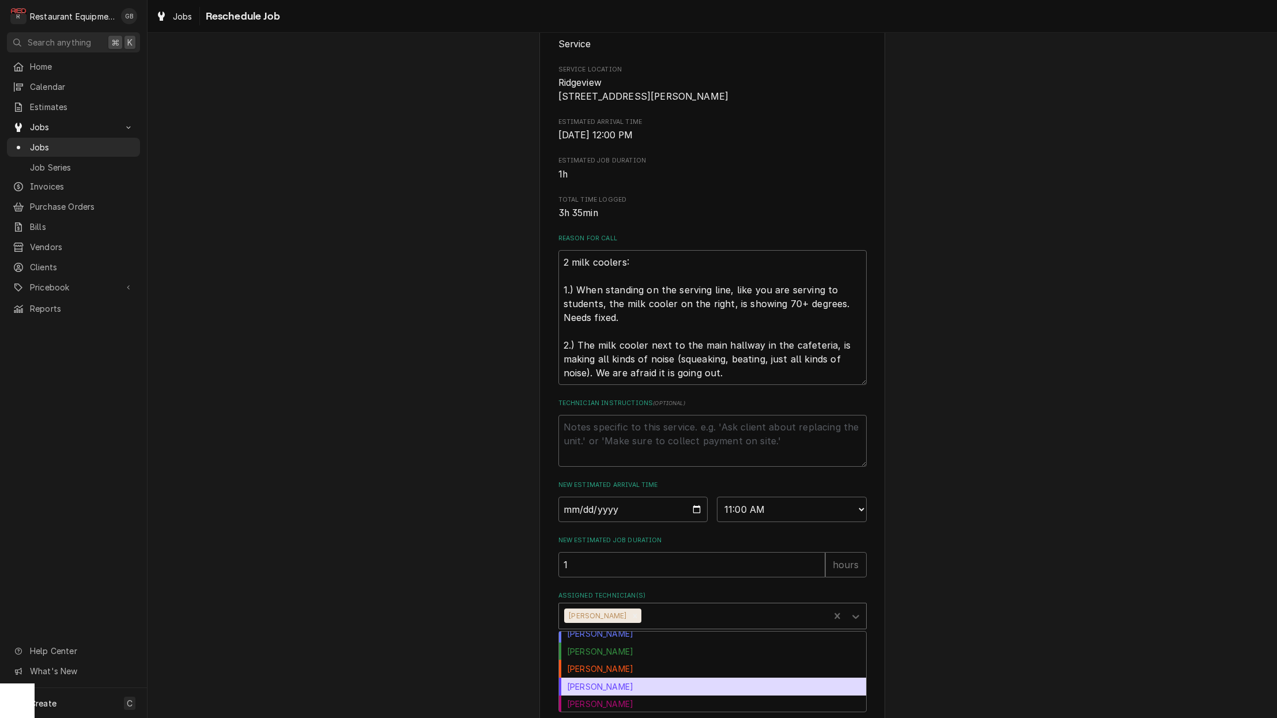
scroll to position [12, 0]
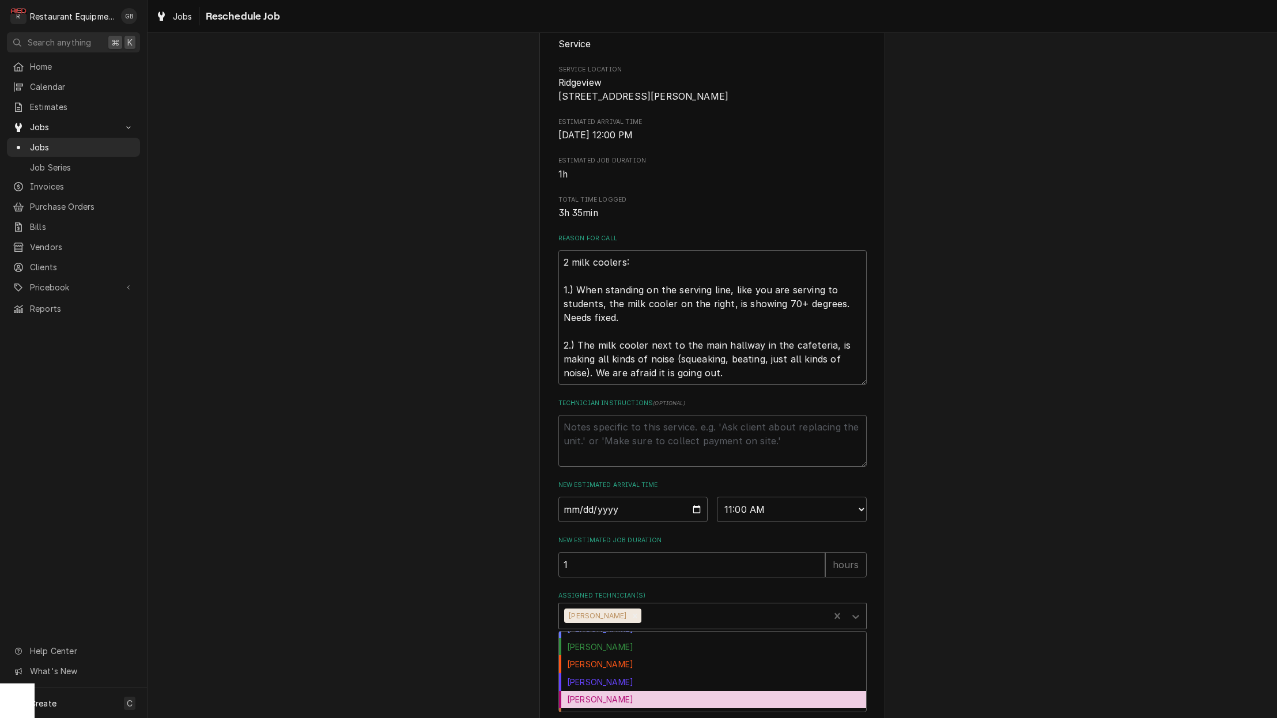
click at [619, 703] on div "Gary Beaver" at bounding box center [712, 700] width 307 height 18
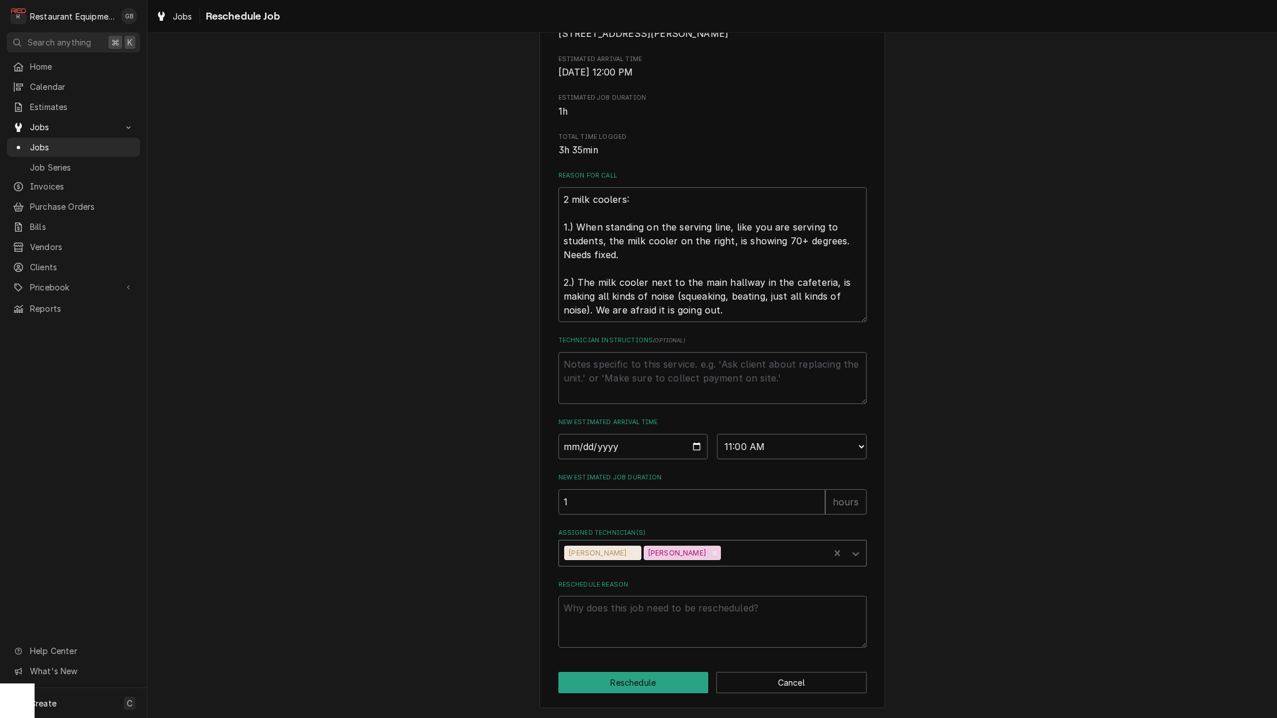
scroll to position [217, 0]
click at [619, 623] on textarea "Reschedule Reason" at bounding box center [712, 622] width 308 height 52
type textarea "x"
type textarea "f"
type textarea "x"
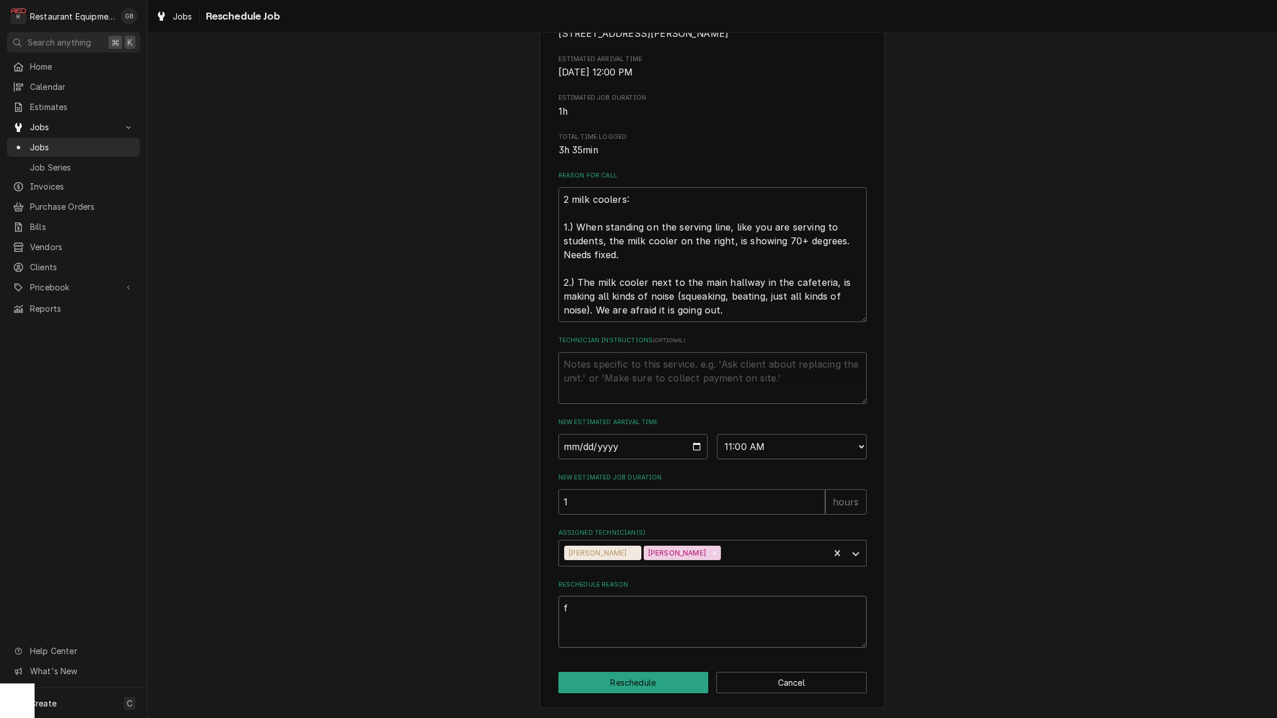
type textarea "fo"
type textarea "x"
type textarea "fol"
type textarea "x"
type textarea "foll"
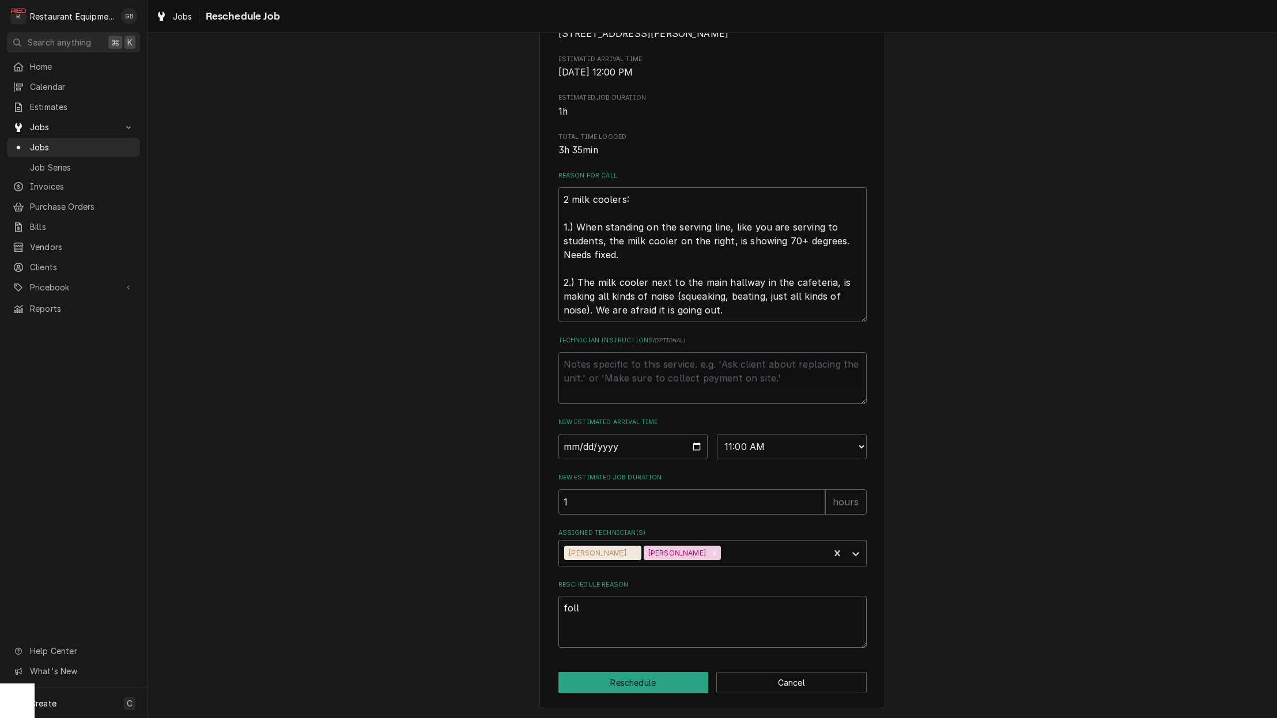
type textarea "x"
type textarea "follo"
type textarea "x"
type textarea "follow"
type textarea "x"
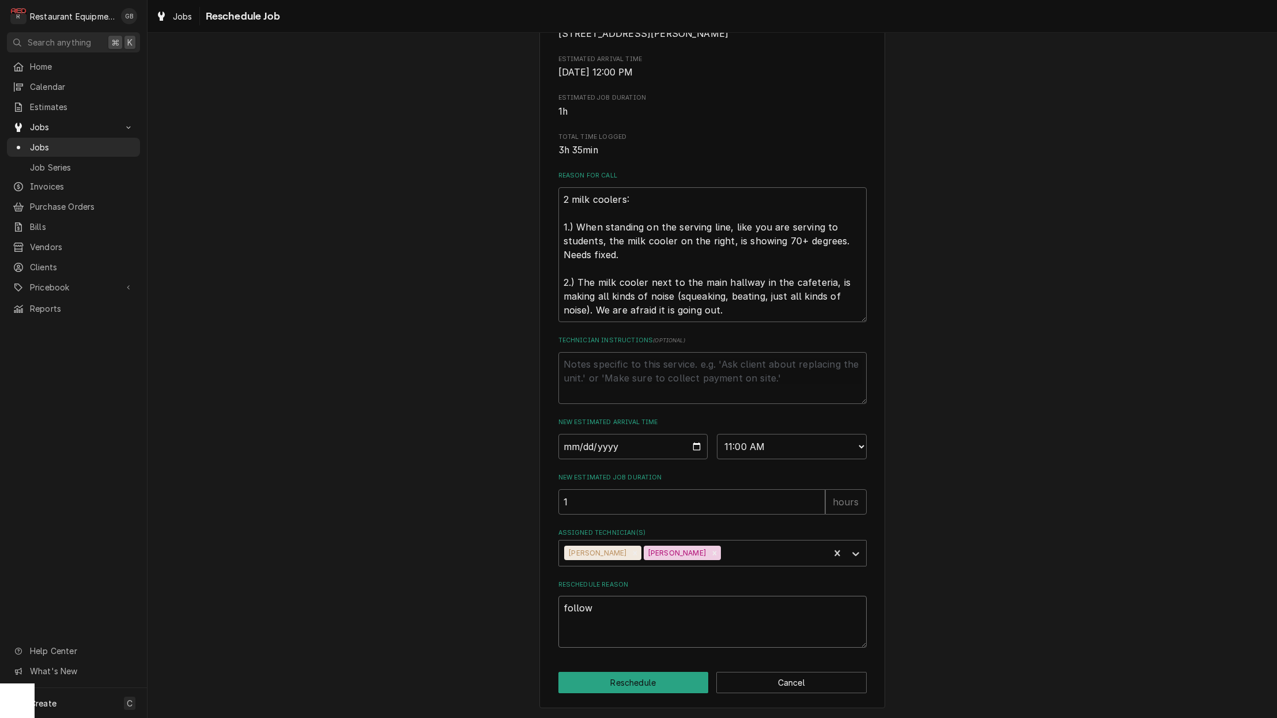
type textarea "follow"
type textarea "x"
type textarea "follow u"
type textarea "x"
type textarea "follow up"
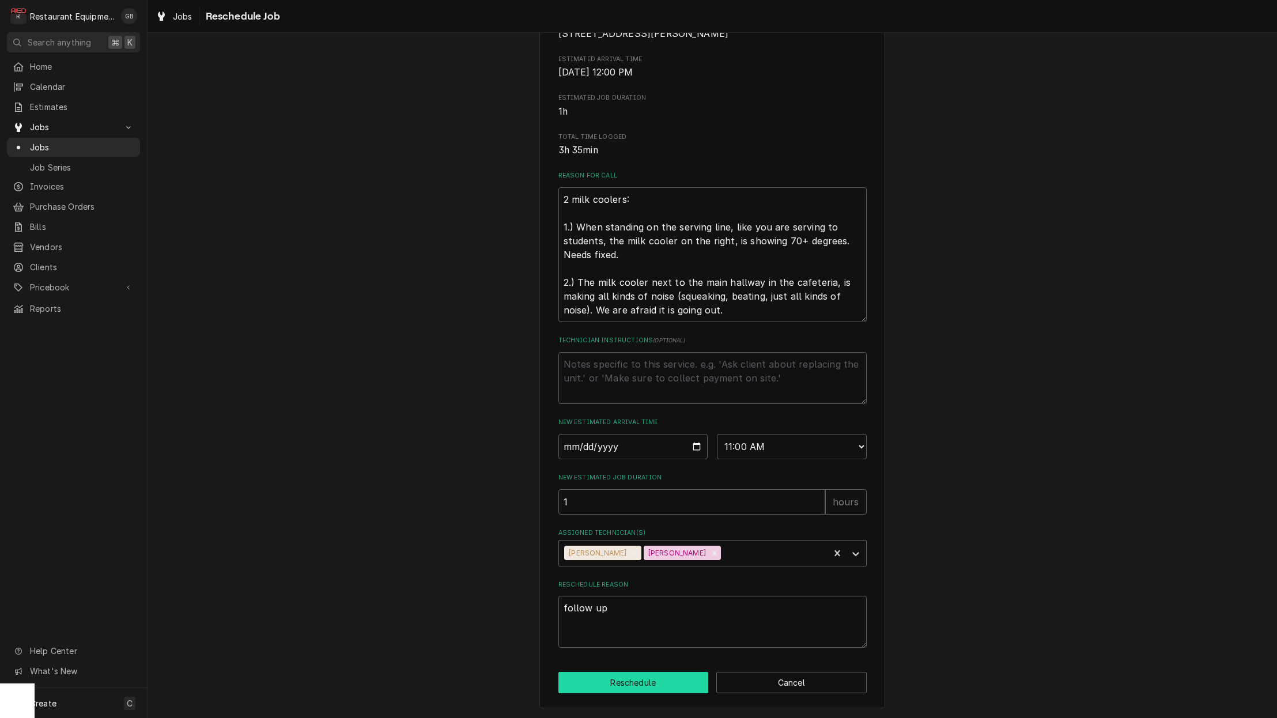
click at [656, 679] on button "Reschedule" at bounding box center [633, 682] width 150 height 21
type textarea "x"
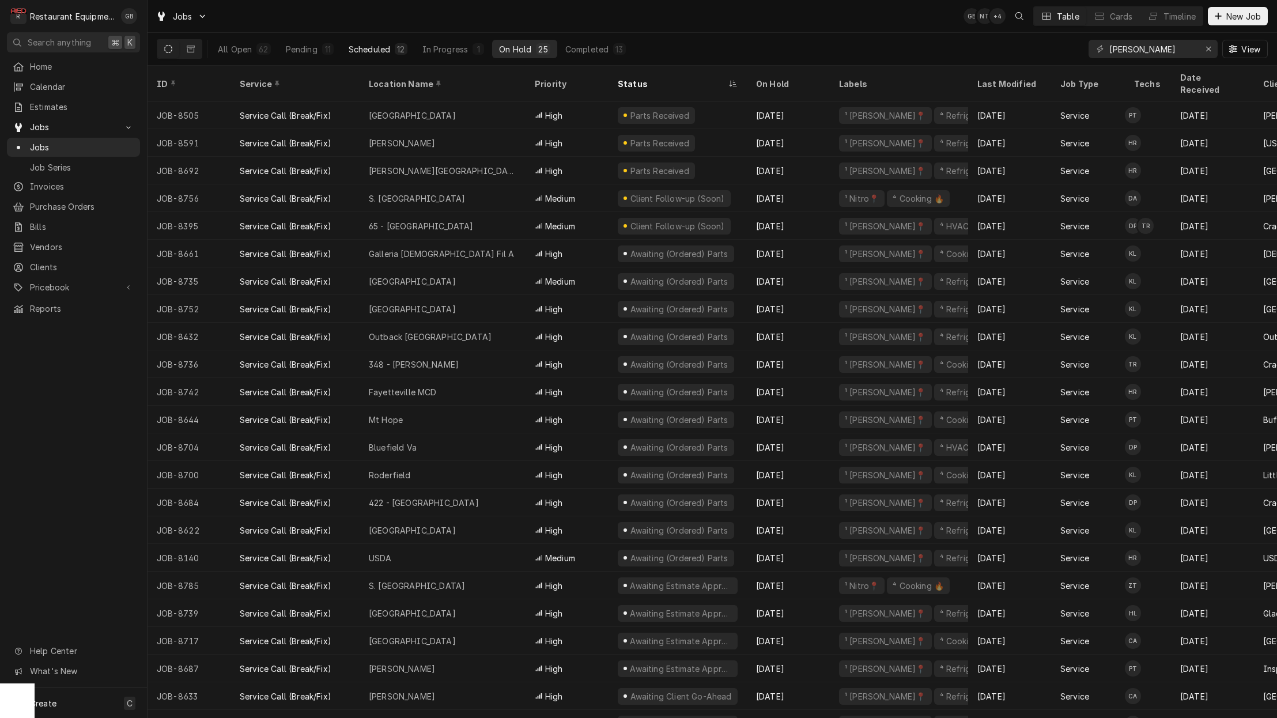
click at [391, 46] on button "Scheduled 12" at bounding box center [378, 49] width 73 height 18
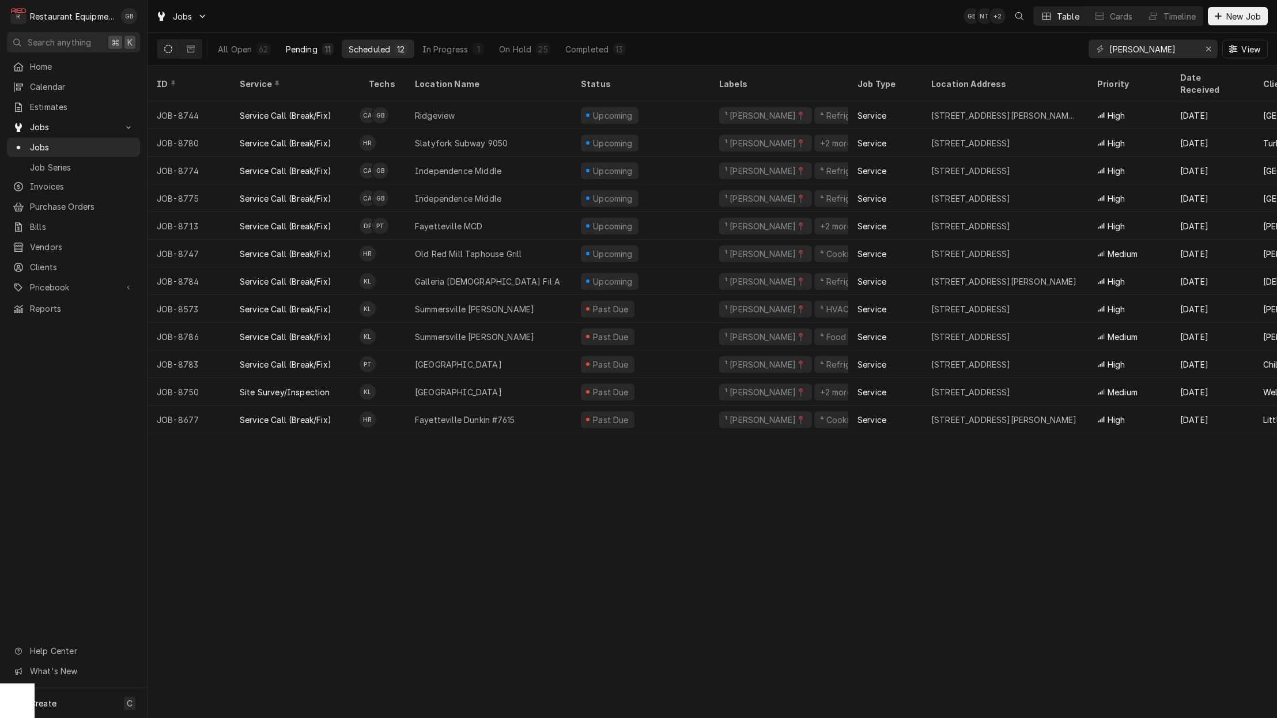
click at [304, 50] on div "Pending" at bounding box center [302, 49] width 32 height 12
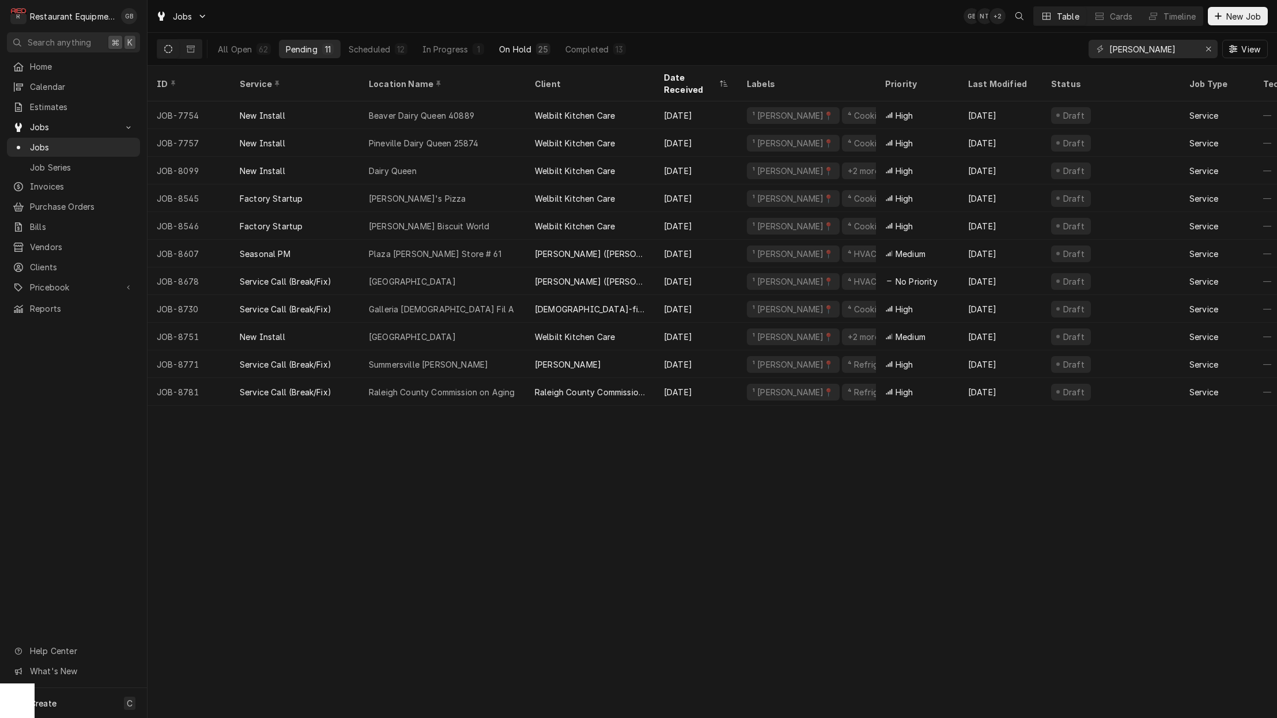
click at [539, 54] on div "25" at bounding box center [543, 49] width 14 height 12
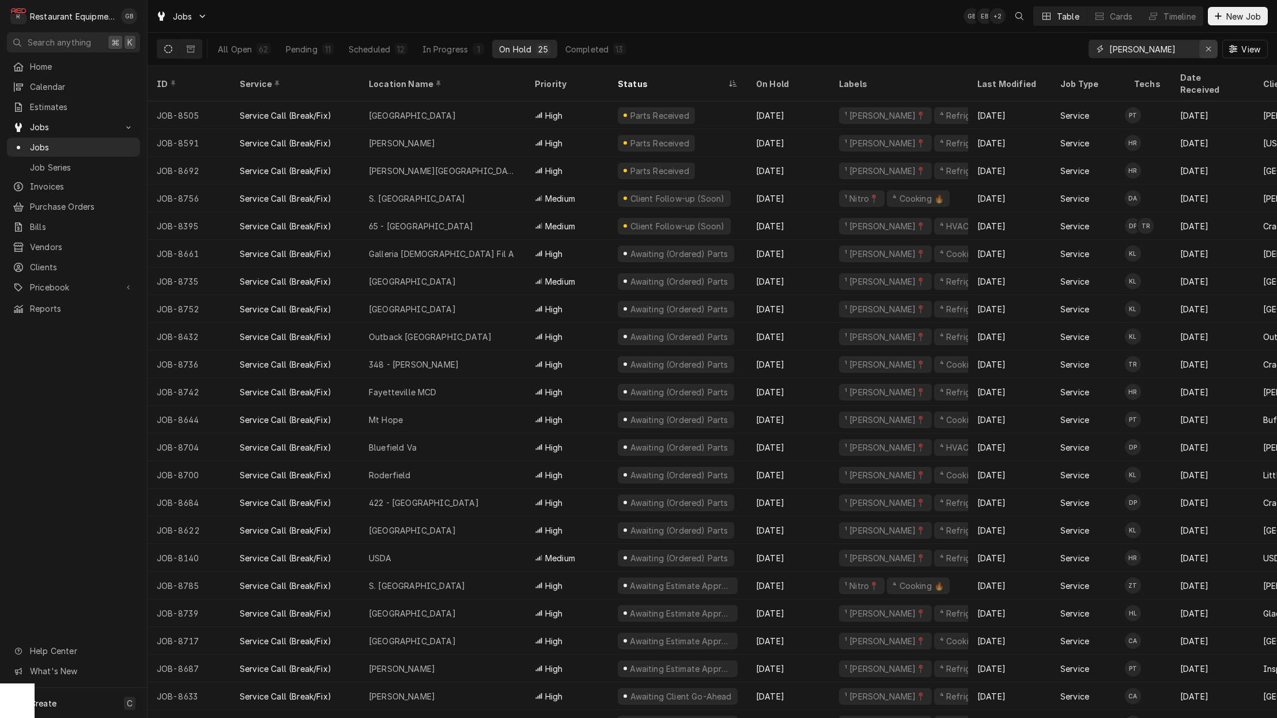
click at [1210, 55] on button "Erase input" at bounding box center [1208, 49] width 18 height 18
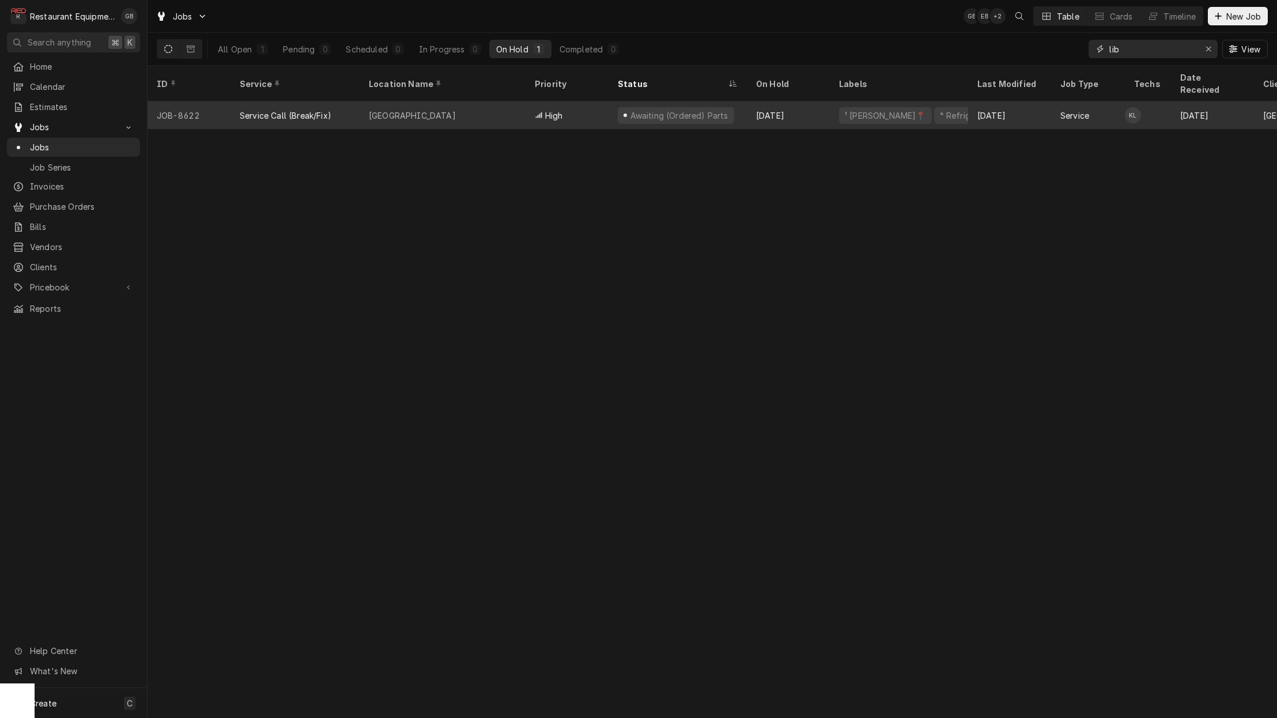
type input "lib"
click at [575, 107] on div "High" at bounding box center [567, 115] width 83 height 28
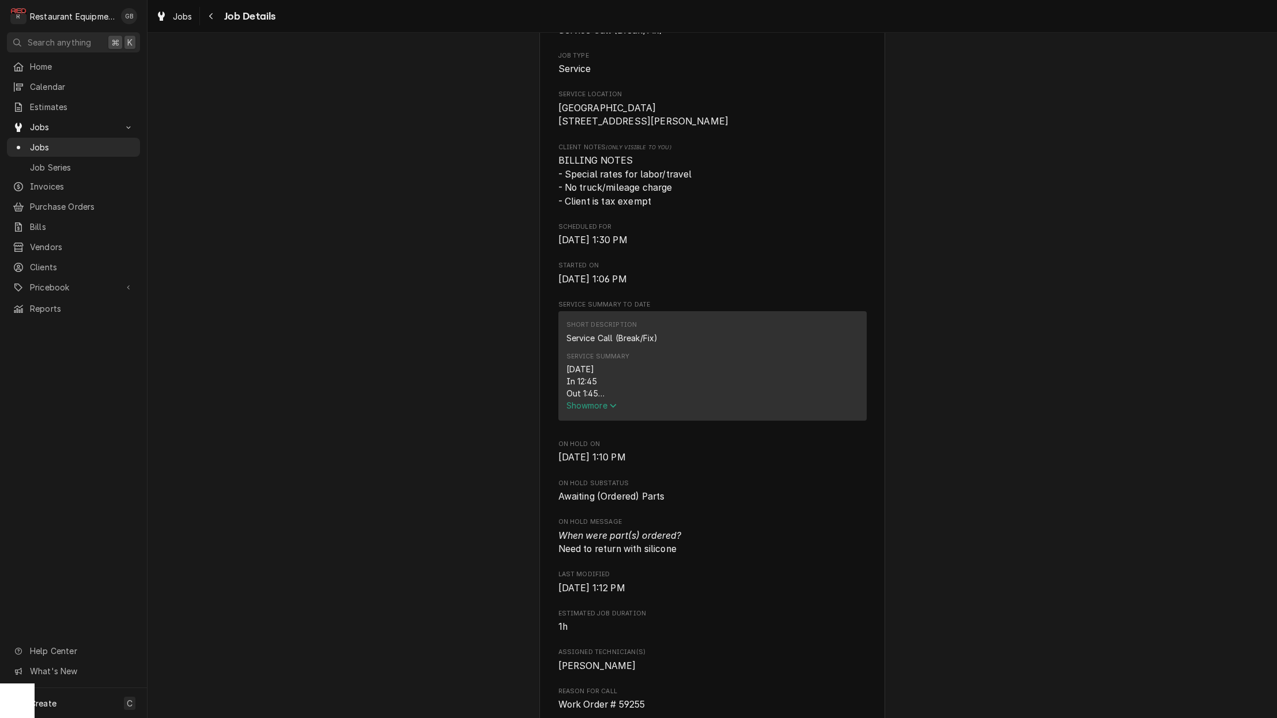
scroll to position [235, 0]
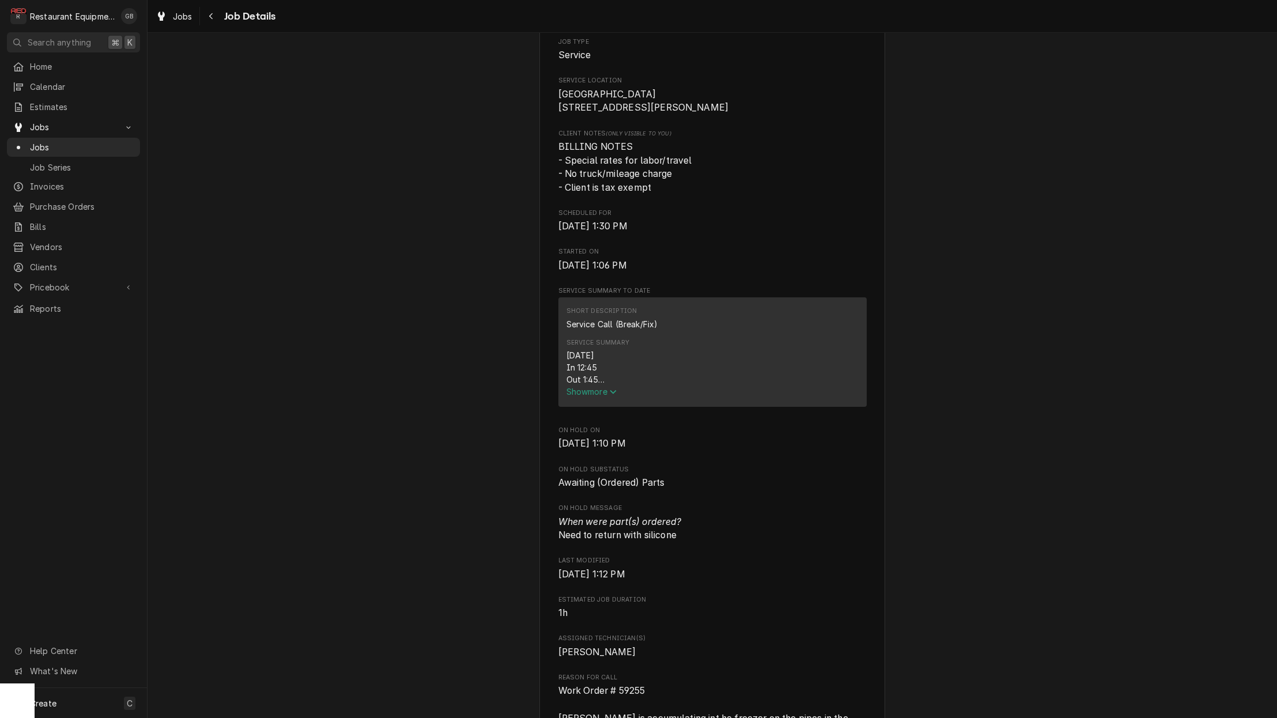
click at [599, 396] on span "Show more" at bounding box center [591, 392] width 51 height 10
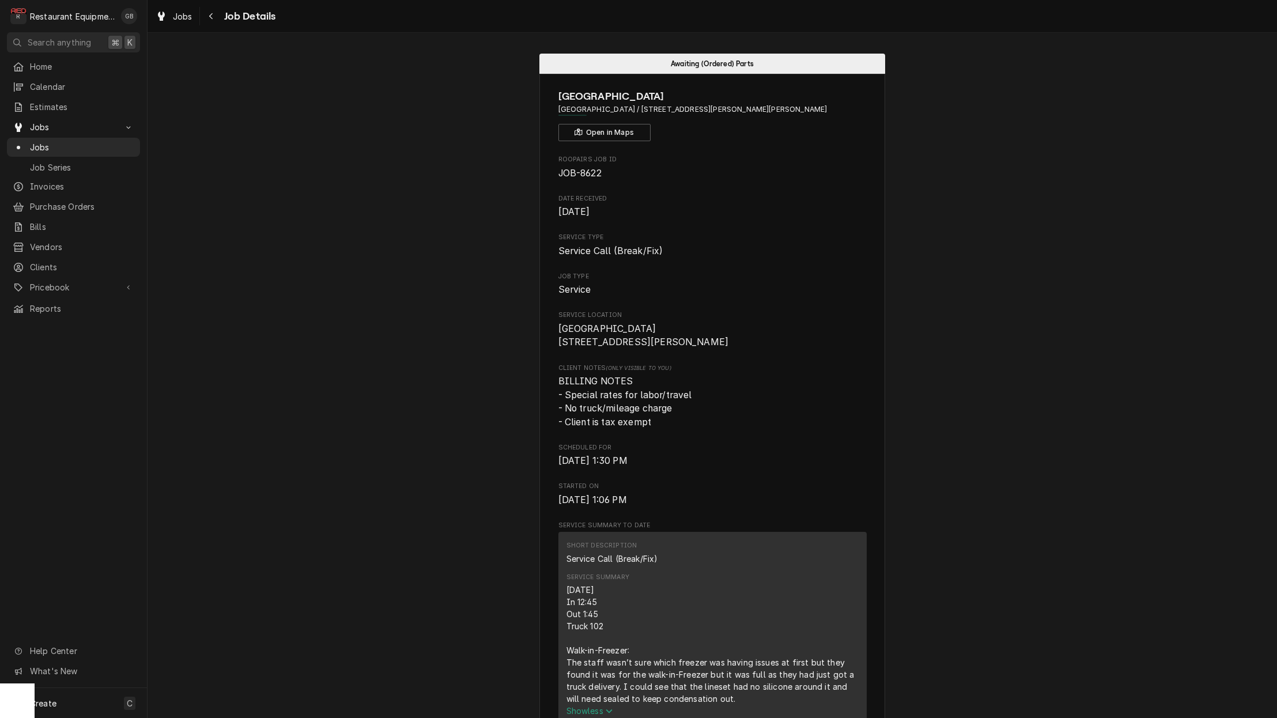
scroll to position [0, 0]
click at [213, 16] on icon "Navigate back" at bounding box center [211, 16] width 5 height 8
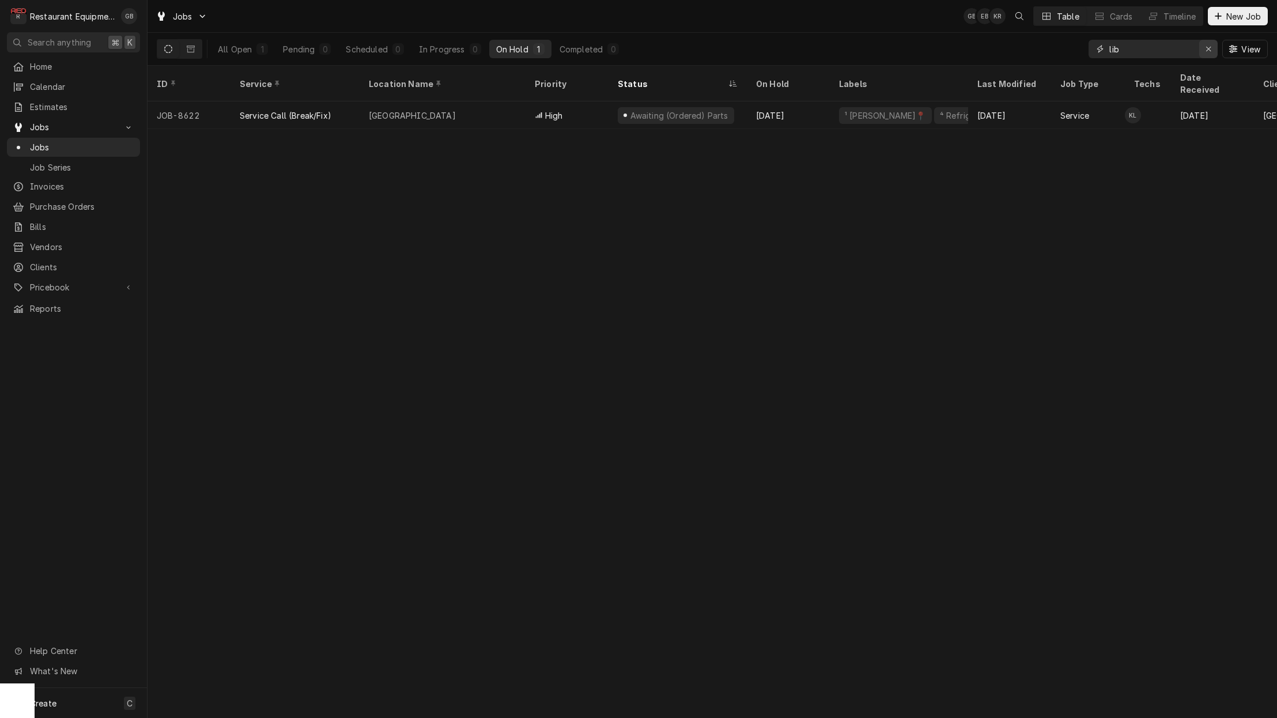
click at [1211, 47] on div "Erase input" at bounding box center [1209, 49] width 12 height 12
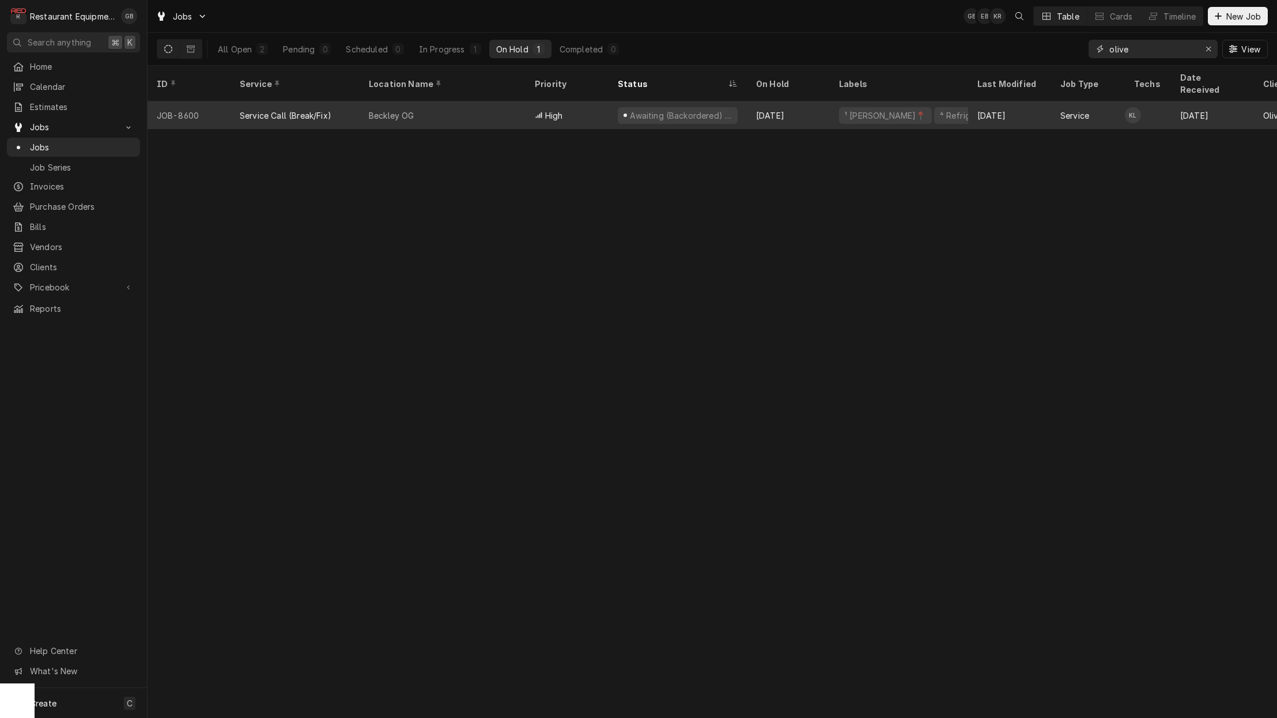
type input "olive"
click at [511, 107] on div "Beckley OG" at bounding box center [443, 115] width 166 height 28
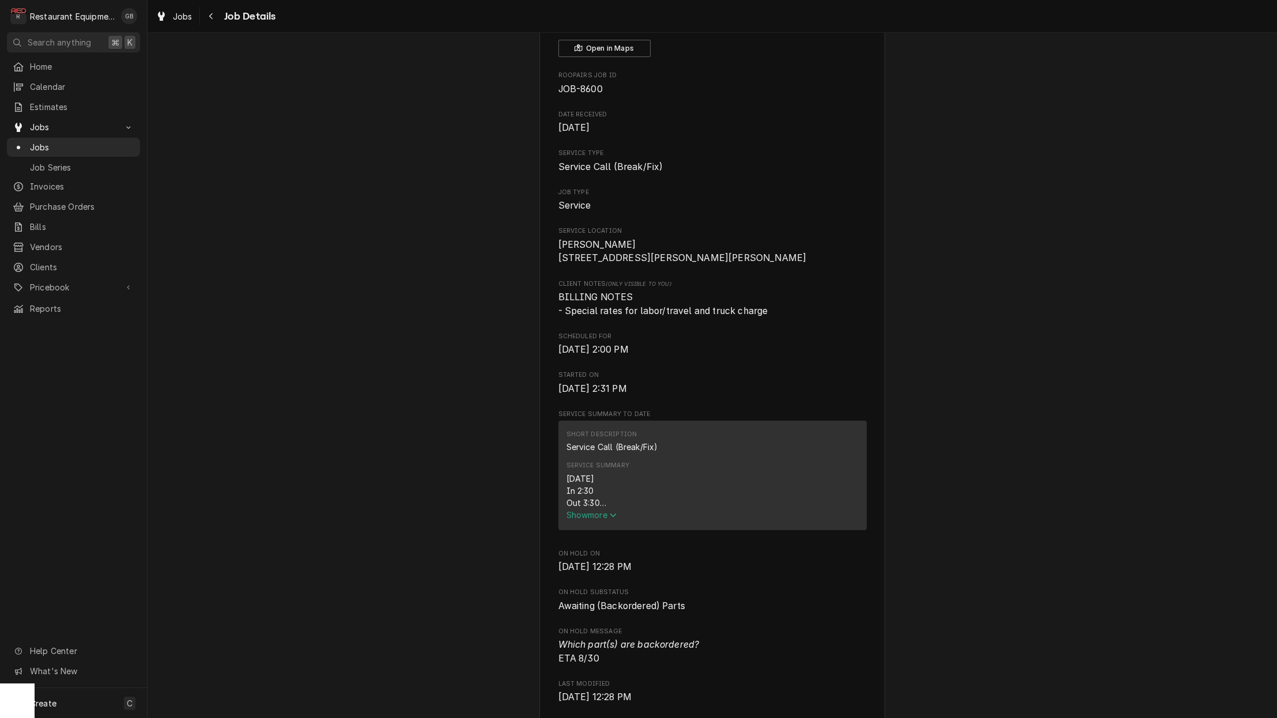
scroll to position [85, 0]
click at [596, 516] on span "Show more" at bounding box center [591, 514] width 51 height 10
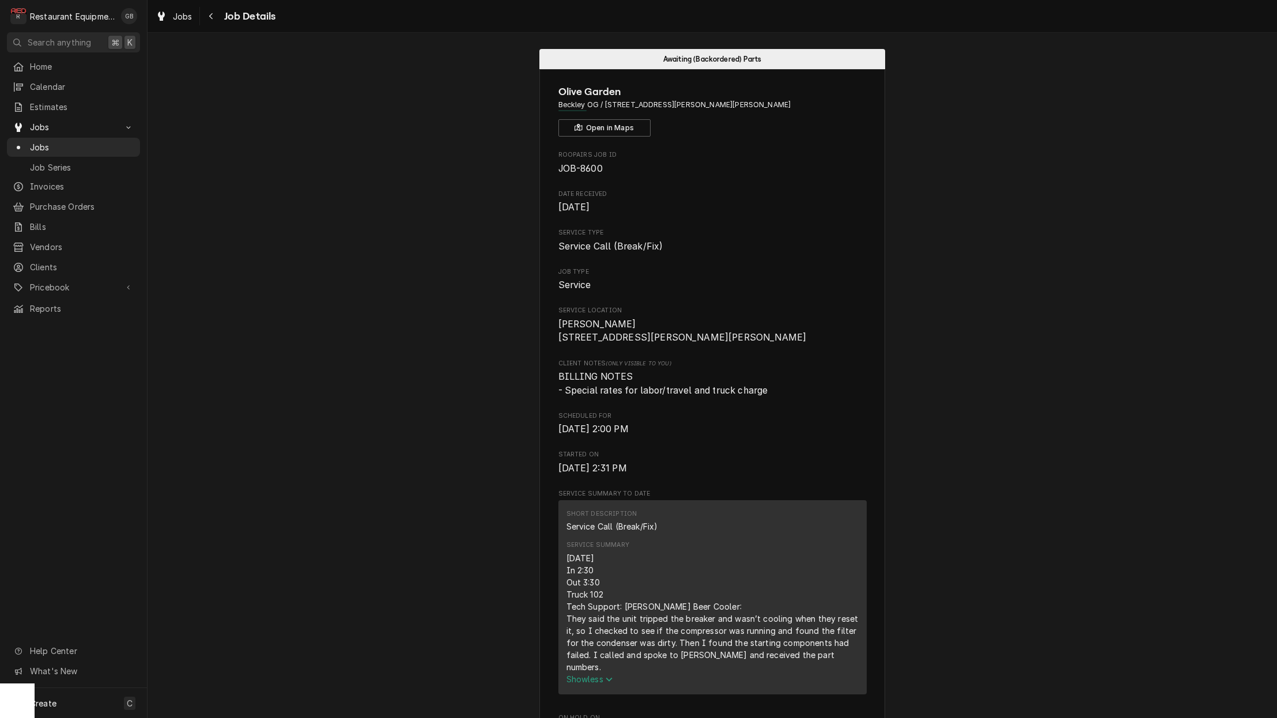
scroll to position [5, 0]
click at [204, 15] on button "Navigate back" at bounding box center [211, 16] width 18 height 18
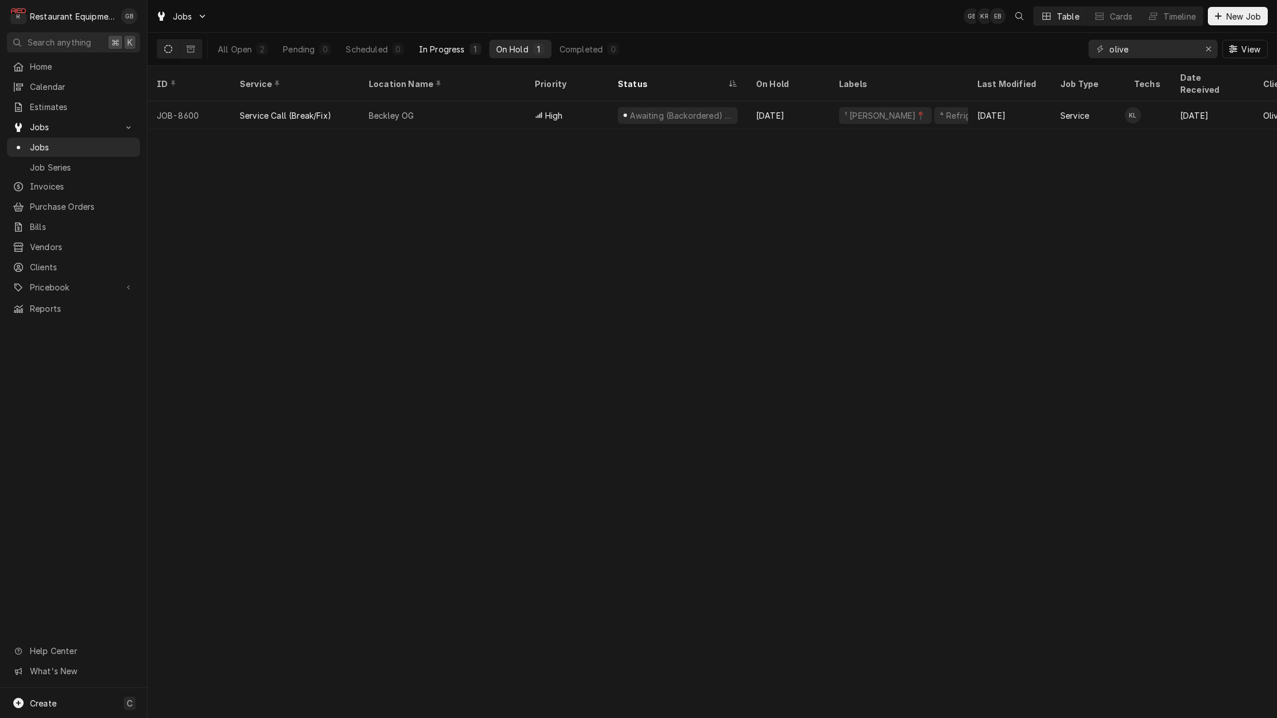
click at [421, 58] on button "In Progress 1" at bounding box center [450, 49] width 76 height 18
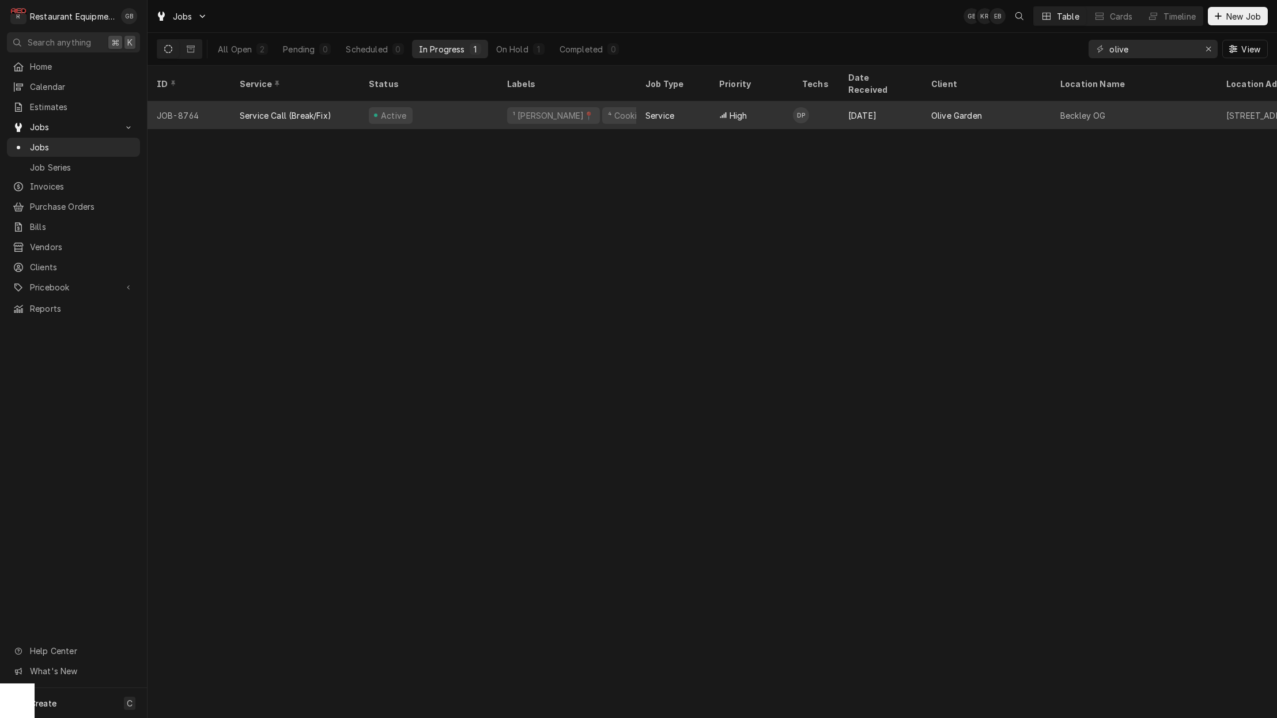
click at [436, 110] on div "Active" at bounding box center [429, 115] width 138 height 28
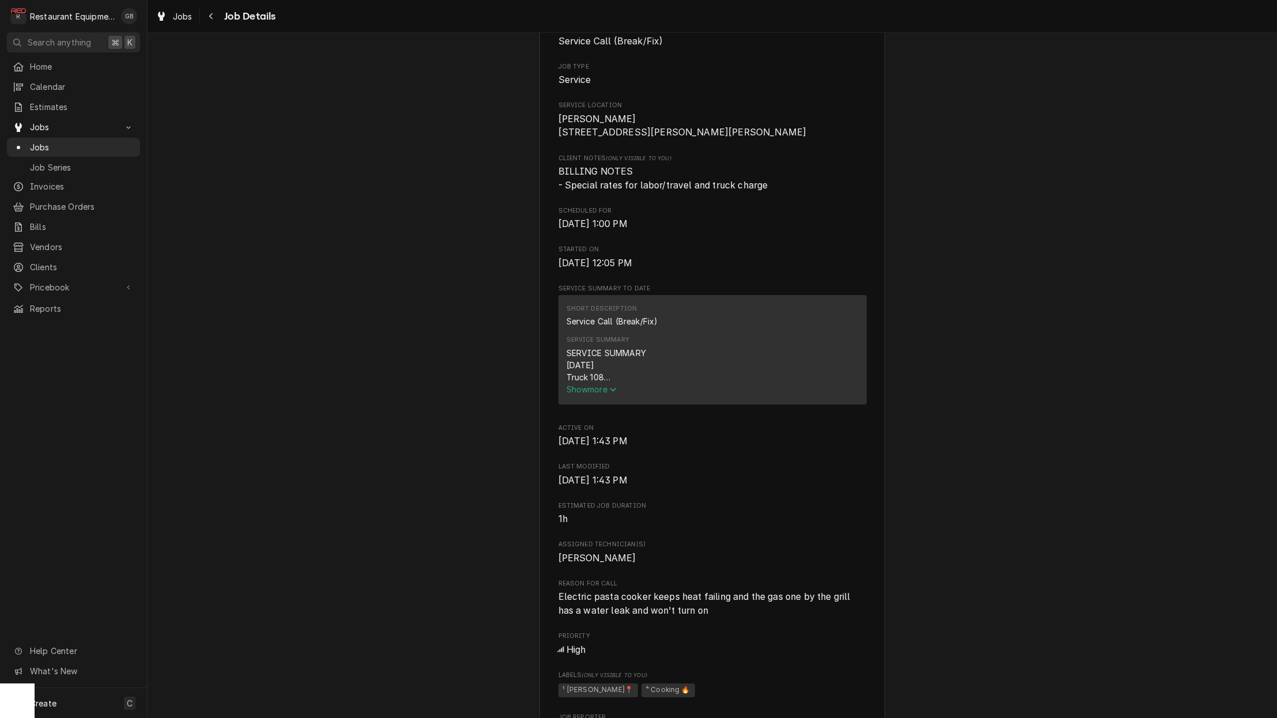
scroll to position [338, 0]
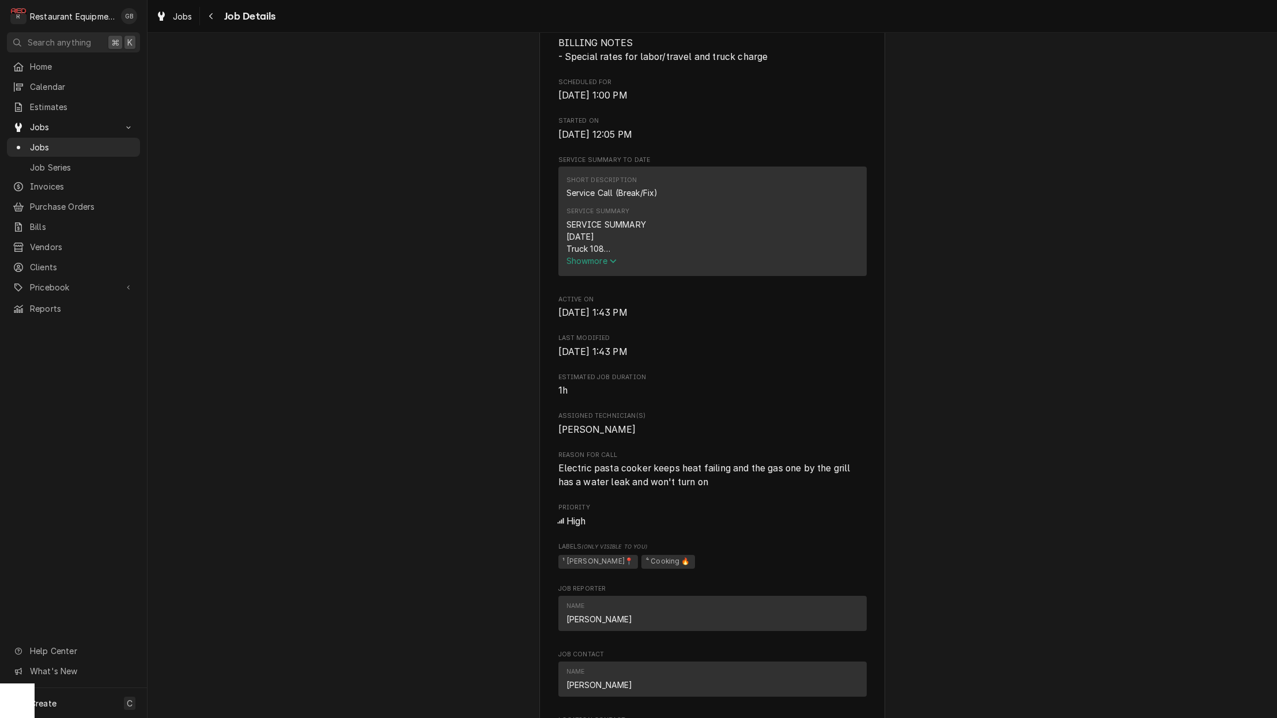
click at [599, 263] on span "Show more" at bounding box center [591, 261] width 51 height 10
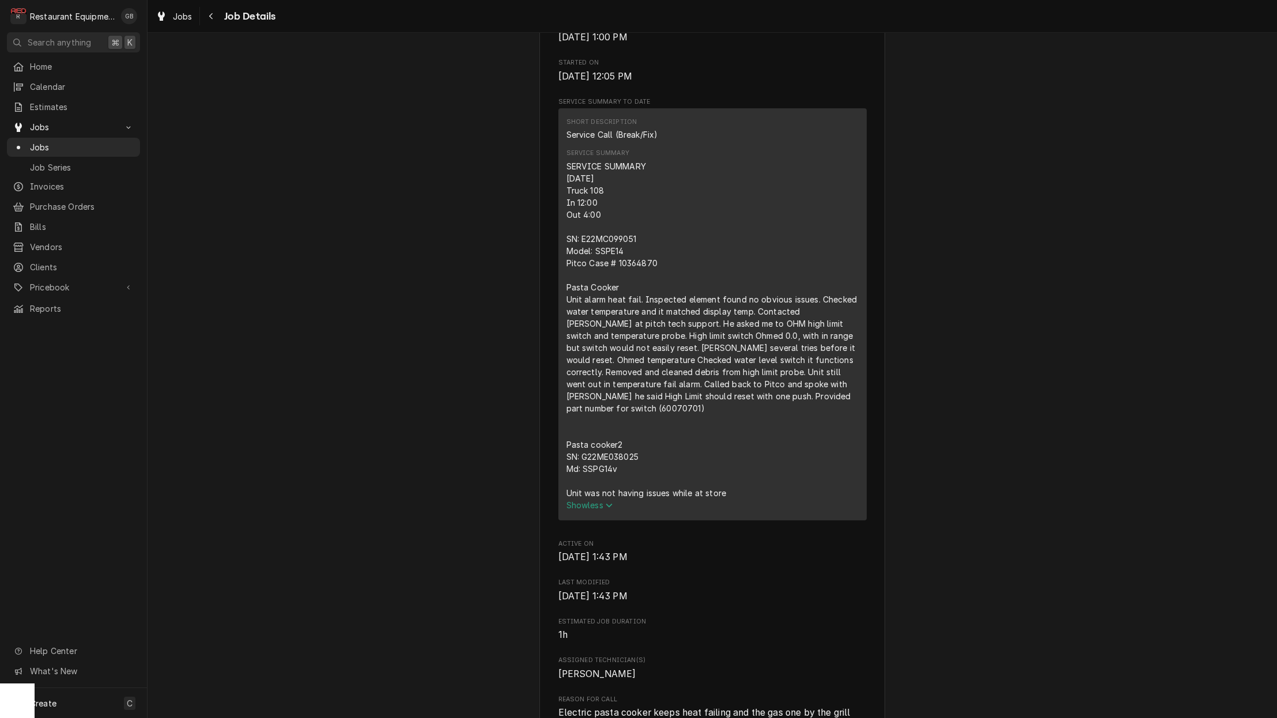
scroll to position [399, 0]
click at [211, 16] on icon "Navigate back" at bounding box center [210, 16] width 3 height 6
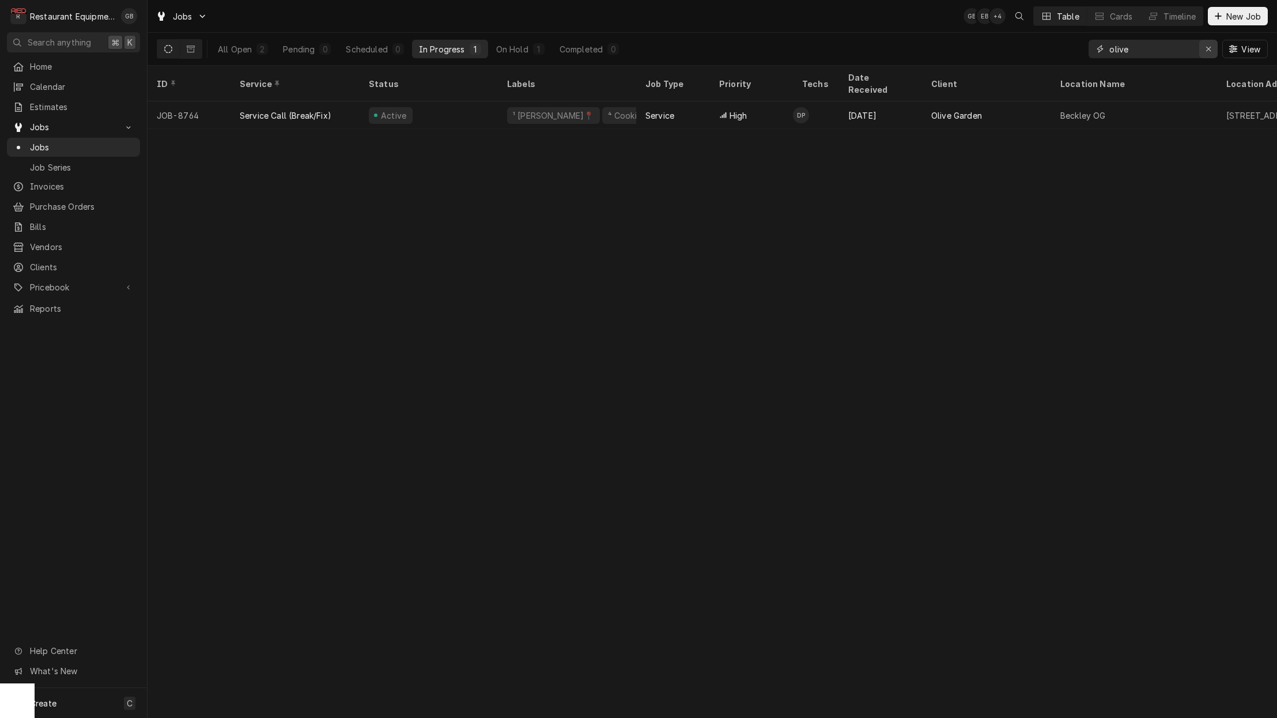
click at [1208, 51] on icon "Erase input" at bounding box center [1209, 49] width 6 height 8
type input "olive"
click at [537, 43] on button "On Hold 1" at bounding box center [520, 49] width 62 height 18
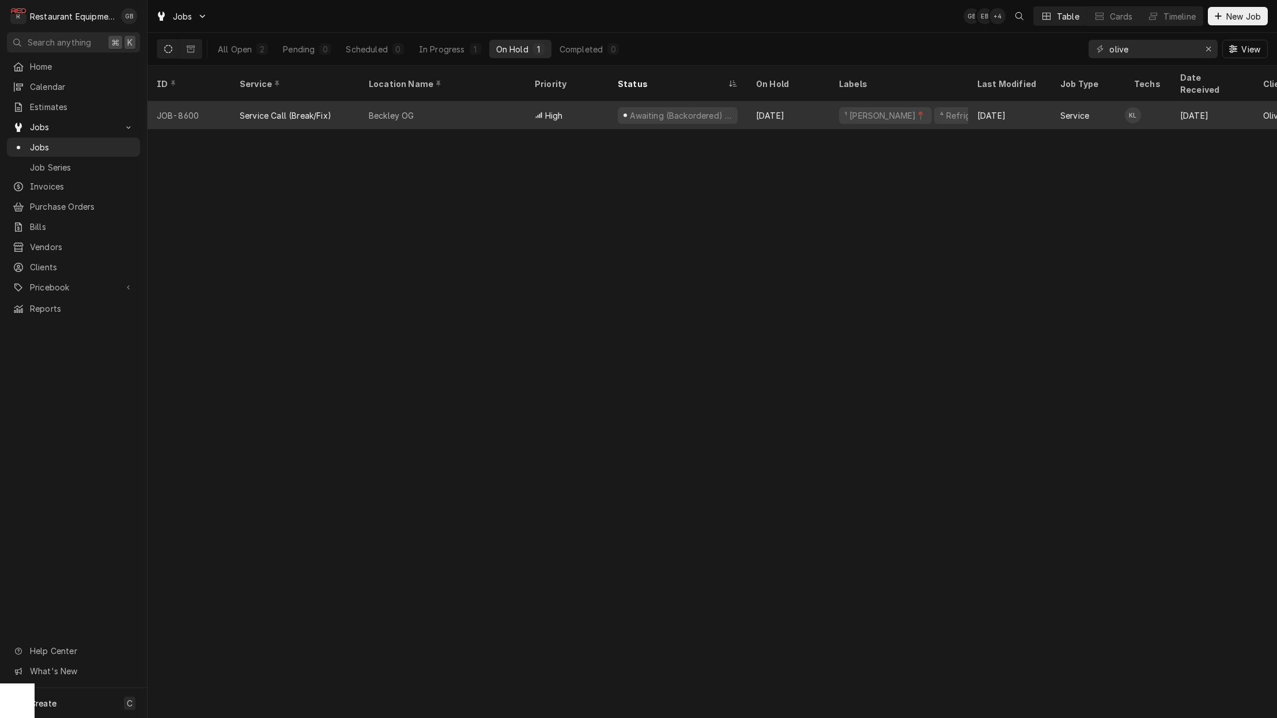
click at [495, 105] on div "Beckley OG" at bounding box center [443, 115] width 166 height 28
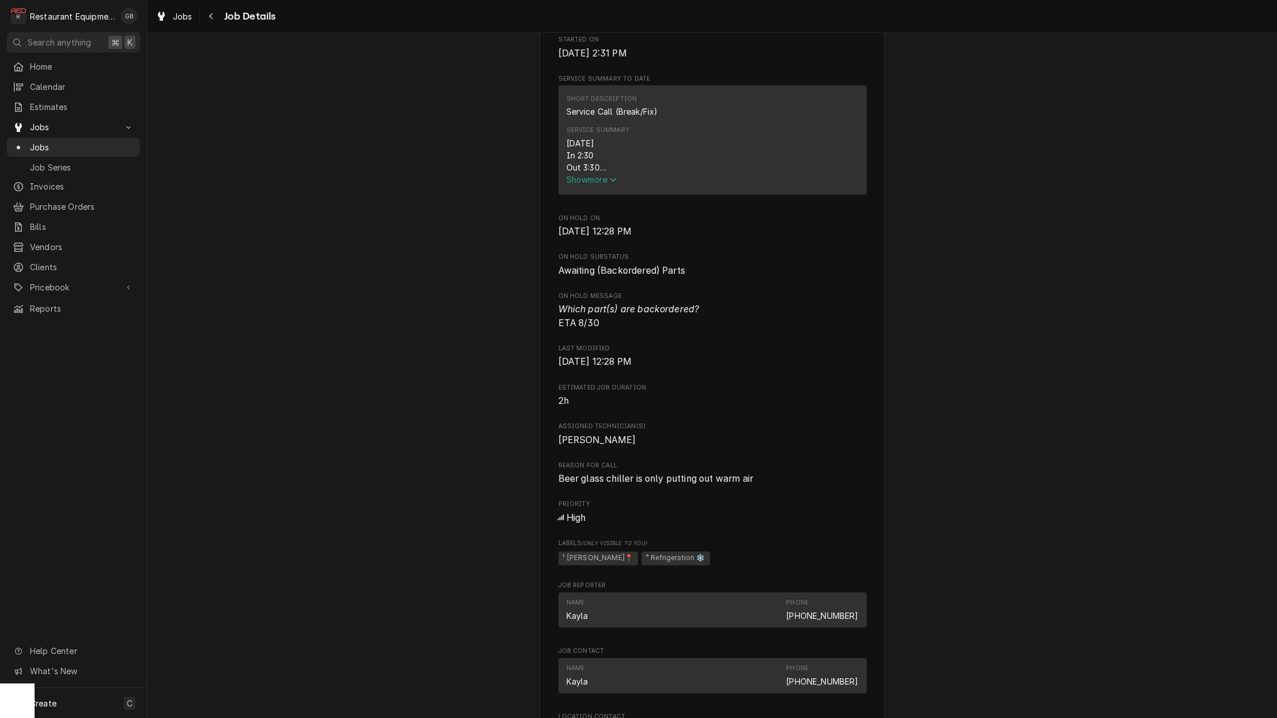
scroll to position [422, 0]
click at [606, 182] on span "Show more" at bounding box center [591, 177] width 51 height 10
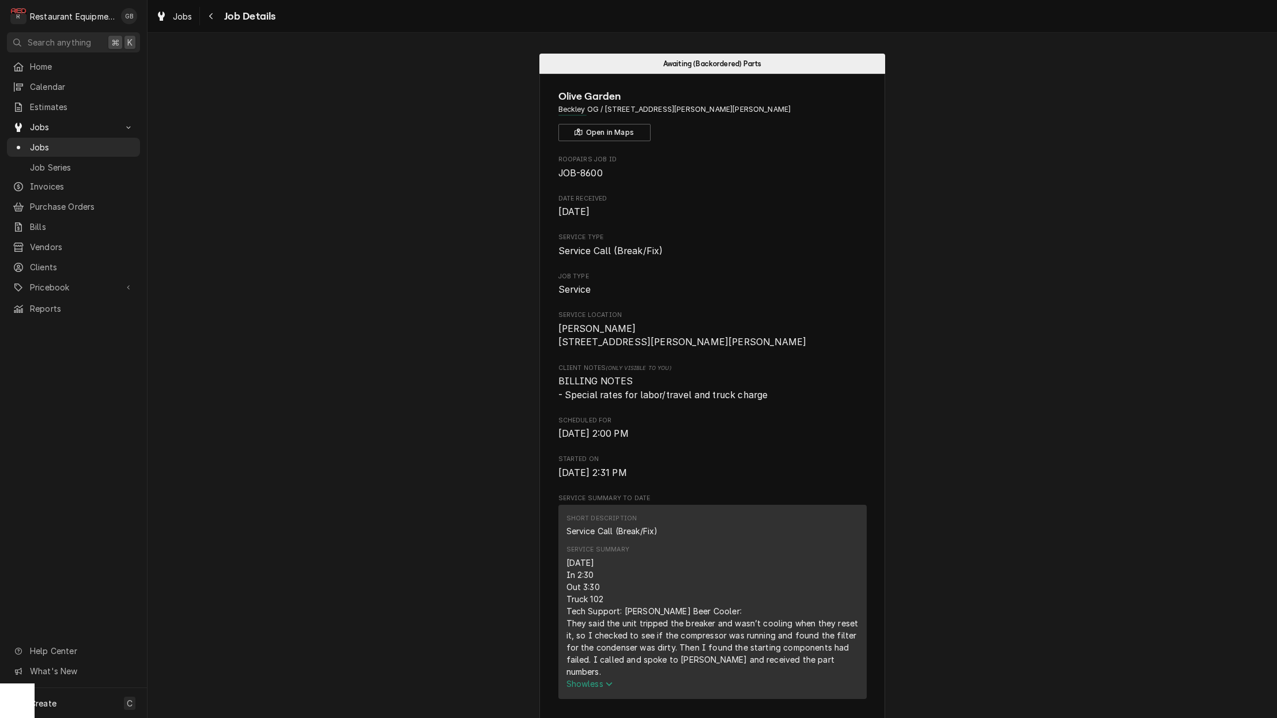
scroll to position [0, 0]
click at [210, 23] on button "Navigate back" at bounding box center [211, 16] width 18 height 18
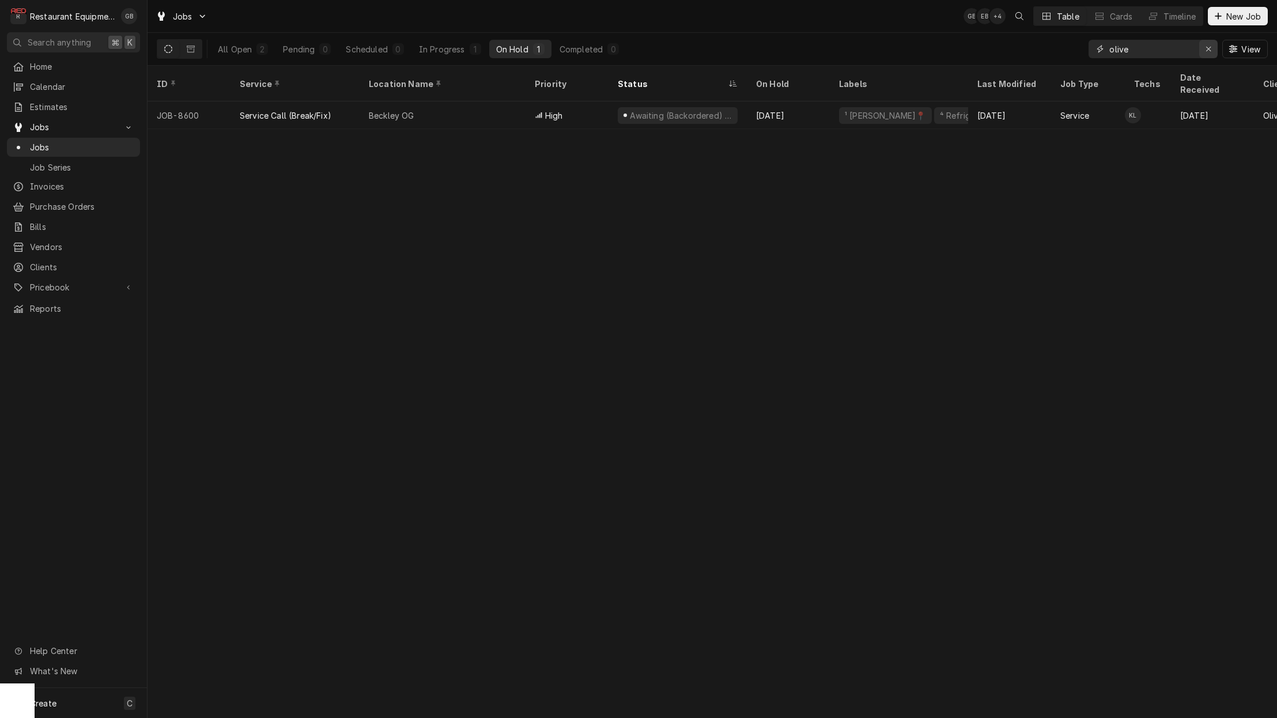
click at [1210, 52] on icon "Erase input" at bounding box center [1209, 49] width 6 height 8
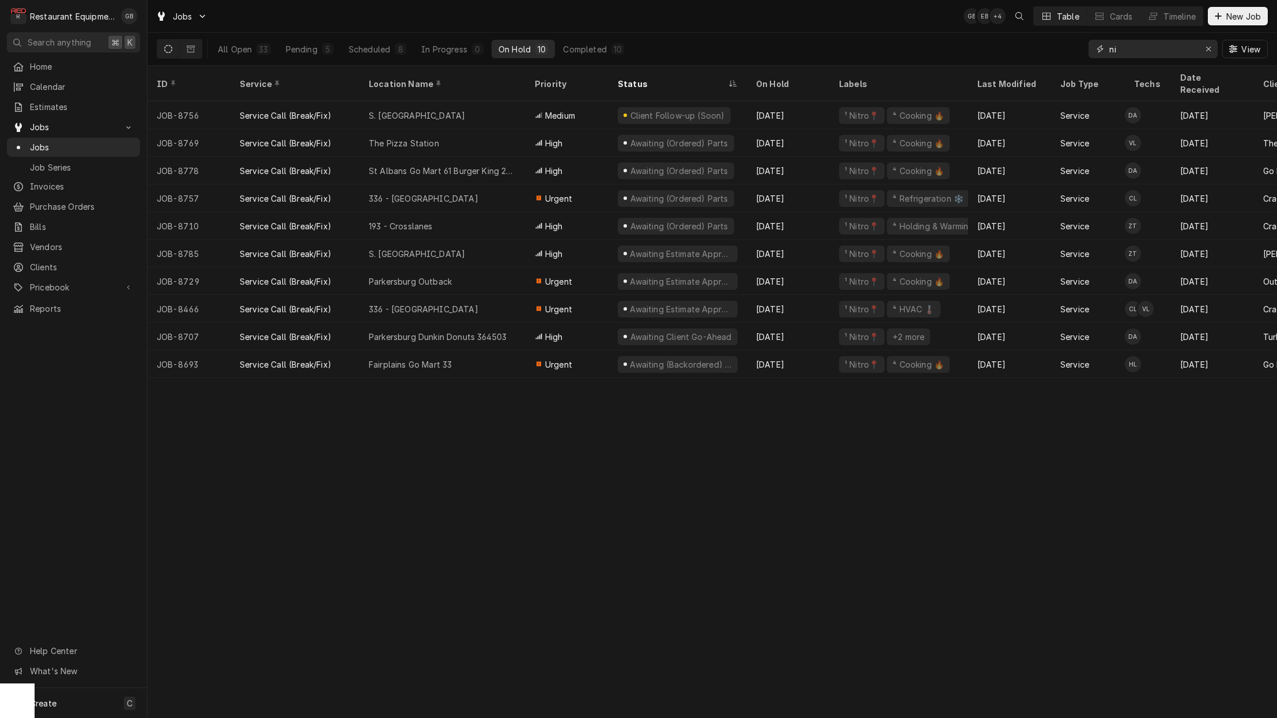
type input "n"
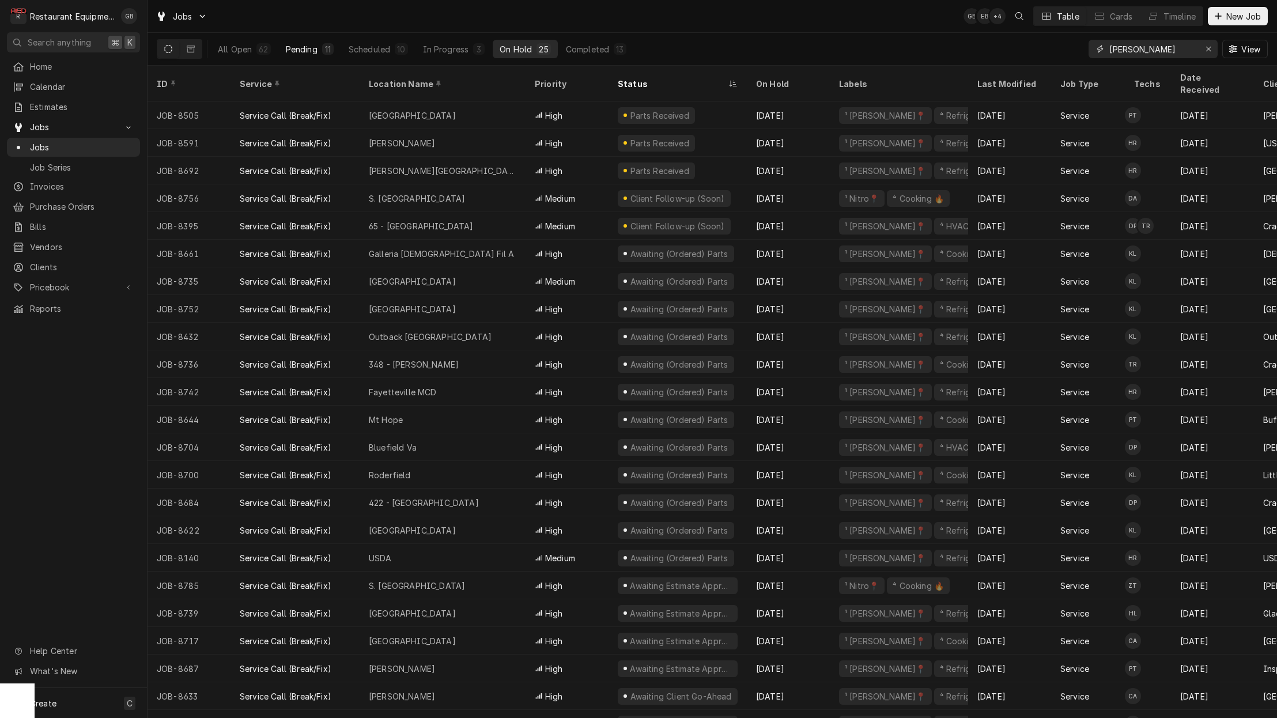
type input "beckley"
click at [316, 51] on div "Pending" at bounding box center [302, 49] width 32 height 12
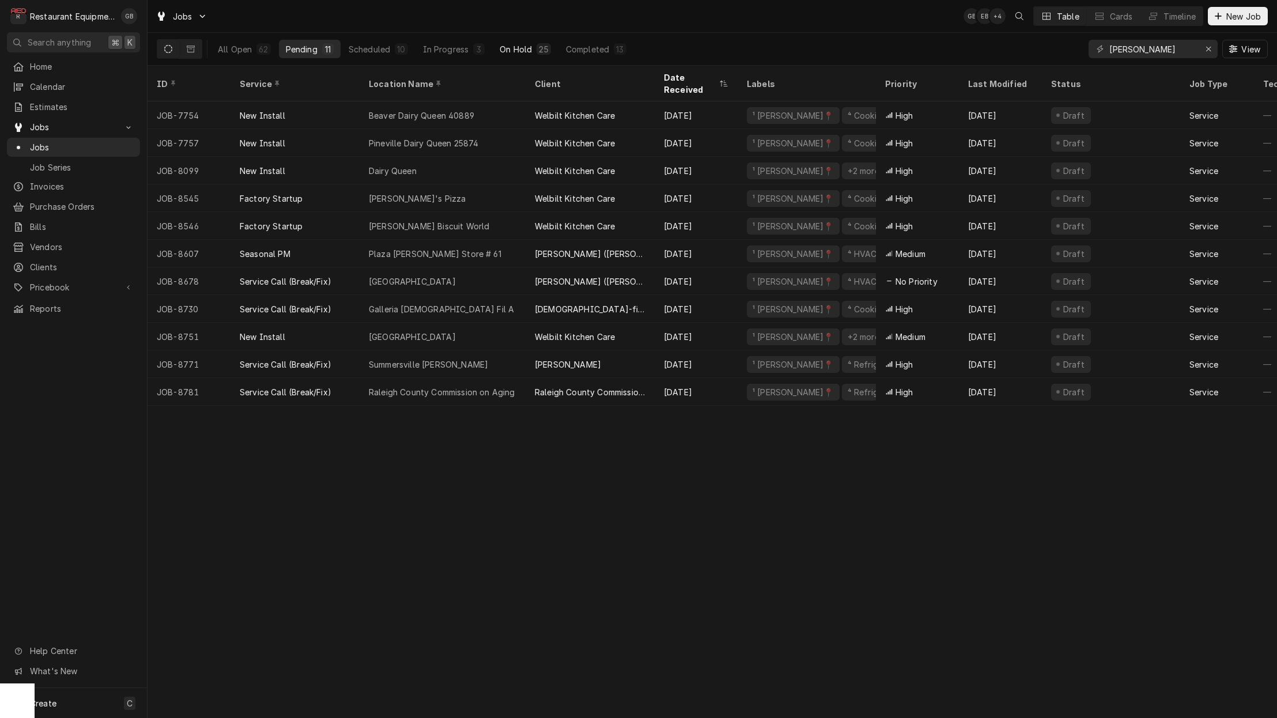
click at [503, 44] on div "On Hold" at bounding box center [516, 49] width 32 height 12
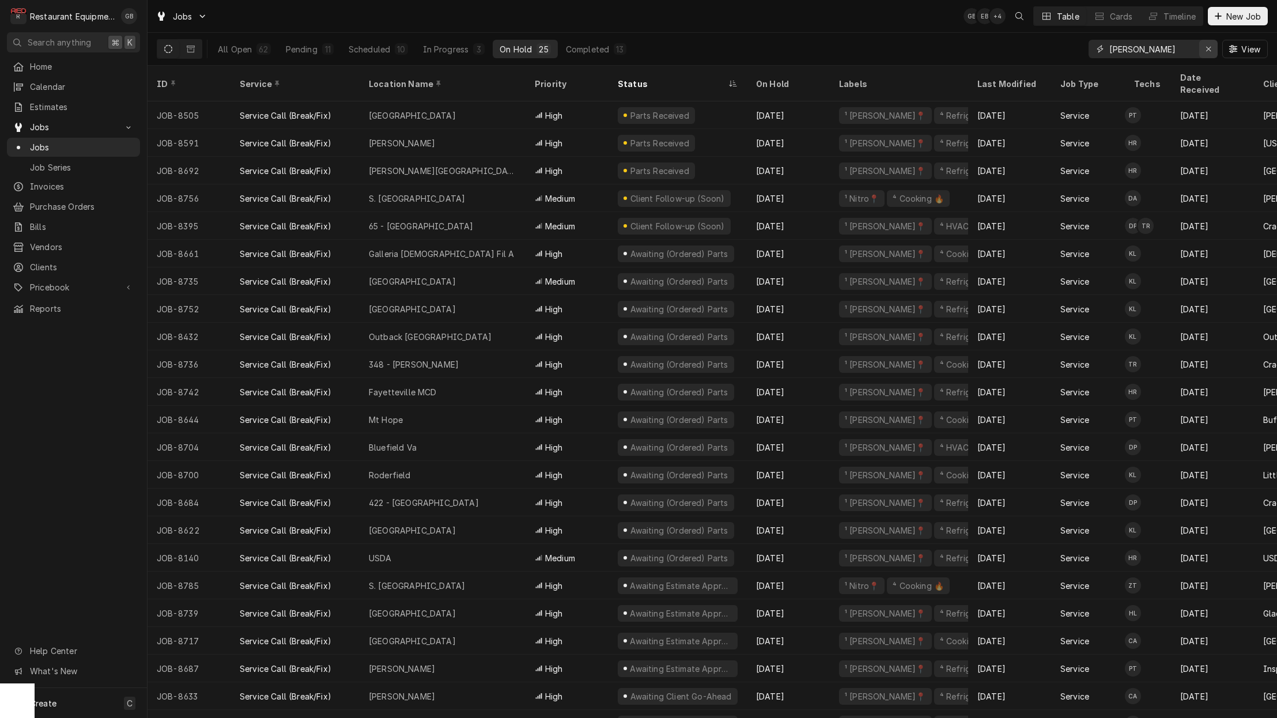
click at [1206, 47] on icon "Erase input" at bounding box center [1209, 49] width 6 height 8
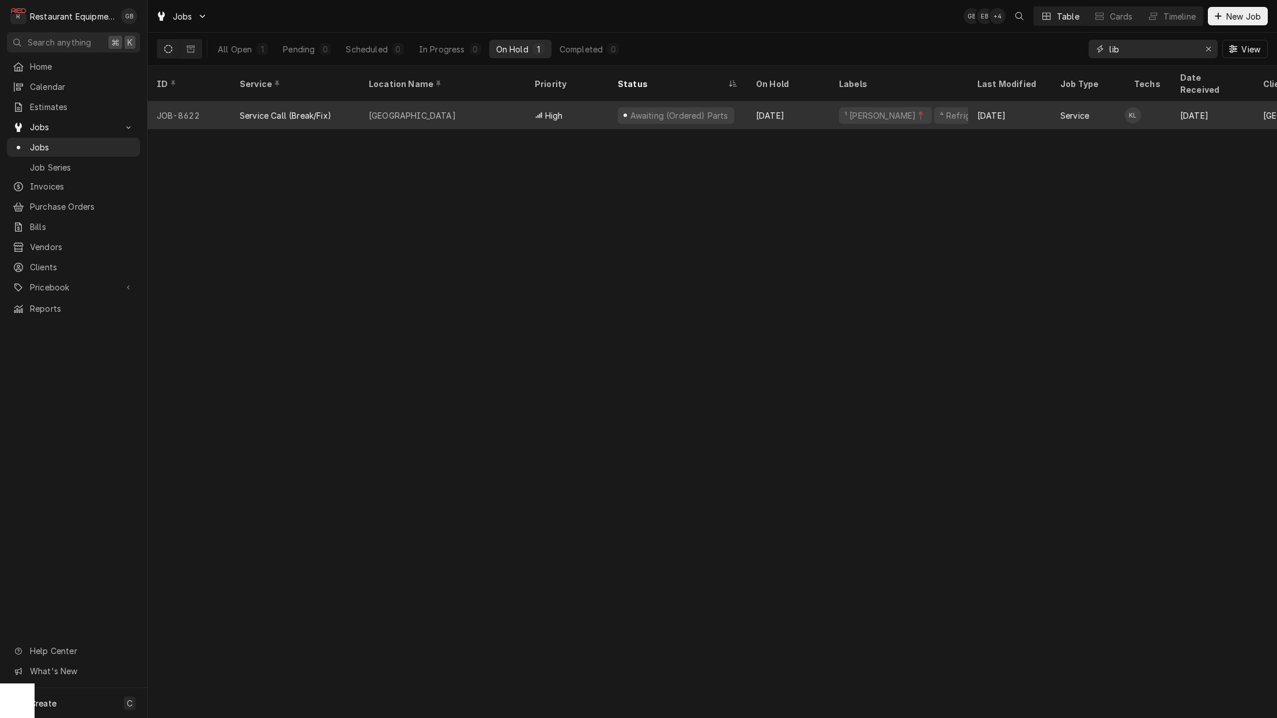
type input "lib"
click at [677, 109] on div "Awaiting (Ordered) Parts" at bounding box center [679, 115] width 100 height 12
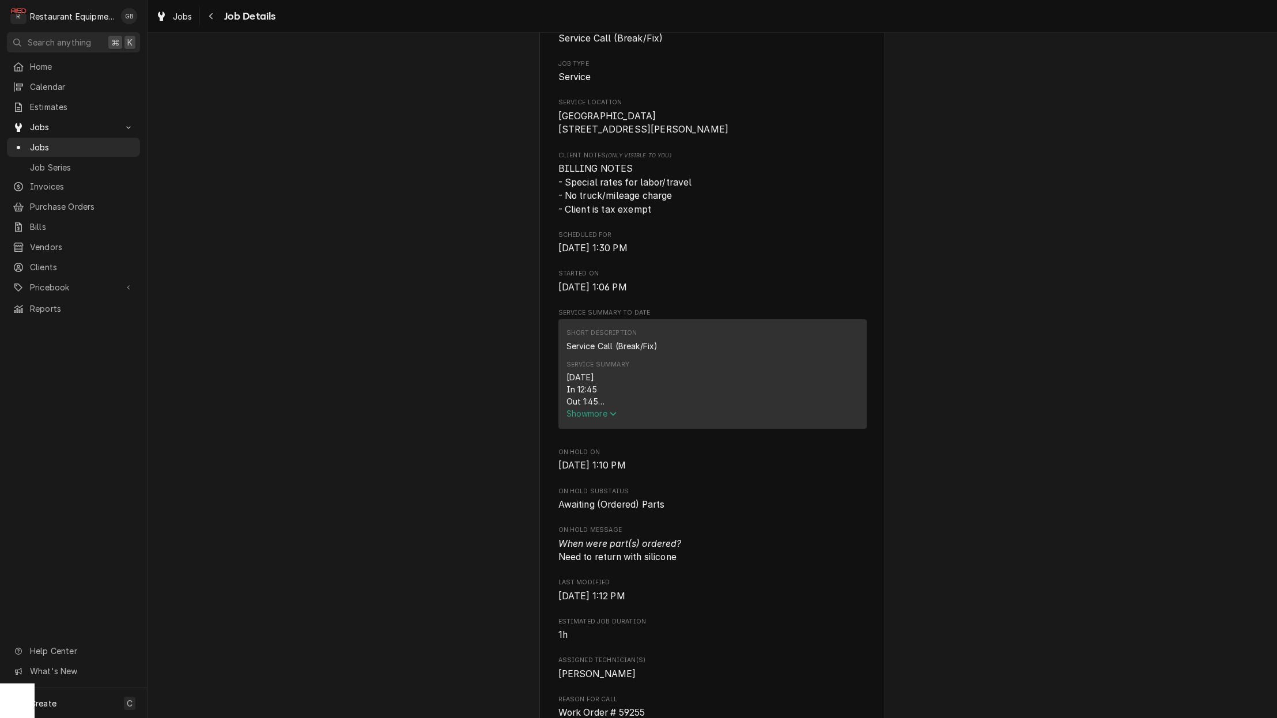
scroll to position [228, 0]
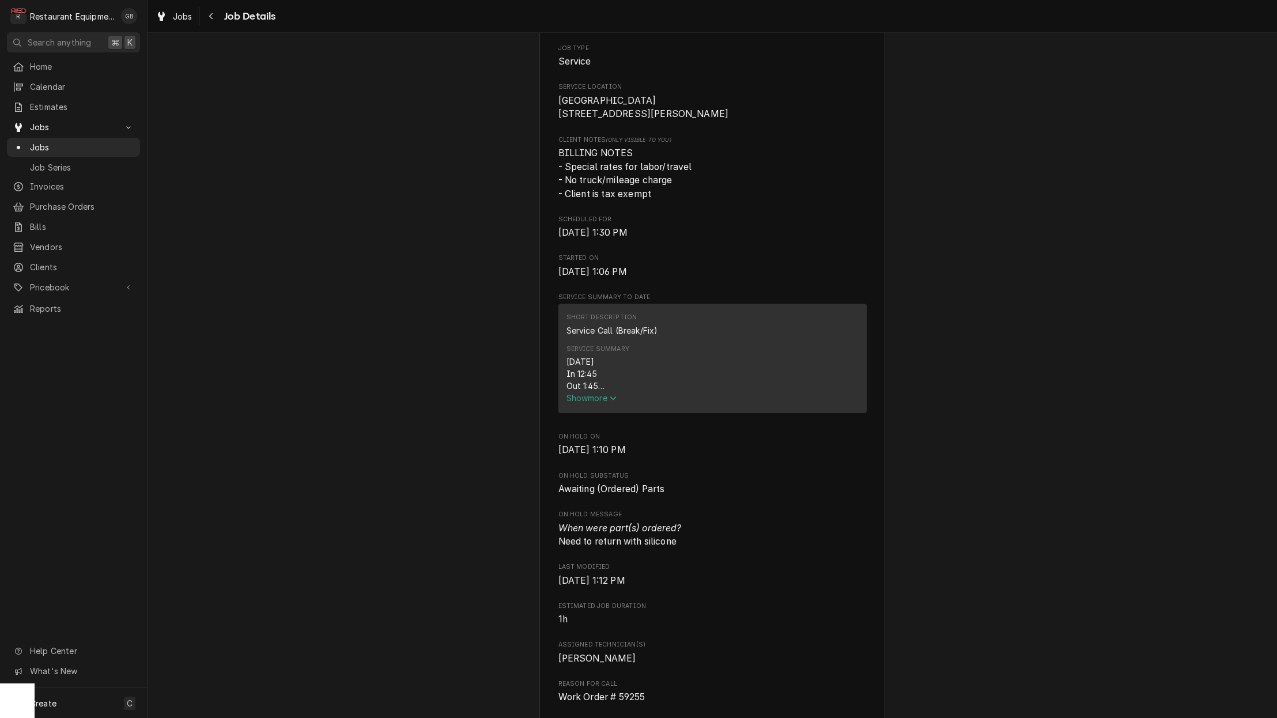
click at [600, 397] on span "Show more" at bounding box center [591, 398] width 51 height 10
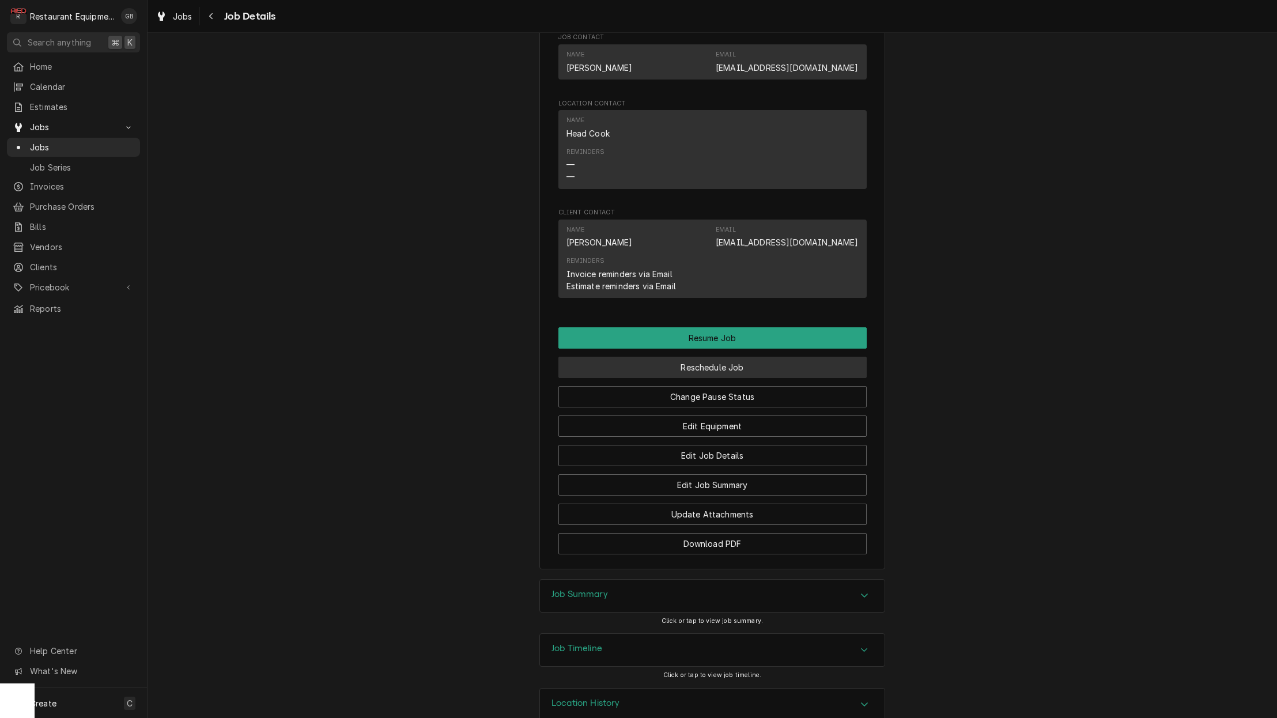
scroll to position [1185, 0]
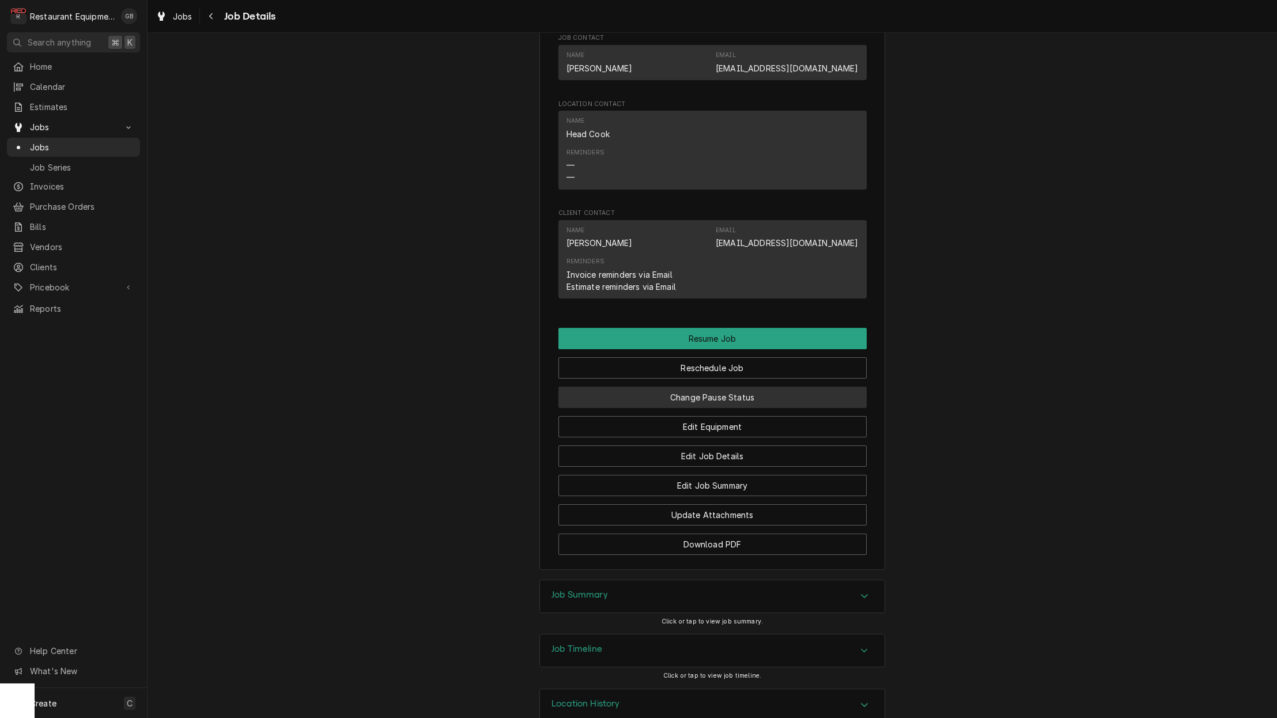
click at [701, 387] on button "Change Pause Status" at bounding box center [712, 397] width 308 height 21
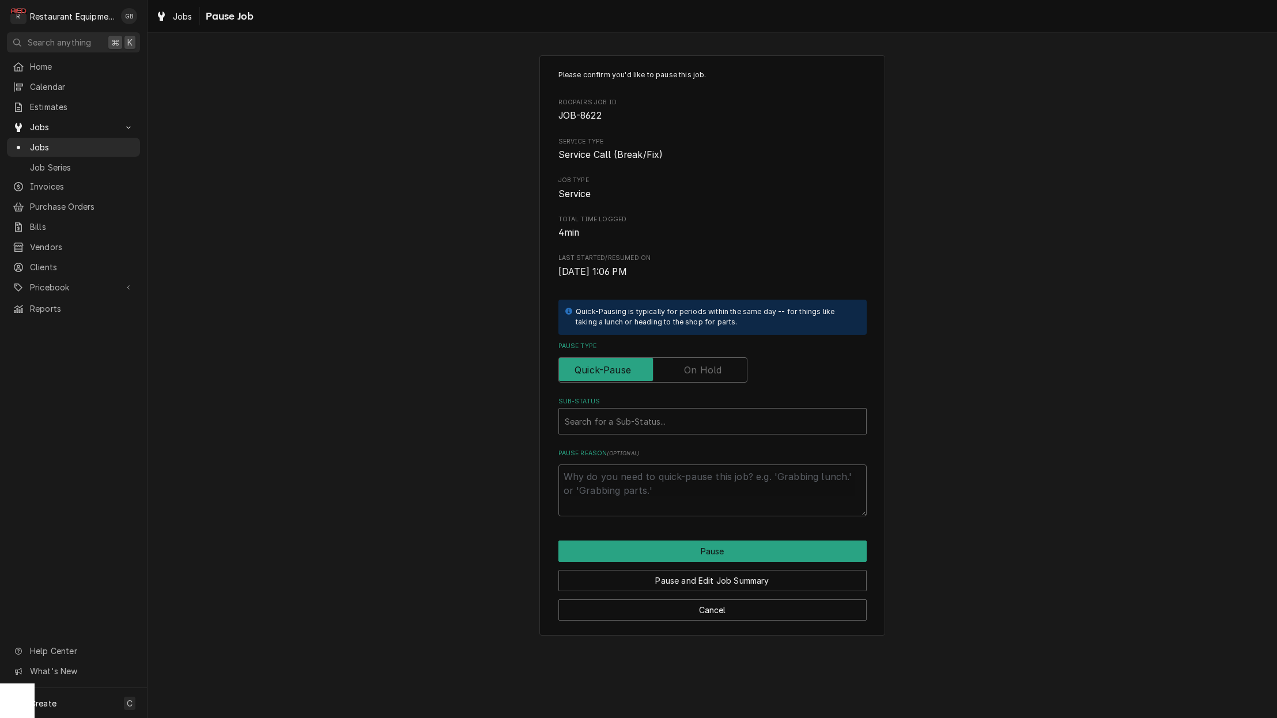
click at [708, 369] on label "Pause Type" at bounding box center [652, 369] width 189 height 25
click at [708, 369] on input "Pause Type" at bounding box center [653, 369] width 179 height 25
checkbox input "true"
type textarea "x"
click at [677, 417] on div "Sub-Status" at bounding box center [713, 421] width 296 height 21
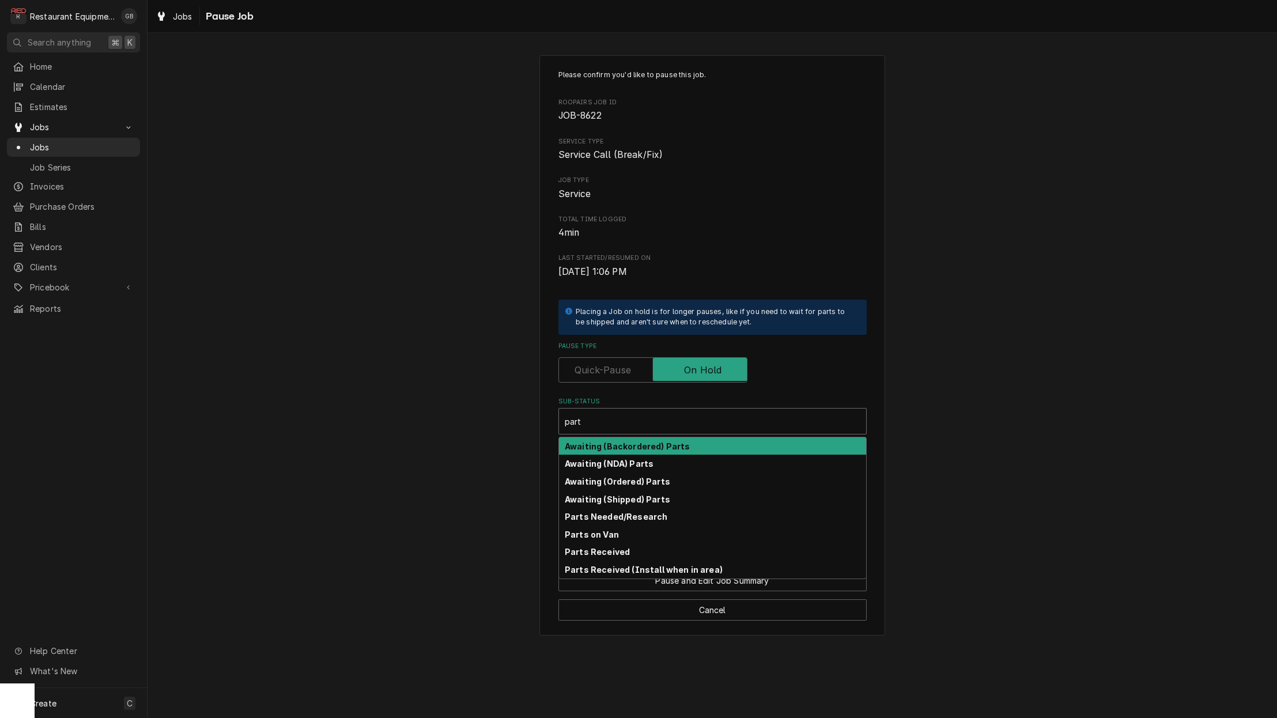
type input "parts"
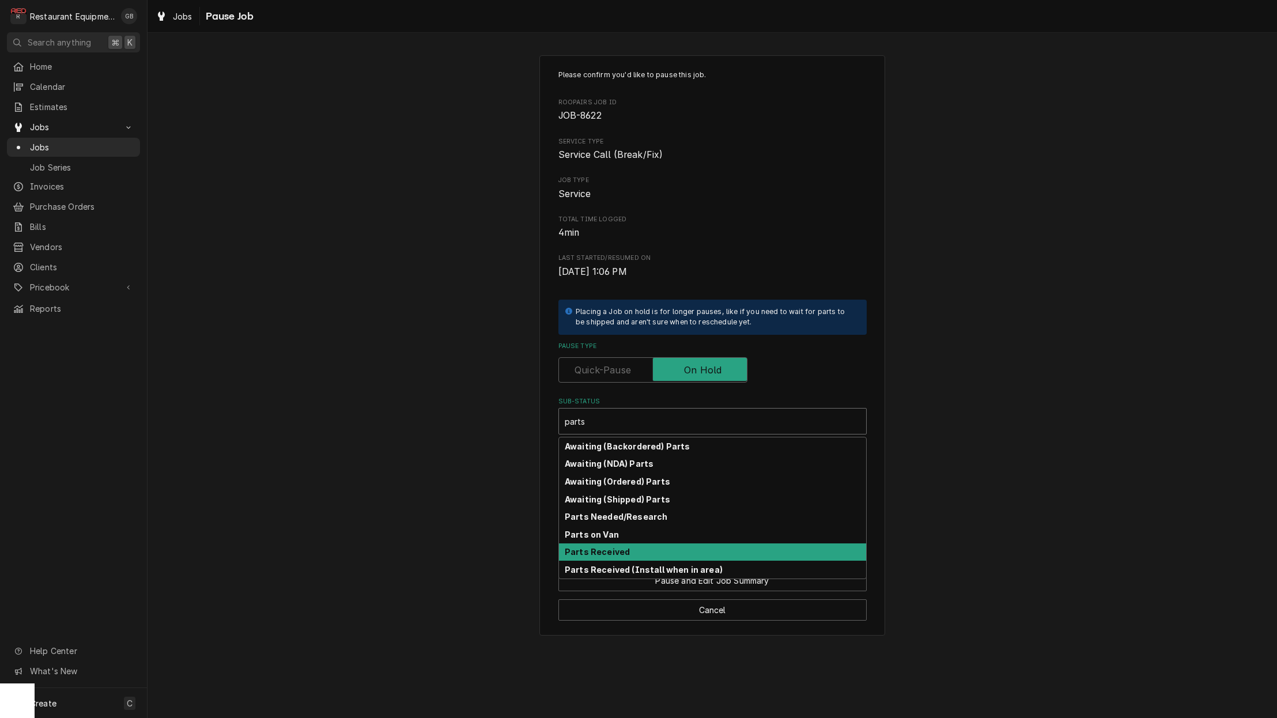
click at [637, 546] on div "Parts Received" at bounding box center [712, 552] width 307 height 18
type textarea "x"
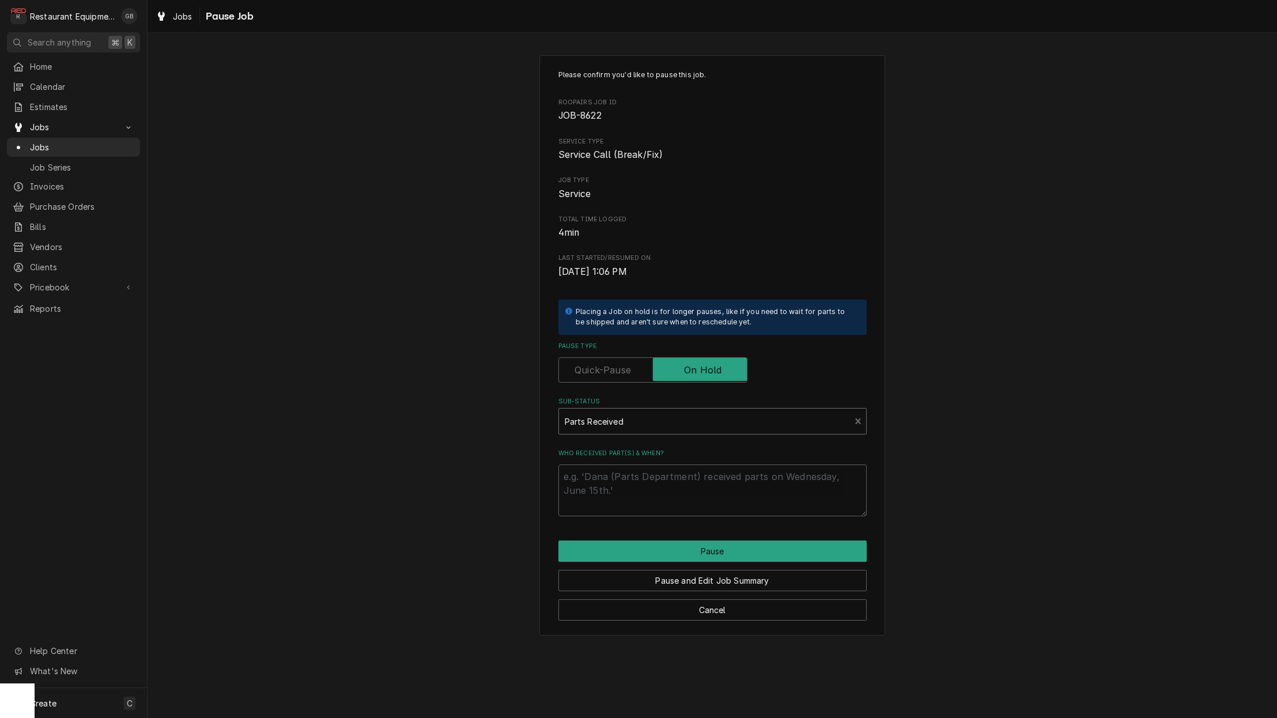
click at [618, 458] on div "Who received part(s) & when?" at bounding box center [712, 482] width 308 height 67
click at [594, 486] on textarea "Who received part(s) & when?" at bounding box center [712, 490] width 308 height 52
click at [872, 410] on div "Please confirm you'd like to pause this job. Roopairs Job ID JOB-8622 Service T…" at bounding box center [712, 345] width 346 height 580
type textarea "x"
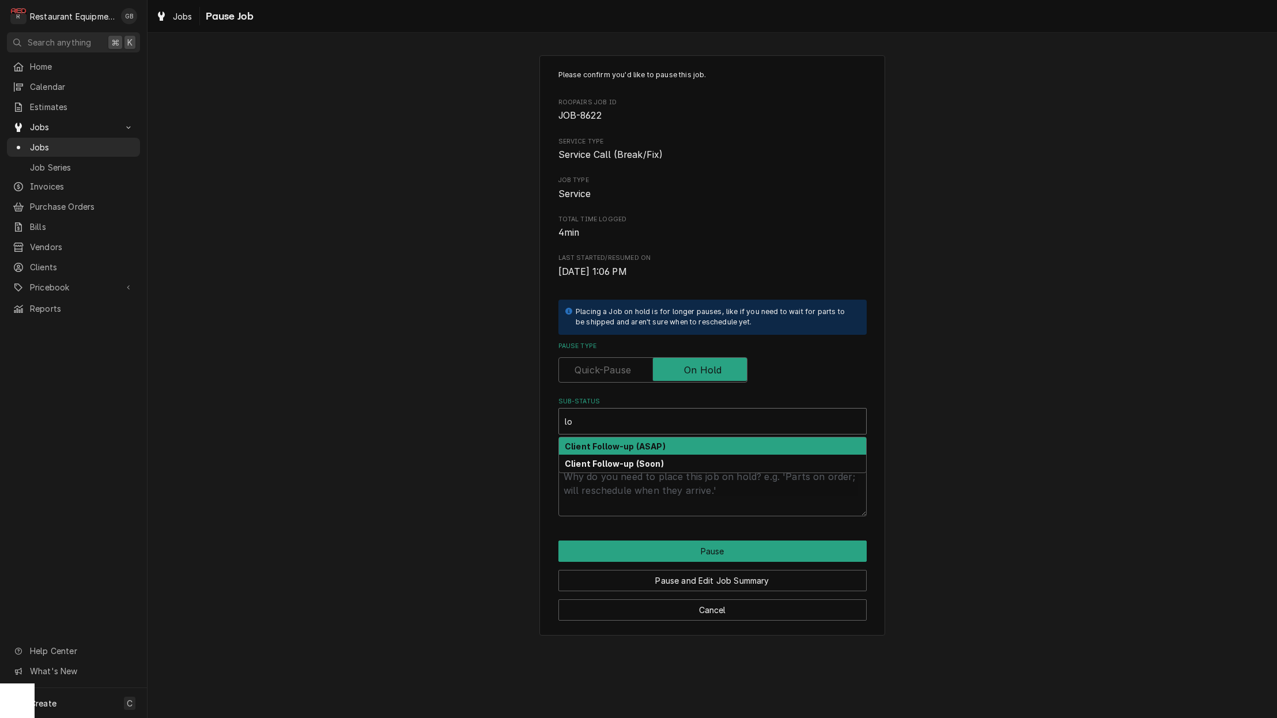
type input "lo"
click at [606, 368] on label "Pause Type" at bounding box center [652, 369] width 189 height 25
click at [606, 368] on input "Pause Type" at bounding box center [653, 369] width 179 height 25
checkbox input "false"
type textarea "x"
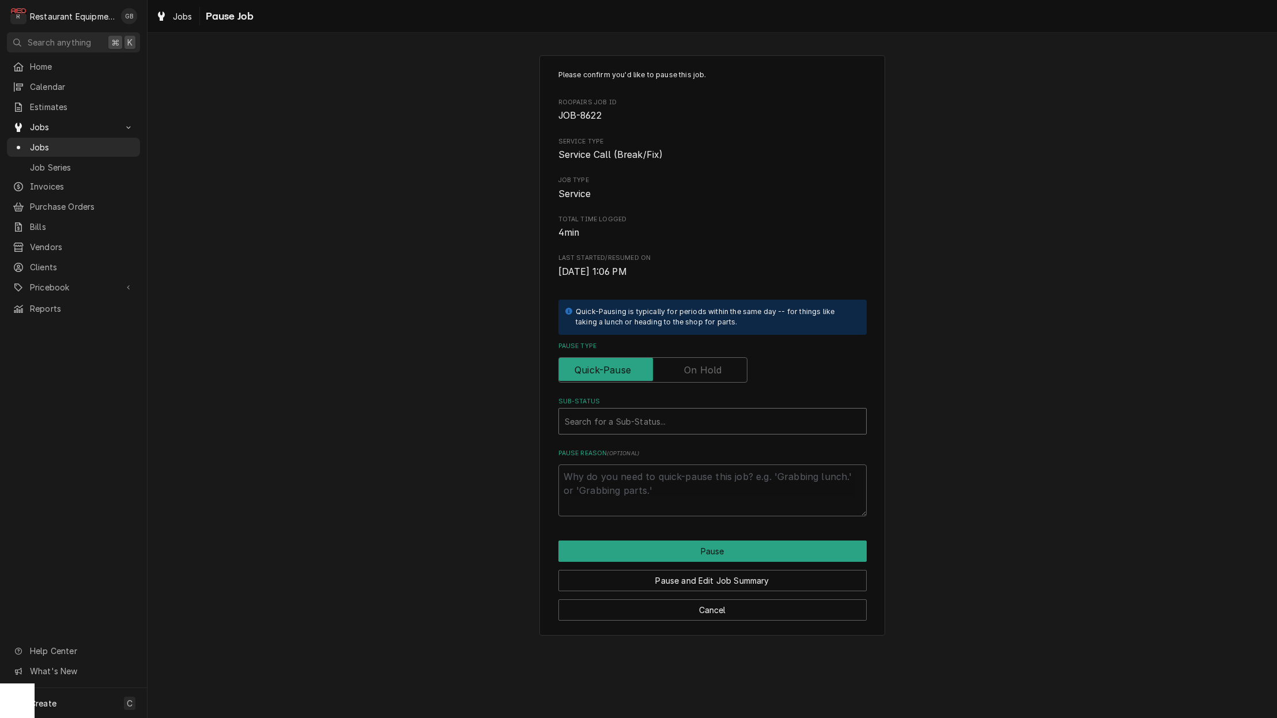
click at [669, 427] on div "Search for a Sub-Status..." at bounding box center [712, 421] width 307 height 25
click at [715, 369] on label "Pause Type" at bounding box center [652, 369] width 189 height 25
click at [715, 369] on input "Pause Type" at bounding box center [653, 369] width 179 height 25
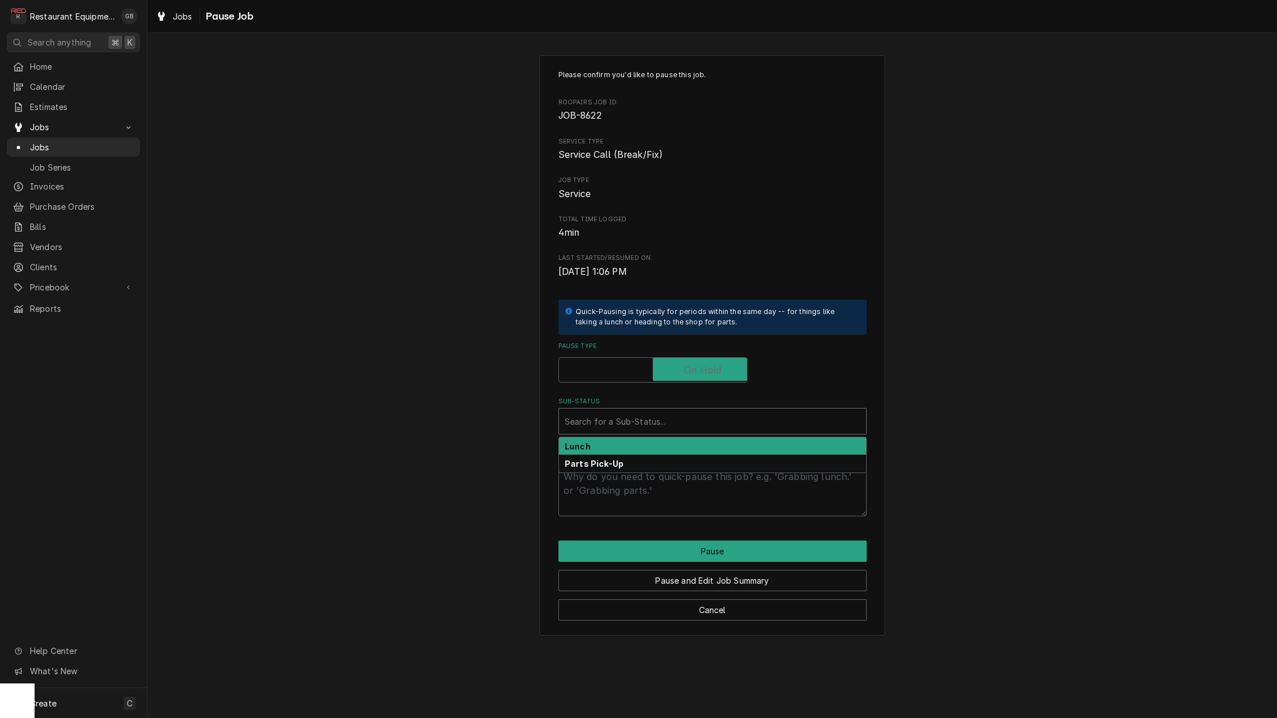
checkbox input "true"
type textarea "x"
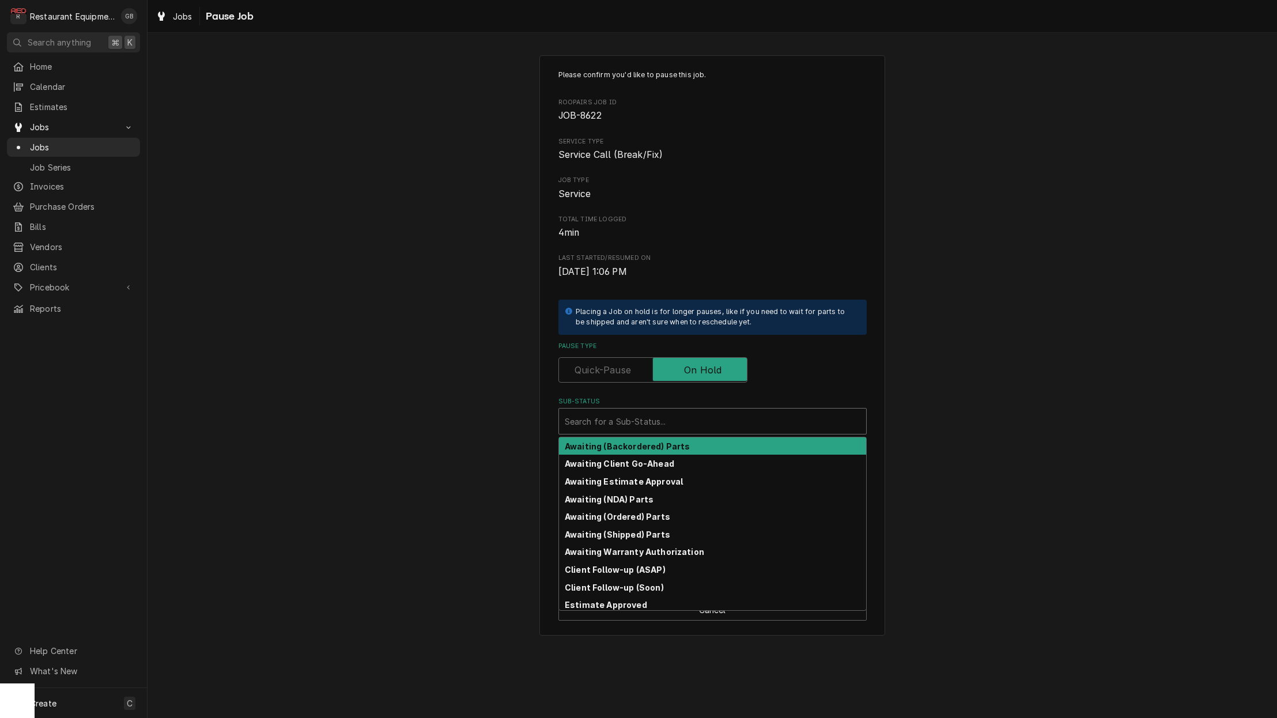
click at [687, 421] on div "Sub-Status" at bounding box center [713, 421] width 296 height 21
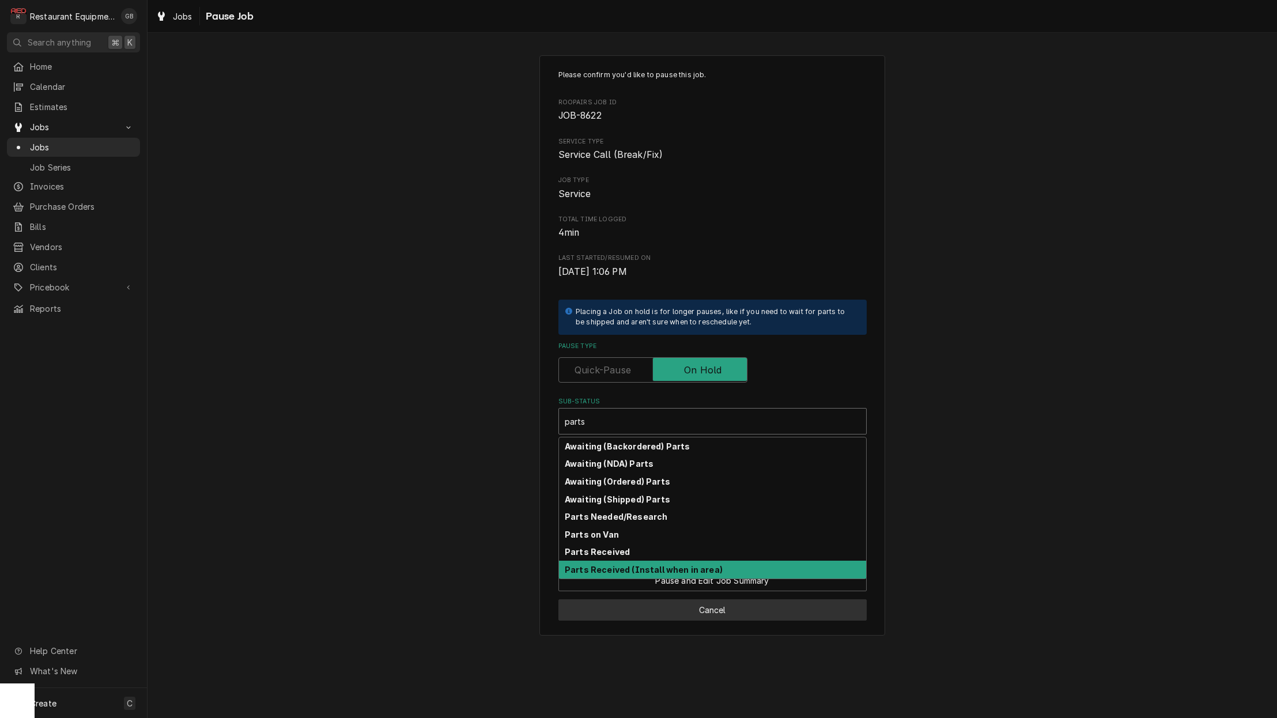
scroll to position [1, -1]
type input "parts"
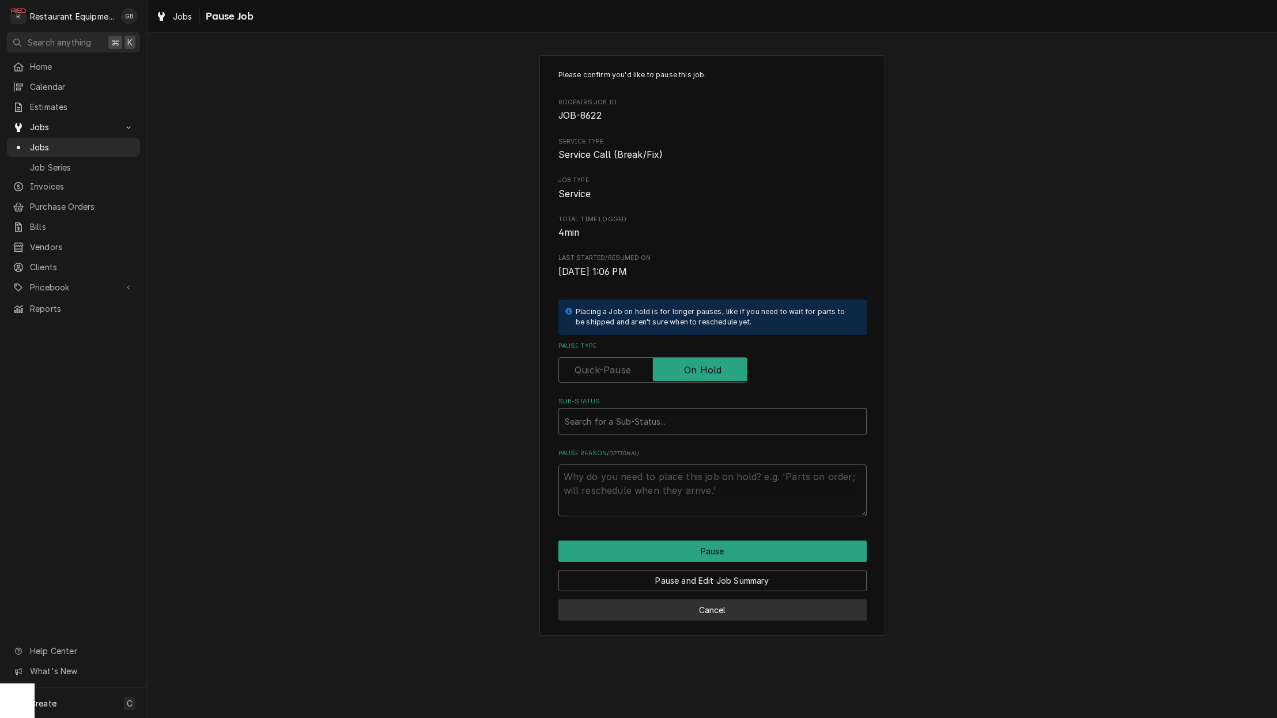
click at [709, 609] on button "Cancel" at bounding box center [712, 609] width 308 height 21
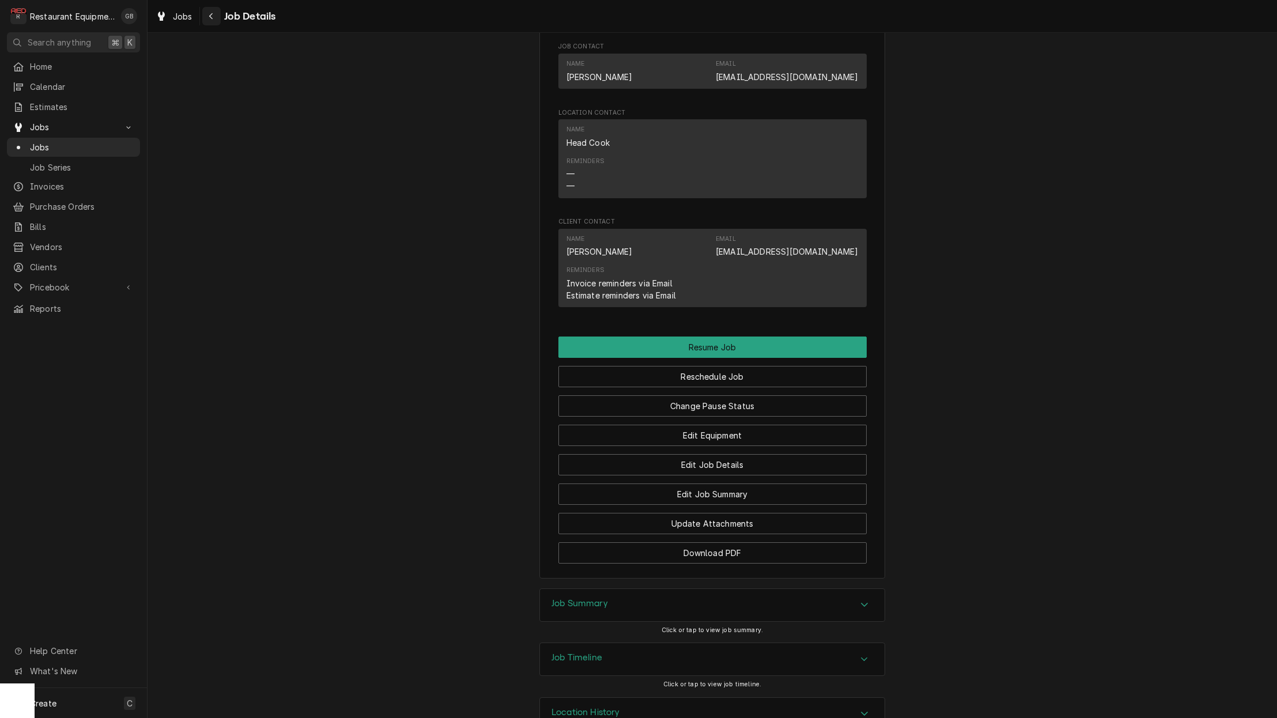
click at [212, 18] on icon "Navigate back" at bounding box center [210, 16] width 3 height 6
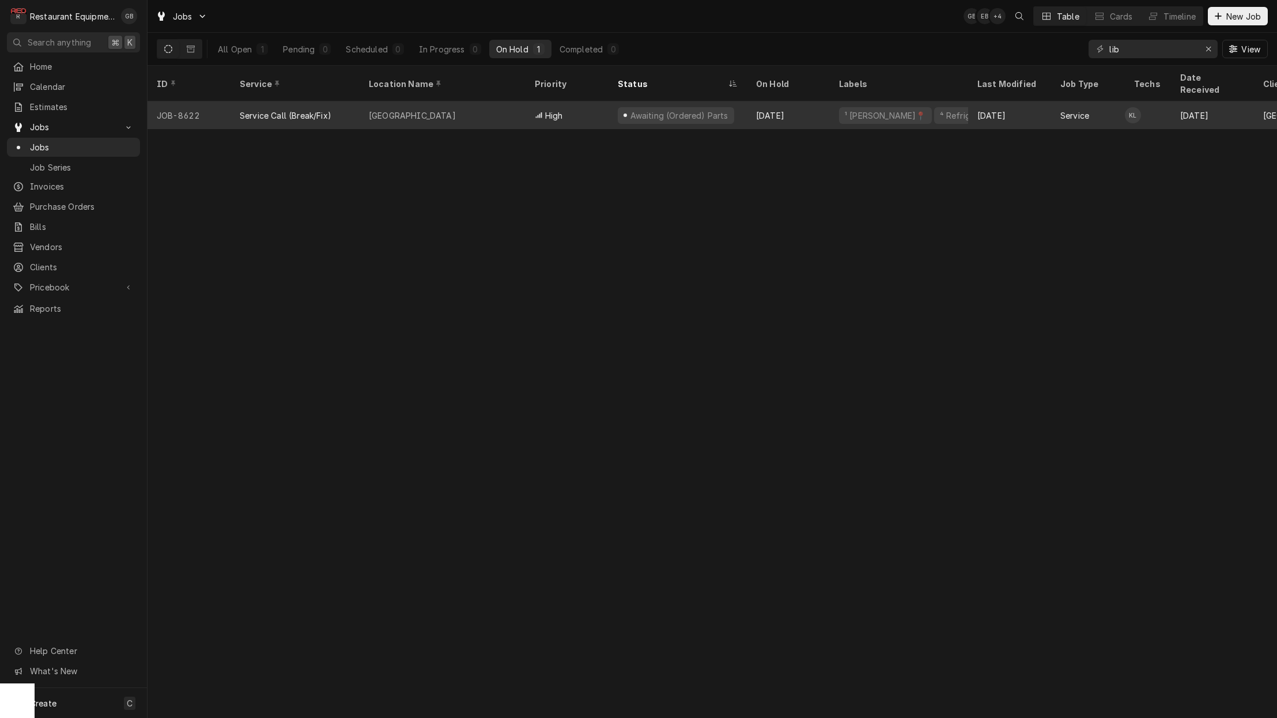
click at [599, 101] on div "High" at bounding box center [567, 115] width 83 height 28
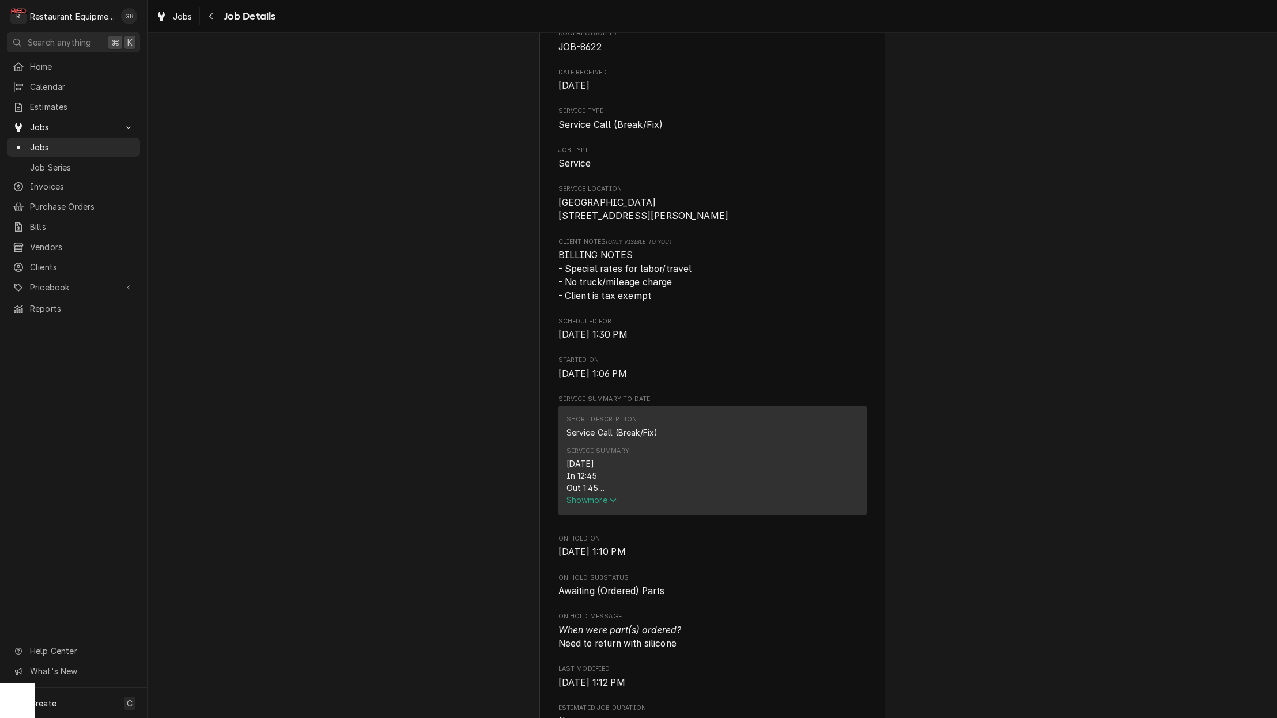
scroll to position [128, 0]
click at [593, 500] on span "Show more" at bounding box center [591, 498] width 51 height 10
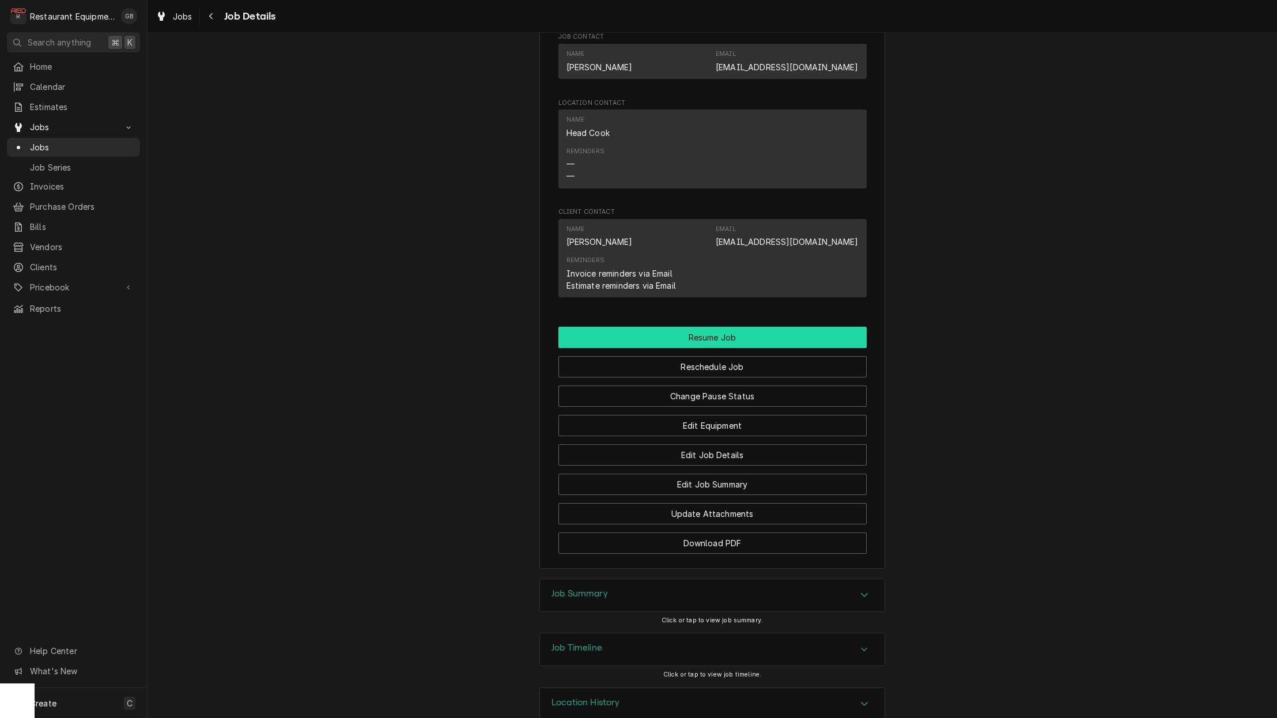
scroll to position [1185, 0]
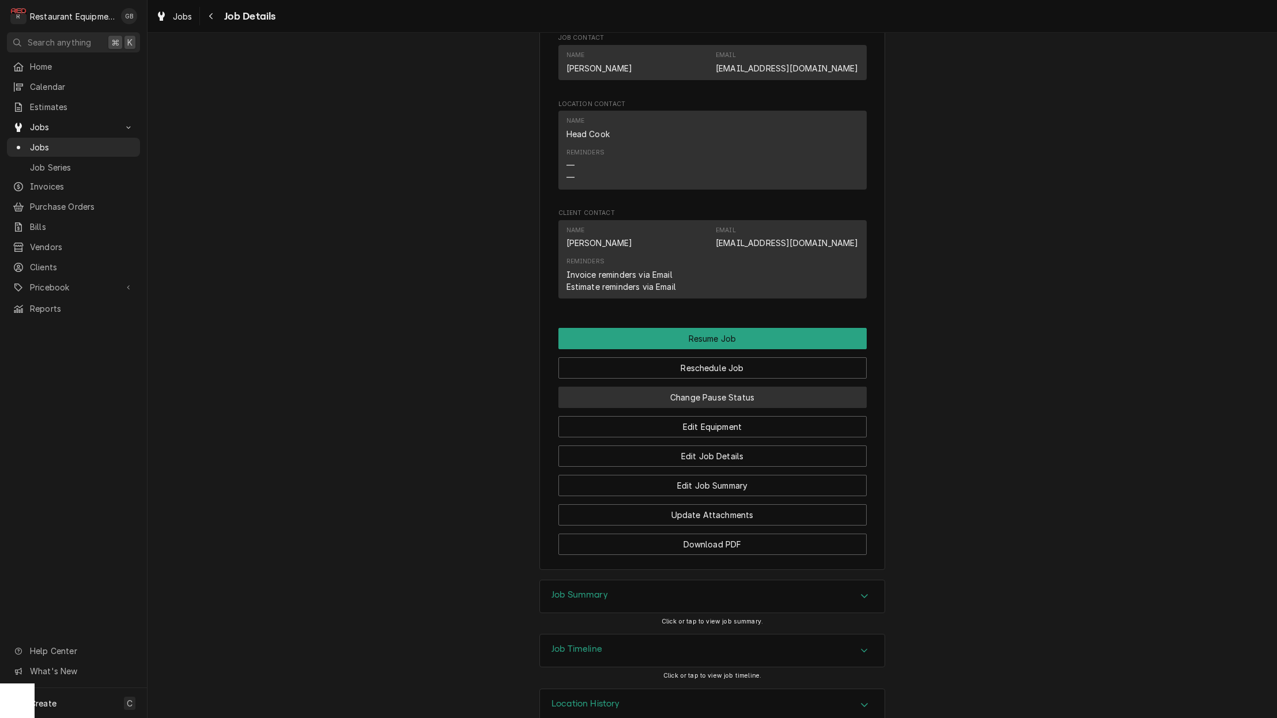
click at [745, 387] on button "Change Pause Status" at bounding box center [712, 397] width 308 height 21
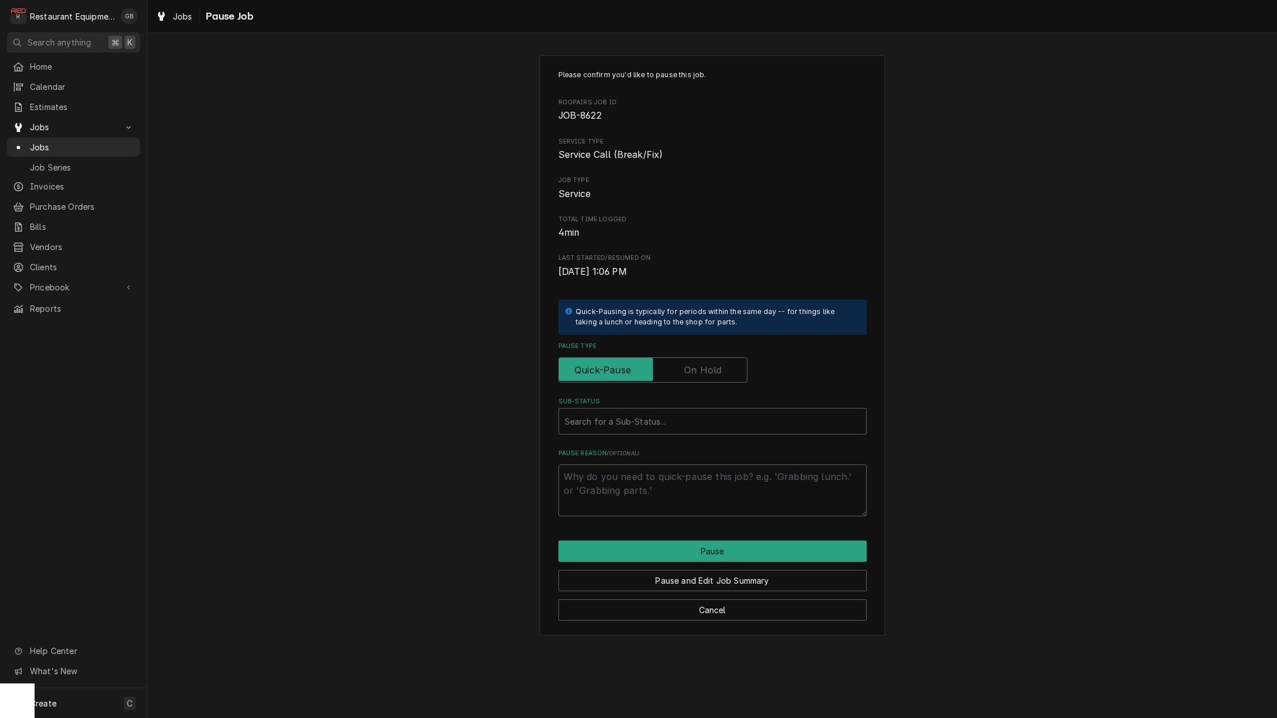
drag, startPoint x: 708, startPoint y: 377, endPoint x: 709, endPoint y: 396, distance: 19.6
click at [709, 375] on input "Pause Type" at bounding box center [653, 369] width 179 height 25
checkbox input "true"
type textarea "x"
drag, startPoint x: 707, startPoint y: 420, endPoint x: 684, endPoint y: 418, distance: 23.1
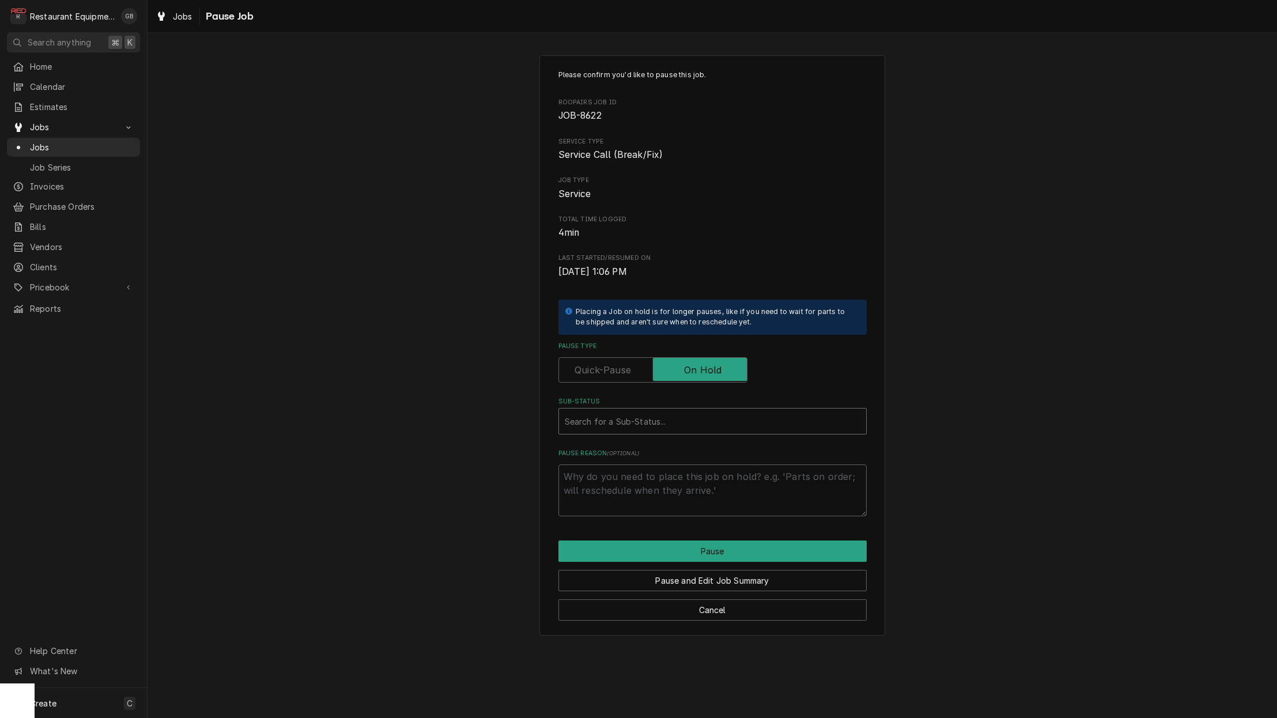
click at [703, 418] on div "Sub-Status" at bounding box center [713, 421] width 296 height 21
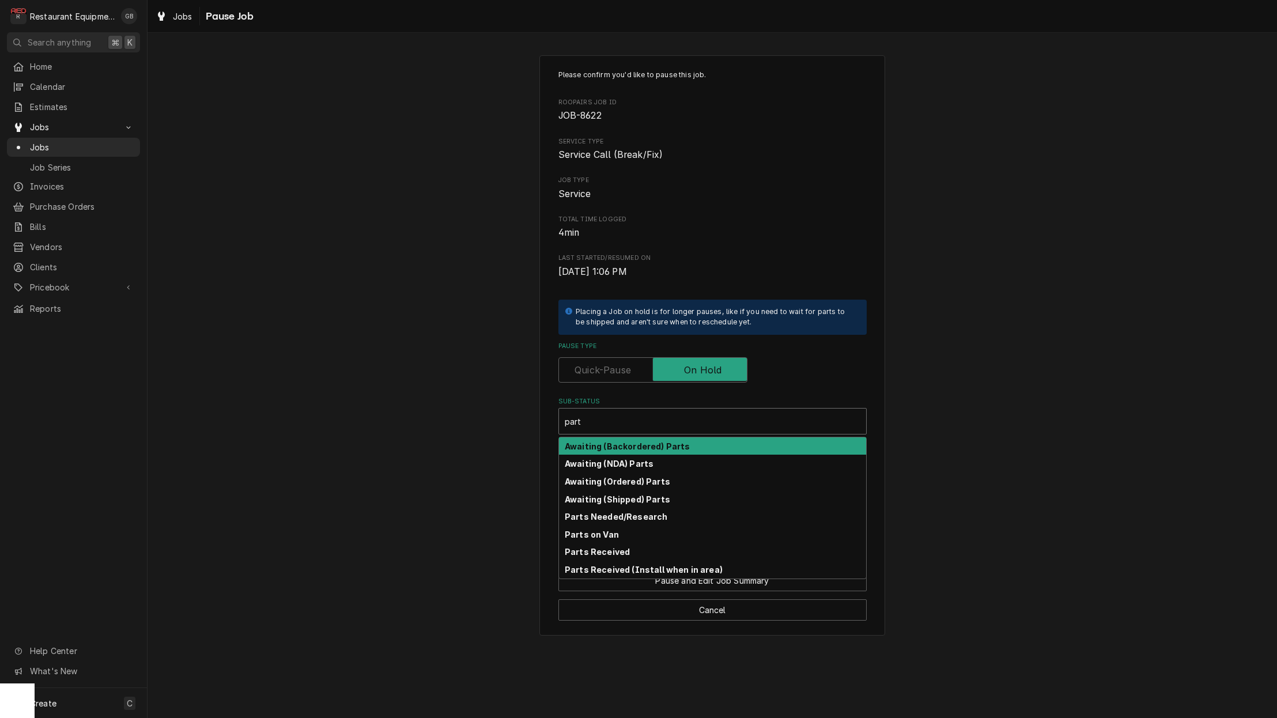
type input "parts"
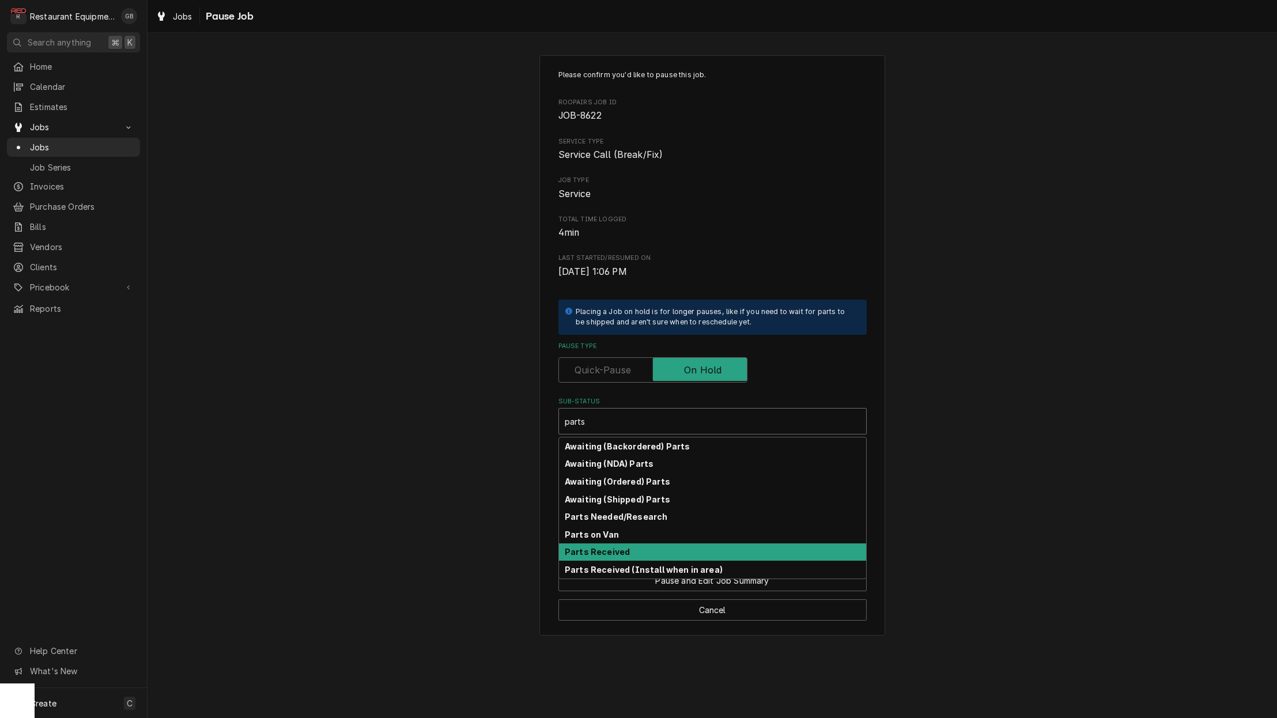
click at [637, 544] on div "Parts Received" at bounding box center [712, 552] width 307 height 18
type textarea "x"
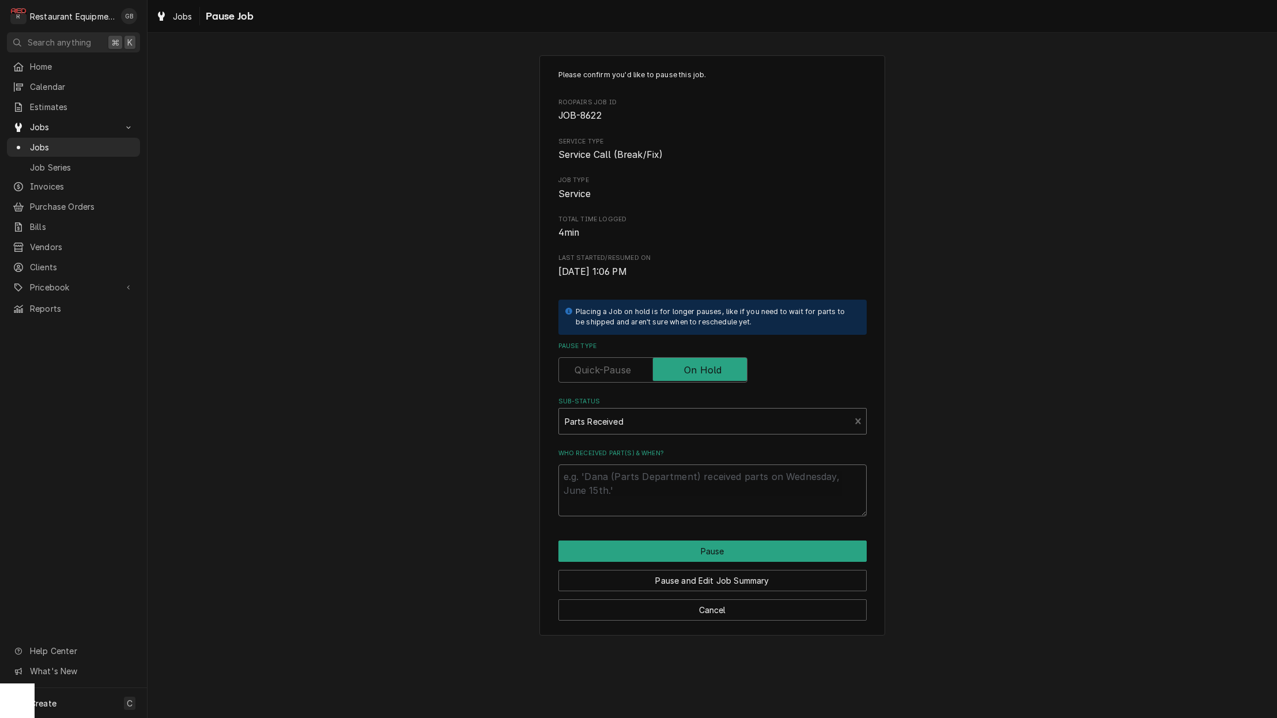
click at [614, 482] on textarea "Who received part(s) & when?" at bounding box center [712, 490] width 308 height 52
type textarea "x"
type textarea "s"
type textarea "x"
type textarea "si"
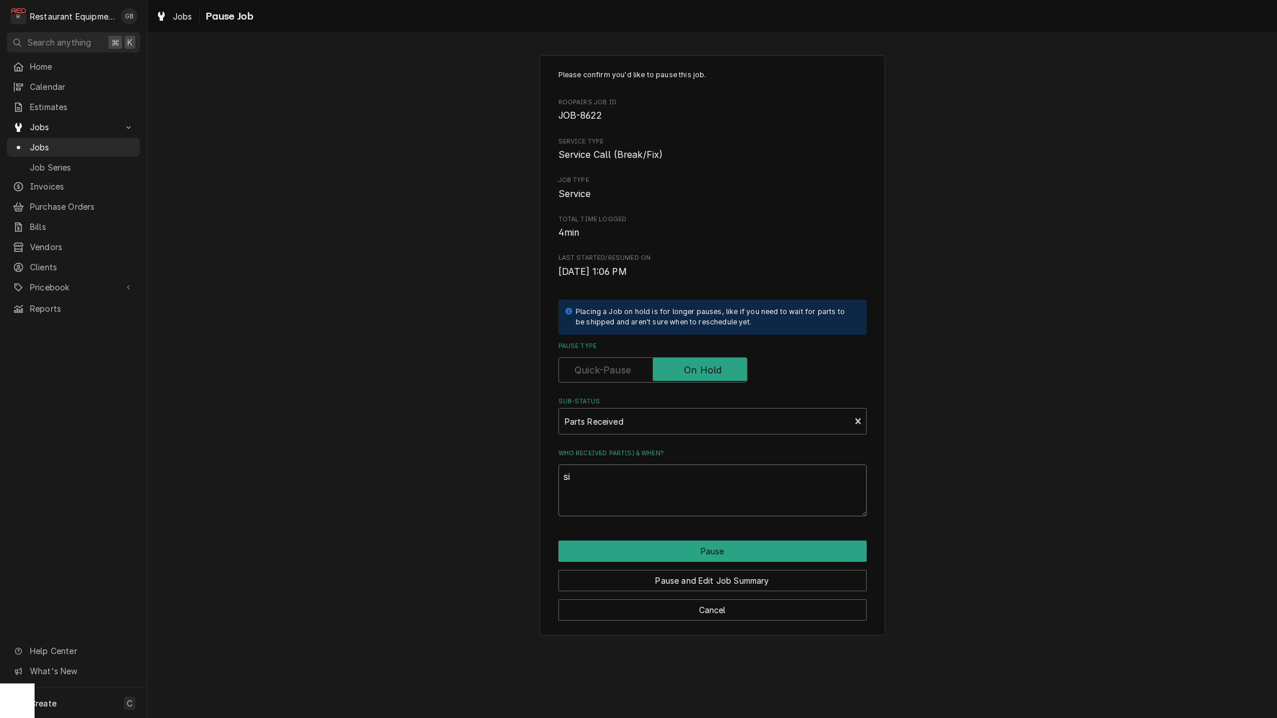
type textarea "x"
type textarea "sil"
type textarea "x"
type textarea "sili"
type textarea "x"
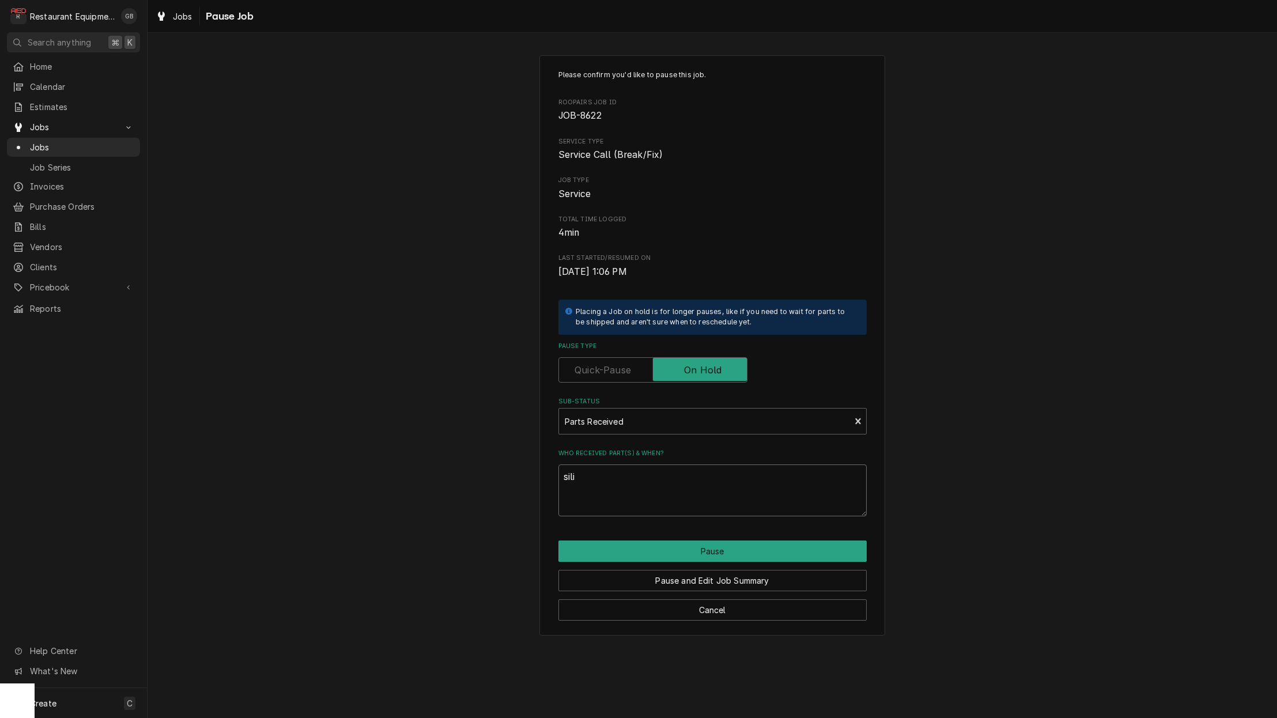
type textarea "silic"
type textarea "x"
type textarea "silico"
type textarea "x"
type textarea "silicon"
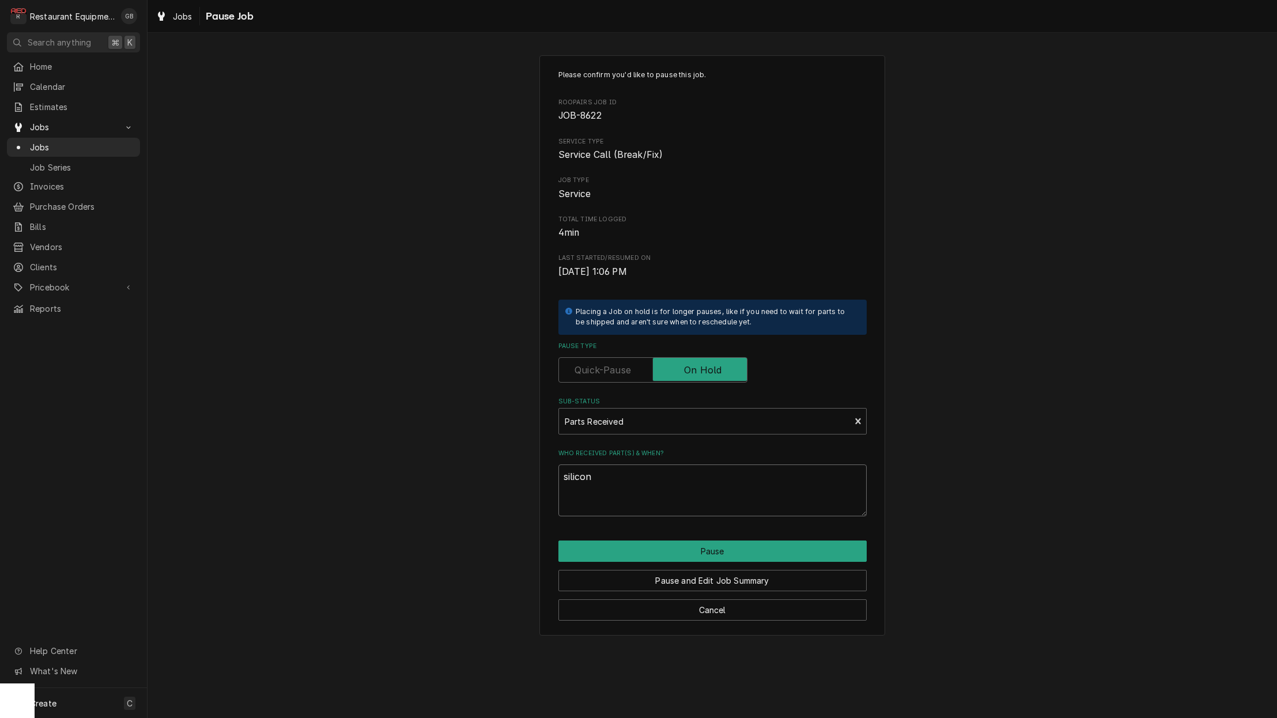
type textarea "x"
type textarea "silicone"
type textarea "x"
type textarea "silicone"
click at [645, 546] on button "Pause" at bounding box center [712, 551] width 308 height 21
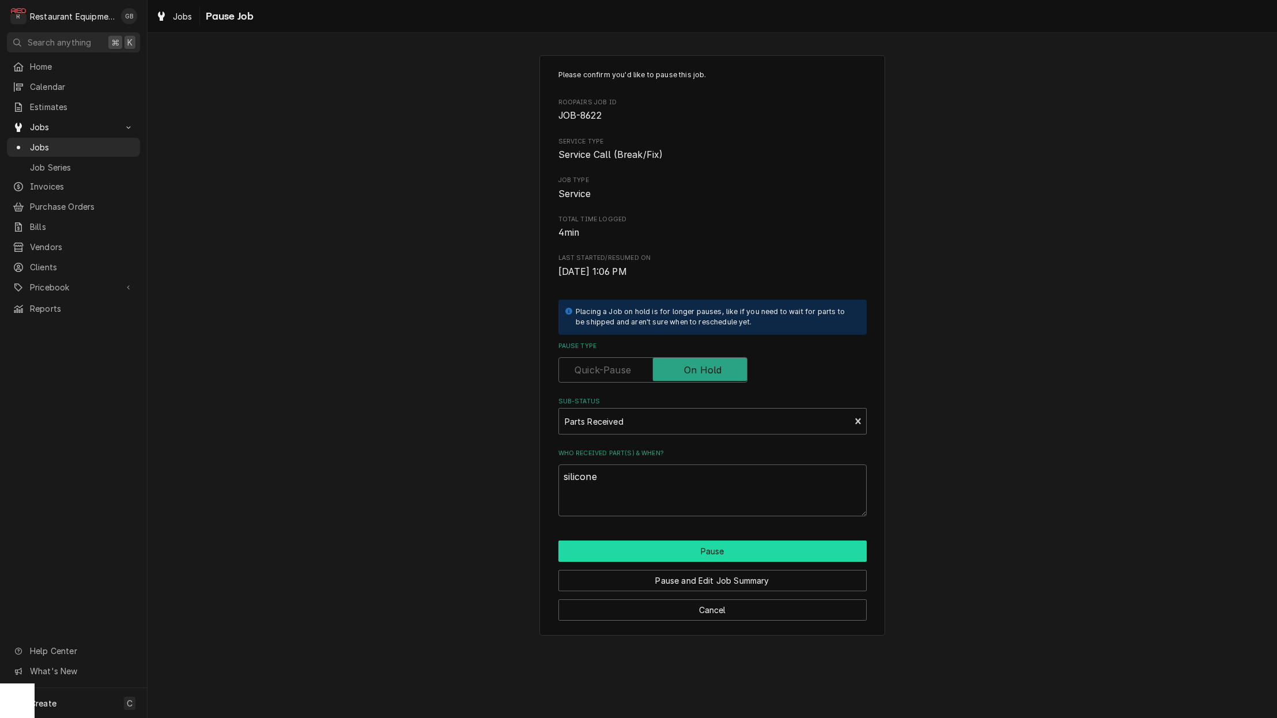
type textarea "x"
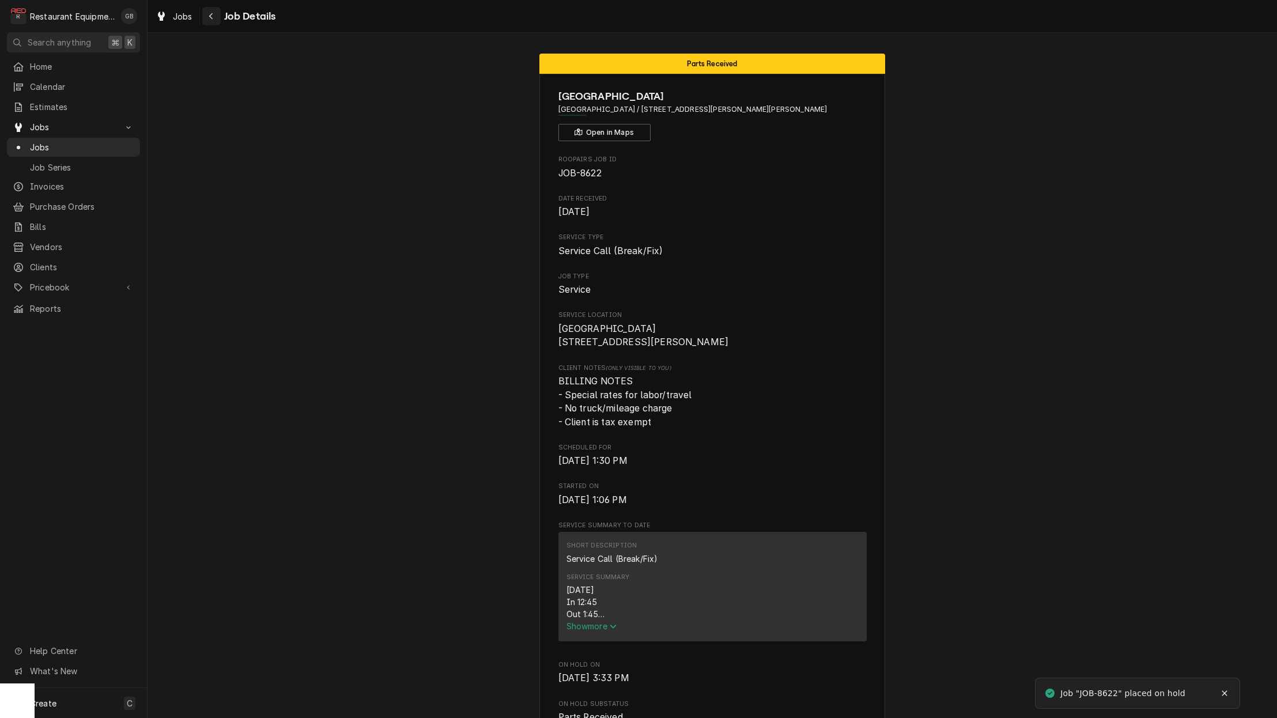
click at [213, 16] on icon "Navigate back" at bounding box center [211, 16] width 5 height 8
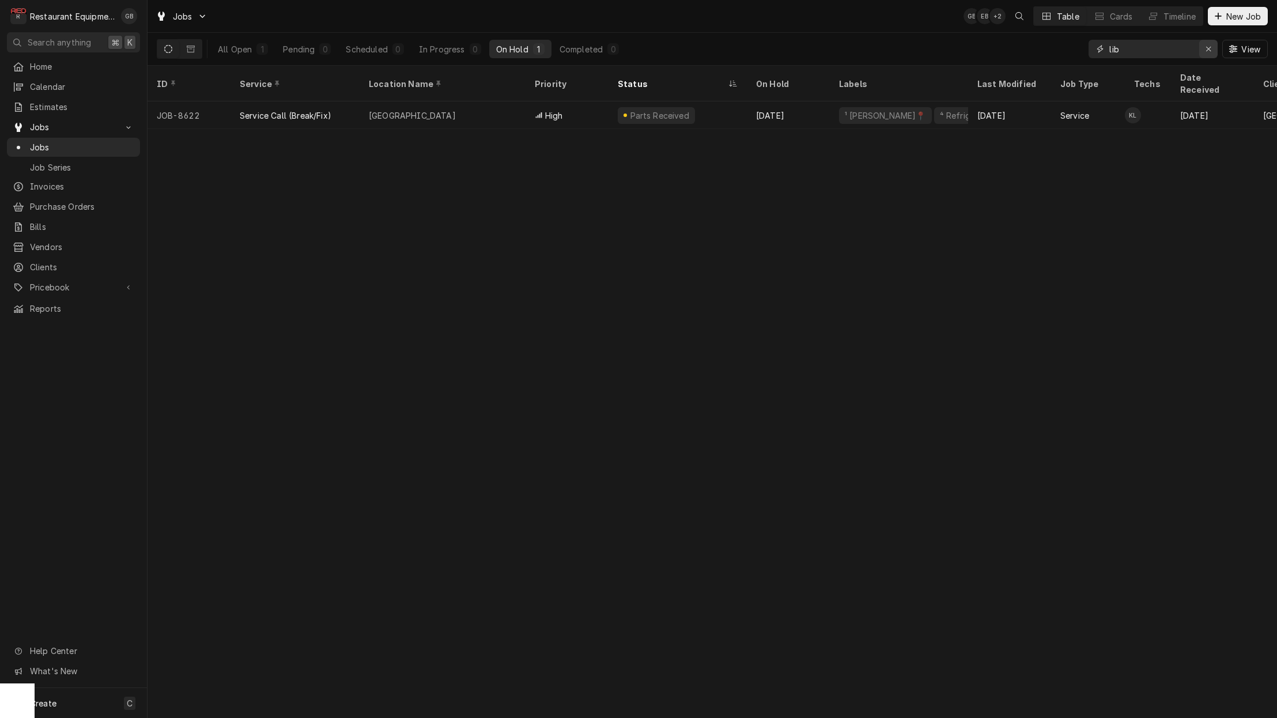
click at [1212, 51] on div "Erase input" at bounding box center [1209, 49] width 12 height 12
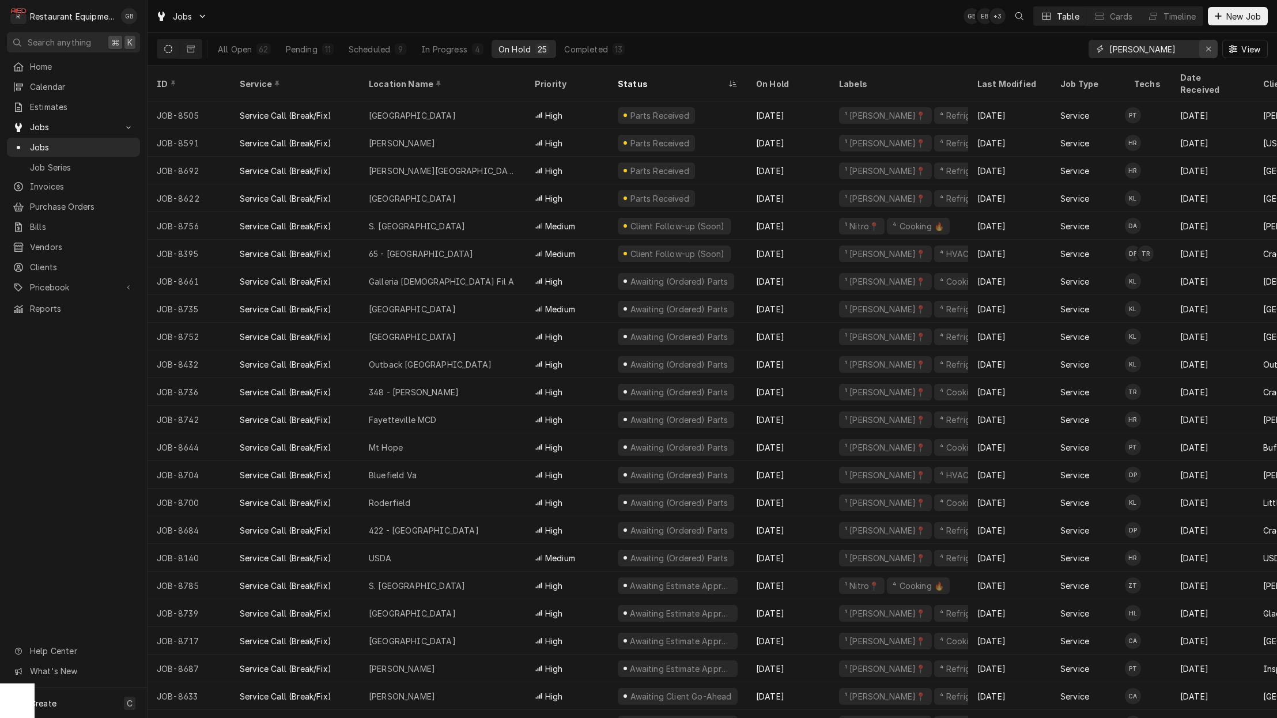
type input "[PERSON_NAME]"
click at [1208, 46] on icon "Erase input" at bounding box center [1209, 49] width 6 height 8
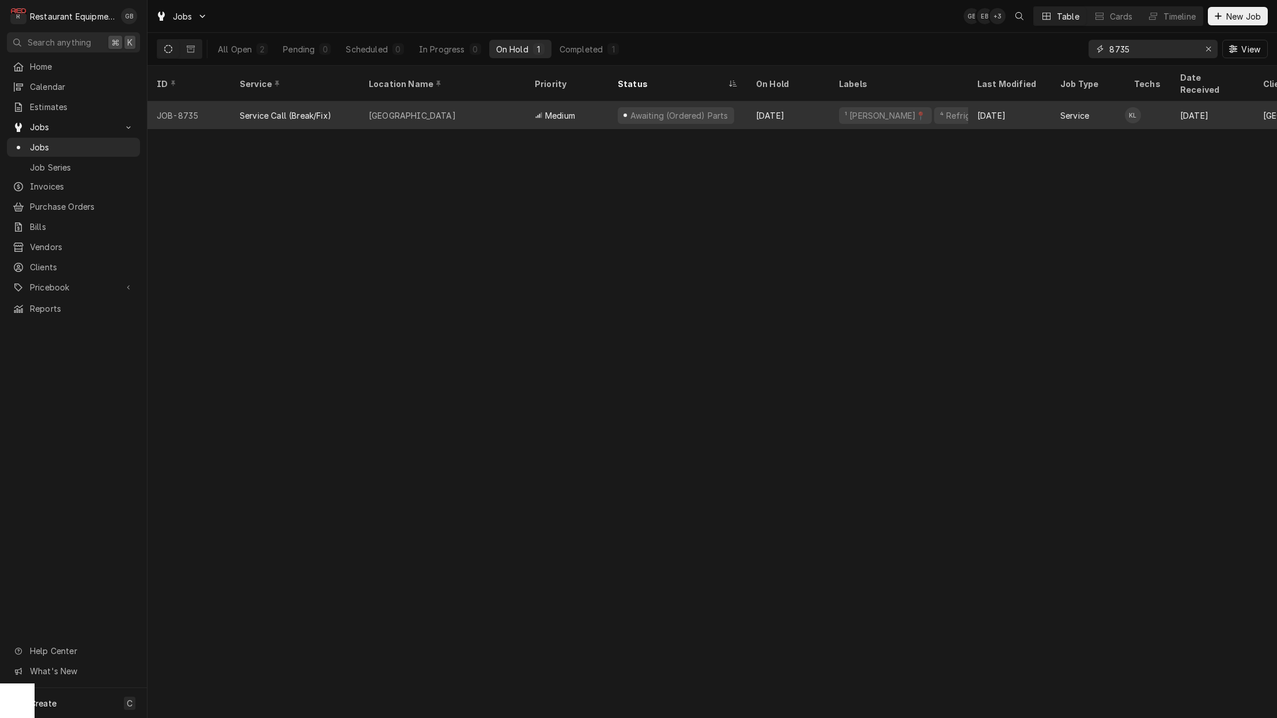
type input "8735"
click at [677, 109] on div "Awaiting (Ordered) Parts" at bounding box center [679, 115] width 100 height 12
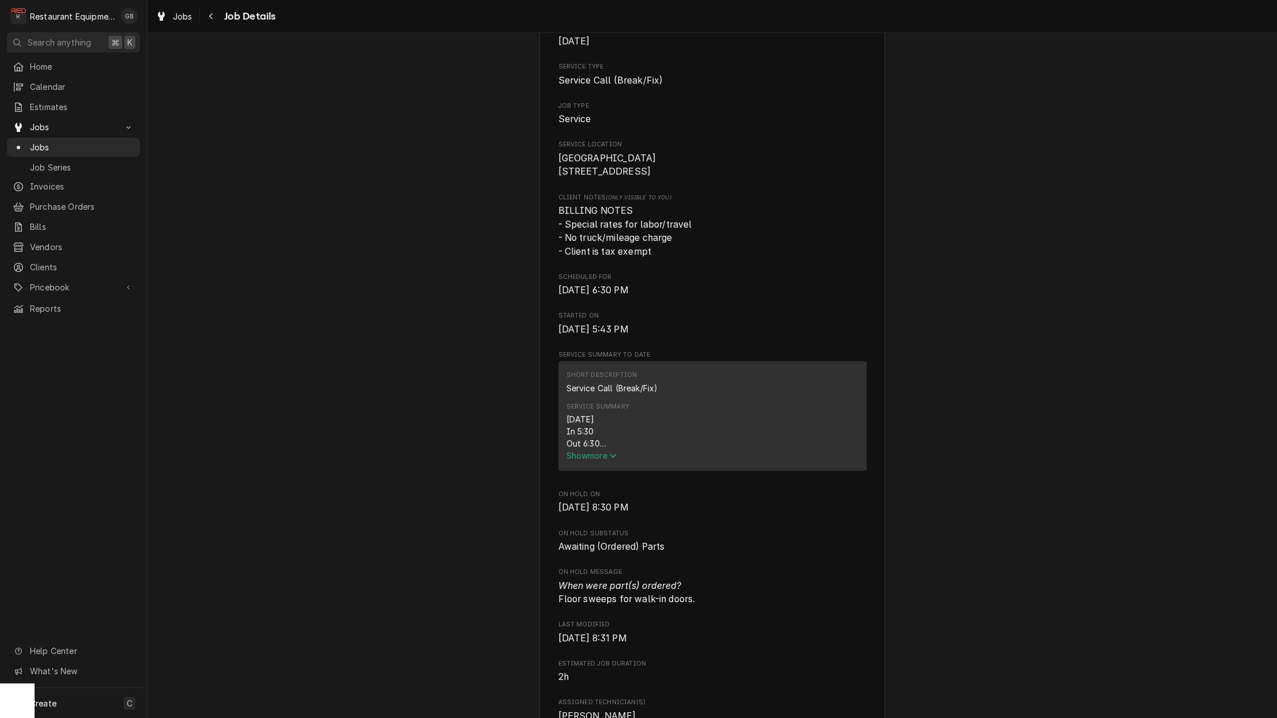
scroll to position [173, 0]
click at [605, 458] on span "Show more" at bounding box center [591, 453] width 51 height 10
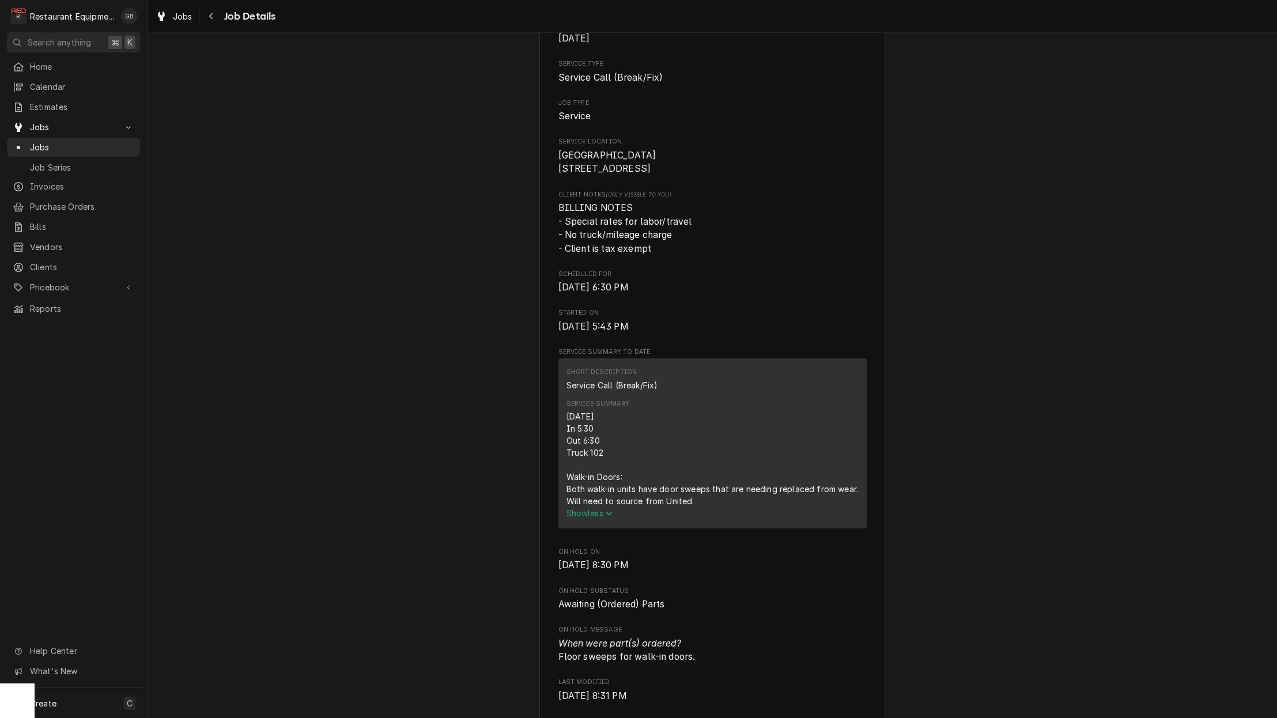
click at [589, 518] on span "Show less" at bounding box center [589, 513] width 47 height 10
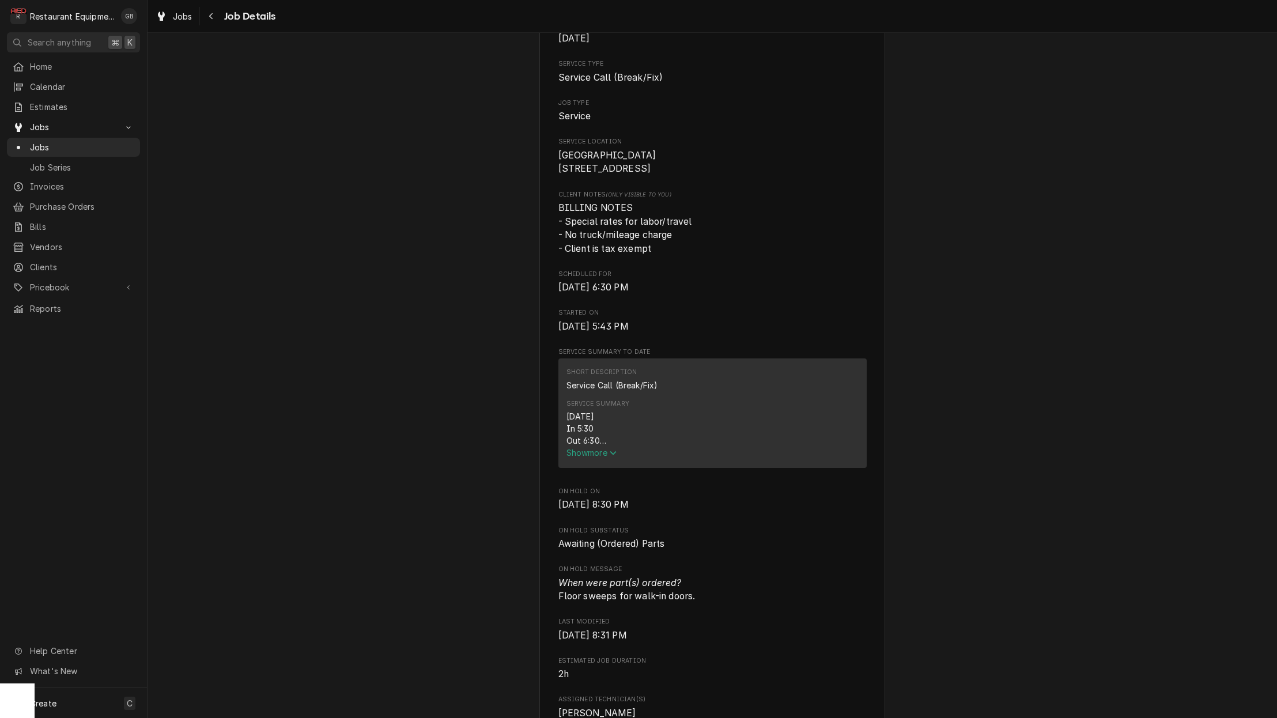
scroll to position [172, 0]
click at [596, 459] on span "Show more" at bounding box center [591, 454] width 51 height 10
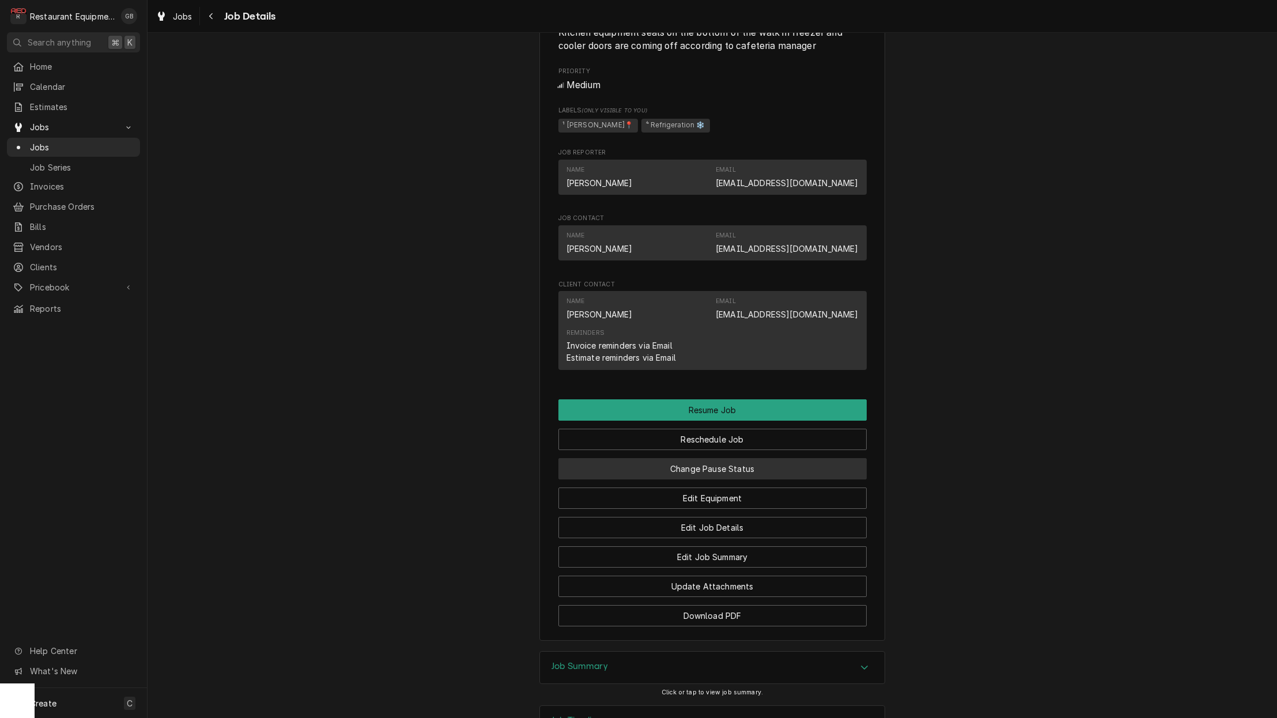
scroll to position [983, 0]
click at [751, 459] on button "Change Pause Status" at bounding box center [712, 466] width 308 height 21
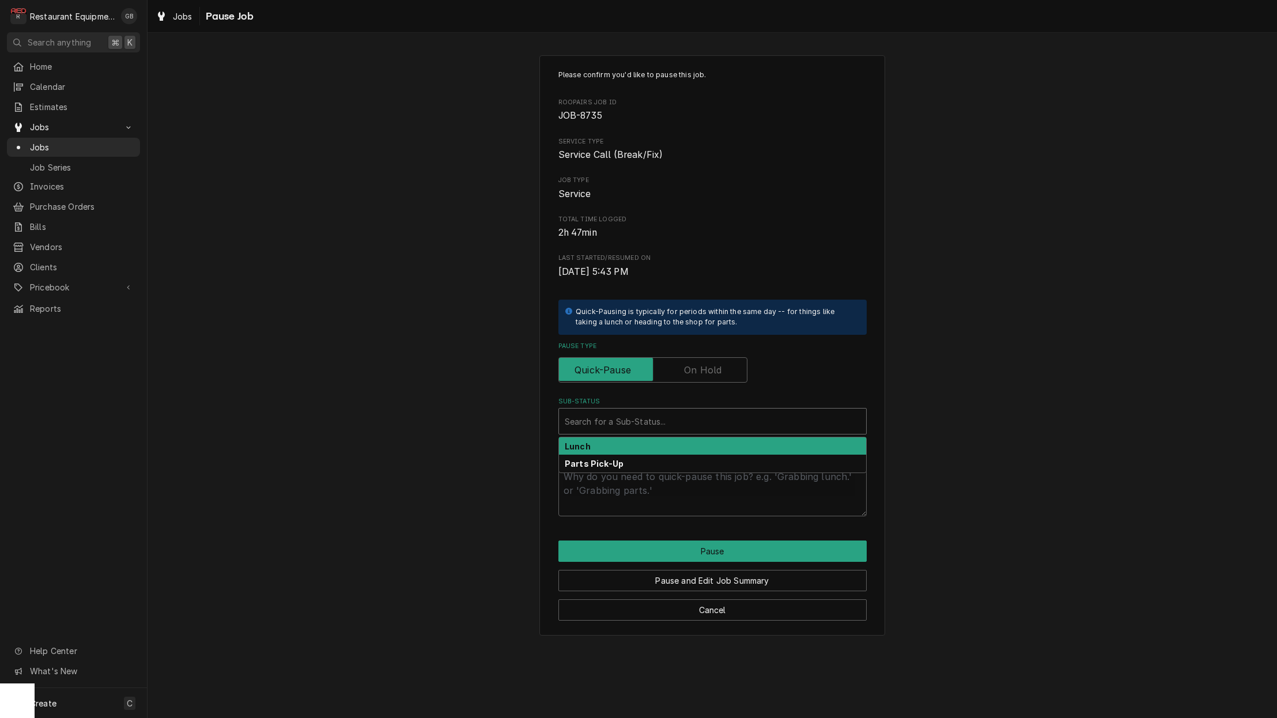
click at [662, 411] on div "Search for a Sub-Status..." at bounding box center [712, 421] width 307 height 25
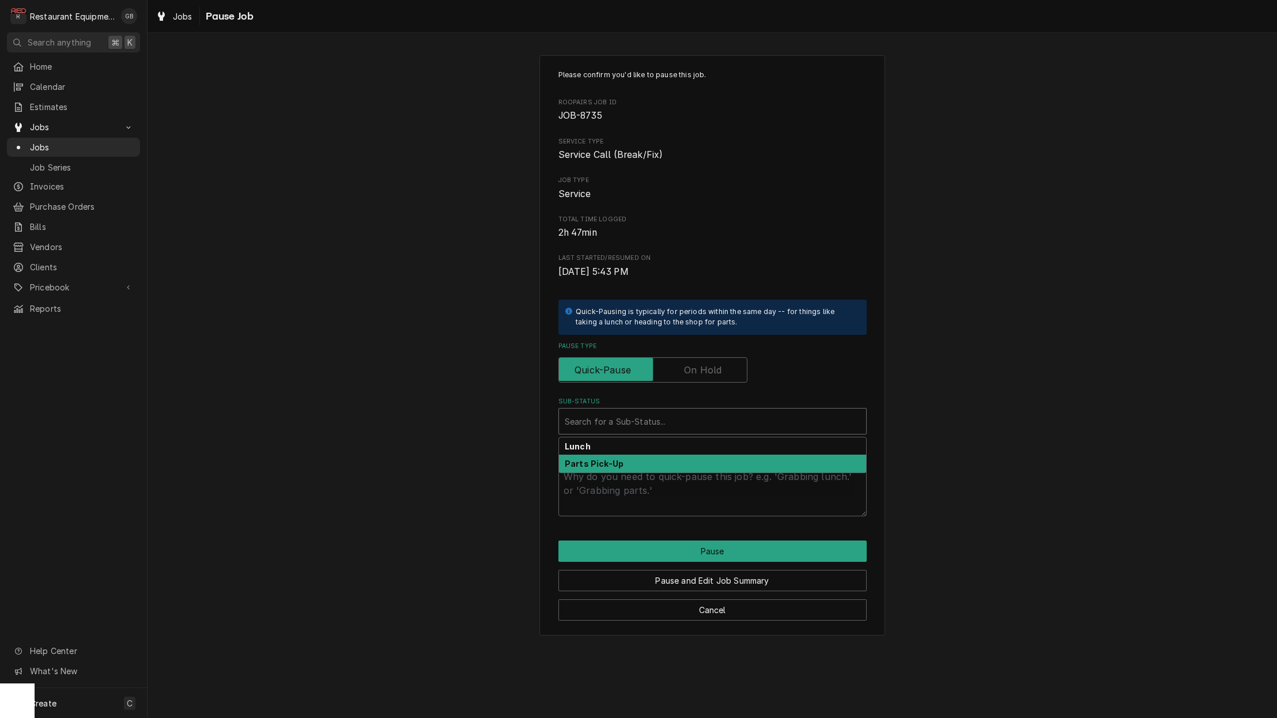
click at [647, 462] on div "Parts Pick-Up" at bounding box center [712, 464] width 307 height 18
click at [628, 481] on textarea "Which part(s) & why?" at bounding box center [712, 490] width 308 height 52
type textarea "x"
click at [733, 378] on div "Please confirm you'd like to pause this job. Roopairs Job ID JOB-8735 Service T…" at bounding box center [712, 293] width 308 height 447
click at [727, 363] on input "Pause Type" at bounding box center [653, 369] width 179 height 25
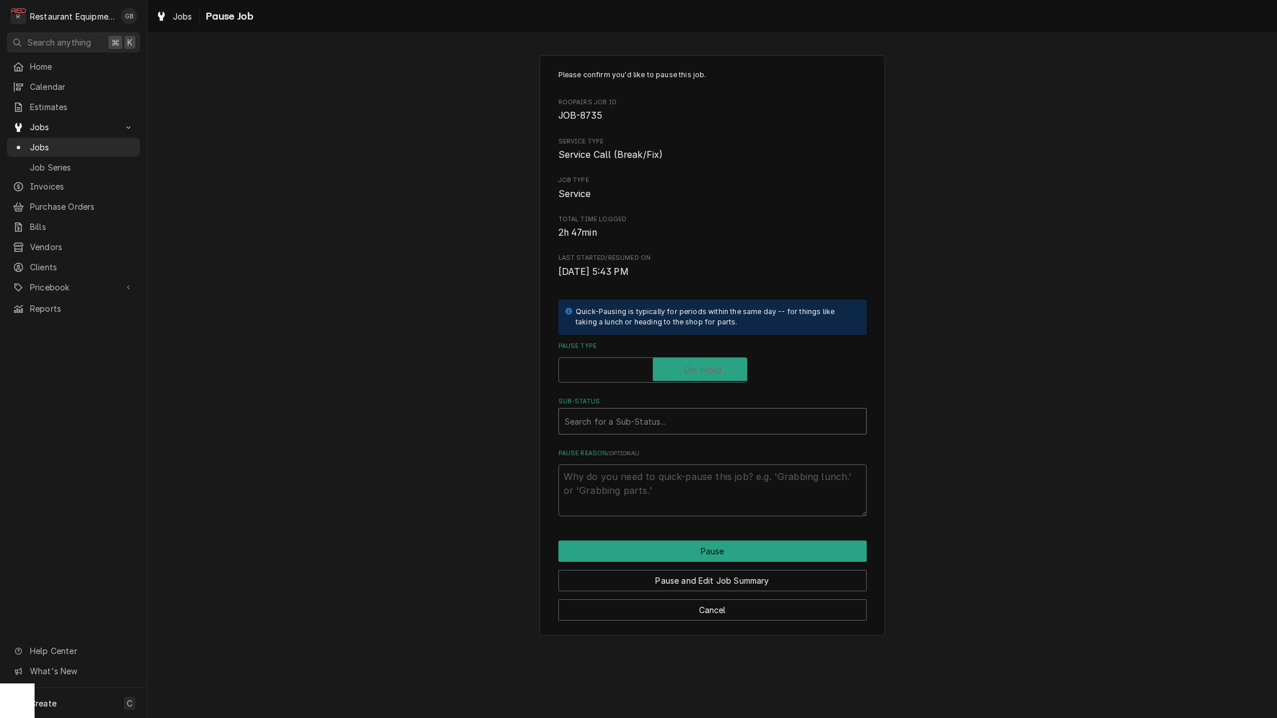
checkbox input "true"
type textarea "x"
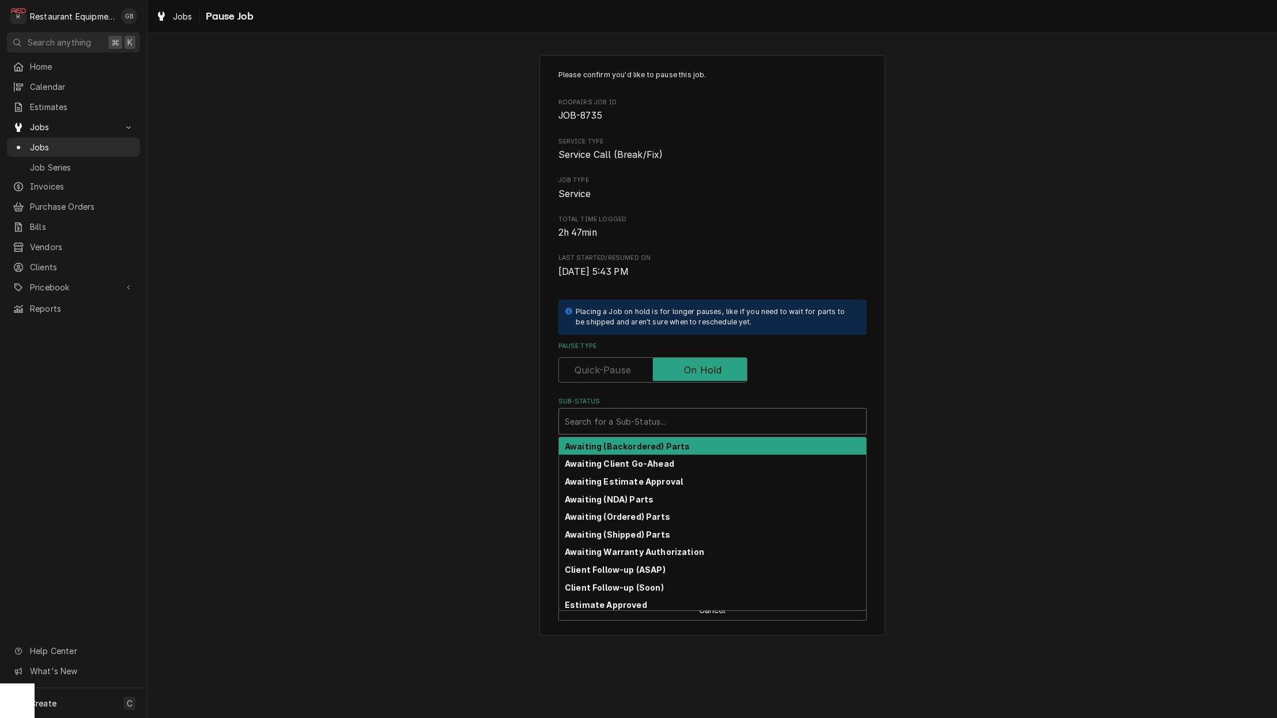
click at [730, 420] on div "Sub-Status" at bounding box center [713, 421] width 296 height 21
type input "part"
click at [614, 359] on label "Pause Type" at bounding box center [652, 369] width 189 height 25
click at [614, 359] on input "Pause Type" at bounding box center [653, 369] width 179 height 25
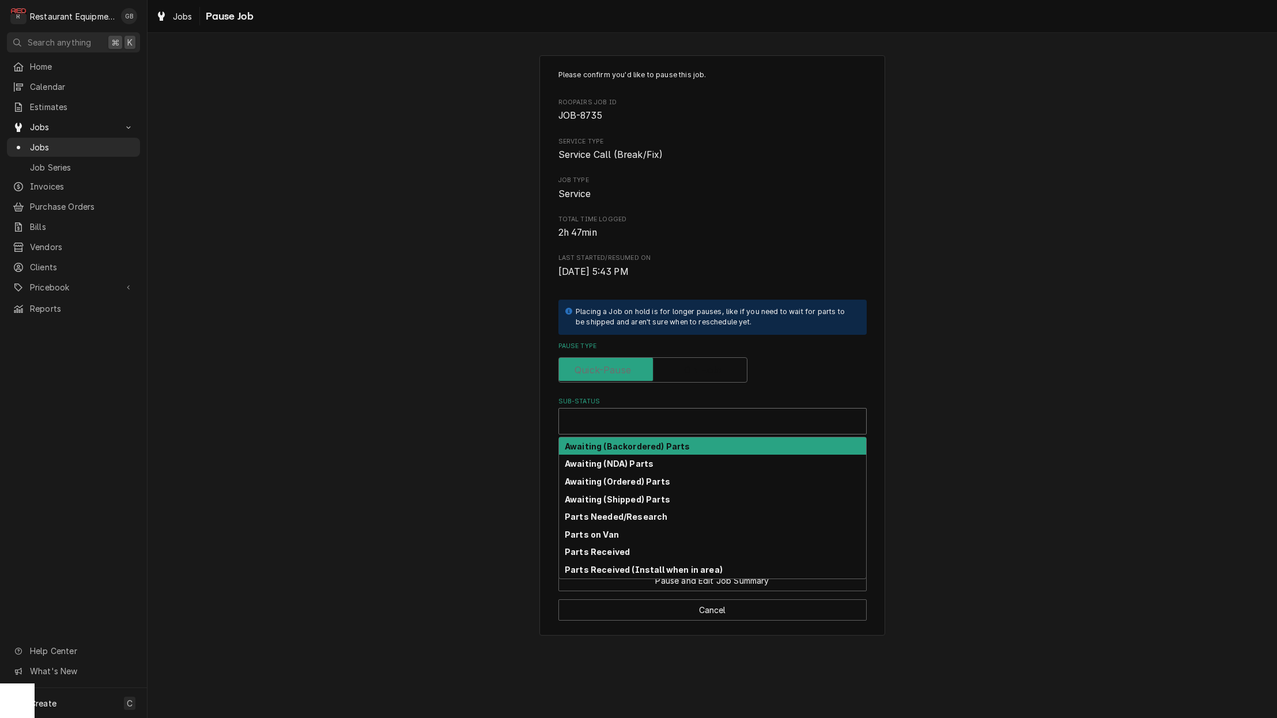
checkbox input "false"
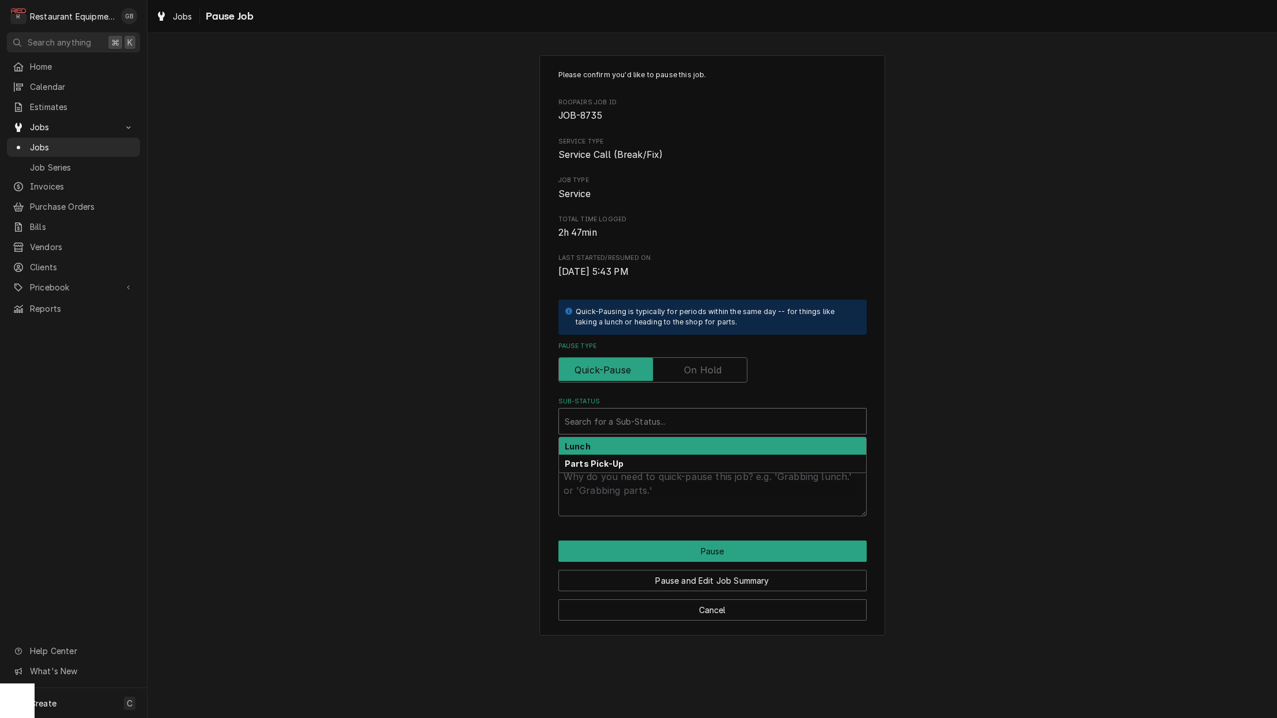
click at [675, 411] on div "Sub-Status" at bounding box center [713, 421] width 296 height 21
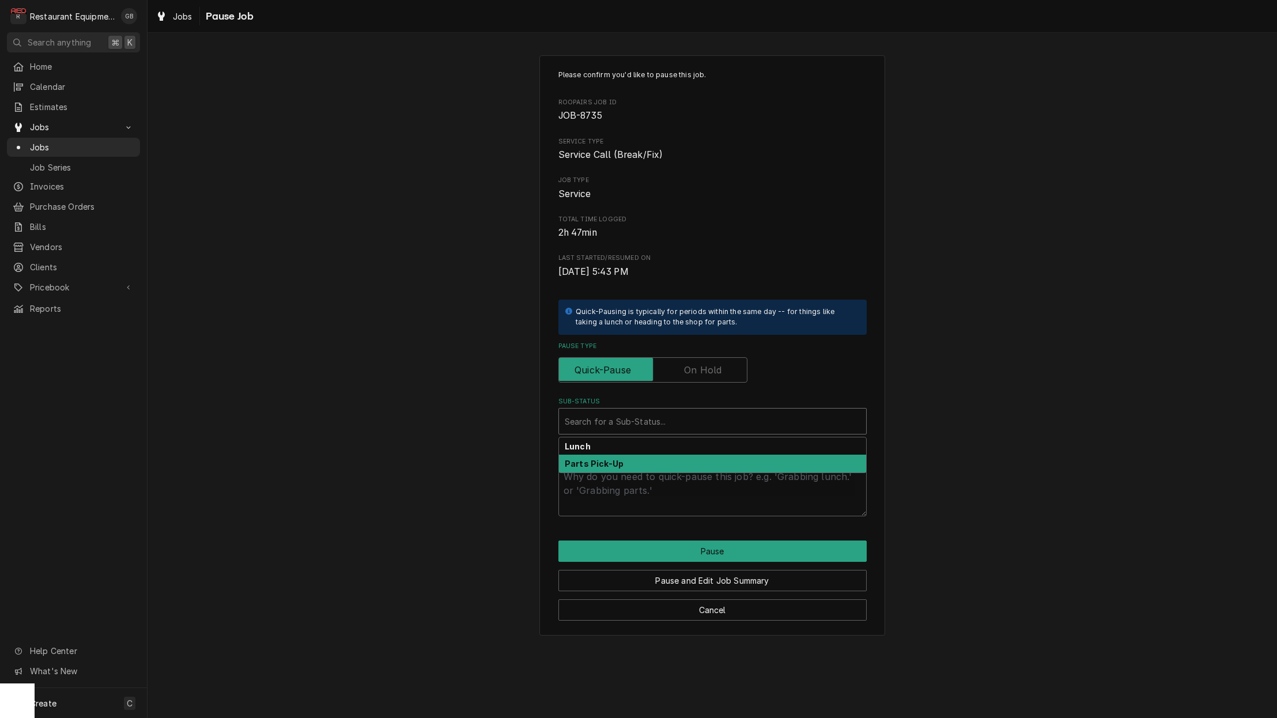
click at [625, 459] on div "Parts Pick-Up" at bounding box center [712, 464] width 307 height 18
click at [620, 466] on textarea "Which part(s) & why?" at bounding box center [712, 490] width 308 height 52
type textarea "x"
type textarea "k"
type textarea "x"
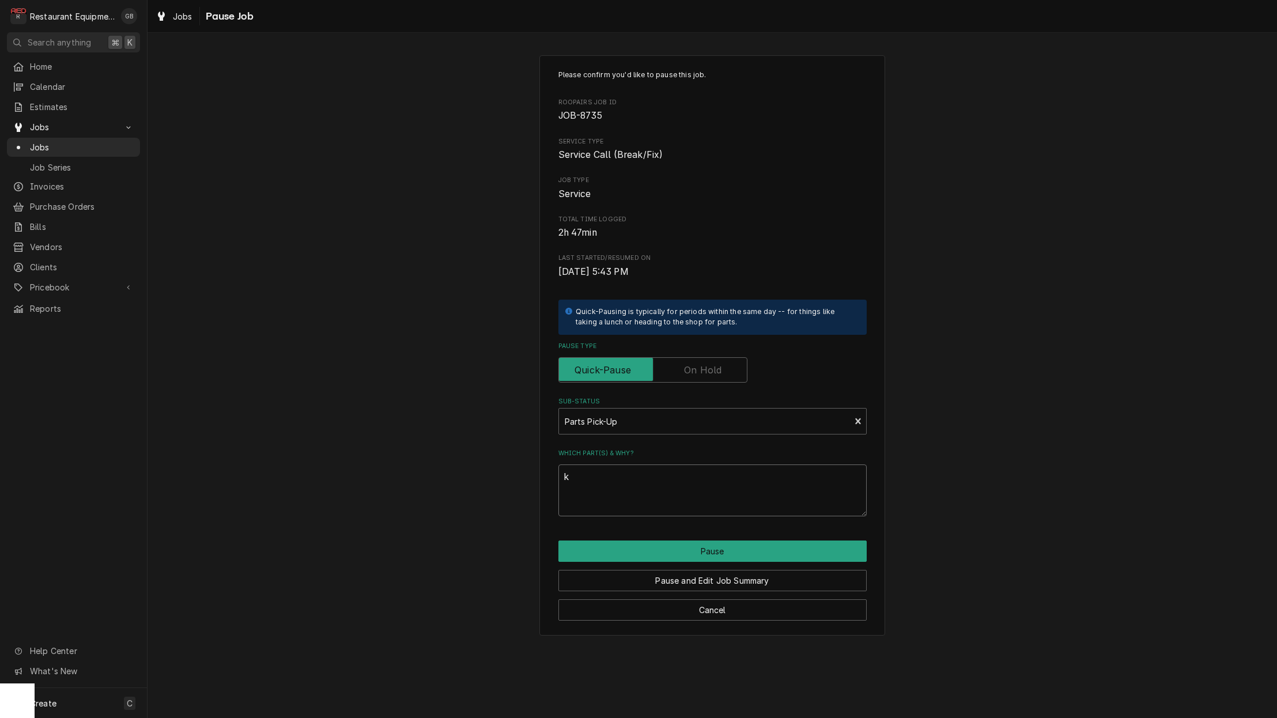
type textarea "ka"
type textarea "x"
type textarea "kal"
type textarea "x"
type textarea "kalb"
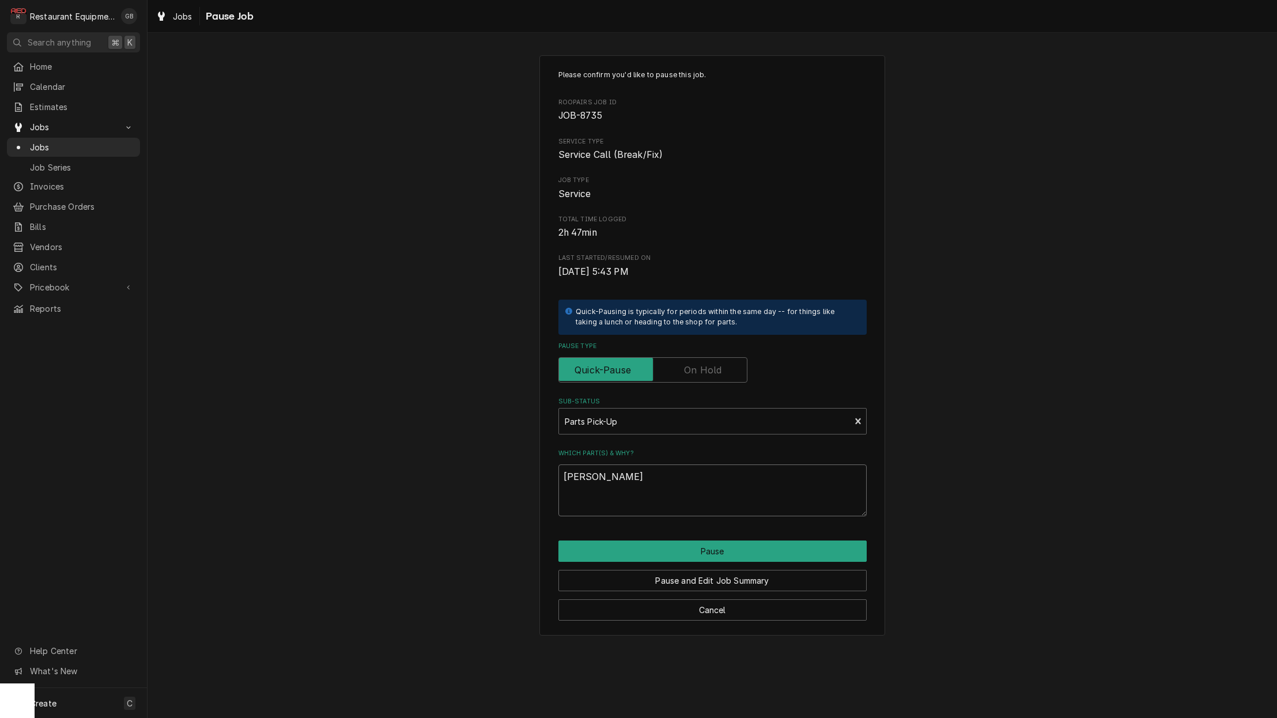
type textarea "x"
type textarea "kalbe"
type textarea "x"
type textarea "kalbe"
type textarea "x"
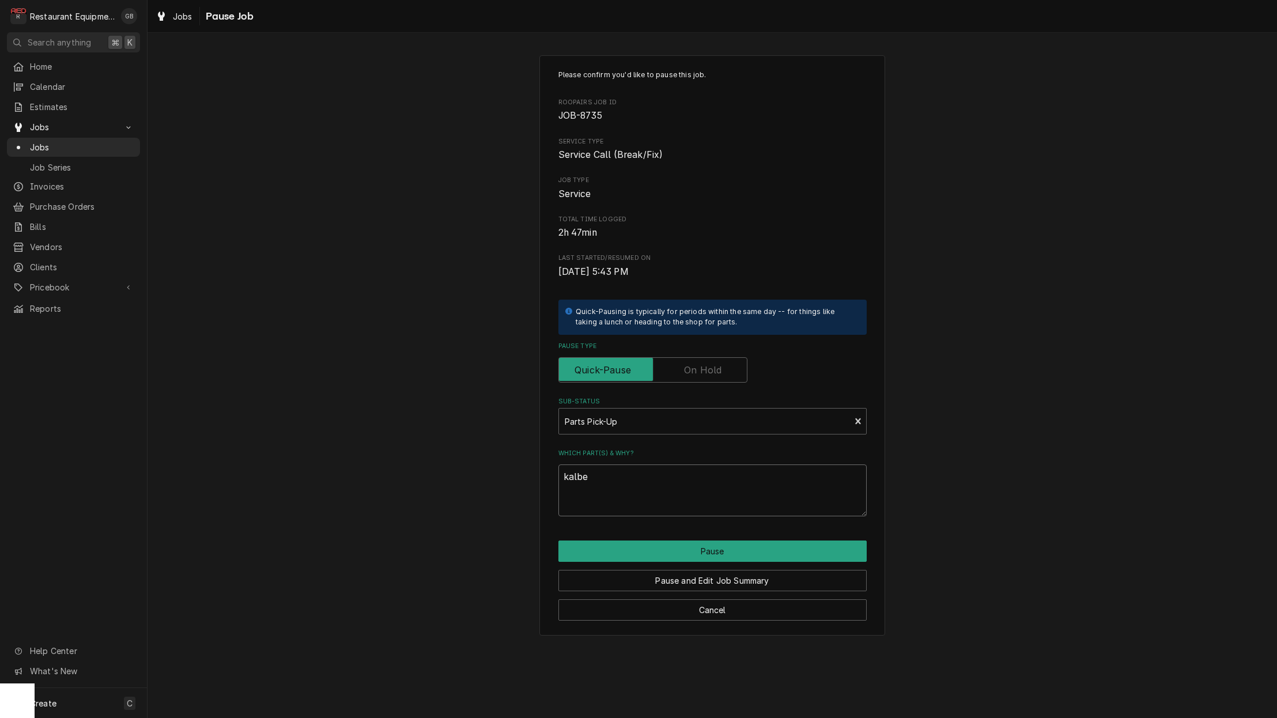
type textarea "kalbe n"
type textarea "x"
type textarea "kalbe ne"
type textarea "x"
type textarea "kalbe nee"
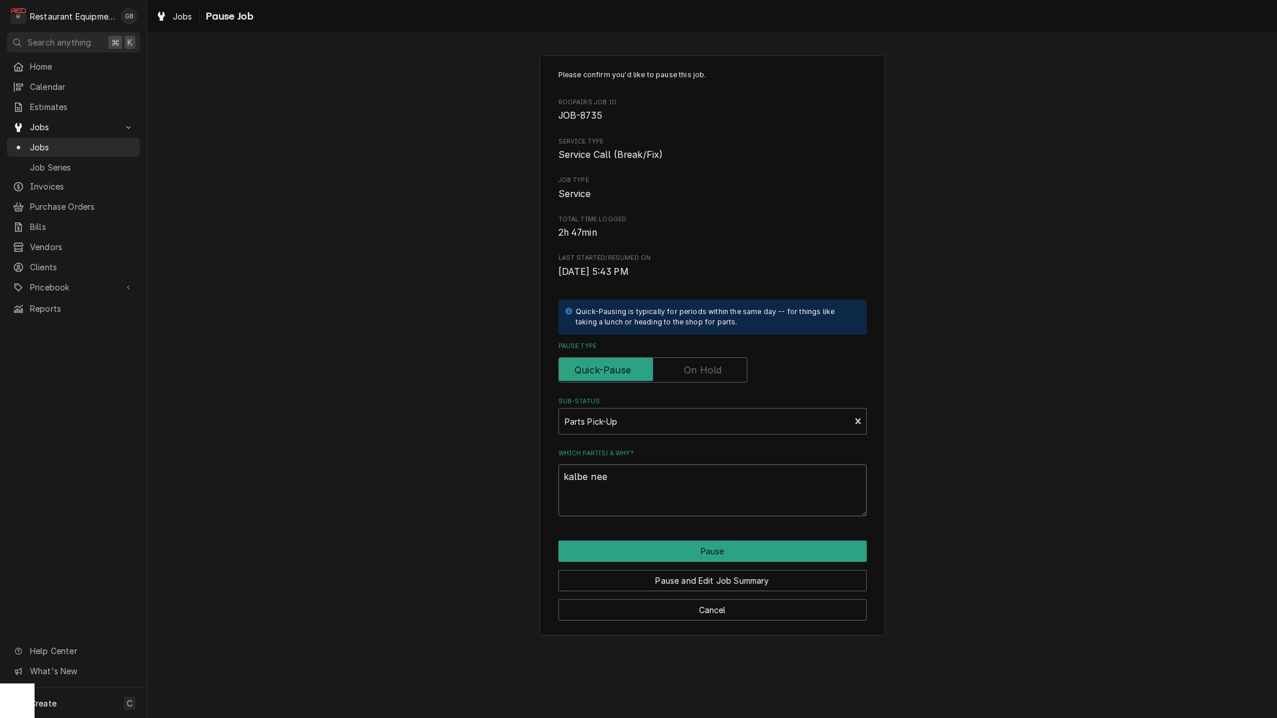
type textarea "x"
type textarea "kalbe need"
type textarea "x"
type textarea "kalbe needs"
type textarea "x"
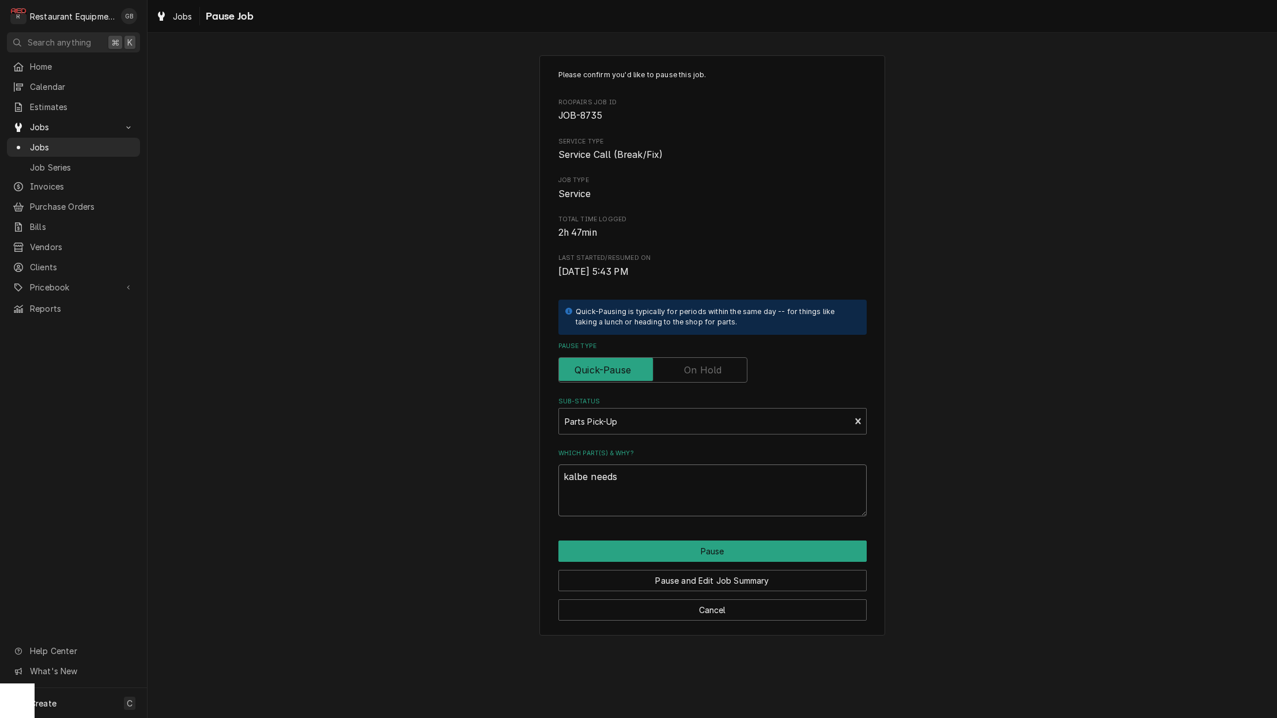
type textarea "kalbe needs"
type textarea "x"
type textarea "kalbe needs t"
type textarea "x"
type textarea "kalbe needs to"
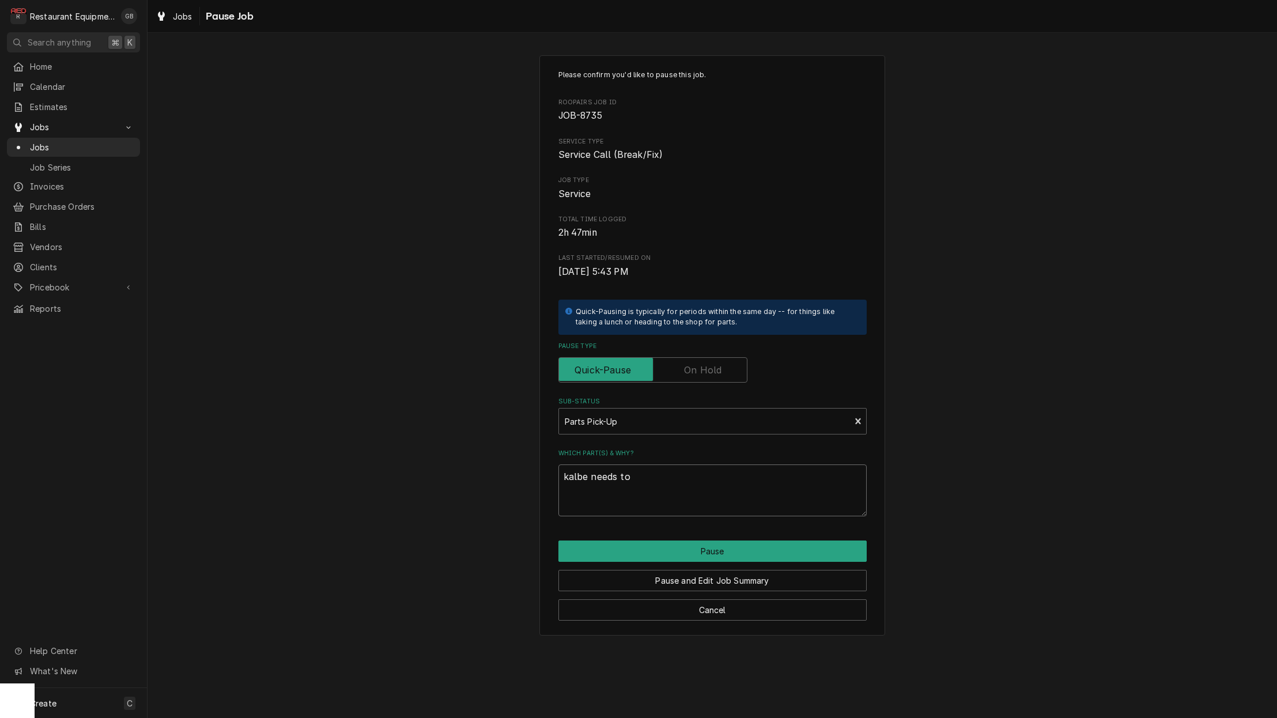
type textarea "x"
type textarea "kalbe needs to"
type textarea "x"
type textarea "kalbe needs to f"
type textarea "x"
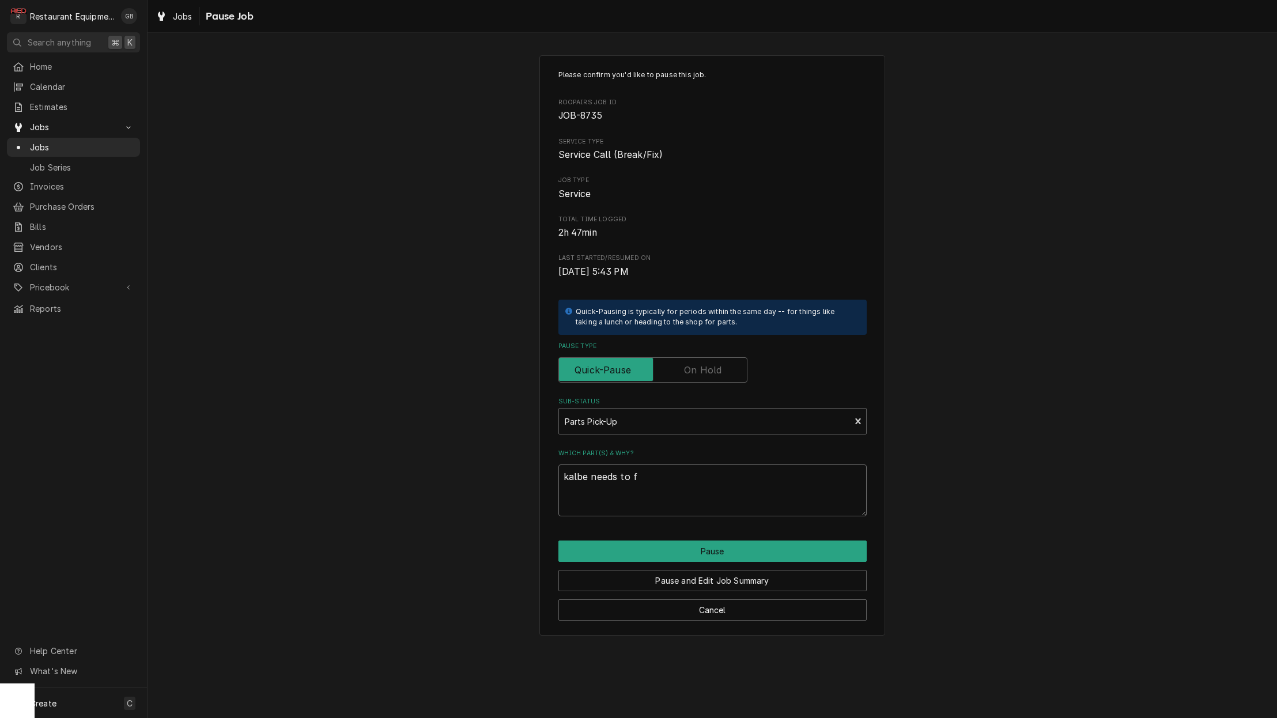
type textarea "kalbe needs to fi"
type textarea "x"
type textarea "kalbe needs to fin"
type textarea "x"
type textarea "kalbe needs to find"
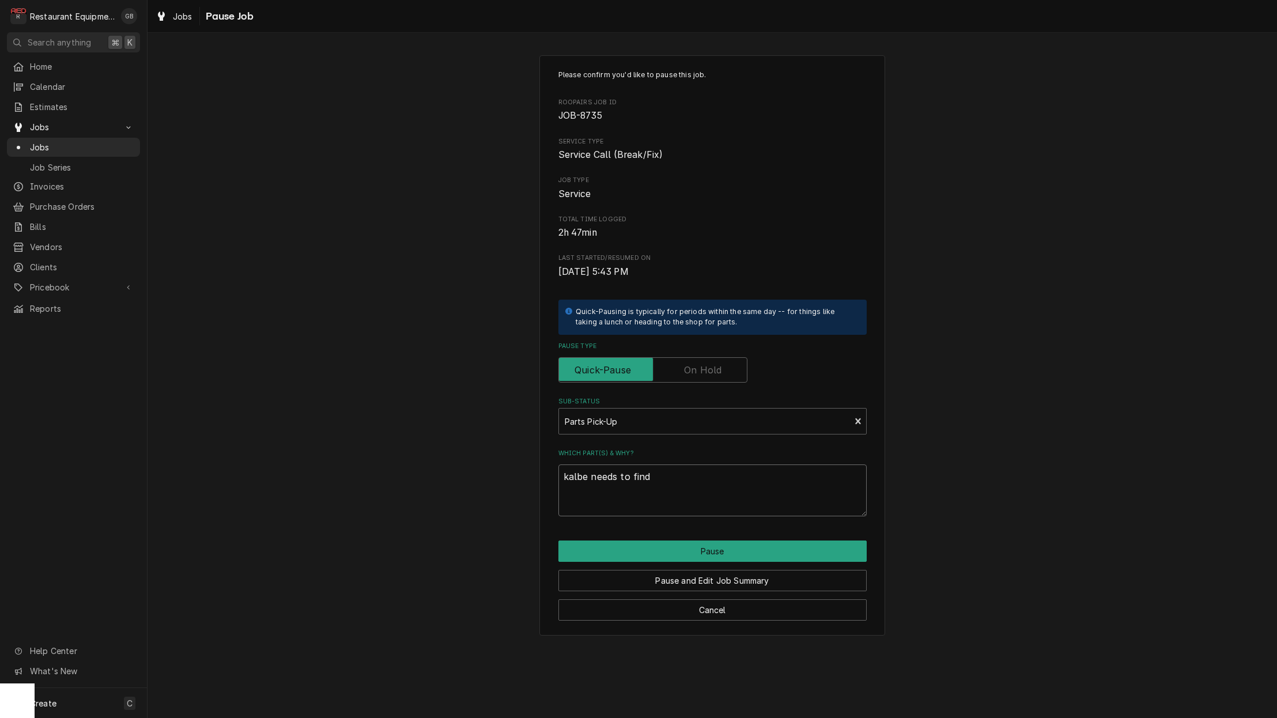
type textarea "x"
type textarea "kalbe needs to find"
type textarea "x"
type textarea "kalbe needs to find t"
type textarea "x"
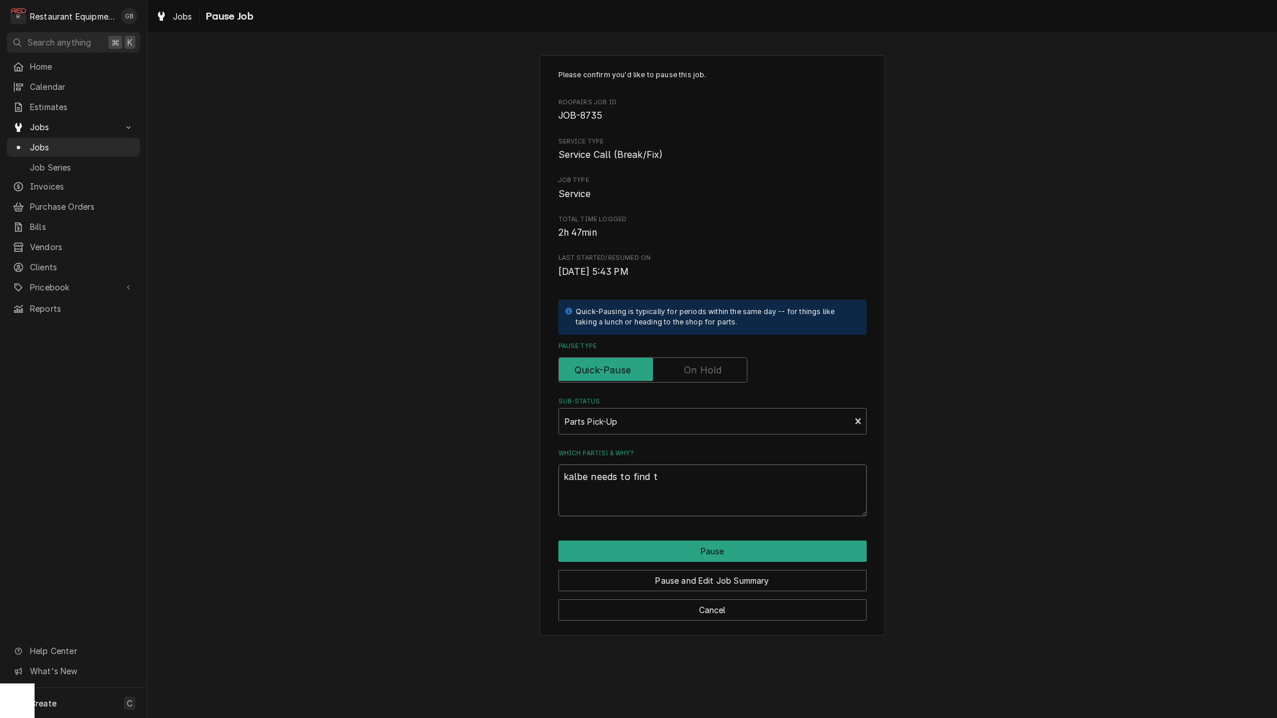
type textarea "kalbe needs to find th"
type textarea "x"
type textarea "kalbe needs to find the"
type textarea "x"
type textarea "kalbe needs to find the"
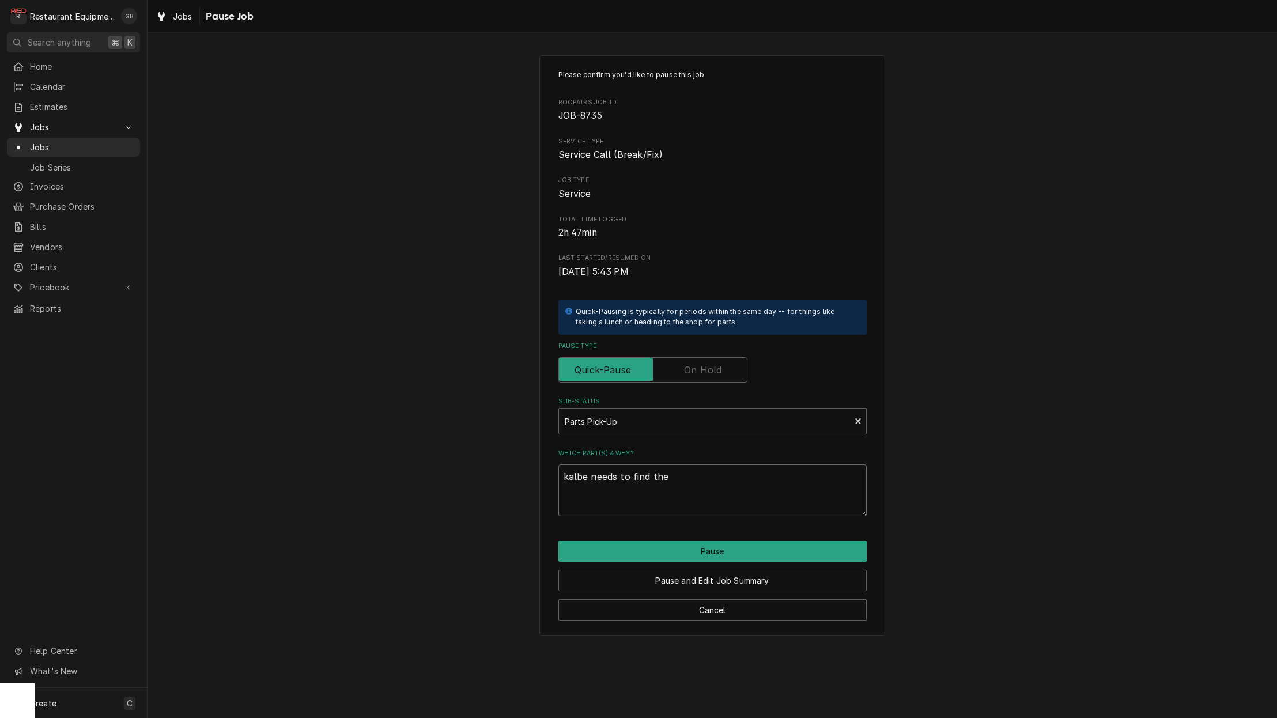
type textarea "x"
type textarea "kalbe needs to find the c"
type textarea "x"
type textarea "kalbe needs to find the co"
type textarea "x"
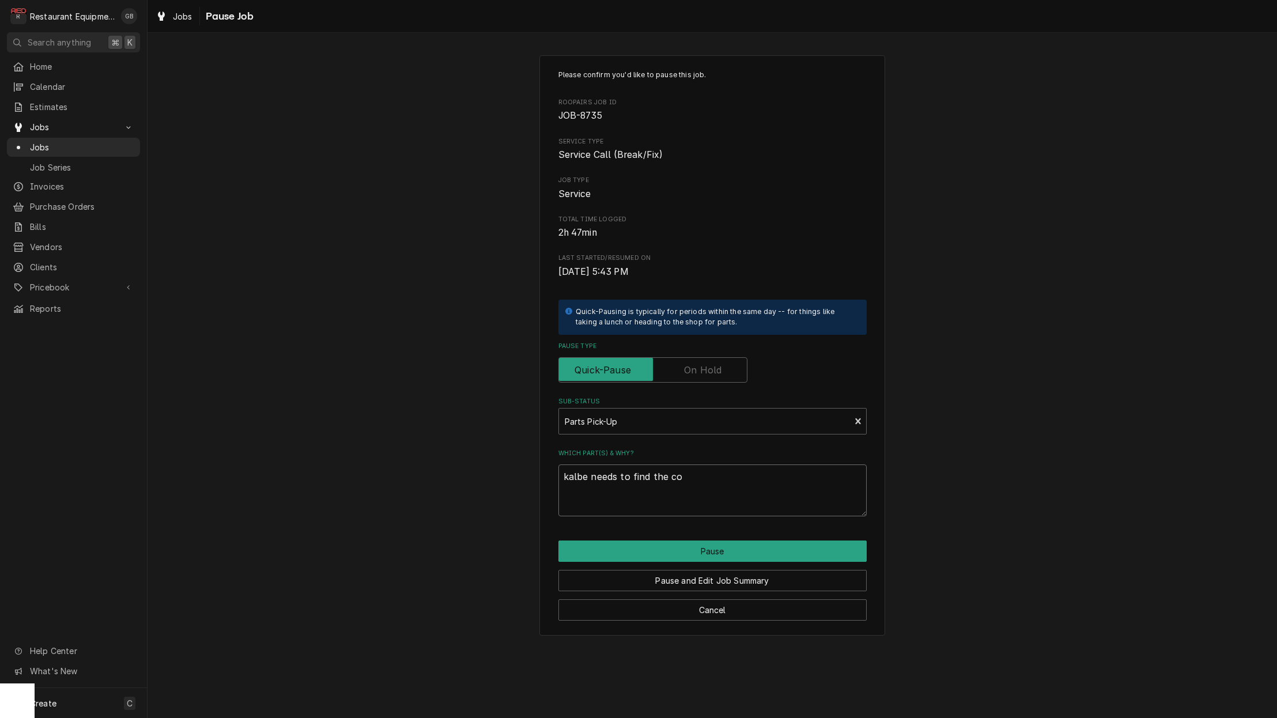
type textarea "kalbe needs to find the cor"
type textarea "x"
type textarea "kalbe needs to find the corr"
type textarea "x"
type textarea "kalbe needs to find the corre"
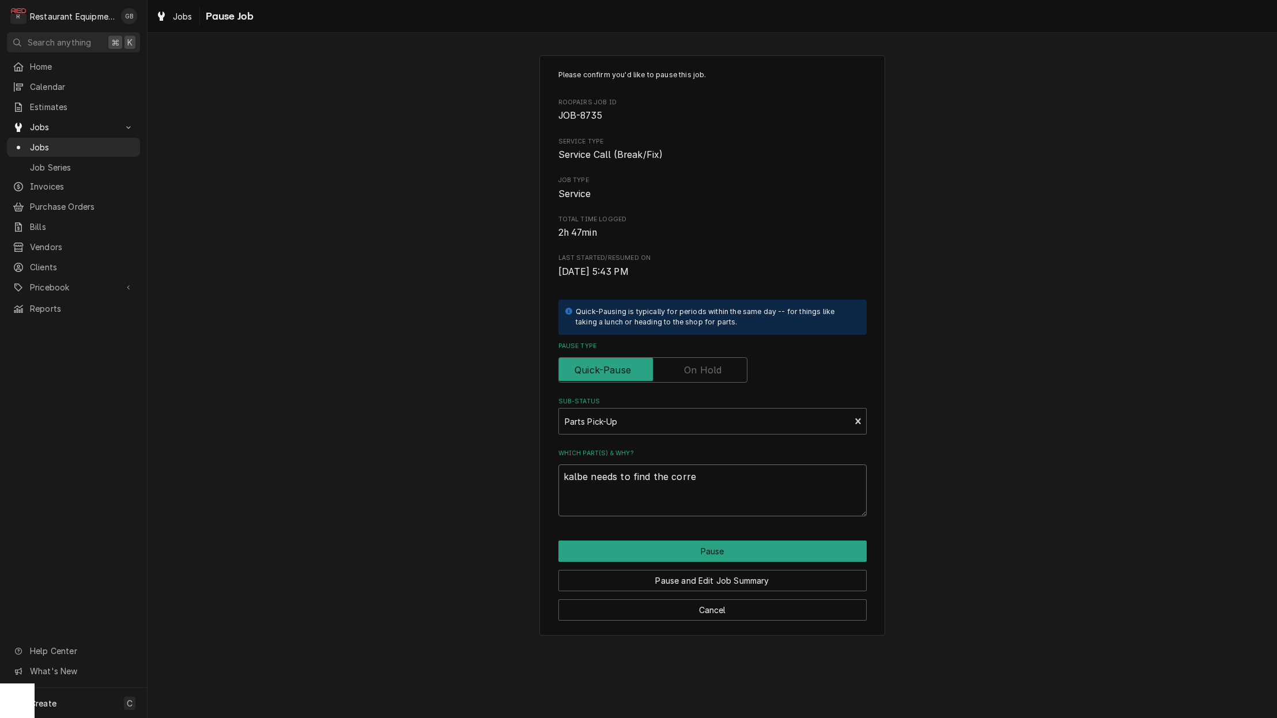
type textarea "x"
type textarea "kalbe needs to find the correc"
type textarea "x"
type textarea "kalbe needs to find the correct"
type textarea "x"
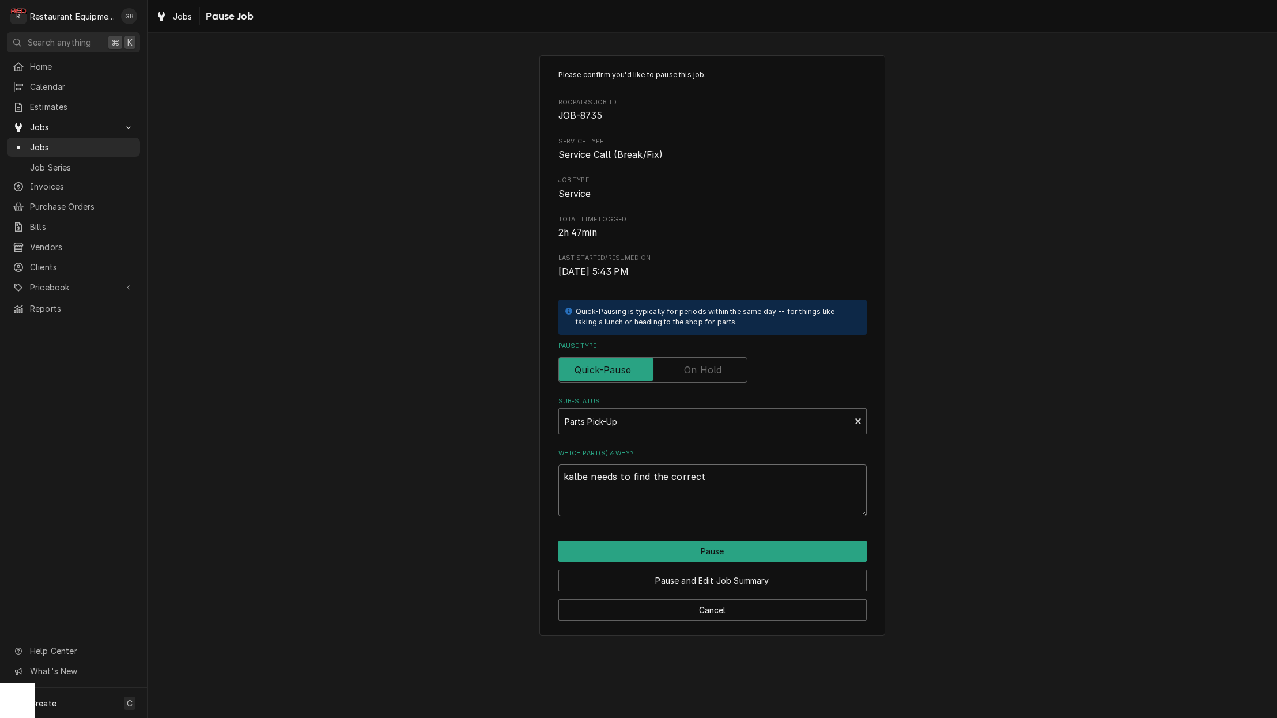
type textarea "kalbe needs to find the correct"
type textarea "x"
type textarea "kalbe needs to find the correct d"
type textarea "x"
type textarea "kalbe needs to find the correct do"
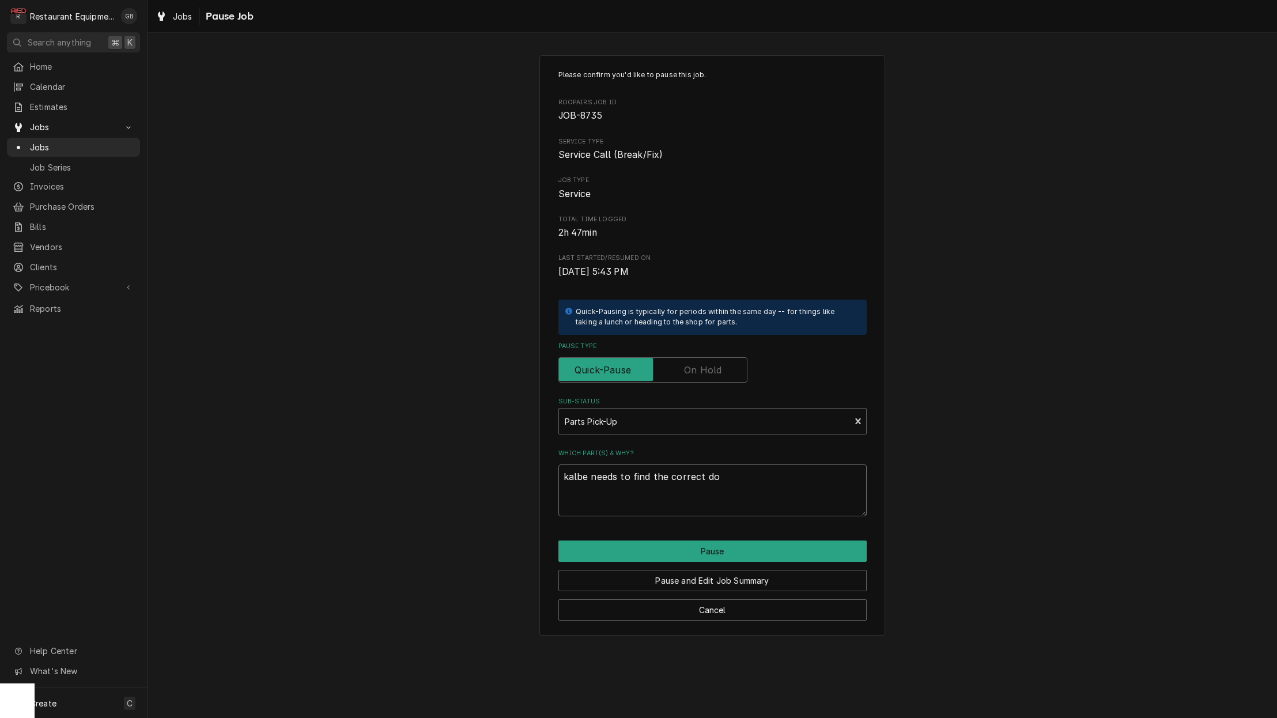
type textarea "x"
type textarea "kalbe needs to find the correct doo"
type textarea "x"
type textarea "kalbe needs to find the correct door"
type textarea "x"
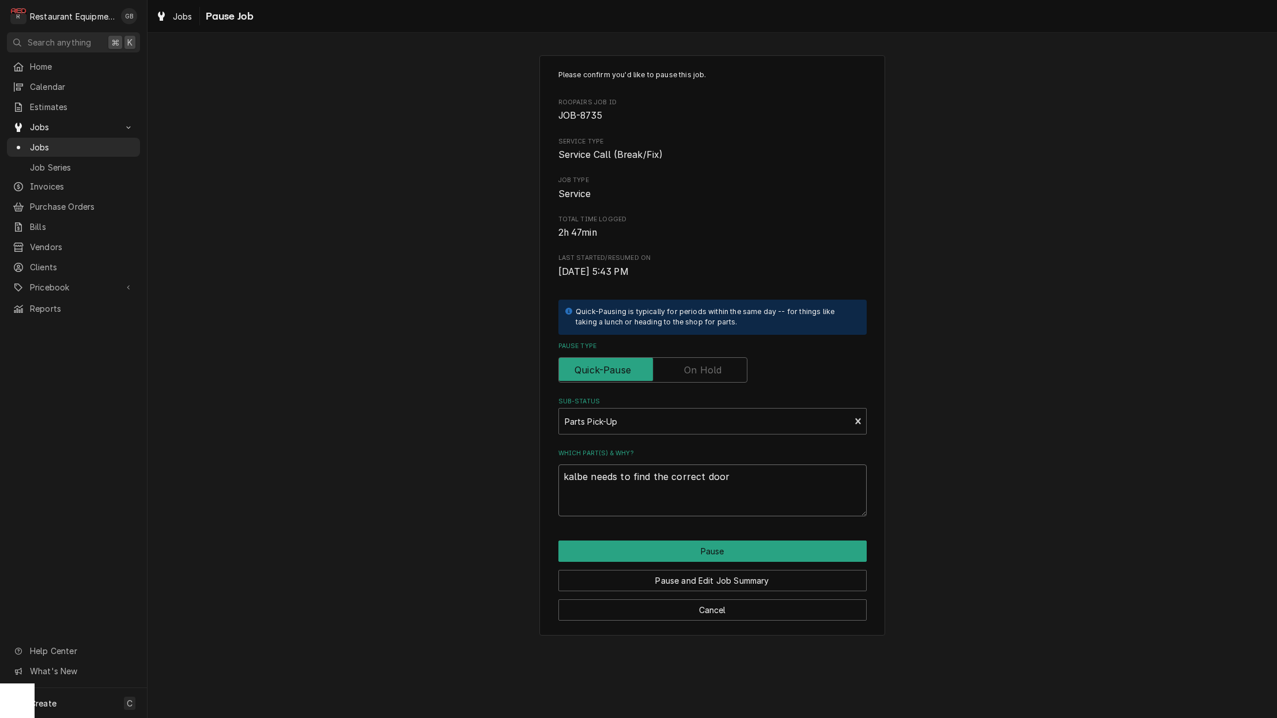
type textarea "kalbe needs to find the correct door"
type textarea "x"
type textarea "kalbe needs to find the correct door s"
type textarea "x"
type textarea "kalbe needs to find the correct door sw"
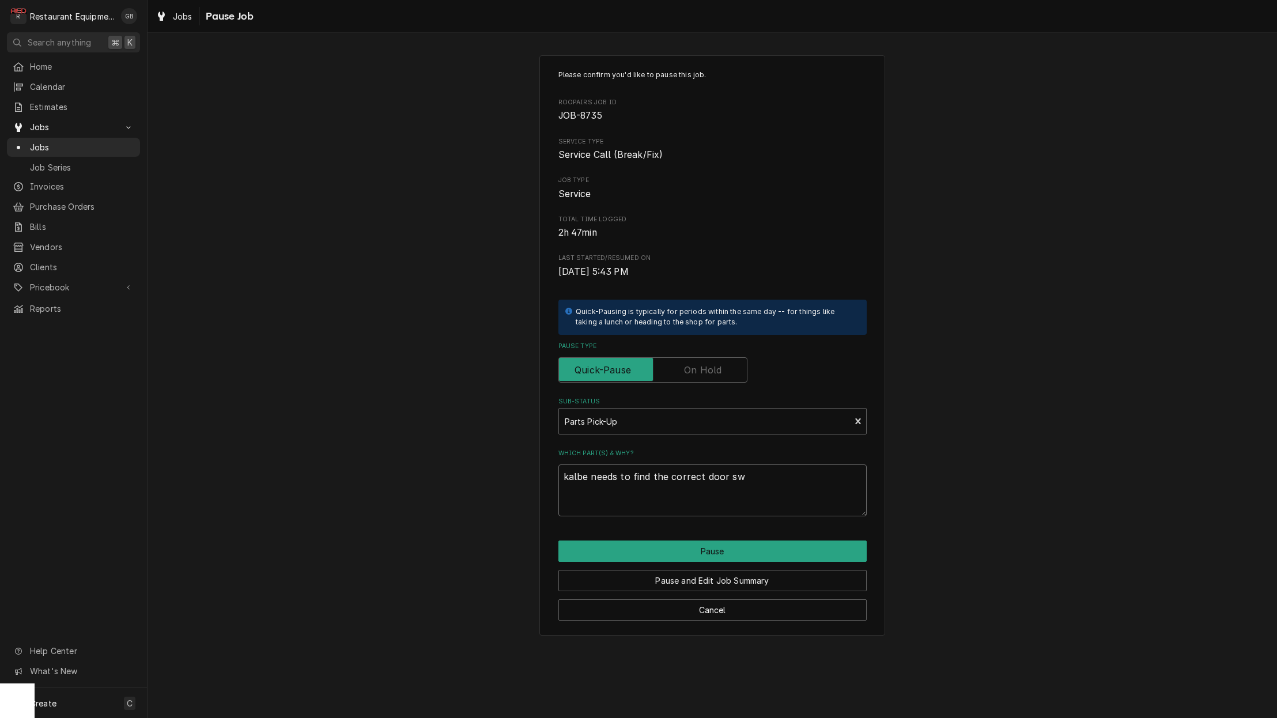
type textarea "x"
type textarea "kalbe needs to find the correct door swe"
type textarea "x"
type textarea "kalbe needs to find the correct door swee"
type textarea "x"
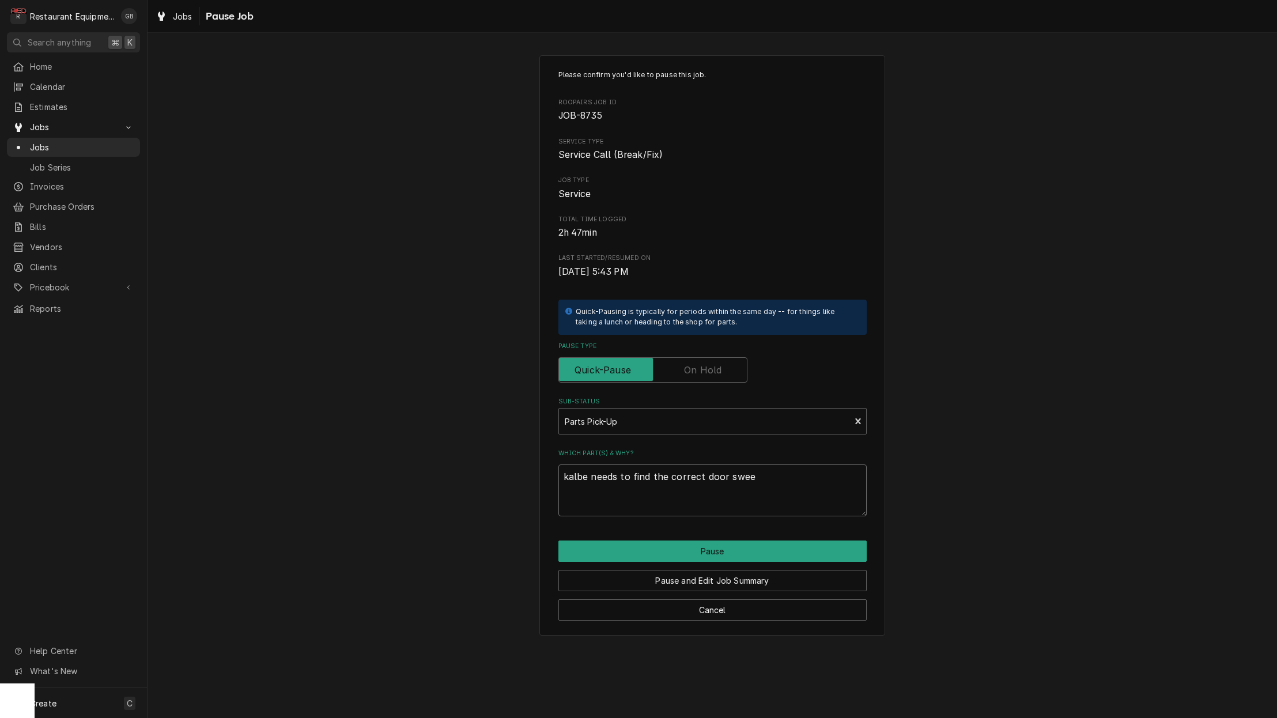
type textarea "kalbe needs to find the correct door sweep"
type textarea "x"
type textarea "kalbe needs to find the correct door sweeps"
type textarea "x"
type textarea "kalbe needs to find the correct door sweeps"
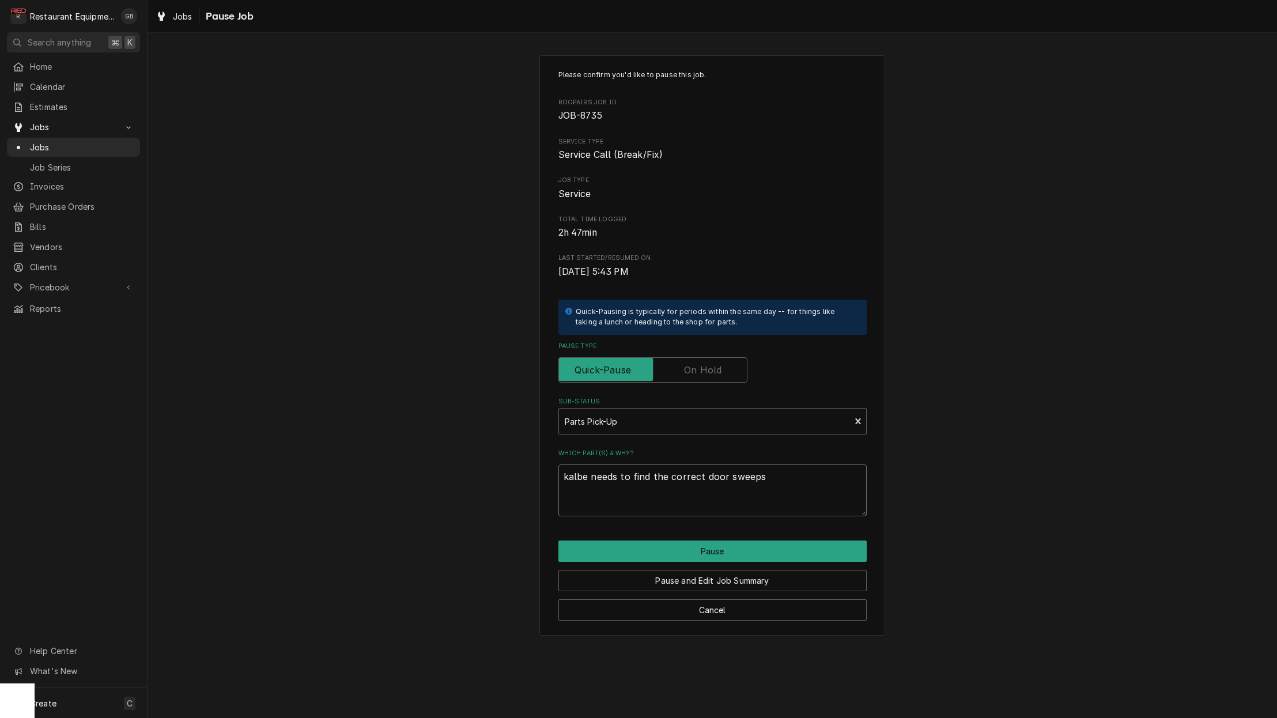
type textarea "x"
type textarea "kalbe needs to find the correct door sweeps"
click at [586, 470] on textarea "kalbe needs to find the correct door sweeps" at bounding box center [712, 490] width 308 height 52
type textarea "x"
type textarea "kalbe needs to find the correct door sweeps"
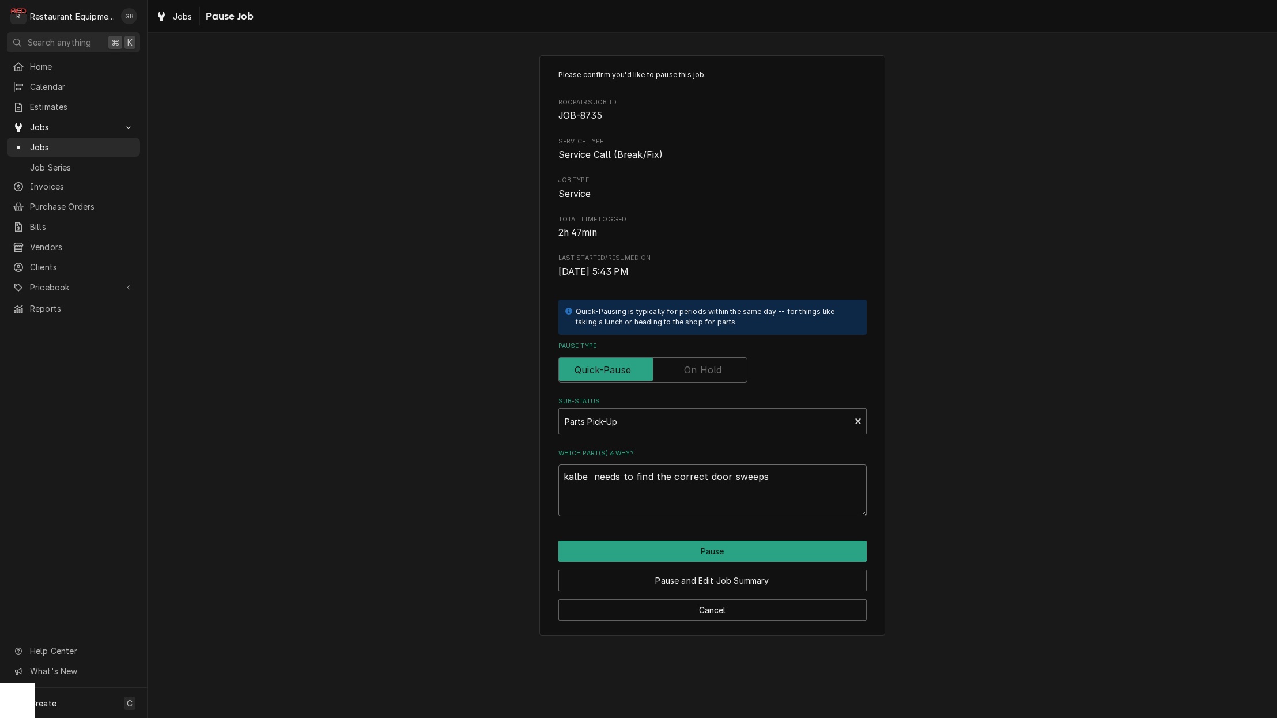
type textarea "x"
type textarea "kalbe needs to find the correct door sweeps"
type textarea "x"
type textarea "Kaleb needs to find the correct door sweeps"
click at [717, 545] on button "Pause" at bounding box center [712, 551] width 308 height 21
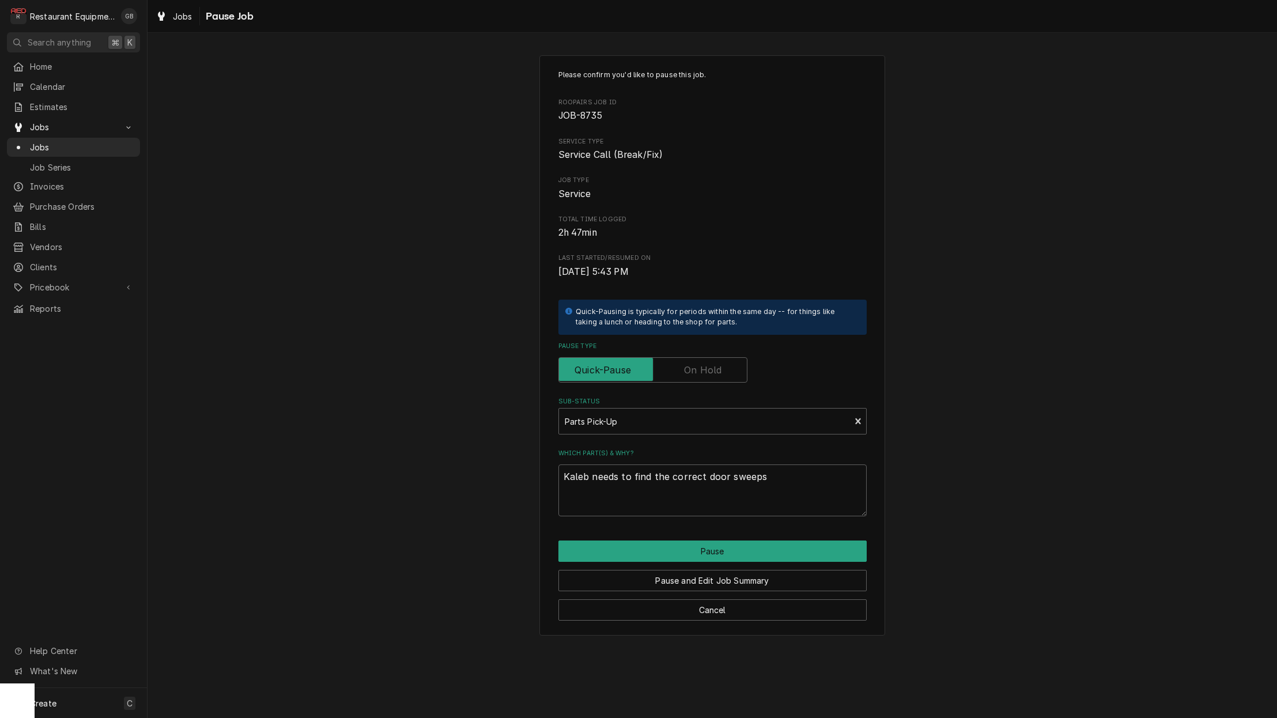
type textarea "x"
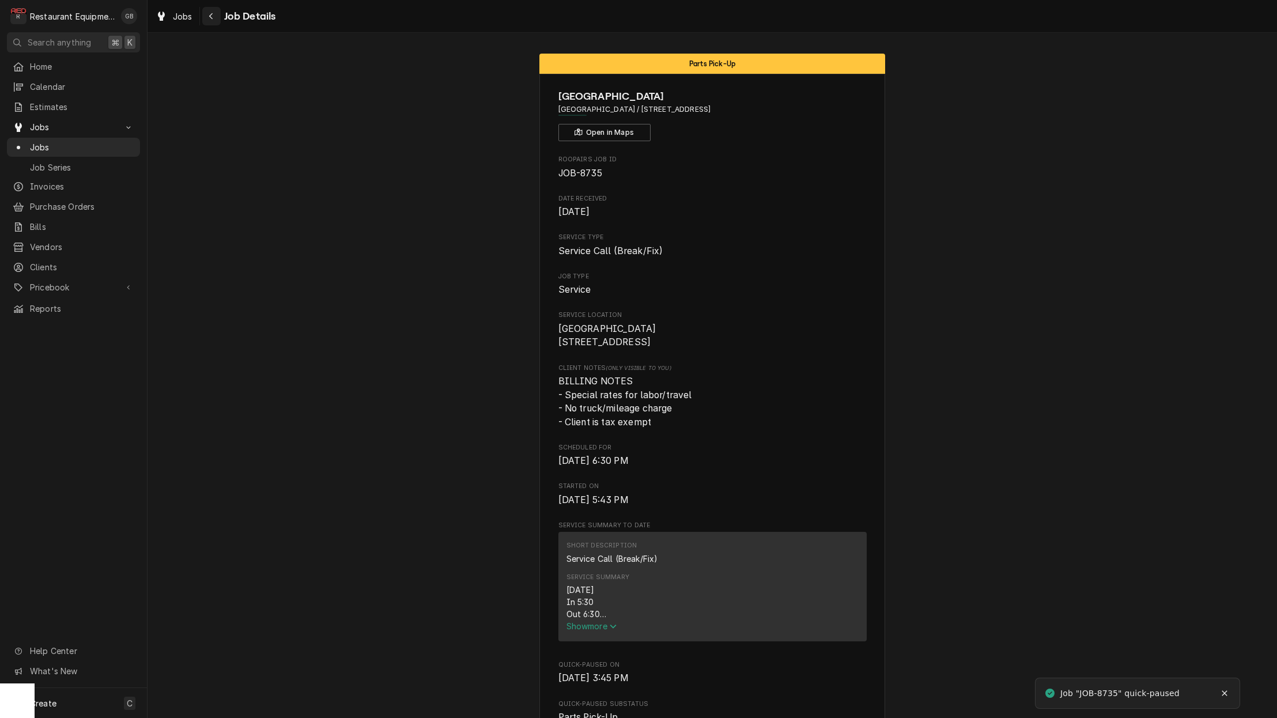
click at [216, 17] on div "Navigate back" at bounding box center [212, 16] width 12 height 12
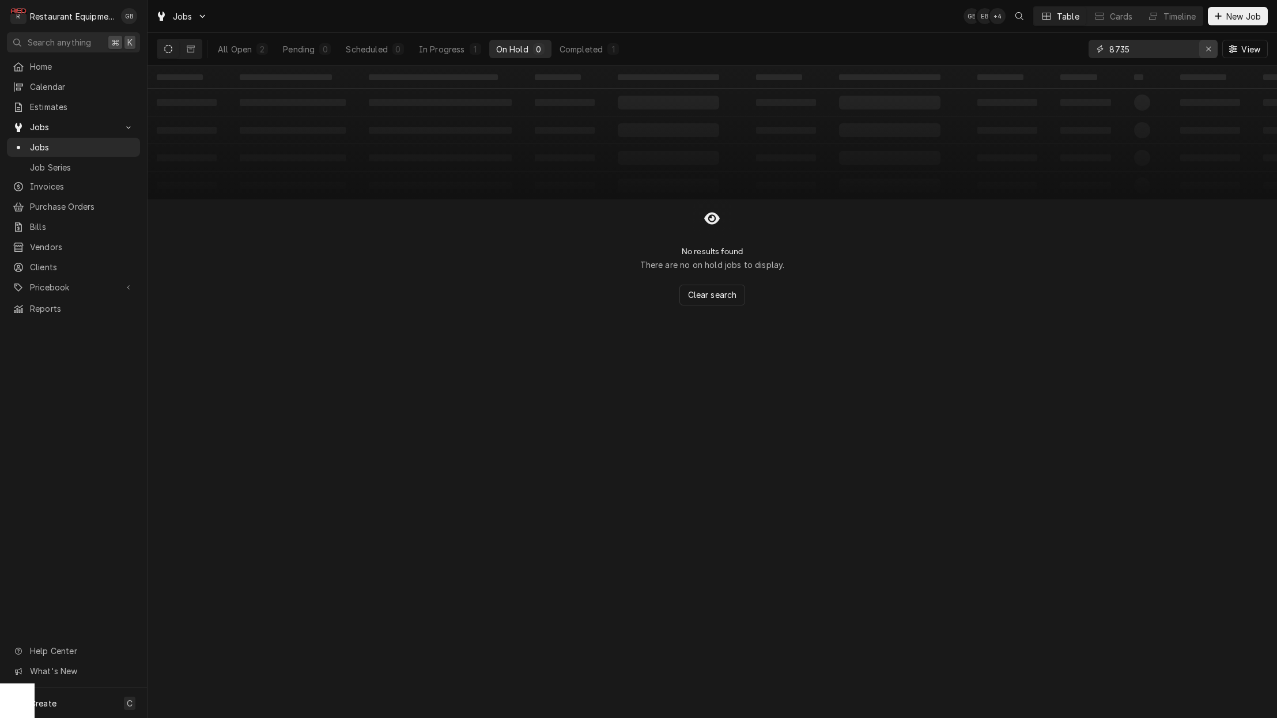
click at [1208, 52] on icon "Erase input" at bounding box center [1209, 49] width 6 height 8
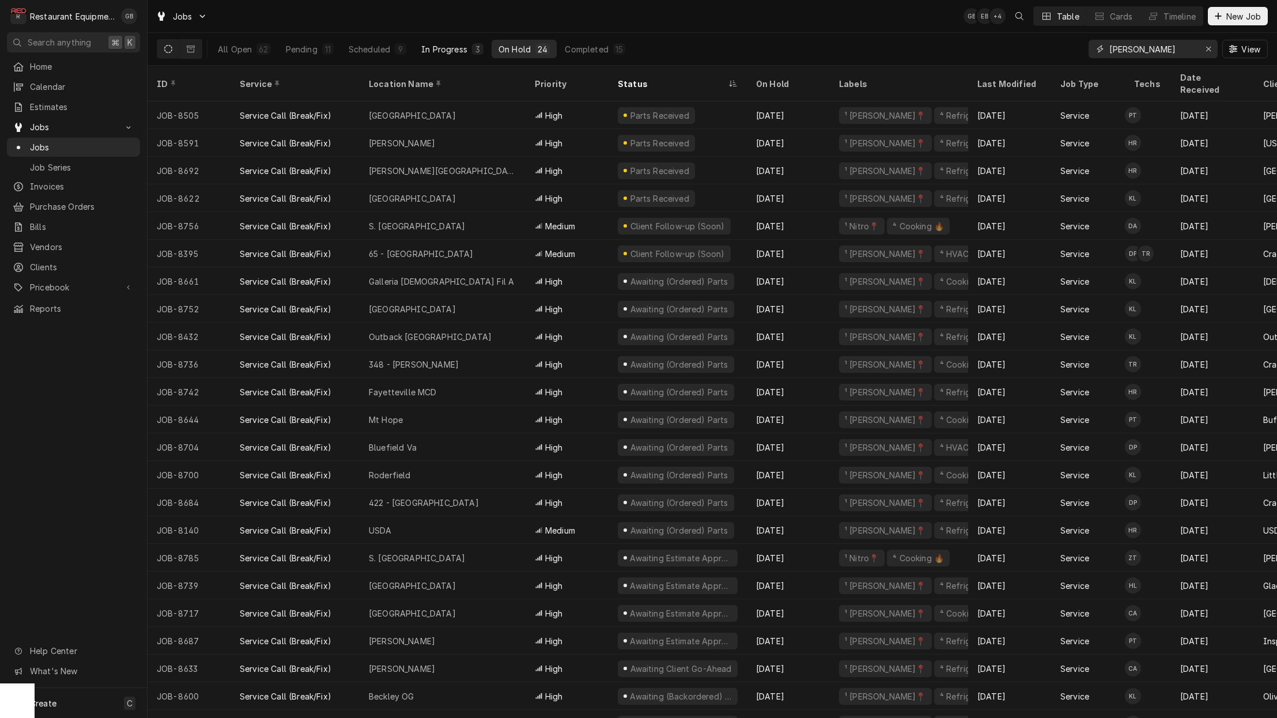
type input "[PERSON_NAME]"
click at [438, 48] on div "In Progress" at bounding box center [444, 49] width 46 height 12
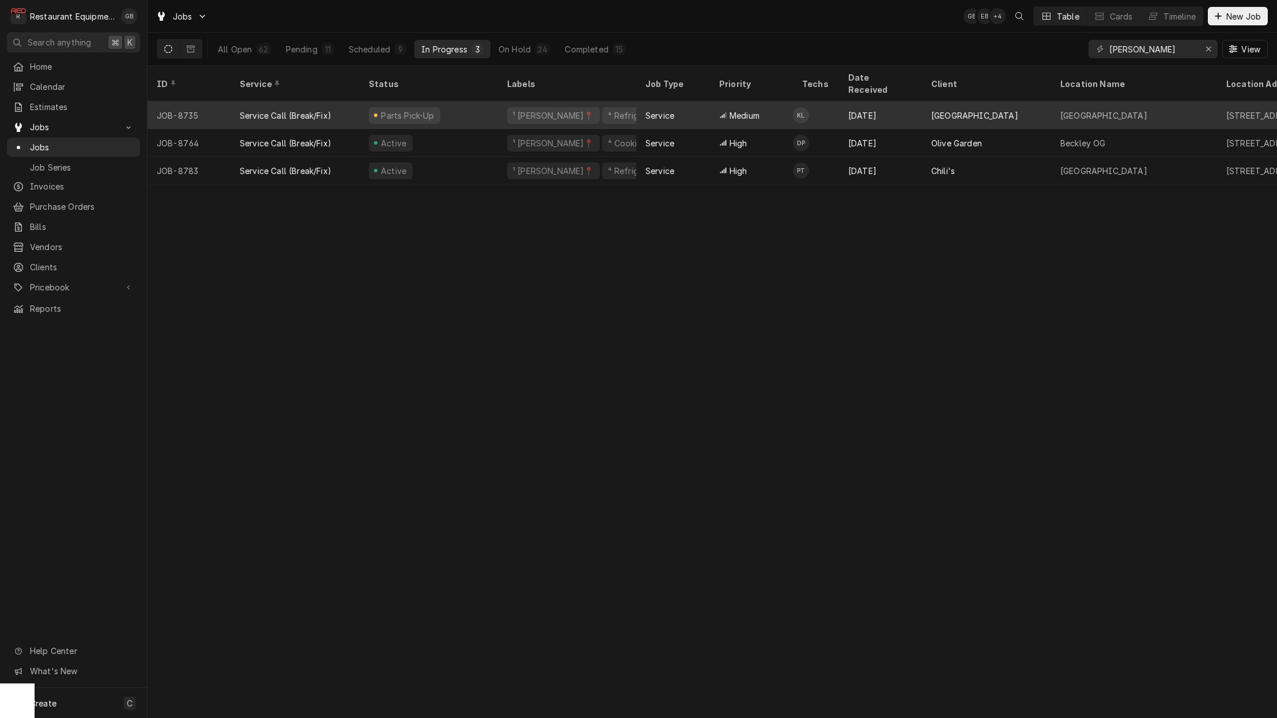
click at [470, 101] on div "Parts Pick-Up" at bounding box center [429, 115] width 138 height 28
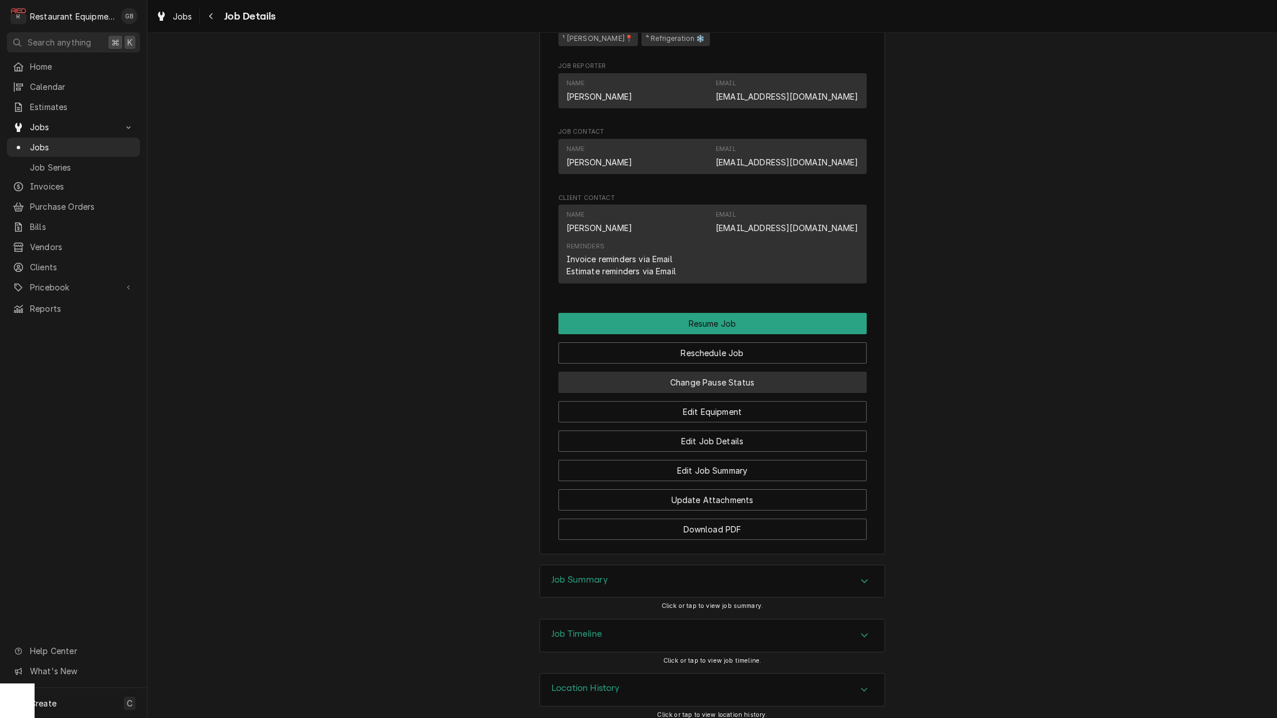
scroll to position [1006, 0]
click at [747, 381] on button "Change Pause Status" at bounding box center [712, 382] width 308 height 21
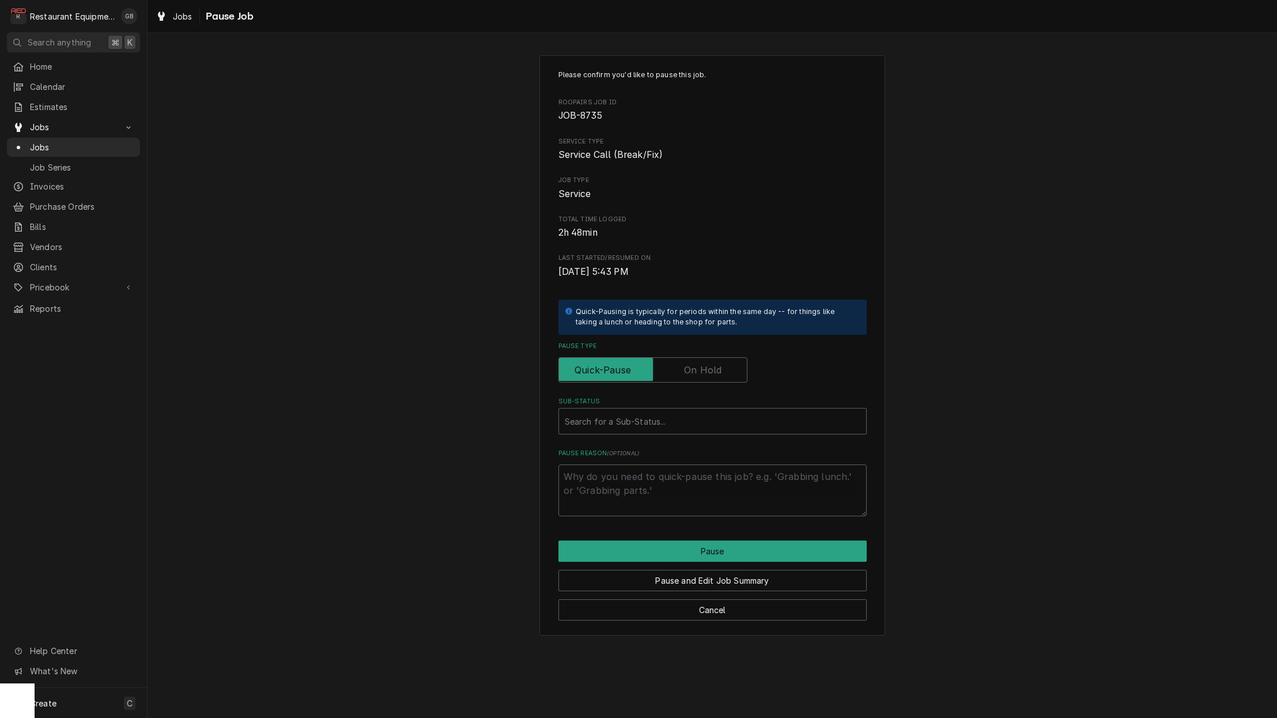
click at [718, 348] on div "Pause Type" at bounding box center [712, 362] width 308 height 41
drag, startPoint x: 724, startPoint y: 367, endPoint x: 716, endPoint y: 369, distance: 8.8
click at [722, 367] on label "Pause Type" at bounding box center [652, 369] width 189 height 25
click at [722, 367] on input "Pause Type" at bounding box center [653, 369] width 179 height 25
checkbox input "true"
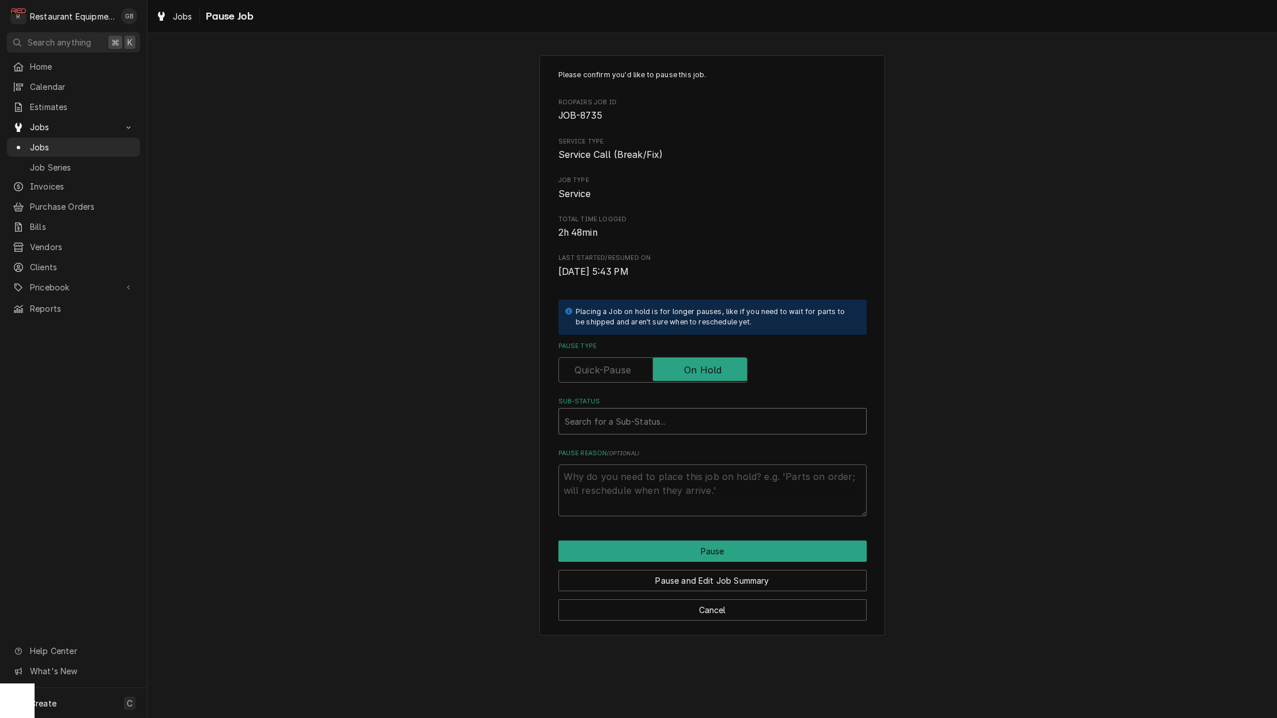
drag, startPoint x: 678, startPoint y: 413, endPoint x: 671, endPoint y: 413, distance: 7.5
click at [674, 413] on div "Sub-Status" at bounding box center [713, 421] width 296 height 21
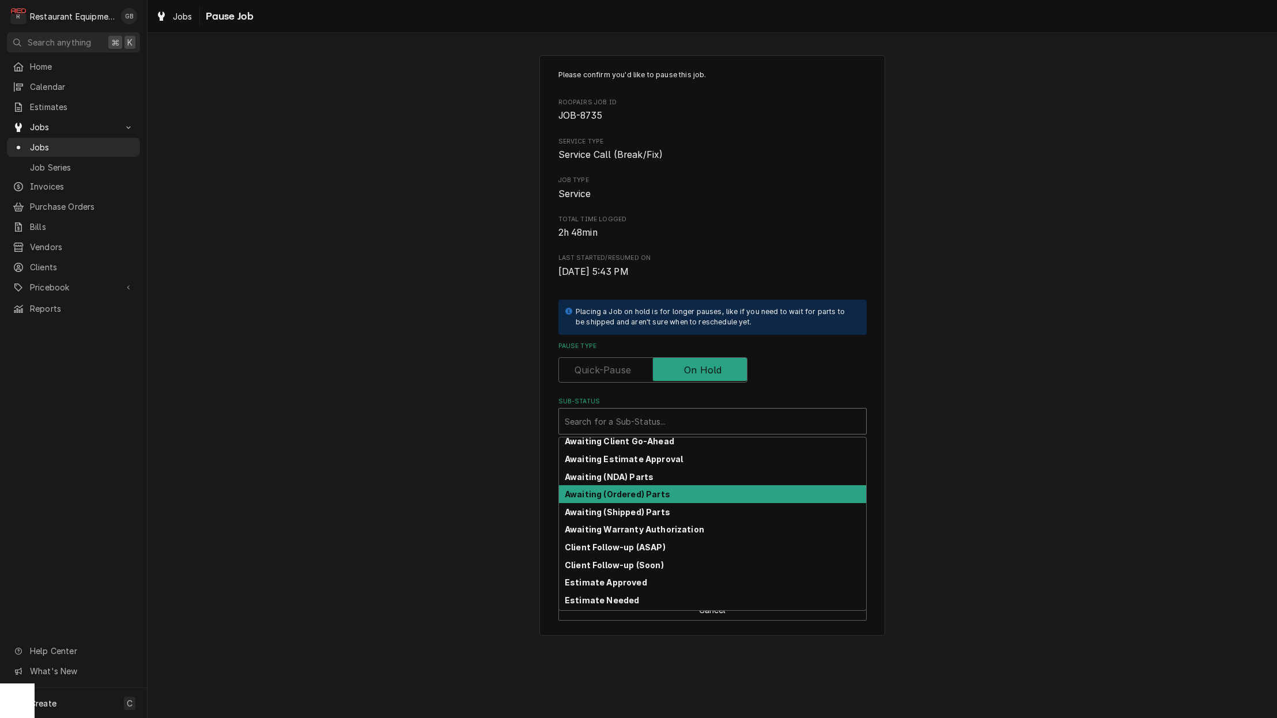
scroll to position [28, 0]
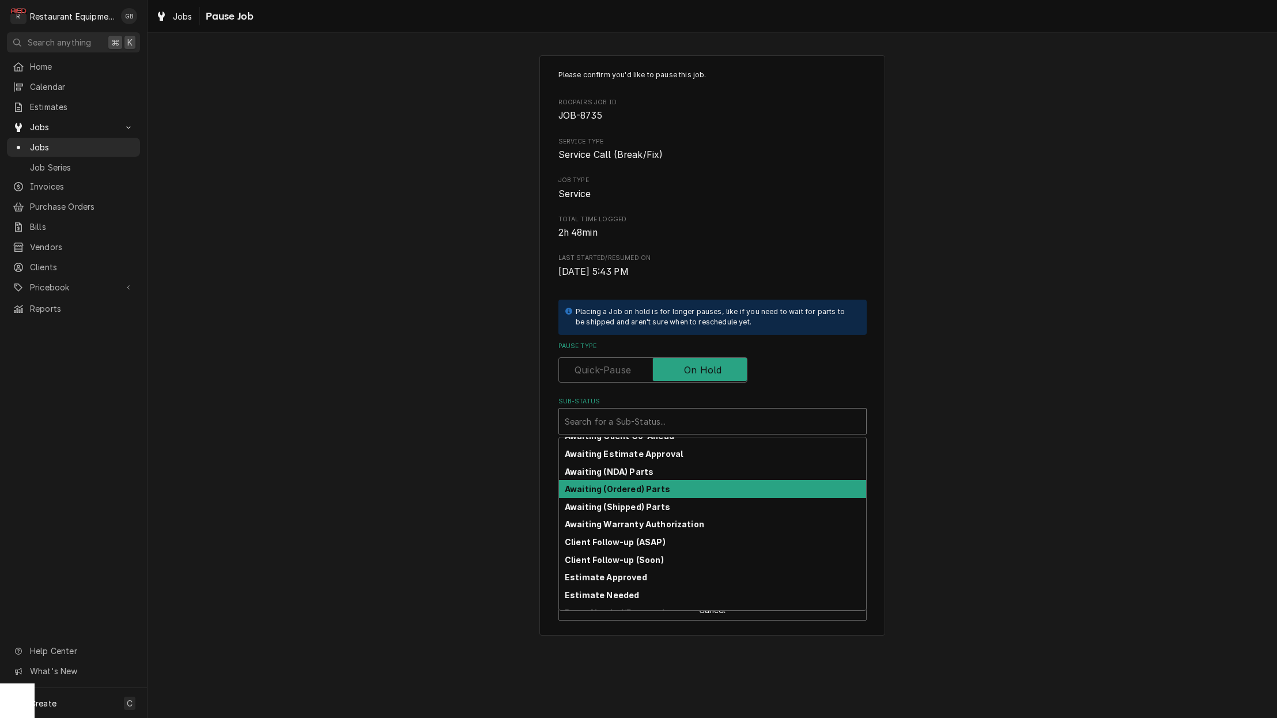
click at [675, 484] on div "Awaiting (Ordered) Parts" at bounding box center [712, 489] width 307 height 18
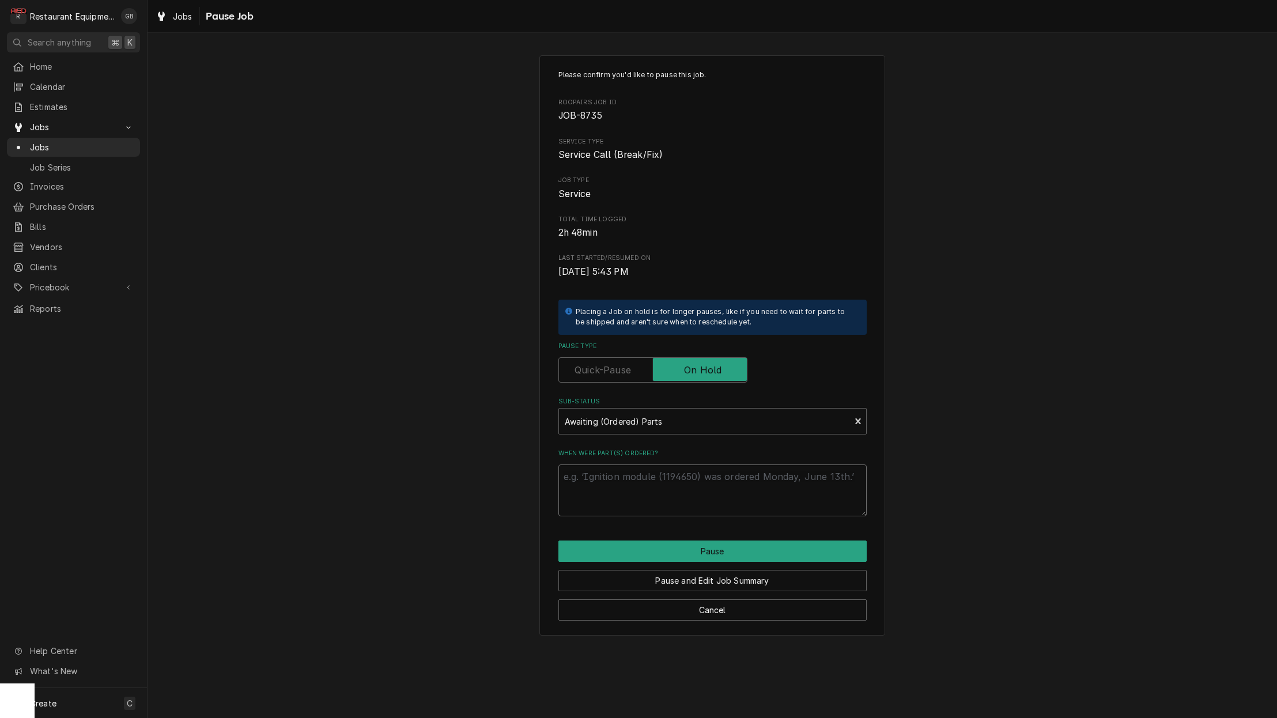
click at [656, 481] on textarea "When were part(s) ordered?" at bounding box center [712, 490] width 308 height 52
type textarea "x"
type textarea "j"
type textarea "x"
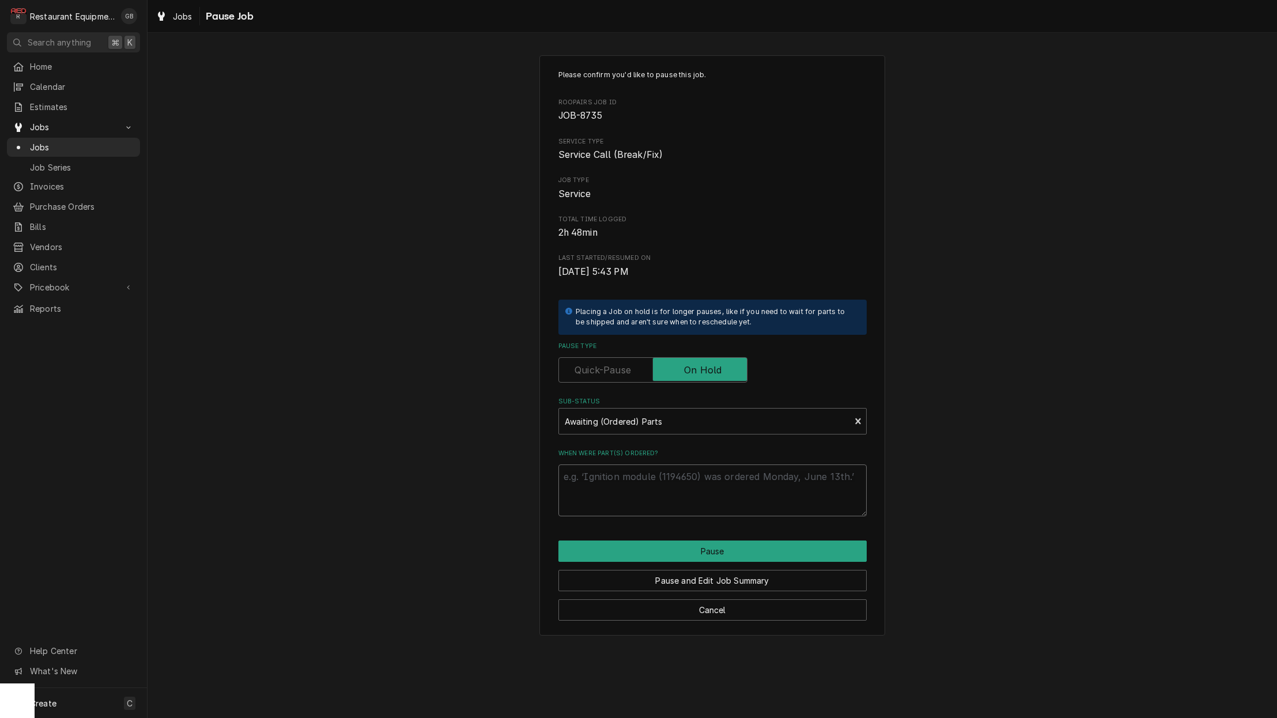
type textarea "k"
type textarea "x"
type textarea "ka"
type textarea "x"
type textarea "kal"
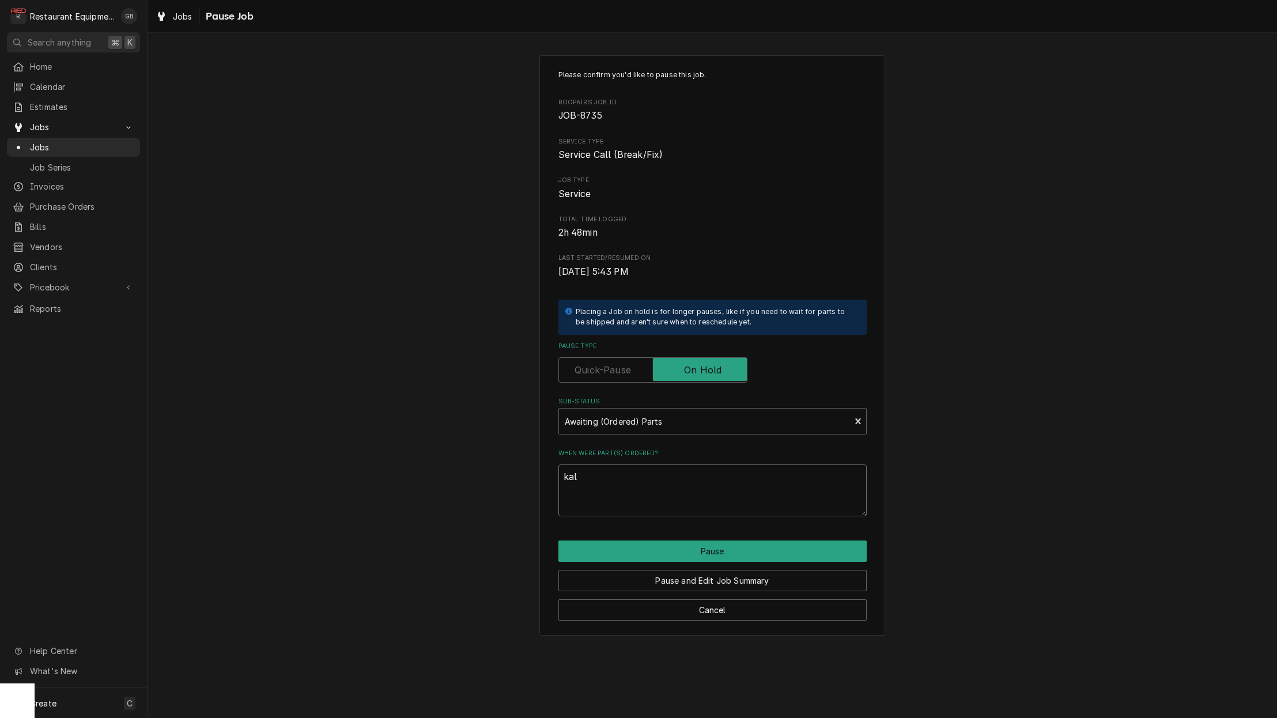
type textarea "x"
type textarea "kale"
type textarea "x"
type textarea "kaleb"
type textarea "x"
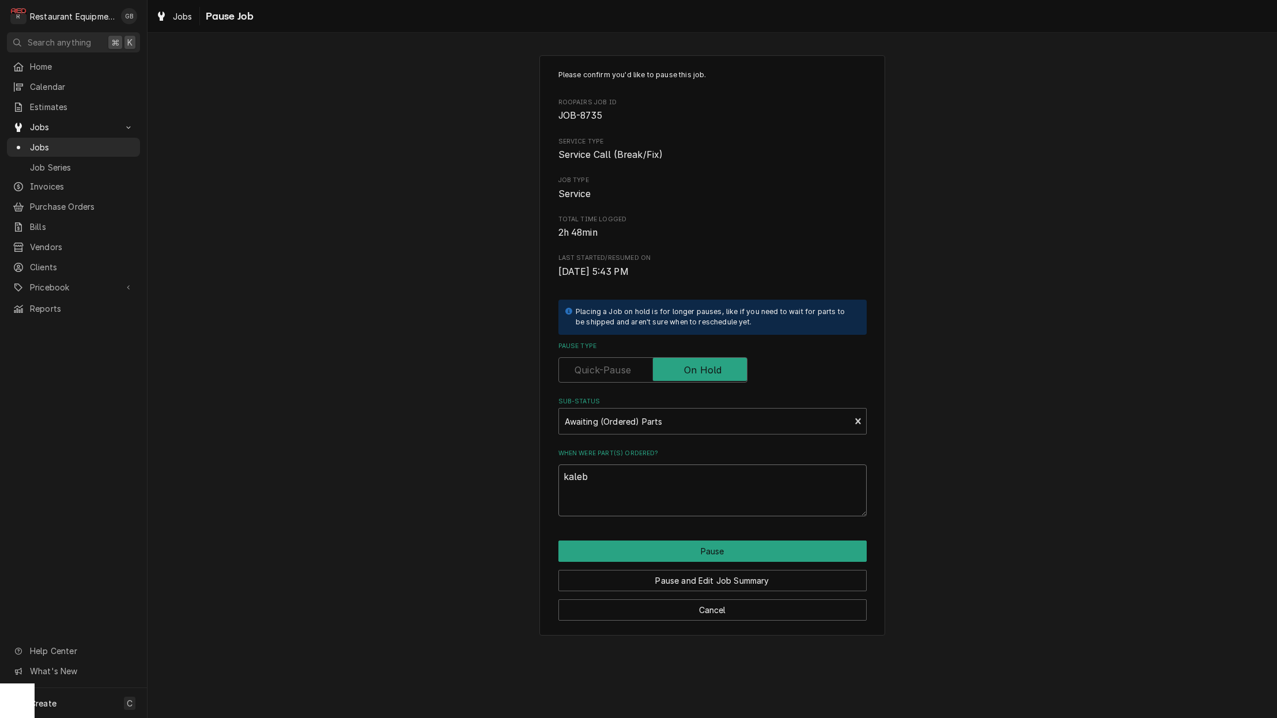
type textarea "Kaleb"
type textarea "x"
type textarea "Kaleb n"
type textarea "x"
type textarea "Kaleb ne"
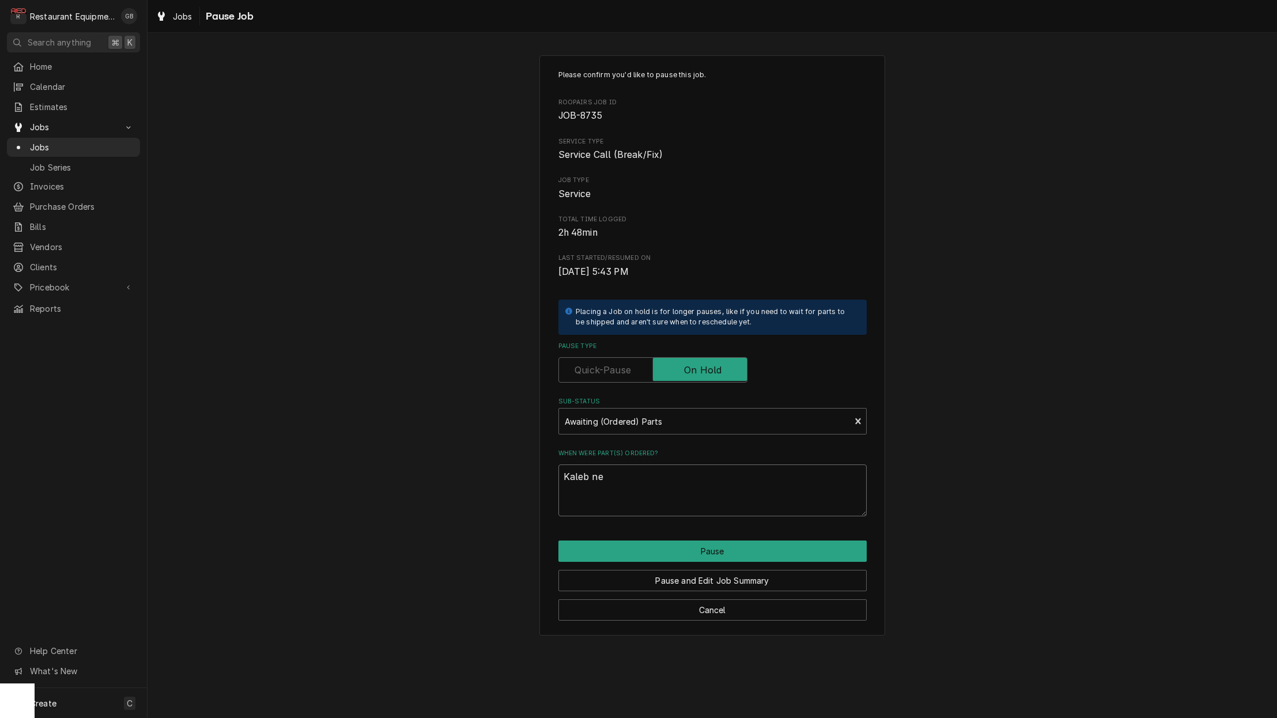
type textarea "x"
type textarea "Kaleb nee"
type textarea "x"
type textarea "Kaleb need"
type textarea "x"
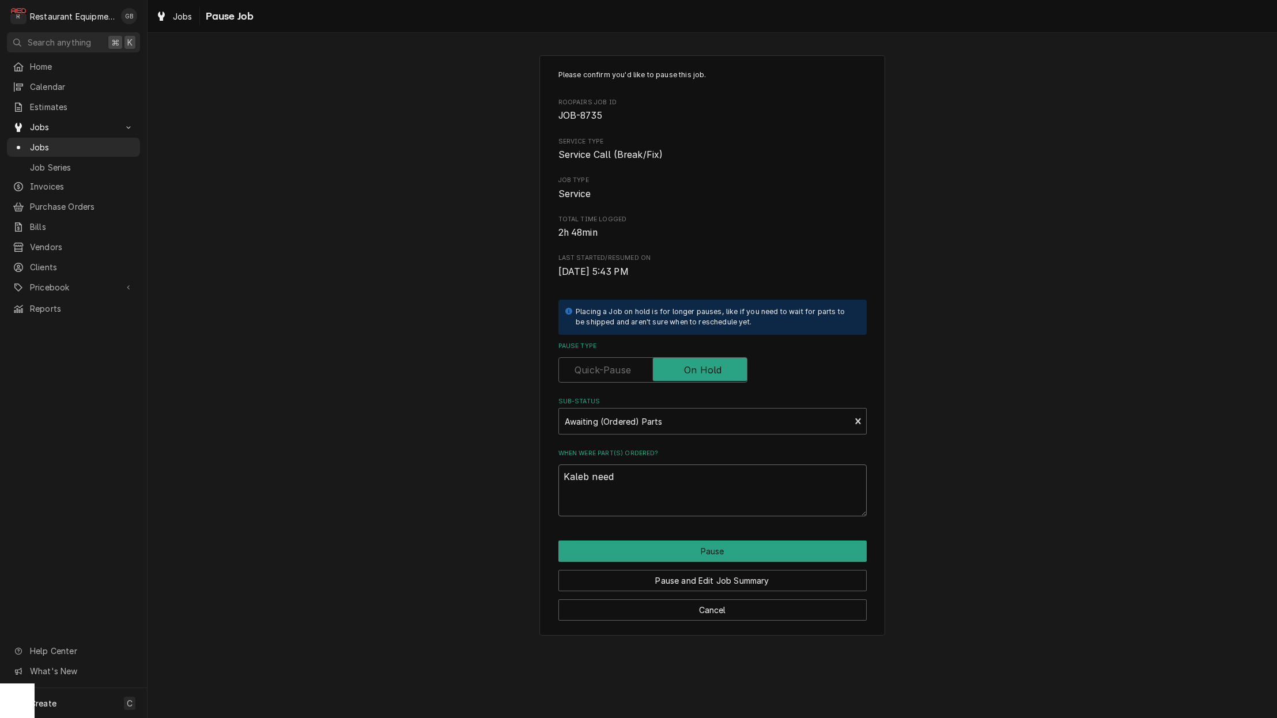
type textarea "Kaleb needs"
type textarea "x"
type textarea "Kaleb needs"
type textarea "x"
type textarea "Kaleb needs t"
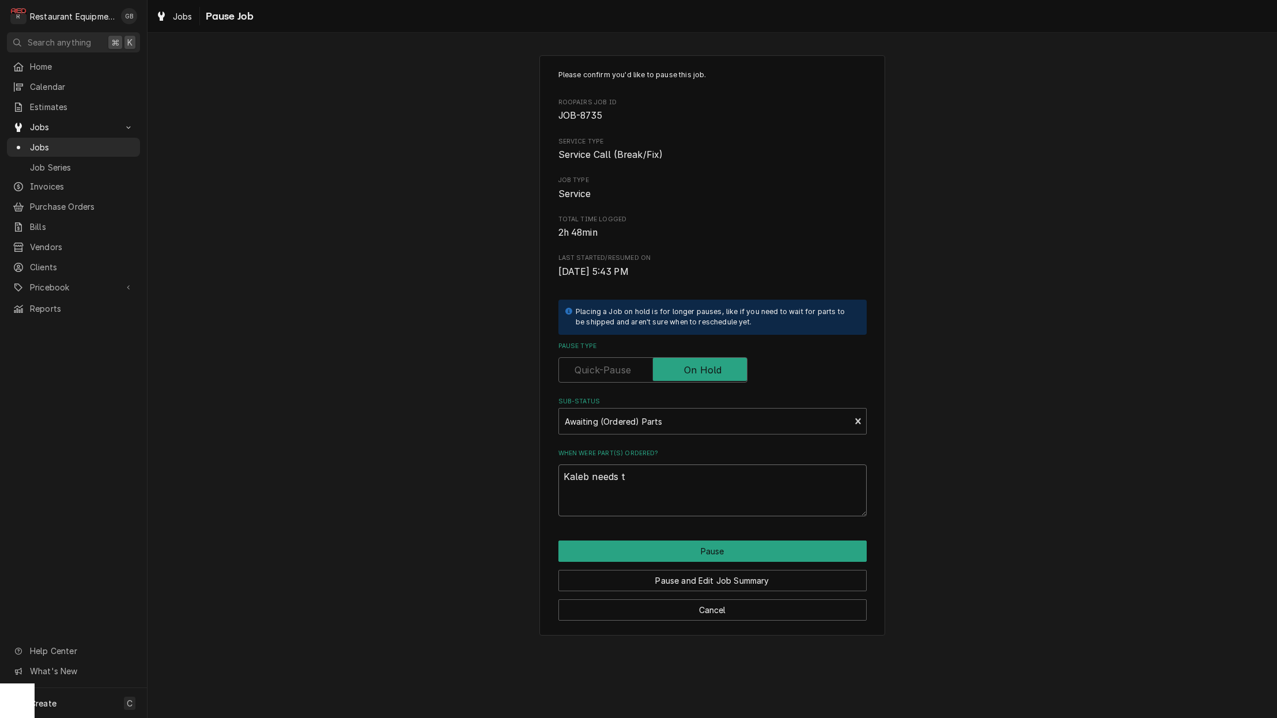
type textarea "x"
type textarea "Kaleb needs to"
type textarea "x"
type textarea "Kaleb needs to"
type textarea "x"
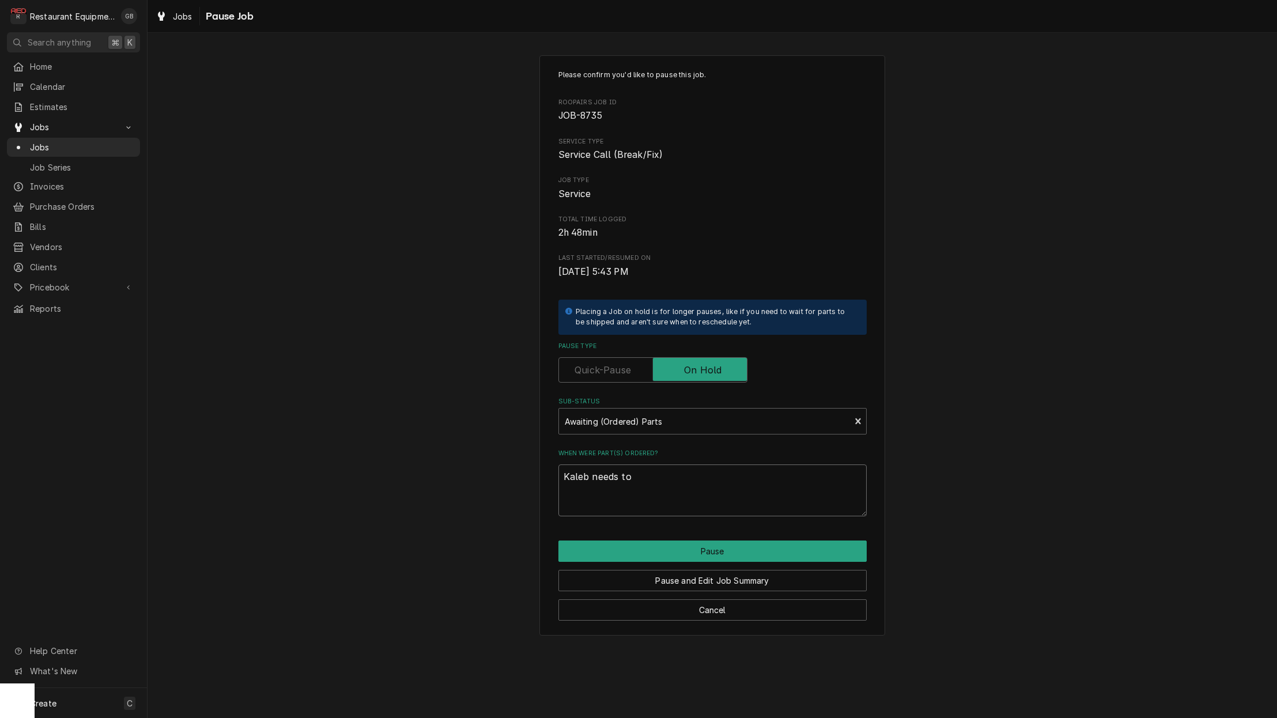
type textarea "Kaleb needs to p"
type textarea "x"
type textarea "Kaleb needs to pi"
type textarea "x"
type textarea "Kaleb needs to pic"
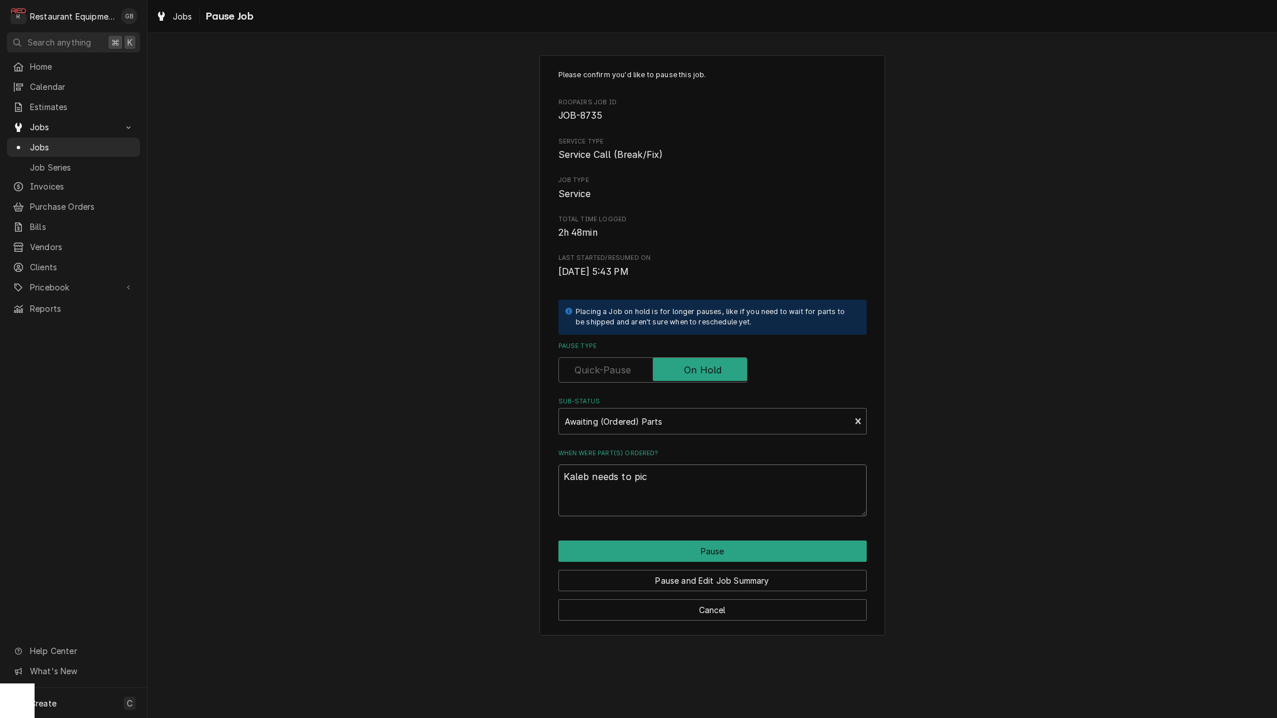
type textarea "x"
type textarea "Kaleb needs to pick"
type textarea "x"
type textarea "Kaleb needs to pick"
type textarea "x"
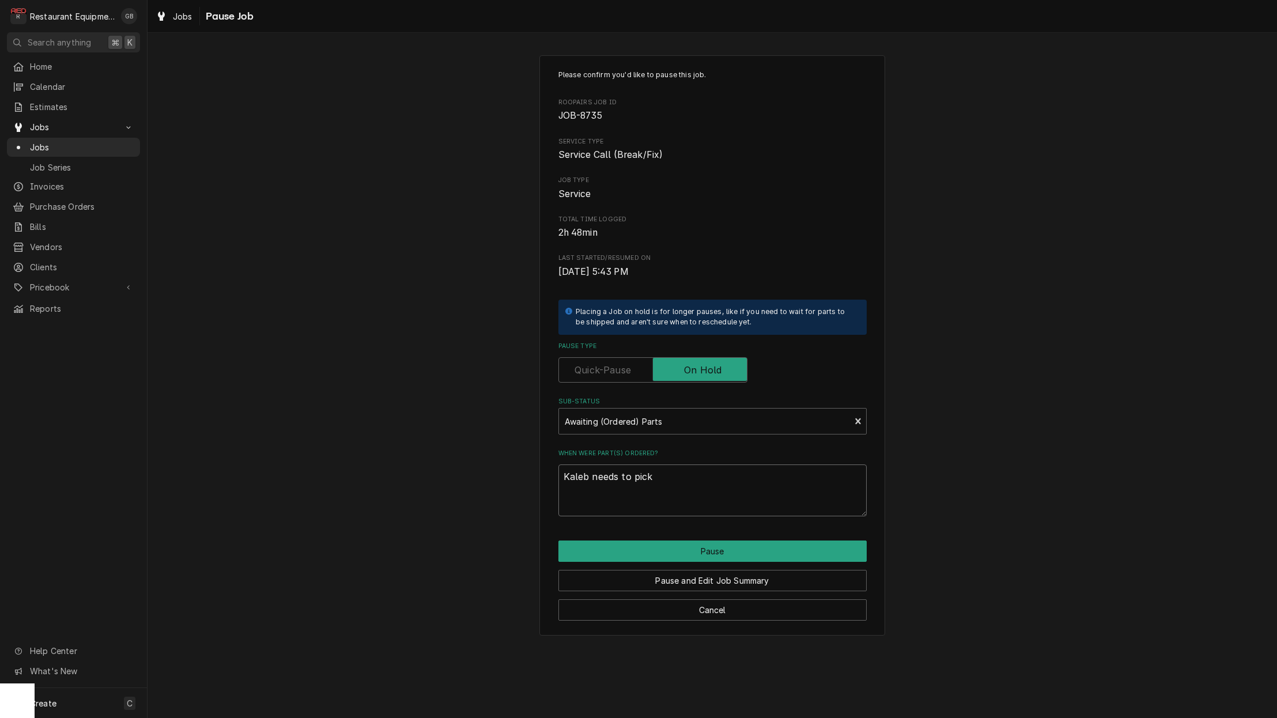
type textarea "Kaleb needs to pick u"
type textarea "x"
type textarea "Kaleb needs to pick up"
type textarea "x"
type textarea "Kaleb needs to pick up"
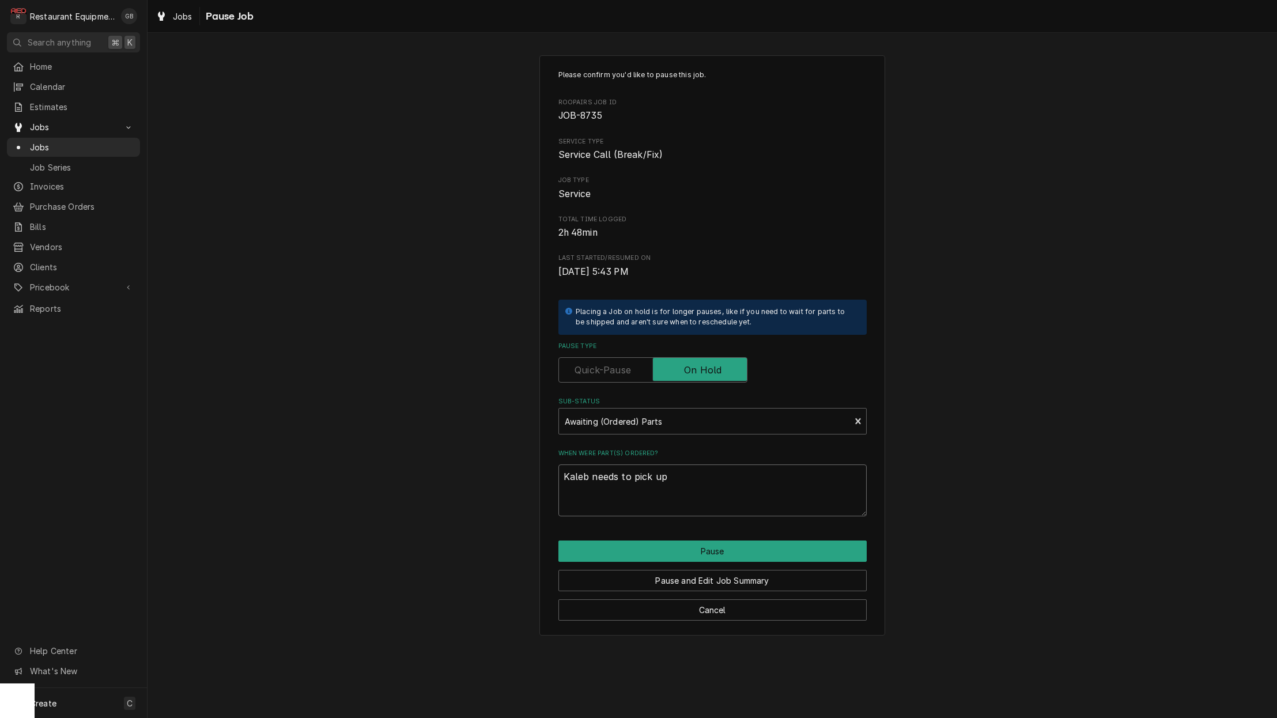
type textarea "x"
type textarea "Kaleb needs to pick up d"
type textarea "x"
type textarea "Kaleb needs to pick up do"
type textarea "x"
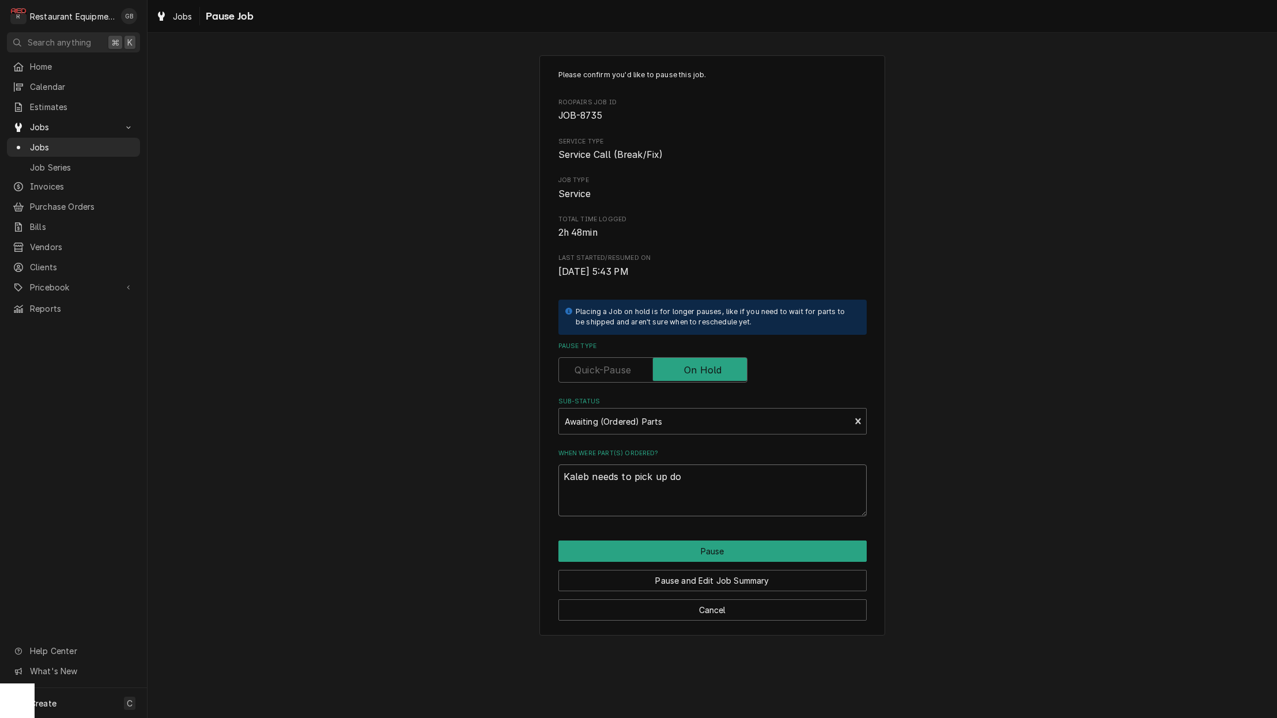
type textarea "Kaleb needs to pick up doo"
type textarea "x"
type textarea "Kaleb needs to pick up door"
type textarea "x"
type textarea "Kaleb needs to pick up door"
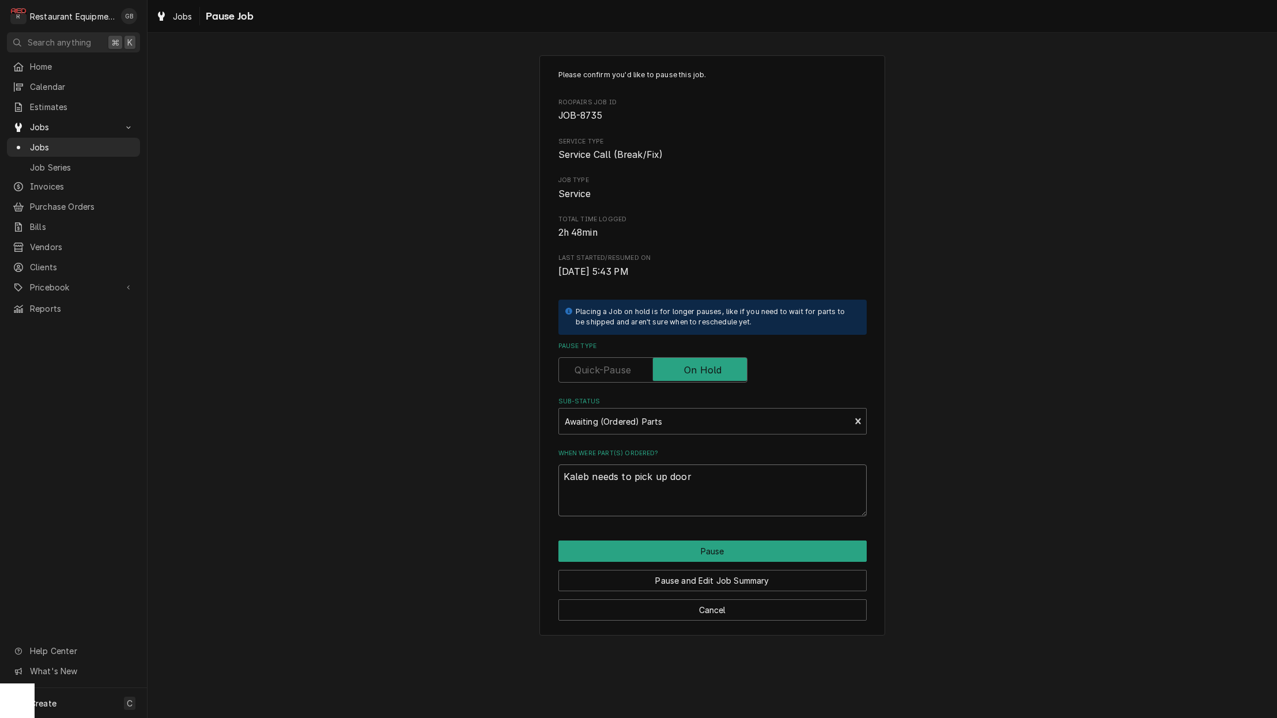
type textarea "x"
type textarea "Kaleb needs to pick up door s"
type textarea "x"
type textarea "Kaleb needs to pick up door sw"
type textarea "x"
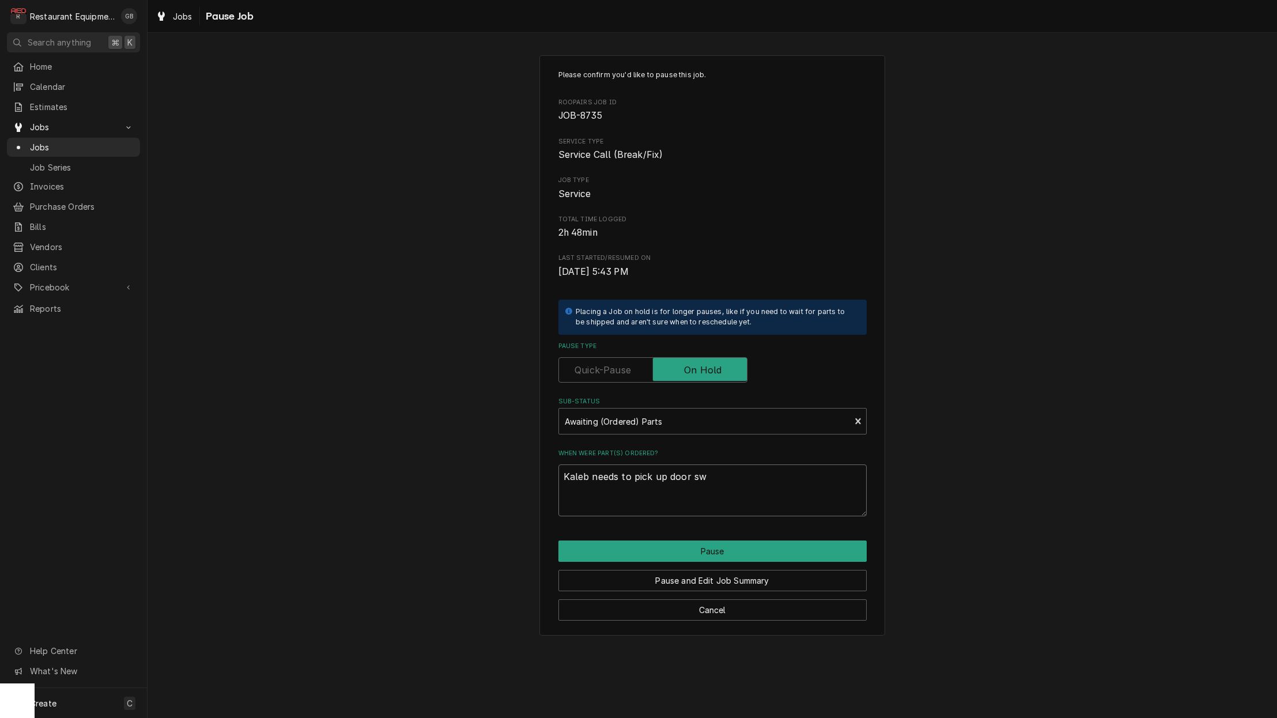
type textarea "Kaleb needs to pick up door swe"
type textarea "x"
type textarea "Kaleb needs to pick up door swee"
type textarea "x"
type textarea "Kaleb needs to pick up door sweep"
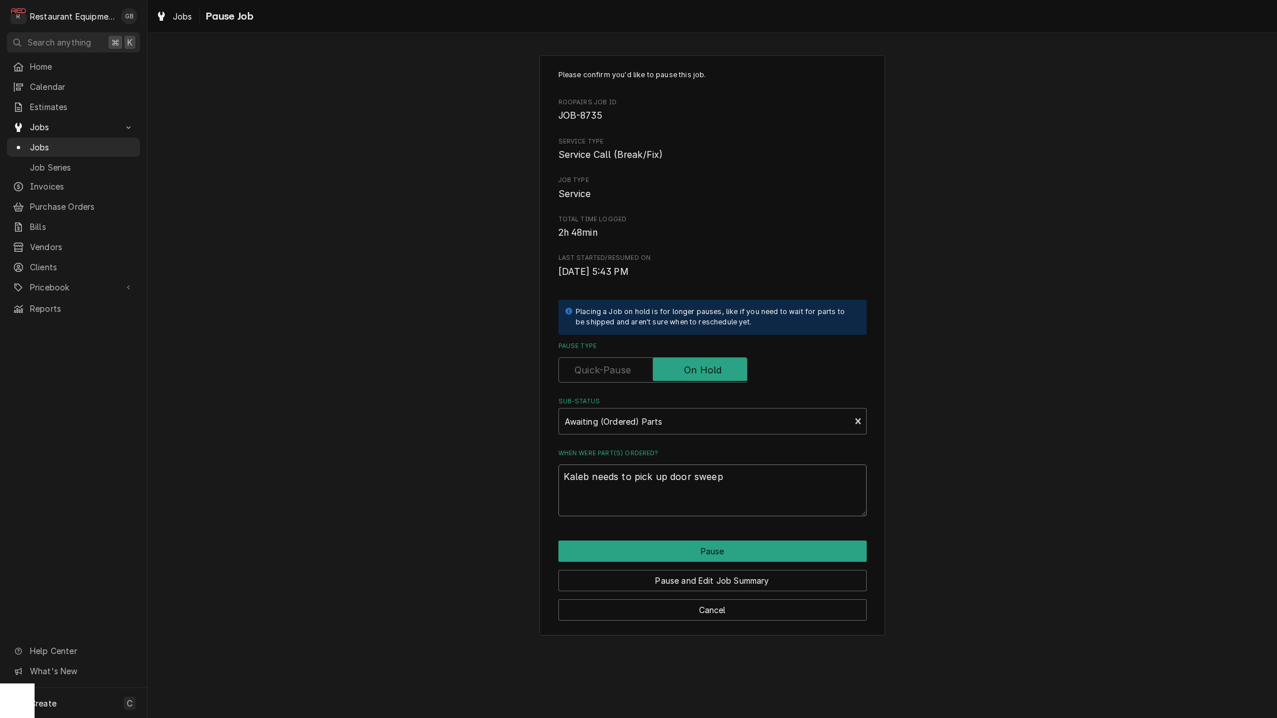
type textarea "x"
type textarea "Kaleb needs to pick up door sweeps"
type textarea "x"
type textarea "Kaleb needs to pick up door sweeps"
click at [719, 544] on button "Pause" at bounding box center [712, 551] width 308 height 21
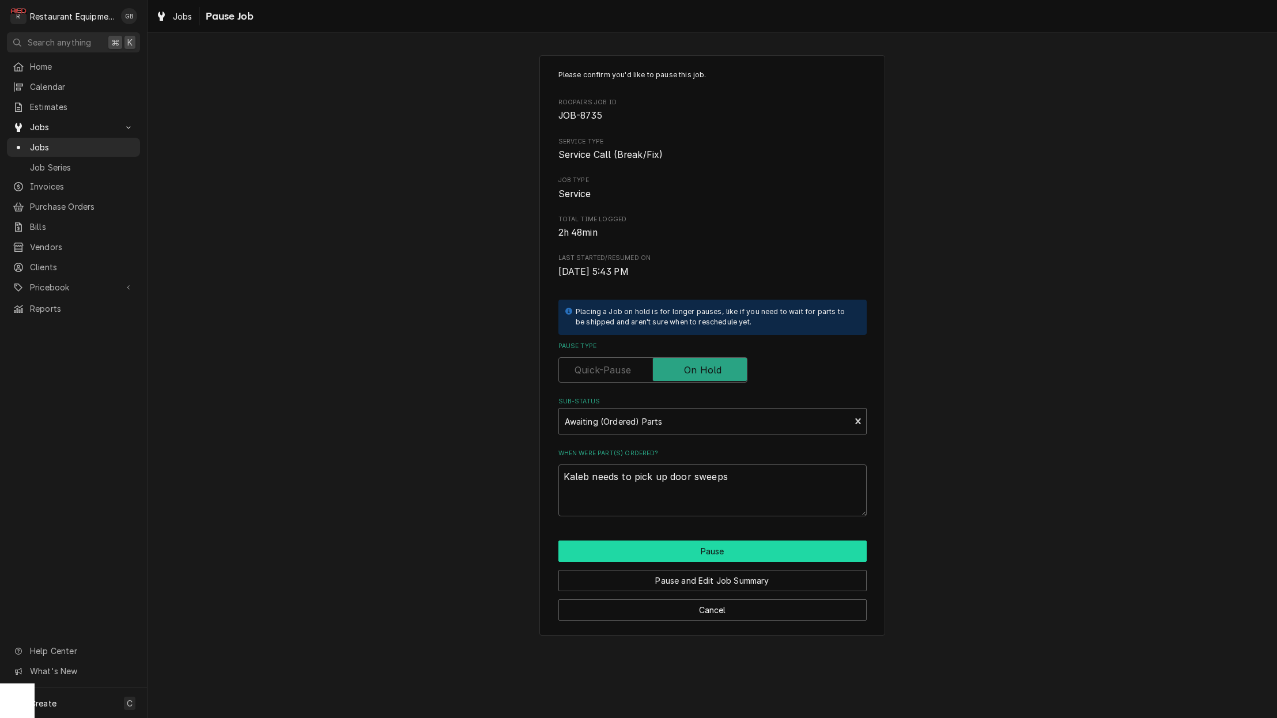
type textarea "x"
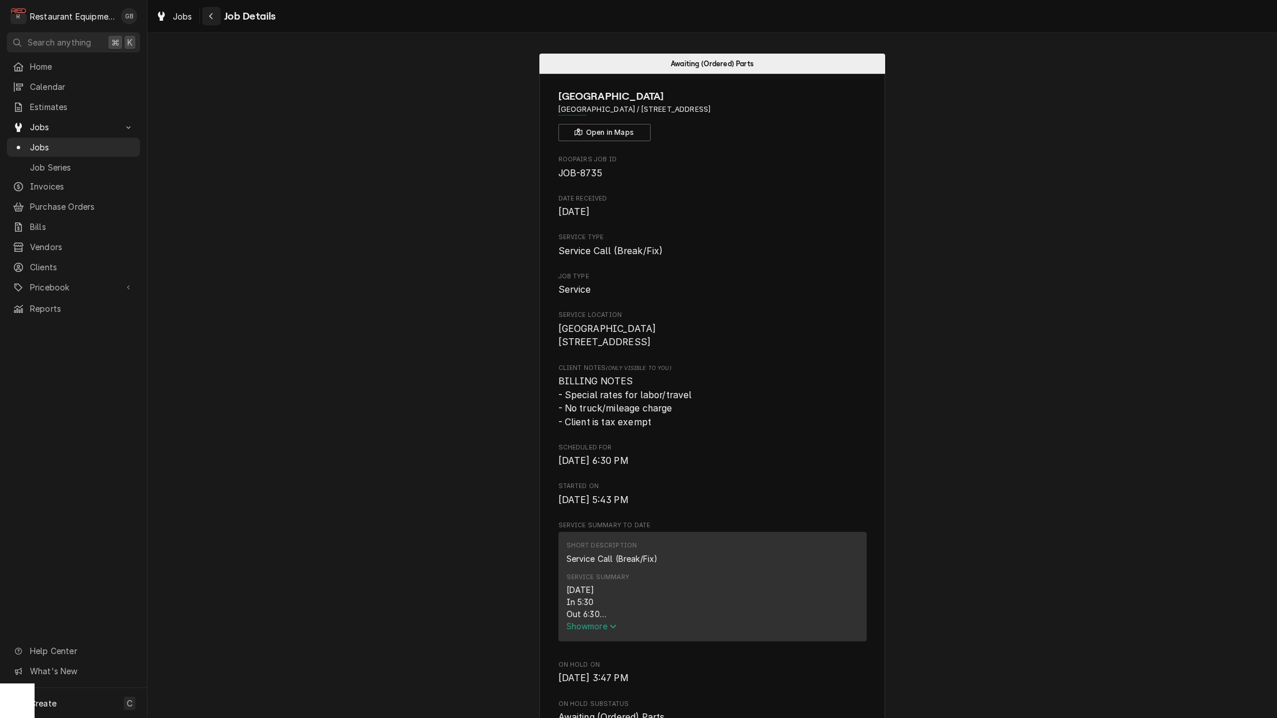
click at [209, 16] on icon "Navigate back" at bounding box center [211, 16] width 5 height 8
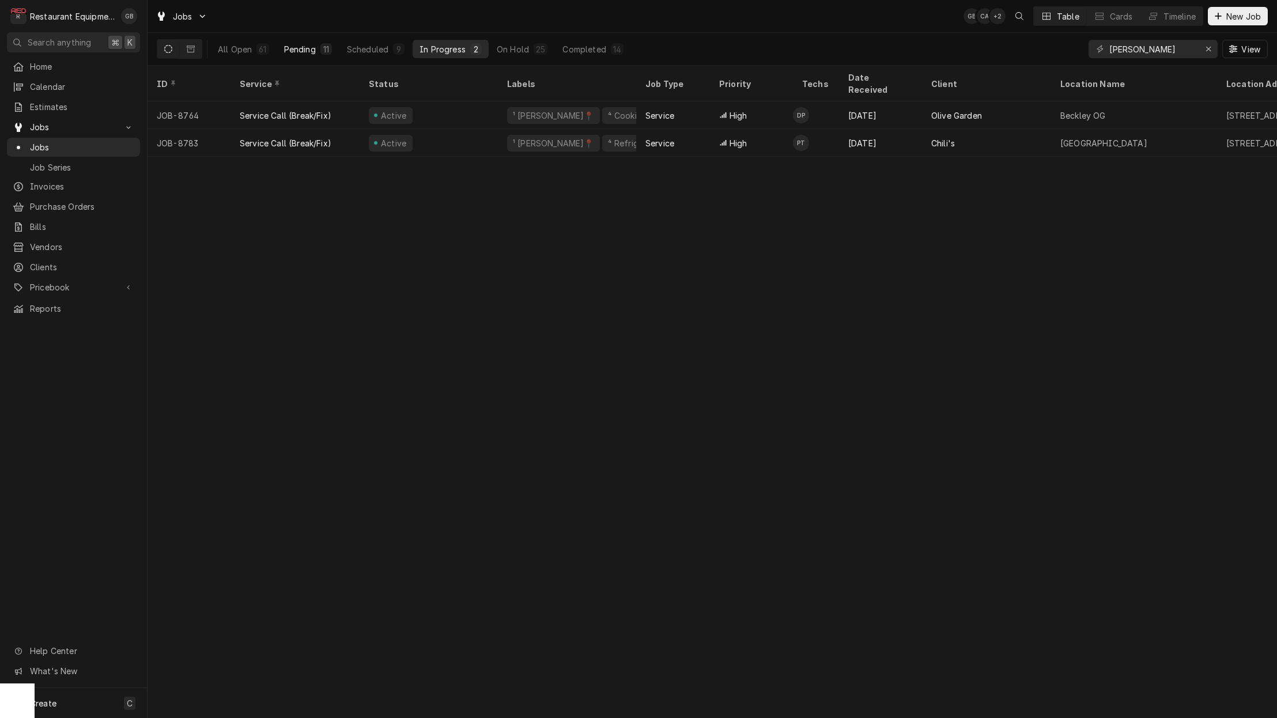
click at [321, 48] on div "11" at bounding box center [326, 49] width 12 height 12
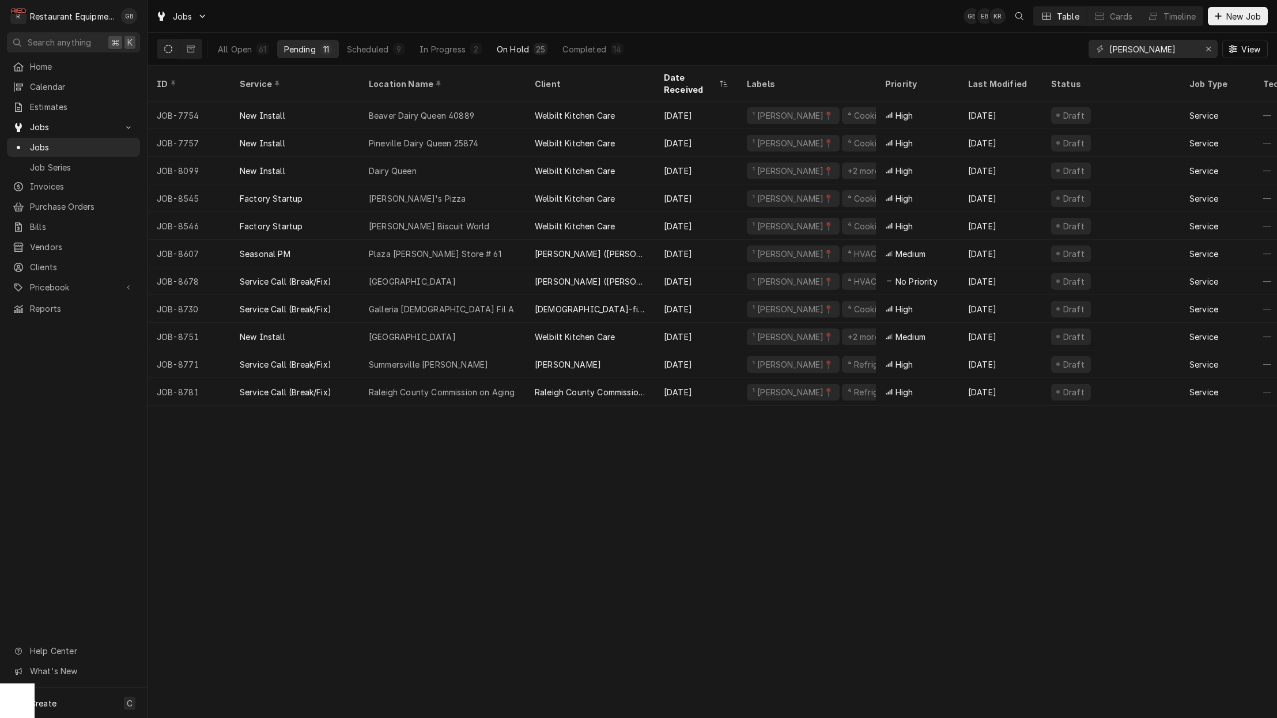
click at [503, 48] on div "On Hold" at bounding box center [513, 49] width 32 height 12
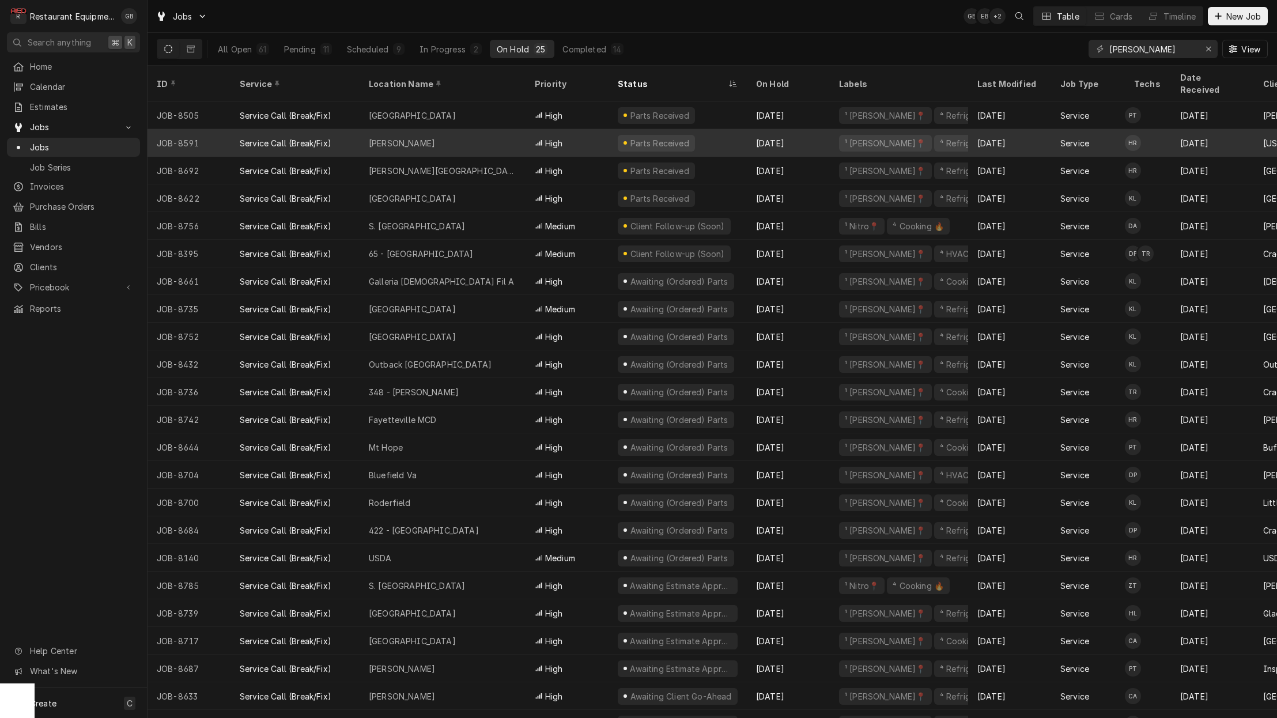
click at [404, 129] on div "Beckley" at bounding box center [443, 143] width 166 height 28
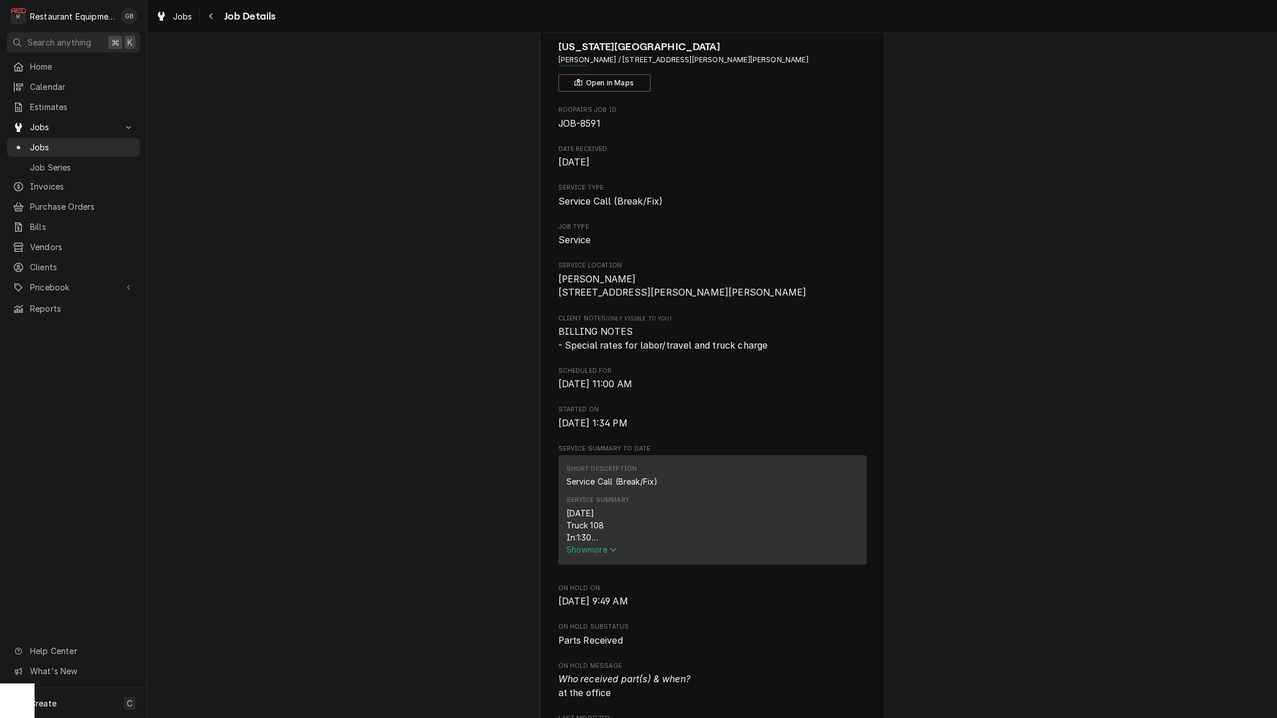
scroll to position [52, 0]
click at [576, 552] on span "Show more" at bounding box center [591, 547] width 51 height 10
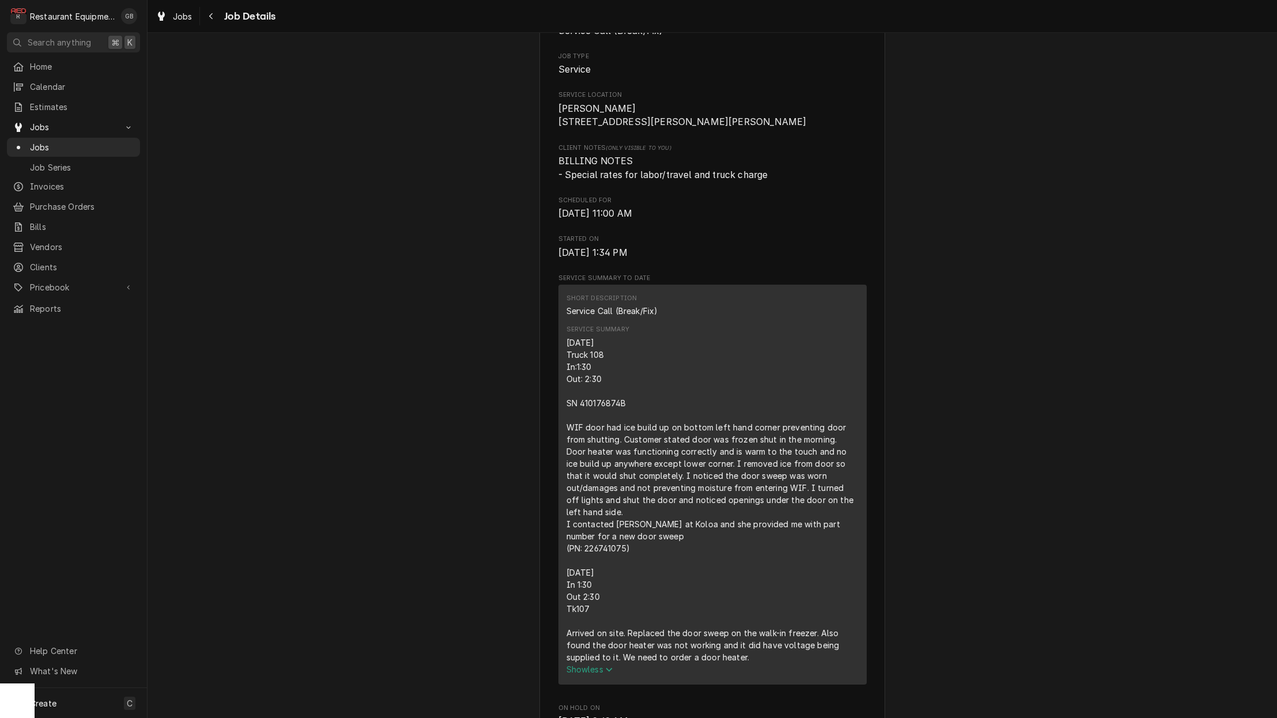
scroll to position [218, 0]
click at [214, 14] on div "Navigate back" at bounding box center [212, 16] width 12 height 12
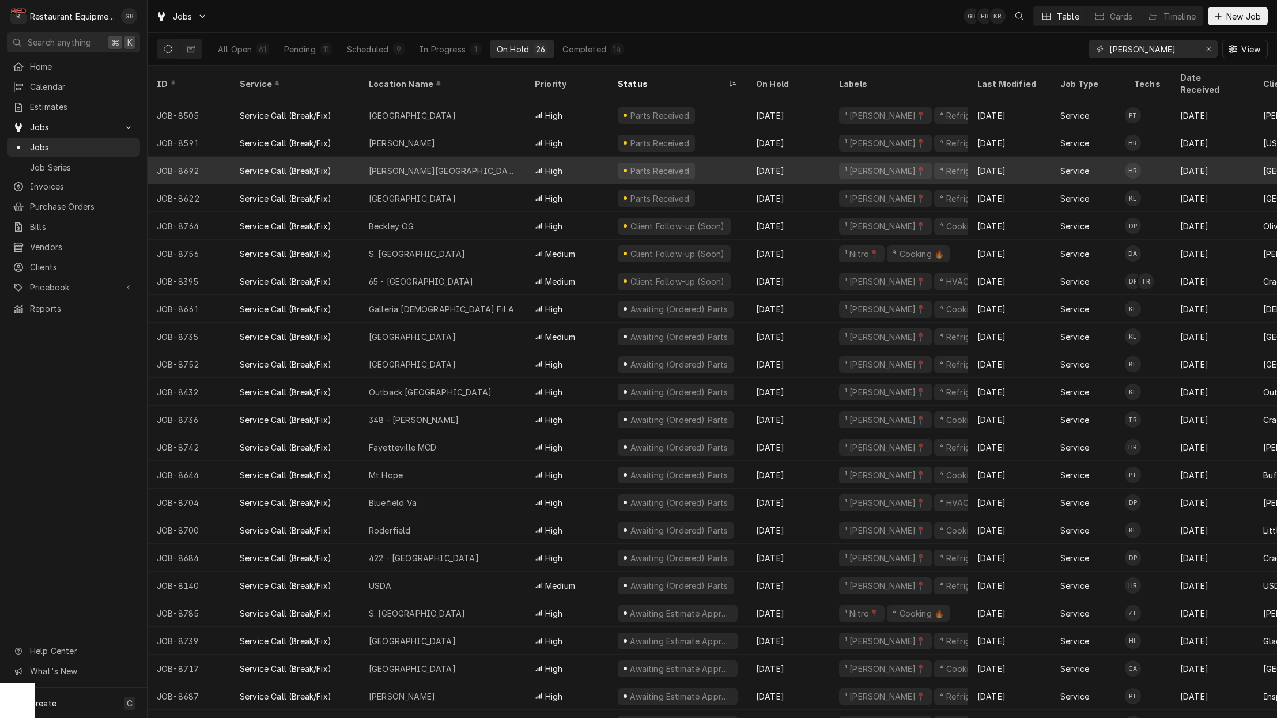
click at [446, 165] on div "Marsh Fork Elementary" at bounding box center [443, 171] width 148 height 12
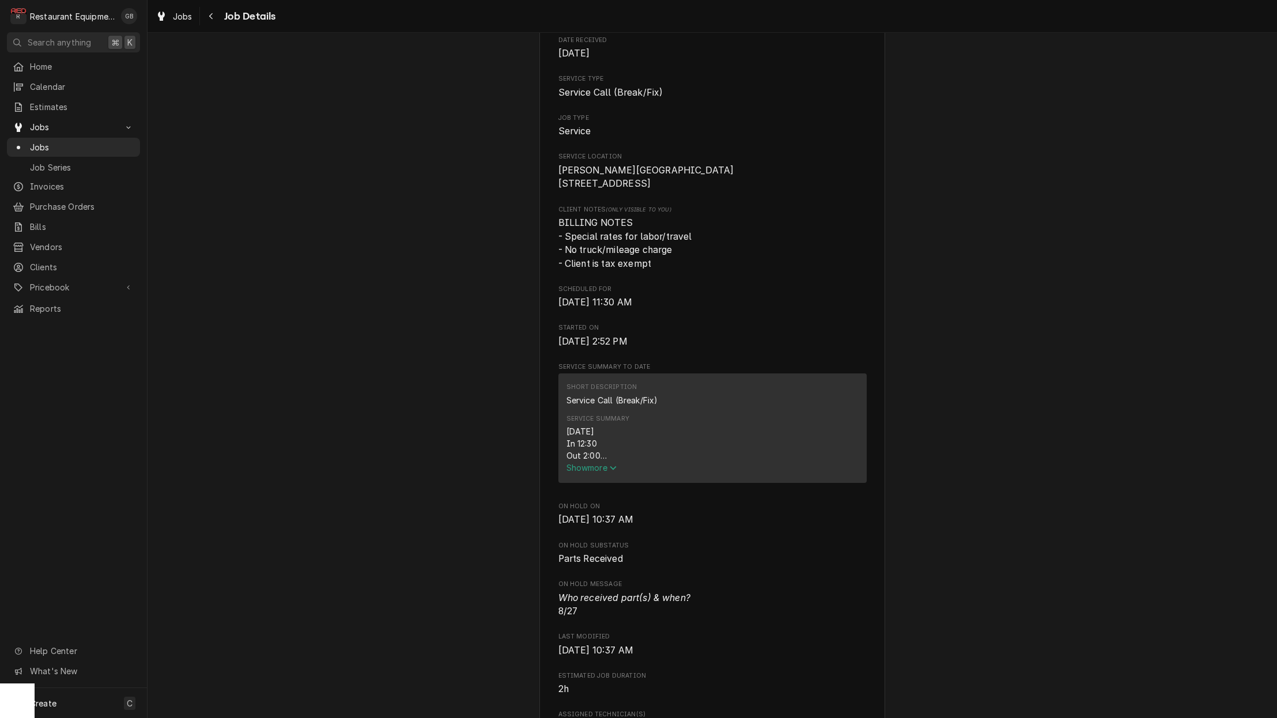
scroll to position [167, 0]
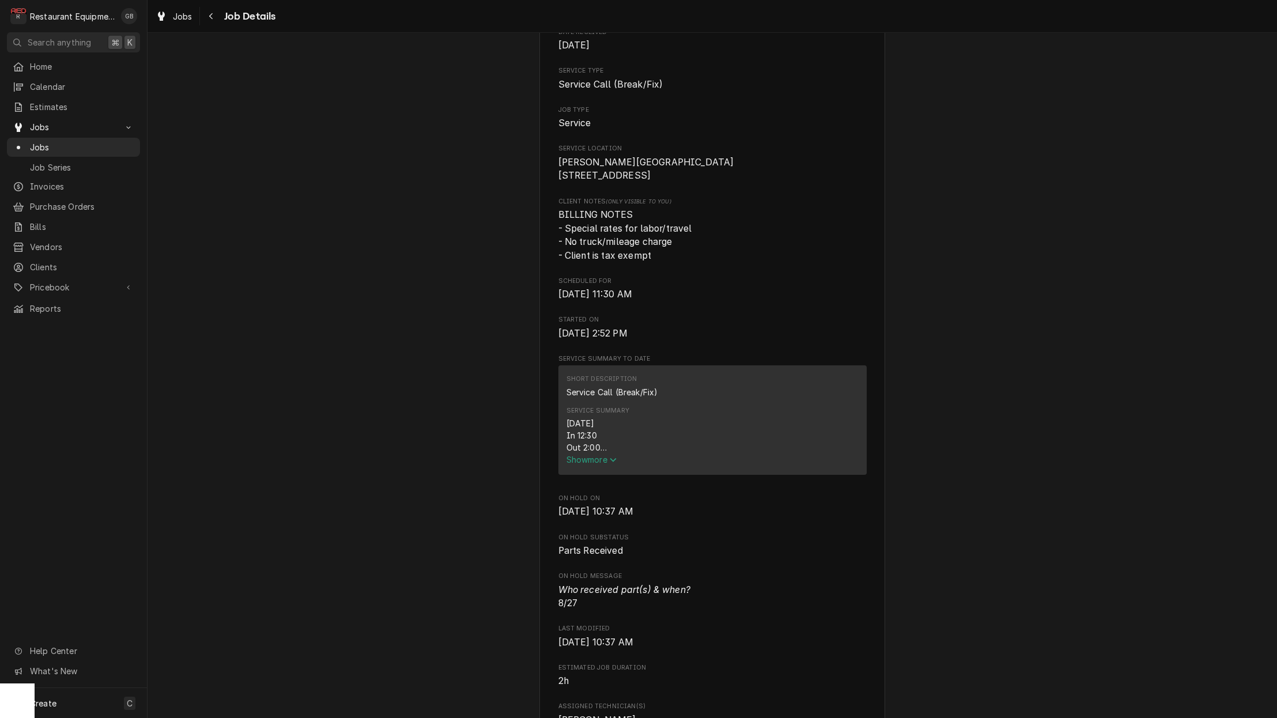
click at [602, 460] on span "Show more" at bounding box center [591, 460] width 51 height 10
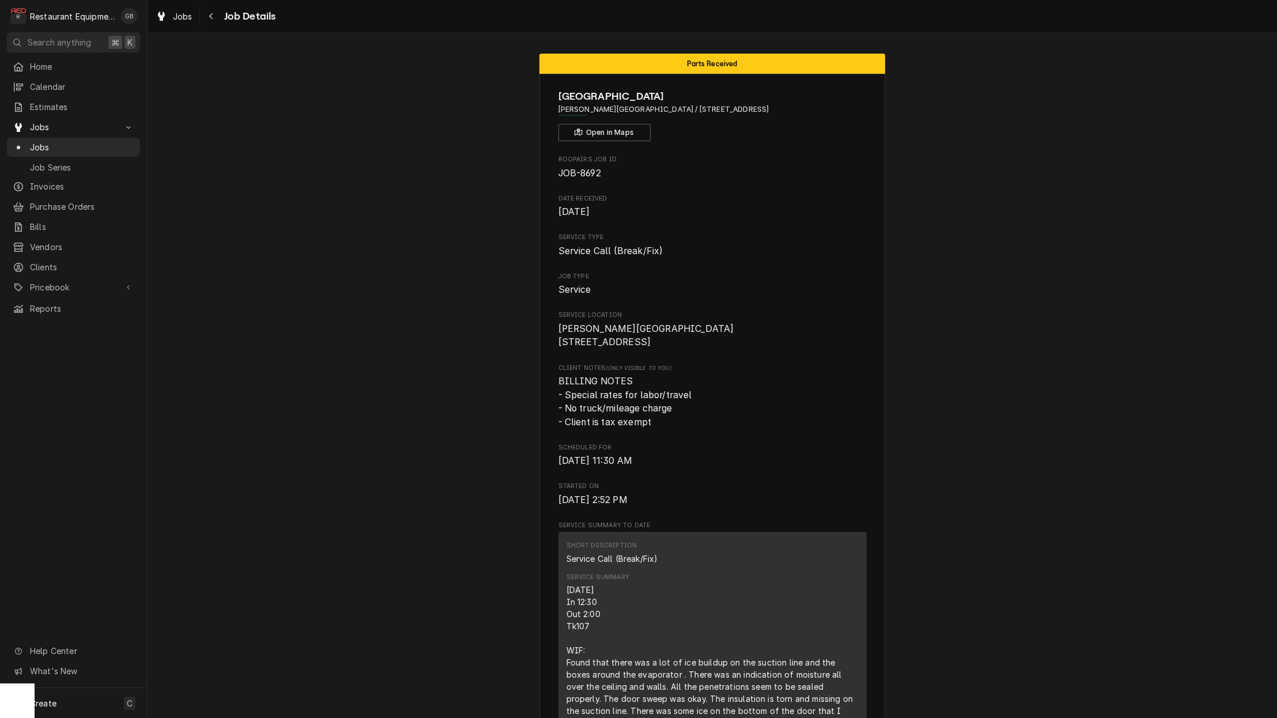
scroll to position [0, 0]
click at [216, 16] on div "Navigate back" at bounding box center [212, 16] width 12 height 12
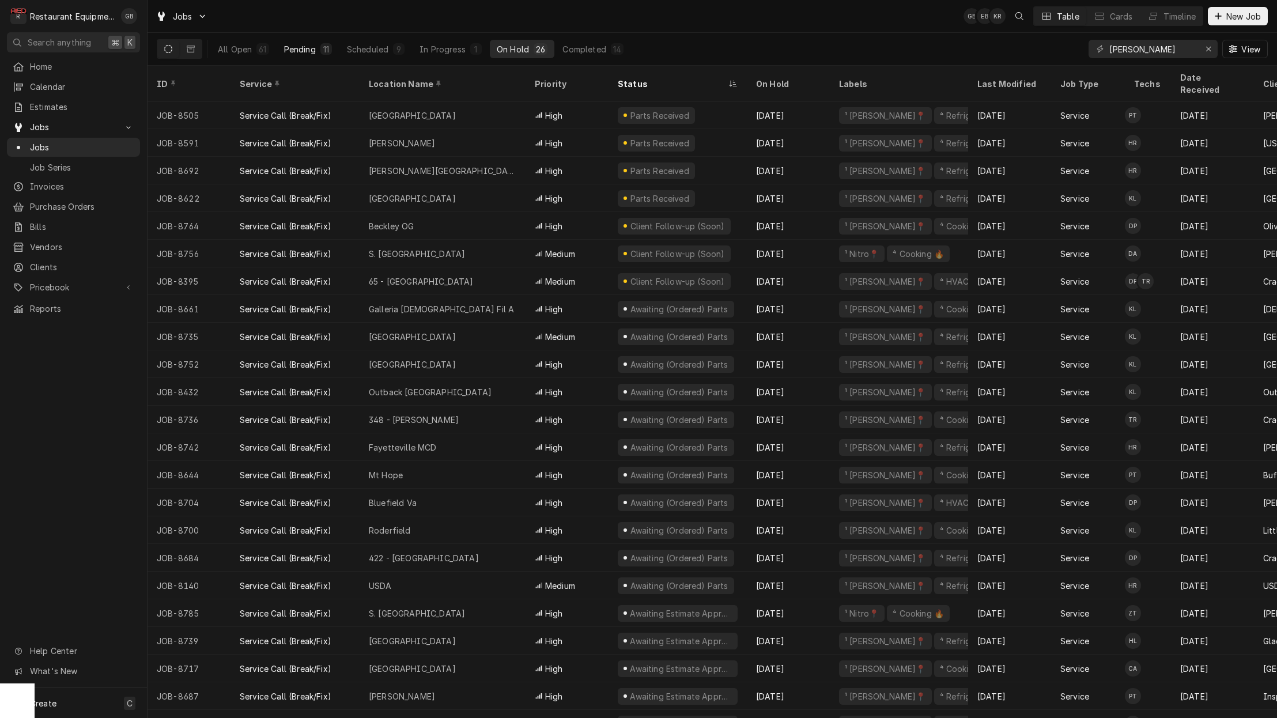
click at [309, 47] on div "Pending" at bounding box center [300, 49] width 32 height 12
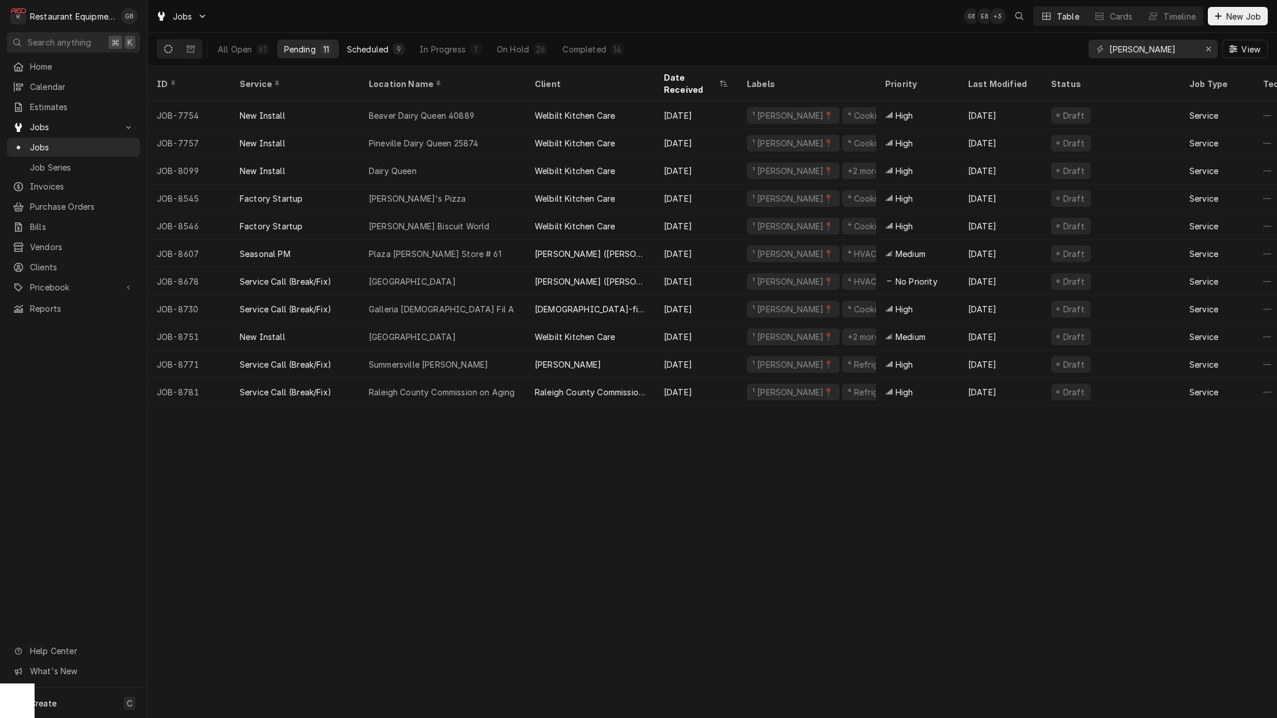
click at [388, 49] on div "Scheduled" at bounding box center [367, 49] width 41 height 12
